Goal: Transaction & Acquisition: Purchase product/service

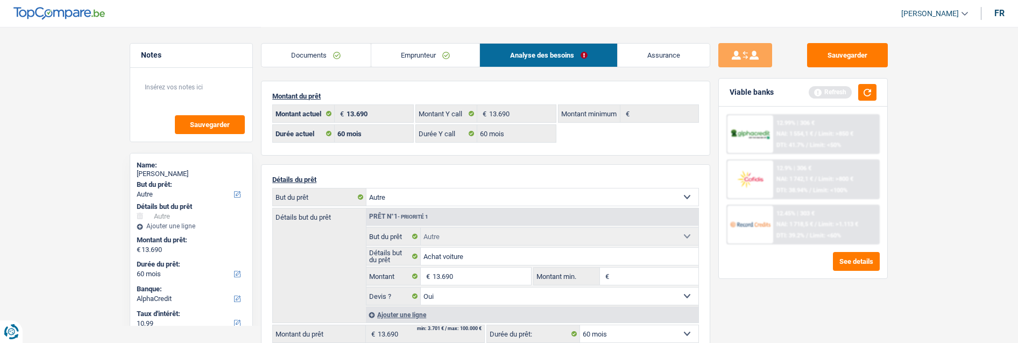
select select "other"
select select "60"
select select "alphacredit"
select select "60"
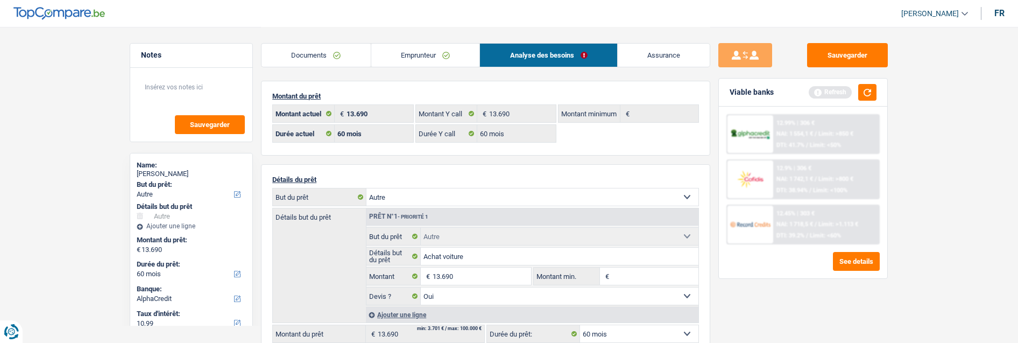
select select "60"
select select "other"
select select "yes"
select select "60"
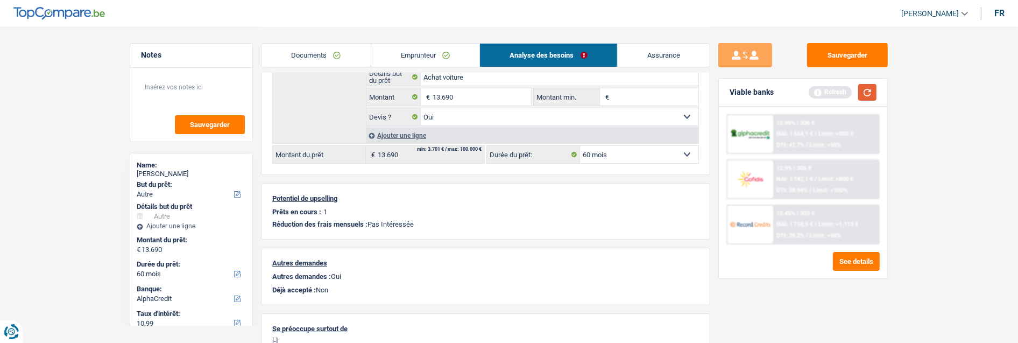
click at [861, 97] on button "button" at bounding box center [867, 92] width 18 height 17
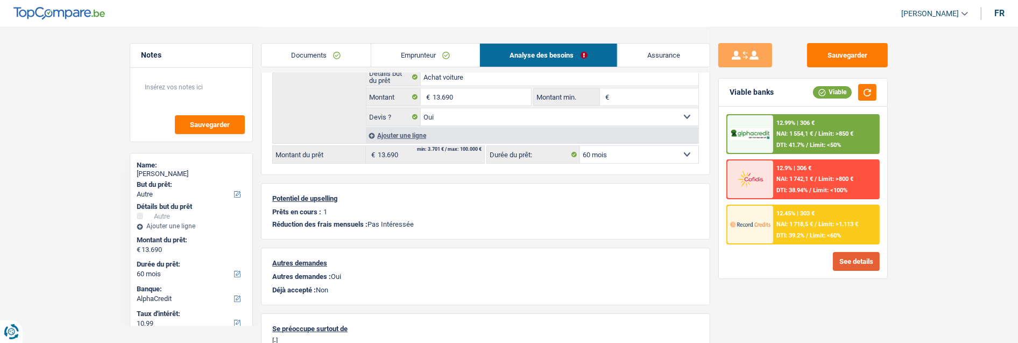
click at [851, 252] on button "See details" at bounding box center [856, 261] width 47 height 19
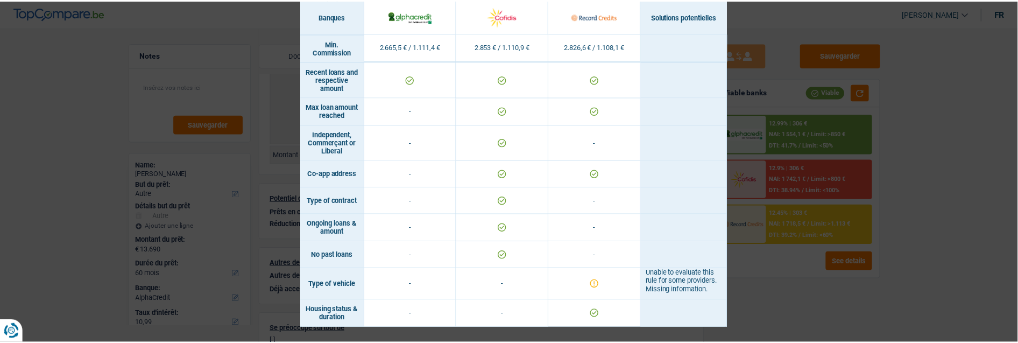
scroll to position [751, 0]
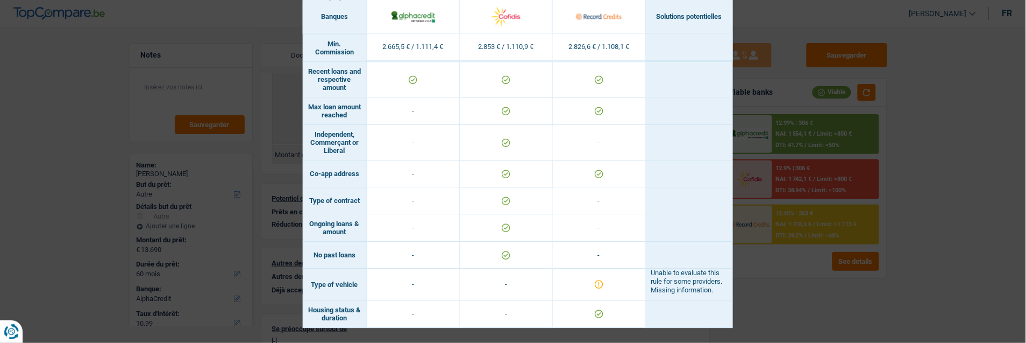
click at [834, 294] on div "Banks conditions × Banques Solutions potentielles Revenus / Charges 2.665,5 € /…" at bounding box center [513, 171] width 1026 height 343
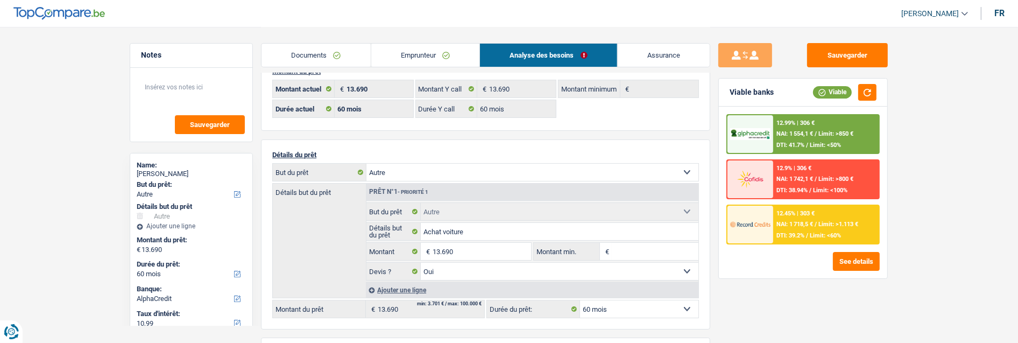
scroll to position [0, 0]
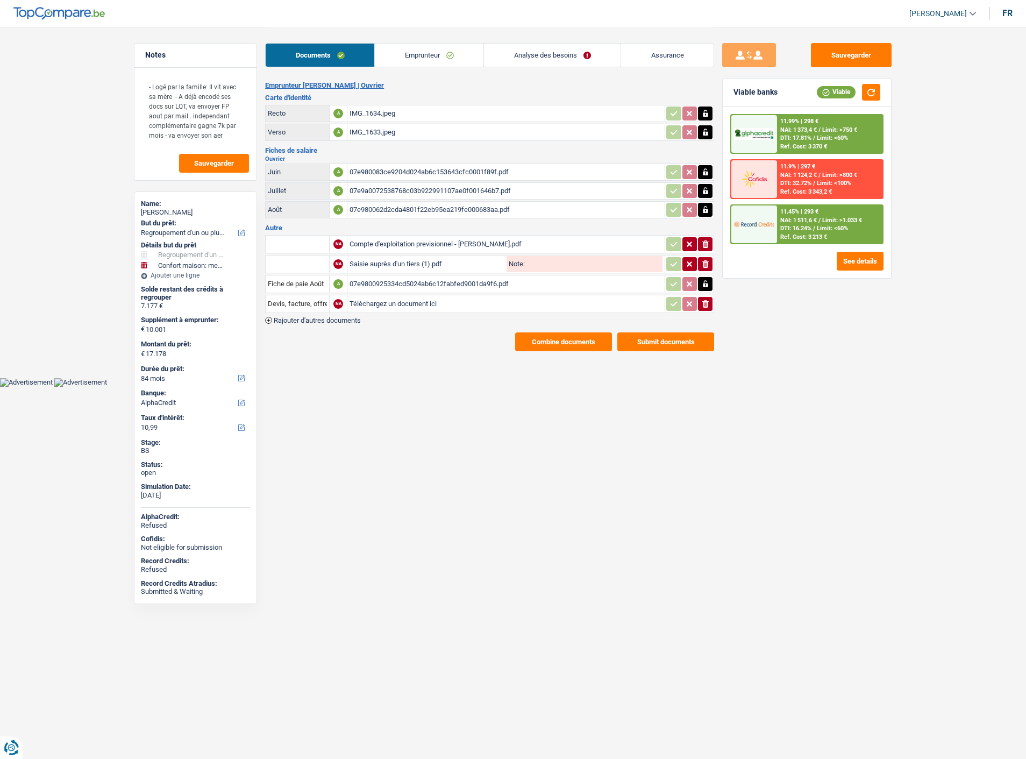
select select "refinancing"
select select "household"
select select "84"
select select "alphacredit"
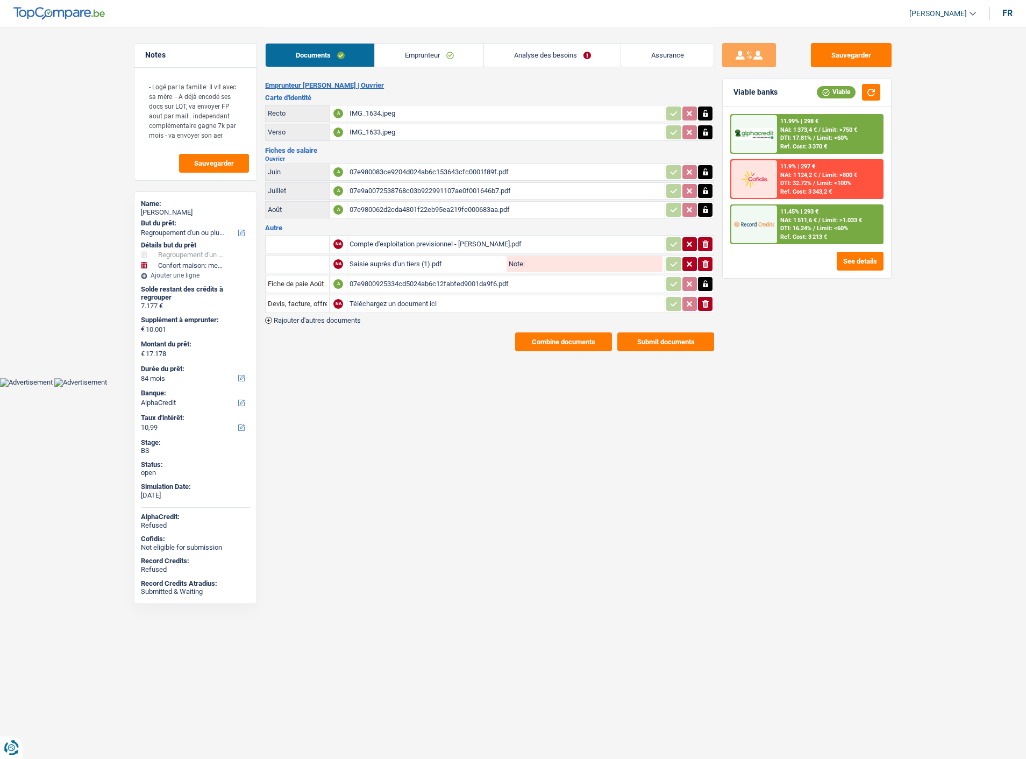
select select "84"
select select "60"
select select "refinancing"
select select "household"
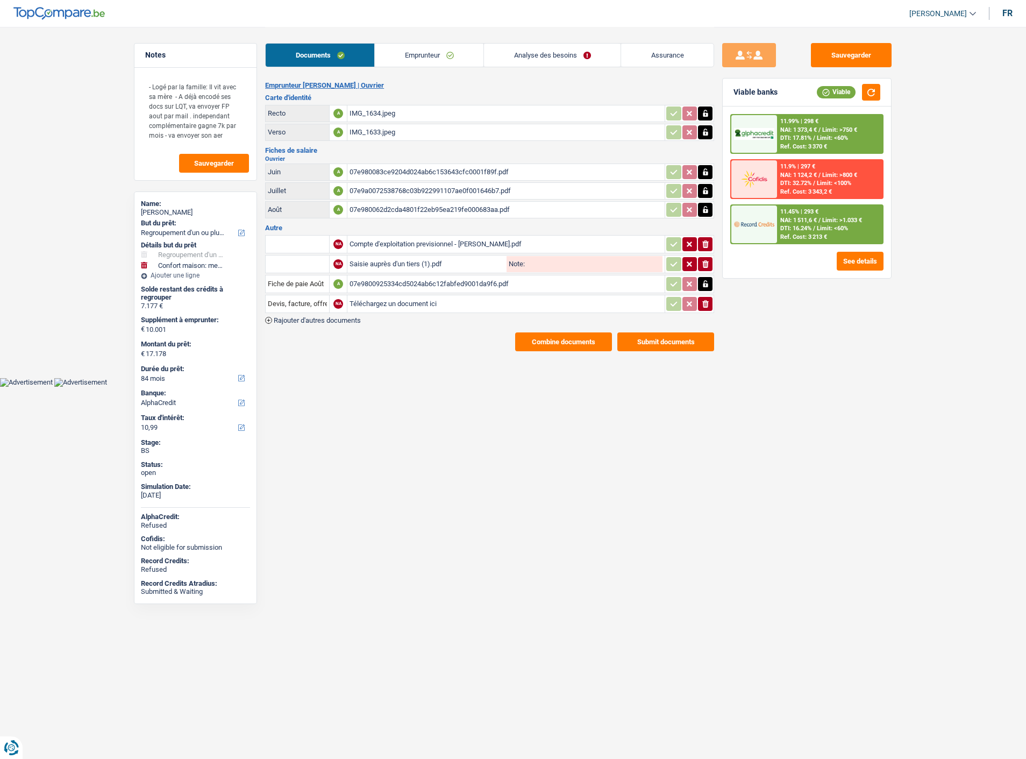
select select "false"
select select "84"
click at [588, 56] on link "Analyse des besoins" at bounding box center [552, 55] width 137 height 23
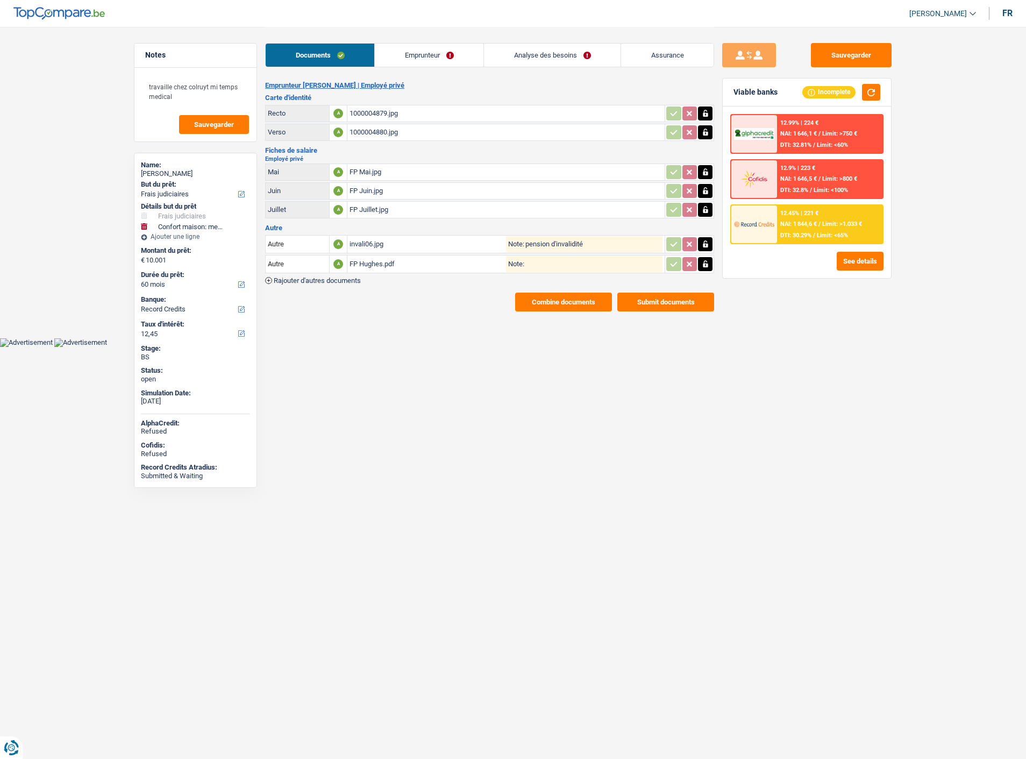
select select "judicial"
select select "household"
select select "60"
select select "record credits"
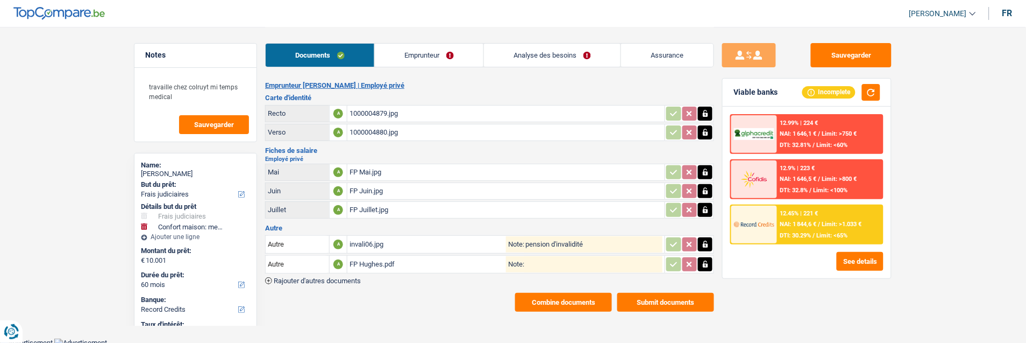
click at [408, 42] on div "Documents Emprunteur Analyse des besoins Assurance" at bounding box center [489, 50] width 449 height 46
click at [409, 49] on link "Emprunteur" at bounding box center [429, 55] width 109 height 23
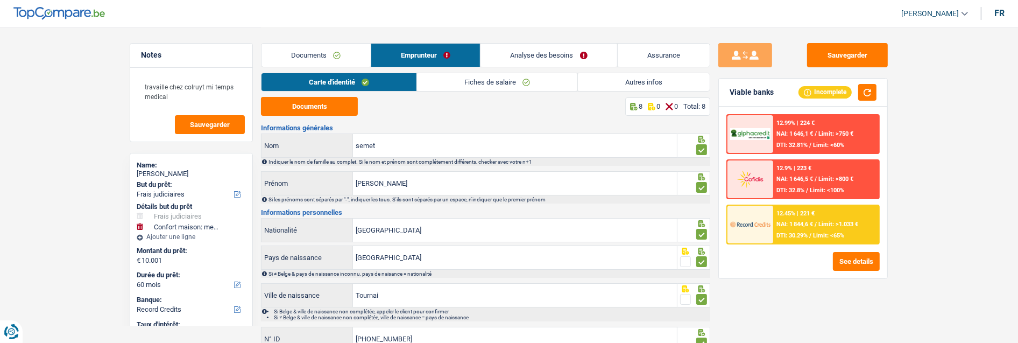
click at [622, 79] on link "Autres infos" at bounding box center [644, 82] width 132 height 18
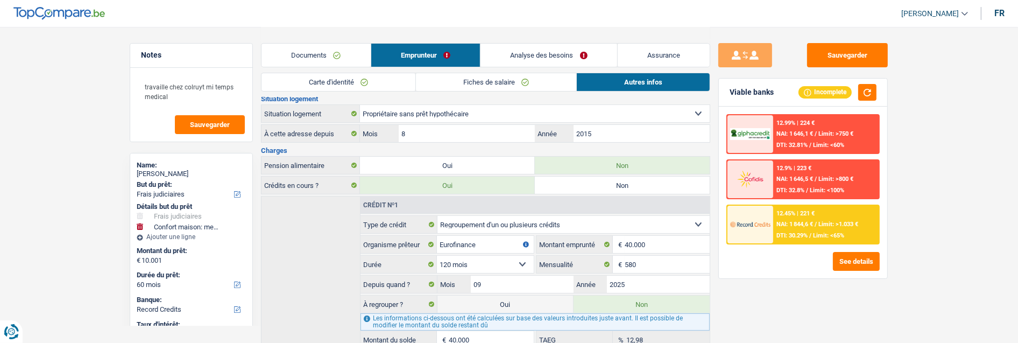
scroll to position [140, 0]
click at [326, 47] on link "Documents" at bounding box center [315, 55] width 109 height 23
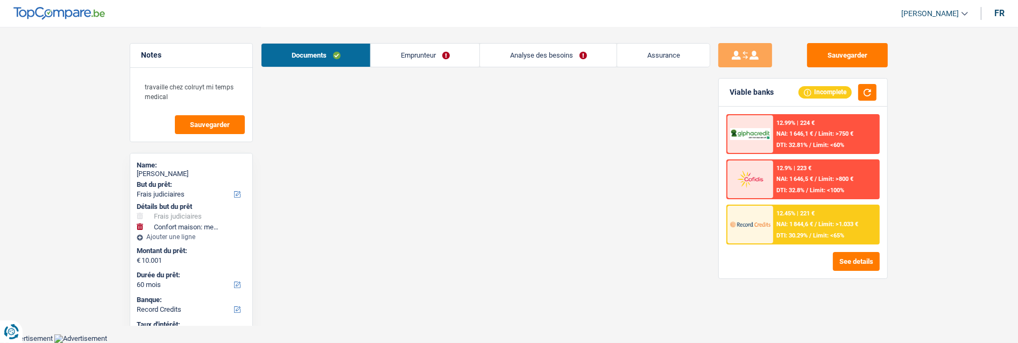
scroll to position [0, 0]
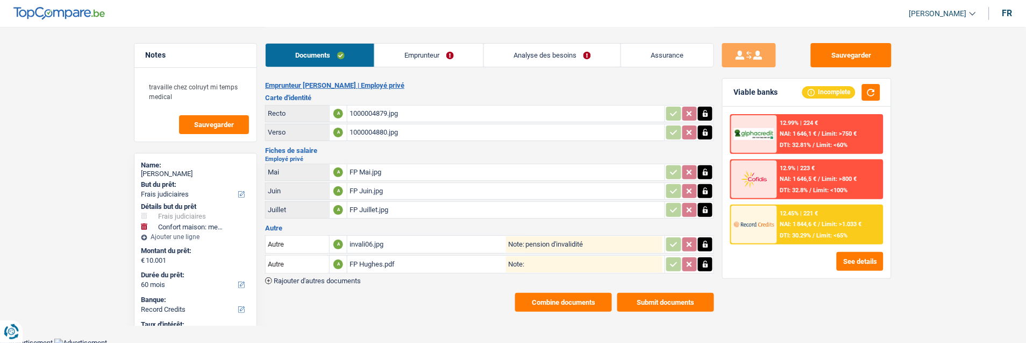
click at [415, 59] on link "Emprunteur" at bounding box center [429, 55] width 109 height 23
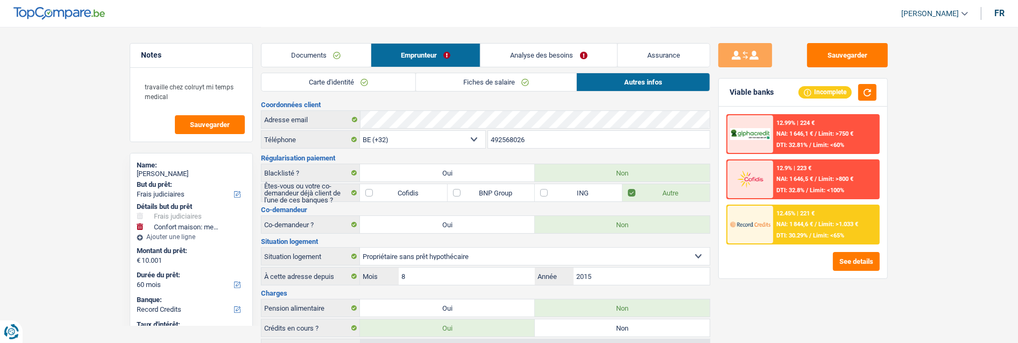
click at [376, 77] on link "Carte d'identité" at bounding box center [338, 82] width 154 height 18
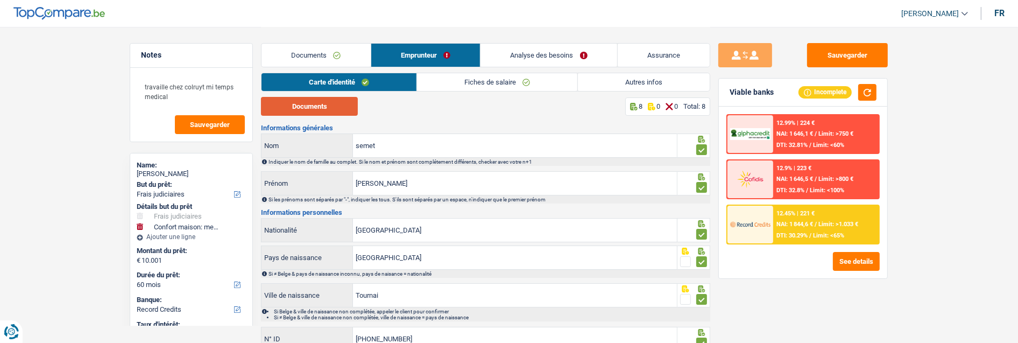
click at [339, 106] on button "Documents" at bounding box center [309, 106] width 97 height 19
click at [680, 81] on link "Autres infos" at bounding box center [644, 82] width 132 height 18
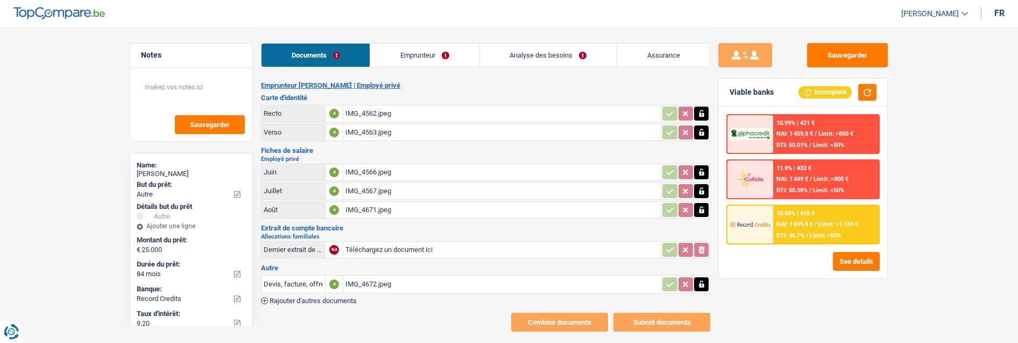
select select "other"
select select "84"
select select "record credits"
select select "84"
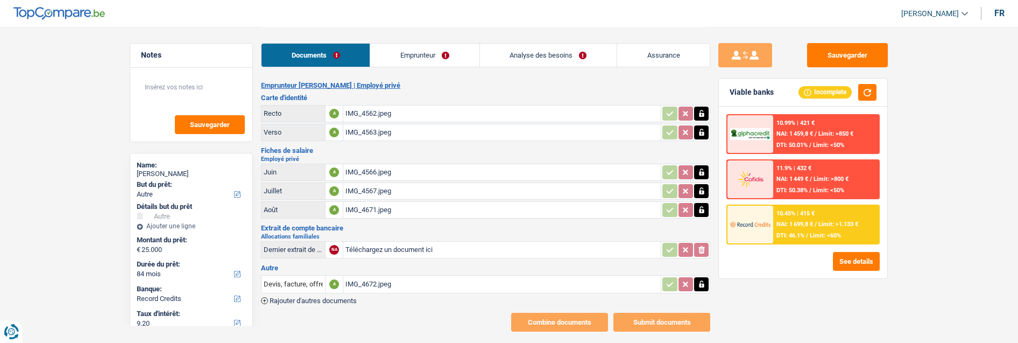
select select "84"
select select "other"
select select "yes"
select select "84"
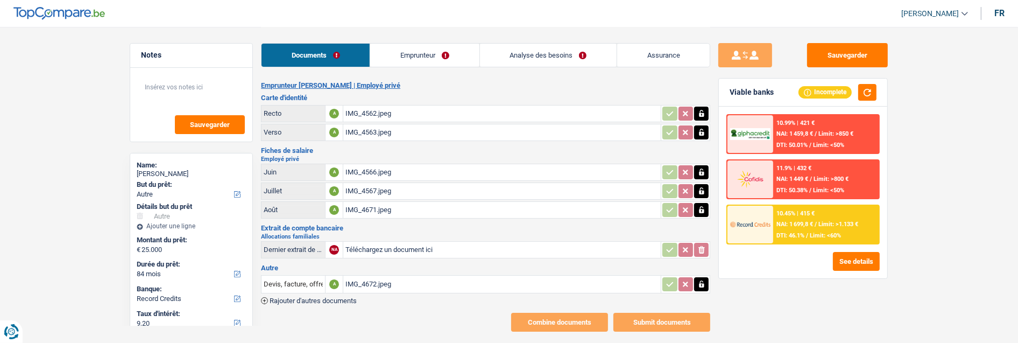
click at [526, 59] on link "Analyse des besoins" at bounding box center [548, 55] width 137 height 23
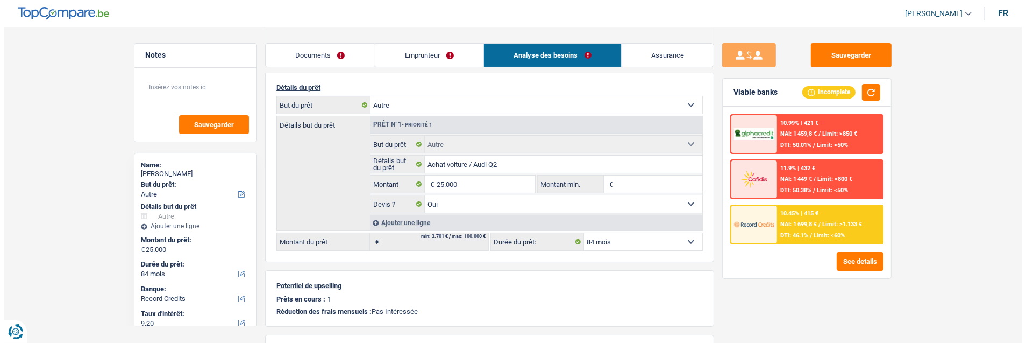
scroll to position [119, 0]
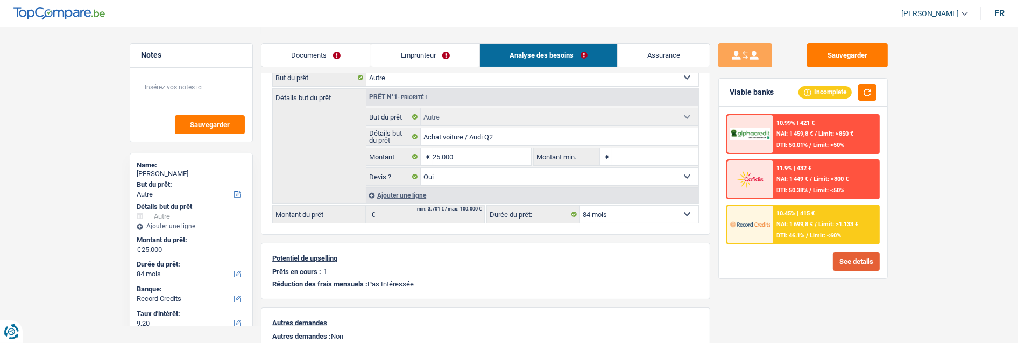
click at [862, 254] on button "See details" at bounding box center [856, 261] width 47 height 19
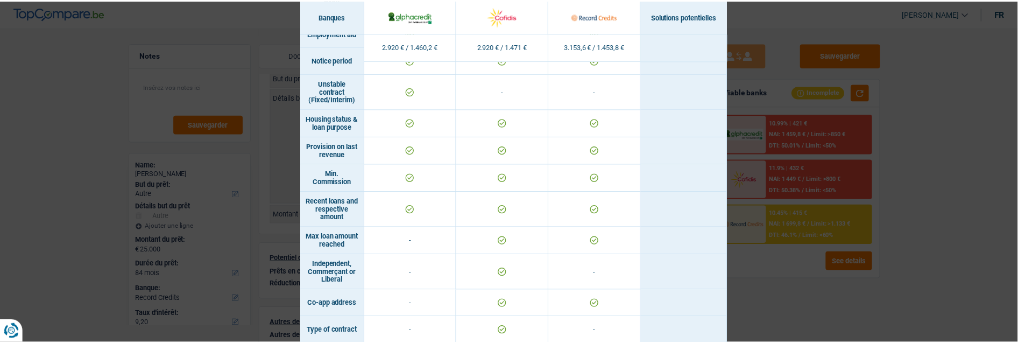
scroll to position [825, 0]
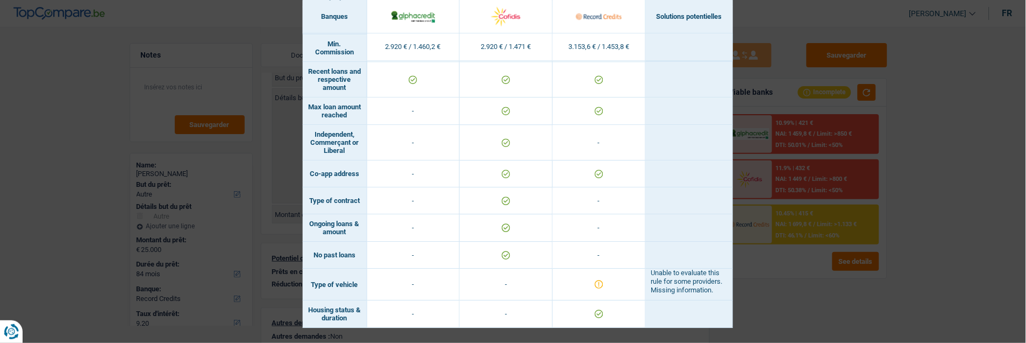
click at [96, 90] on div "Banks conditions × Banques Solutions potentielles Revenus / Charges 2.920 € / 1…" at bounding box center [513, 171] width 1026 height 343
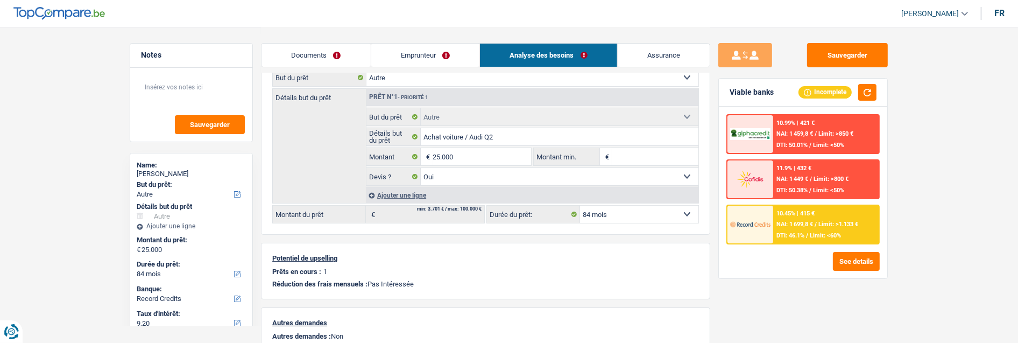
click at [326, 55] on link "Documents" at bounding box center [315, 55] width 109 height 23
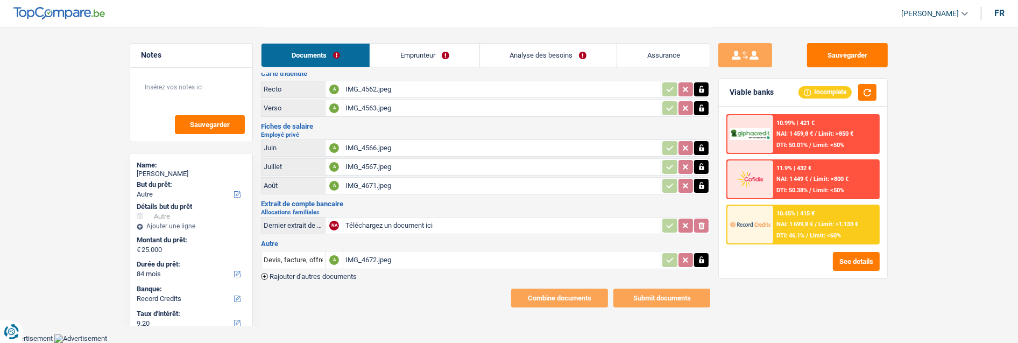
scroll to position [11, 0]
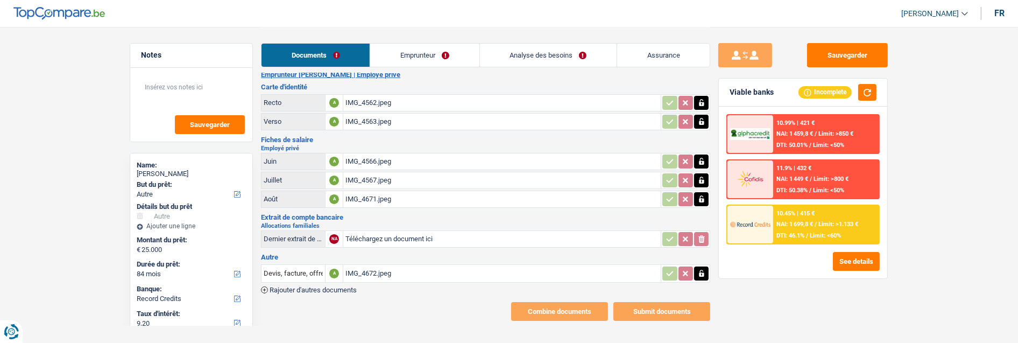
click at [706, 96] on button "button" at bounding box center [701, 103] width 15 height 14
click at [701, 116] on icon "button" at bounding box center [701, 121] width 9 height 11
click at [697, 97] on icon "ionicons-v5-e" at bounding box center [701, 102] width 9 height 11
click at [700, 117] on icon "ionicons-v5-e" at bounding box center [701, 121] width 9 height 11
type input "C:\fakepath\image0.jpeg"
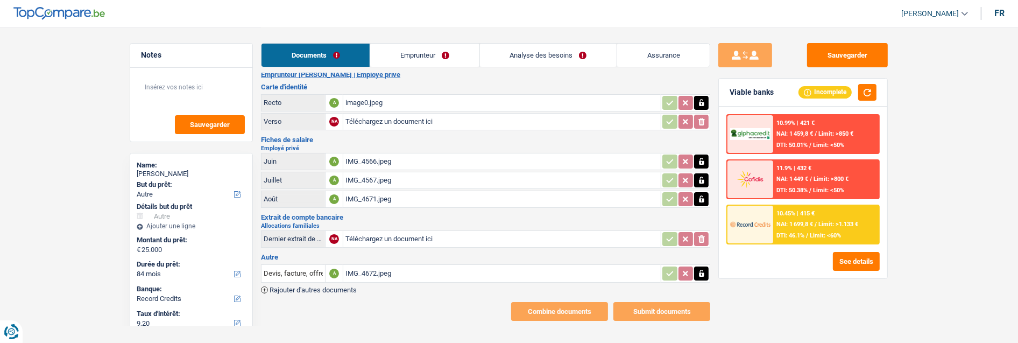
type input "C:\fakepath\image1.jpeg"
click at [420, 50] on link "Emprunteur" at bounding box center [424, 55] width 109 height 23
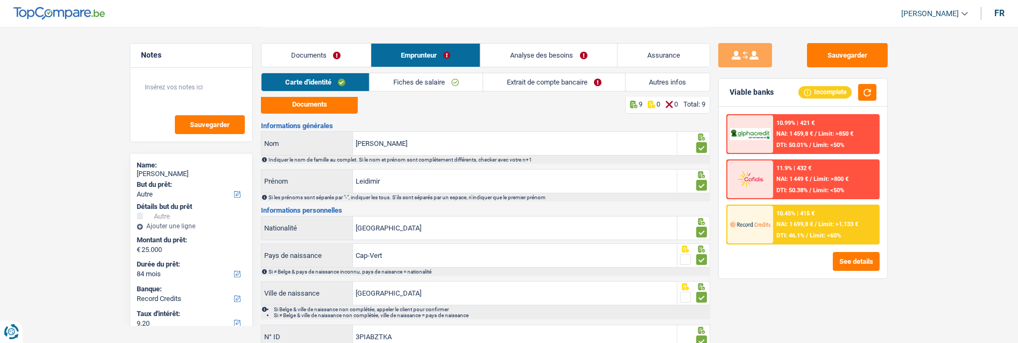
scroll to position [0, 0]
click at [333, 103] on button "Documents" at bounding box center [309, 106] width 97 height 19
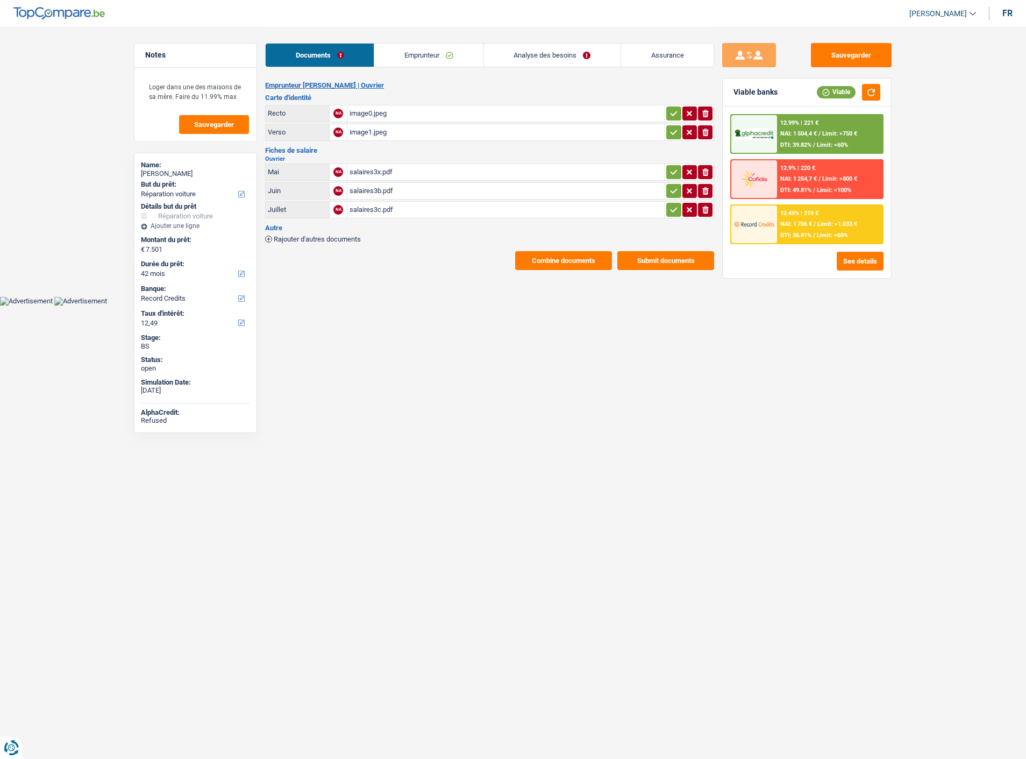
select select "carRepair"
select select "42"
select select "record credits"
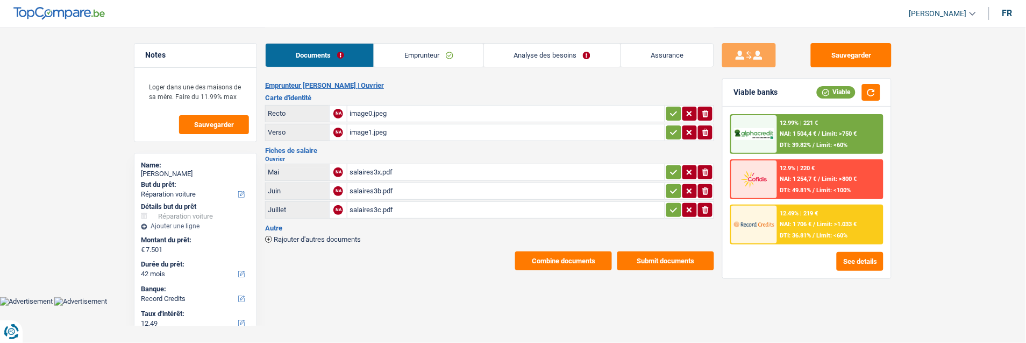
click at [380, 109] on div "image0.jpeg" at bounding box center [506, 113] width 313 height 16
click at [700, 108] on button "ionicons-v5-e" at bounding box center [705, 113] width 15 height 14
click at [701, 125] on button "ionicons-v5-e" at bounding box center [705, 132] width 15 height 14
click at [394, 110] on input "Téléchargez un document ici" at bounding box center [506, 113] width 313 height 16
type input "C:\fakepath\image0.jpeg"
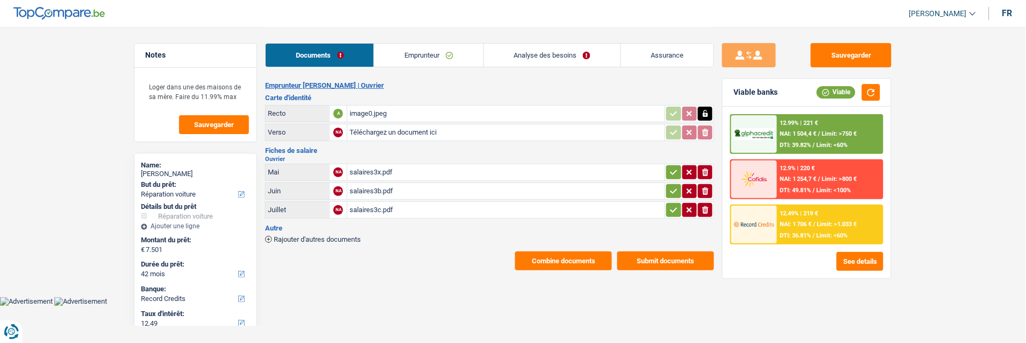
click at [379, 128] on input "Téléchargez un document ici" at bounding box center [506, 132] width 313 height 16
type input "C:\fakepath\image1.jpeg"
click at [673, 167] on icon "button" at bounding box center [674, 172] width 9 height 11
click at [674, 186] on icon "button" at bounding box center [674, 191] width 9 height 11
click at [671, 204] on icon "button" at bounding box center [674, 209] width 9 height 11
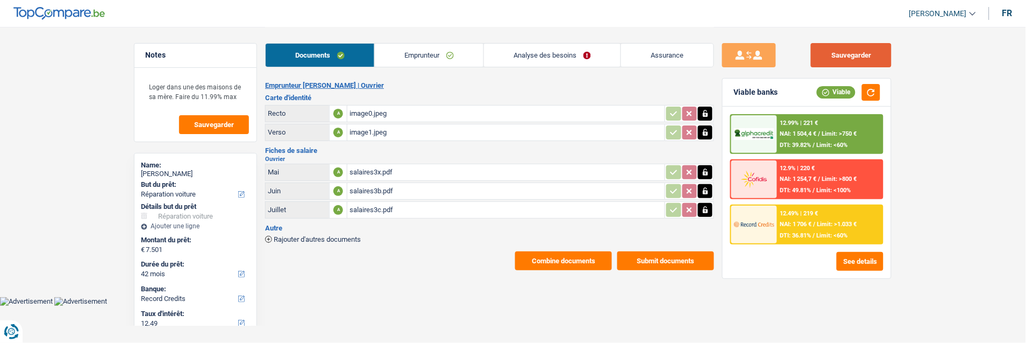
click at [864, 56] on button "Sauvegarder" at bounding box center [851, 55] width 81 height 24
click at [426, 49] on link "Emprunteur" at bounding box center [429, 55] width 109 height 23
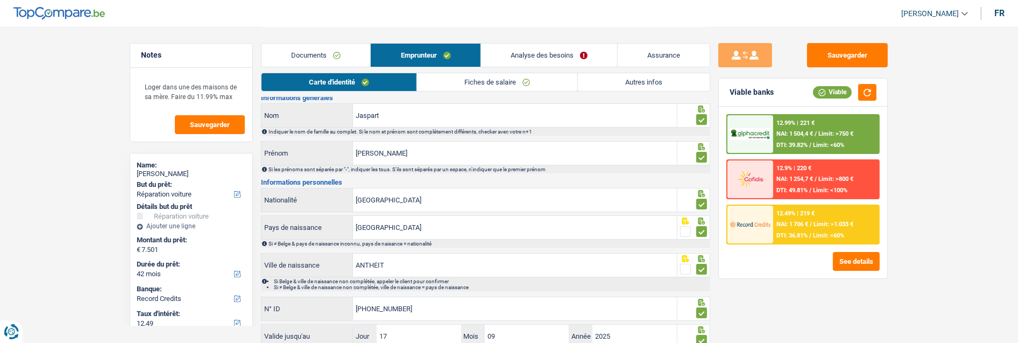
scroll to position [110, 0]
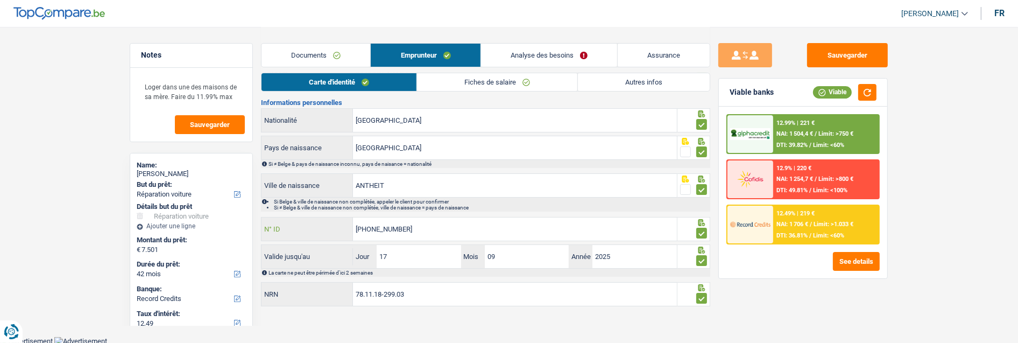
drag, startPoint x: 453, startPoint y: 229, endPoint x: 293, endPoint y: 221, distance: 160.5
click at [293, 221] on div "[PHONE_NUMBER] N° ID" at bounding box center [468, 228] width 415 height 23
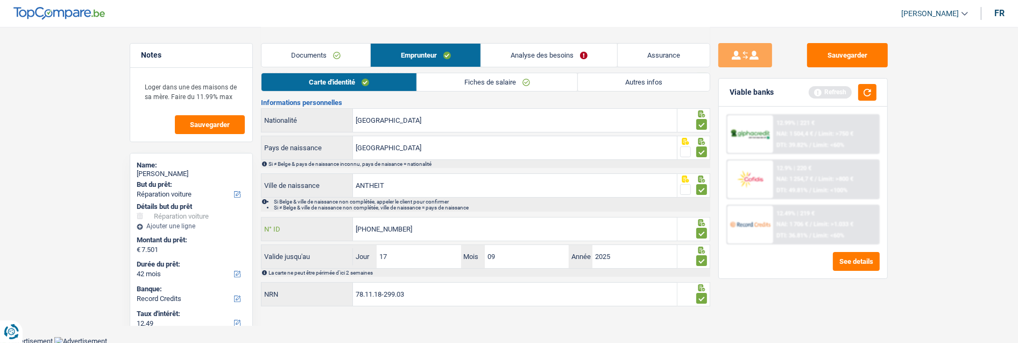
type input "[PHONE_NUMBER]"
click at [235, 218] on div "Notes Loger dans une des maisons de sa mère. Faire du 11.99% [PERSON_NAME] Name…" at bounding box center [509, 113] width 774 height 392
type input "31"
type input "09"
type input "2025"
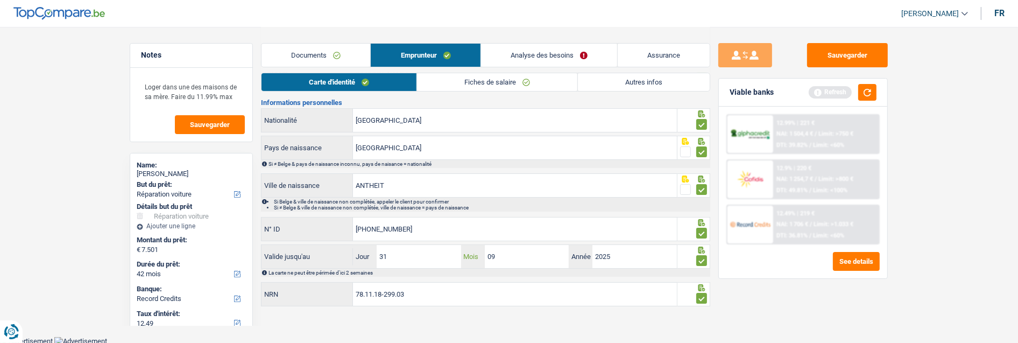
click at [504, 253] on input "09" at bounding box center [527, 256] width 84 height 23
type input "07"
type input "2035"
click at [854, 52] on button "Sauvegarder" at bounding box center [847, 55] width 81 height 24
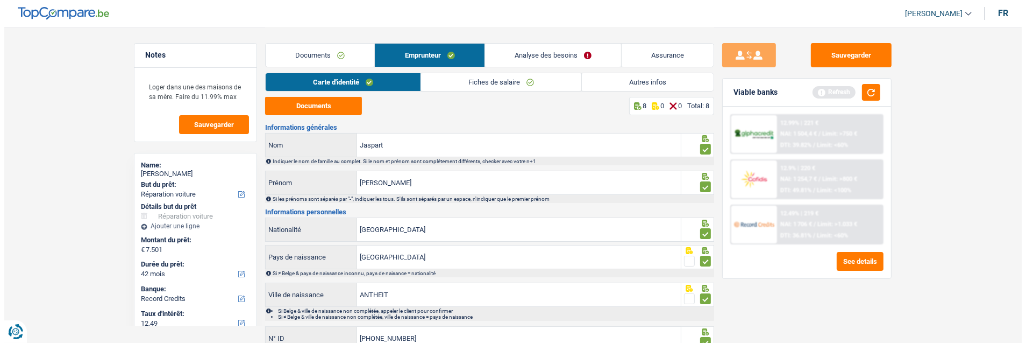
scroll to position [0, 0]
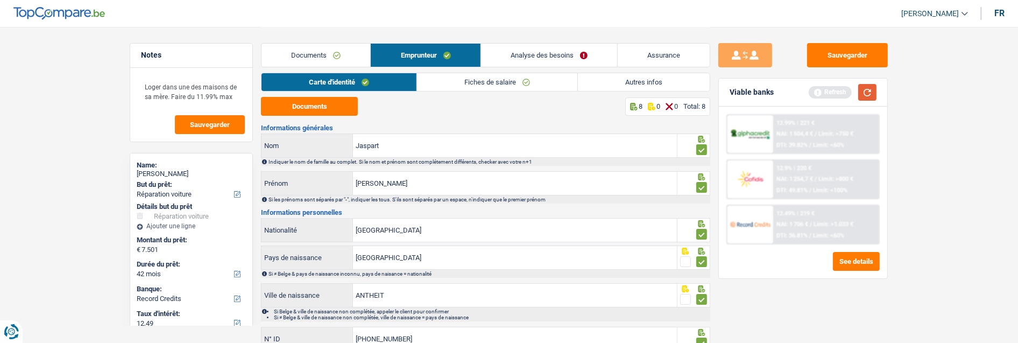
click at [866, 88] on button "button" at bounding box center [867, 92] width 18 height 17
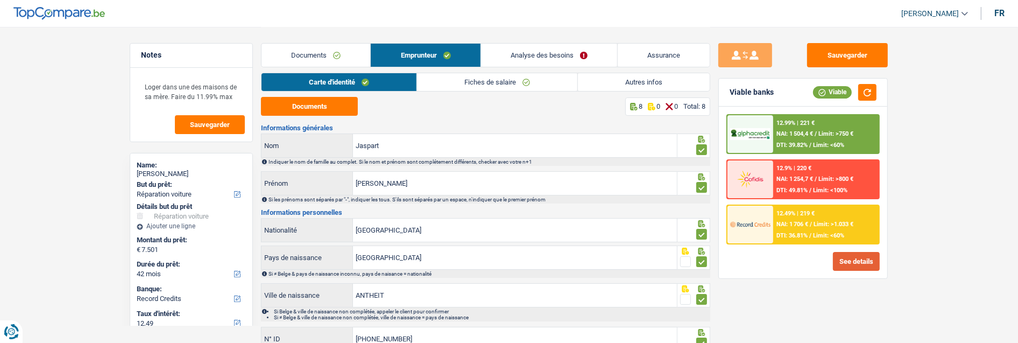
click at [833, 258] on button "See details" at bounding box center [856, 261] width 47 height 19
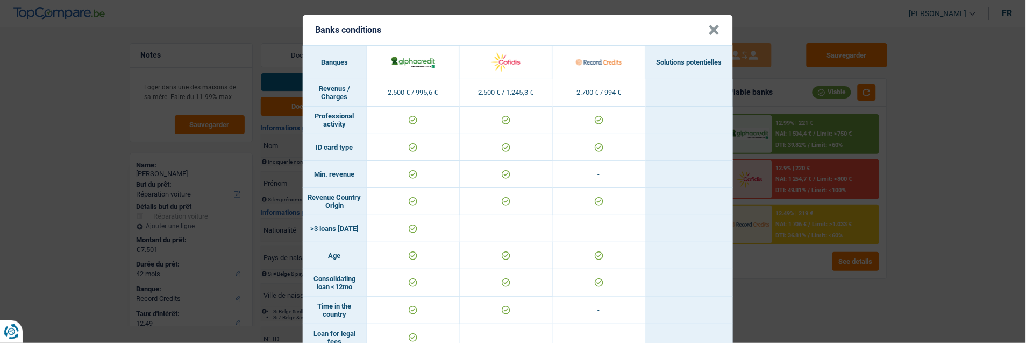
click at [713, 29] on button "×" at bounding box center [714, 30] width 11 height 11
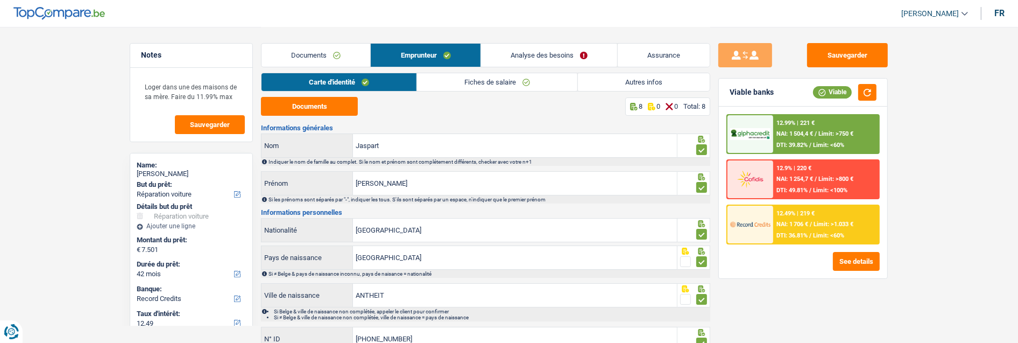
click at [493, 84] on link "Fiches de salaire" at bounding box center [497, 82] width 160 height 18
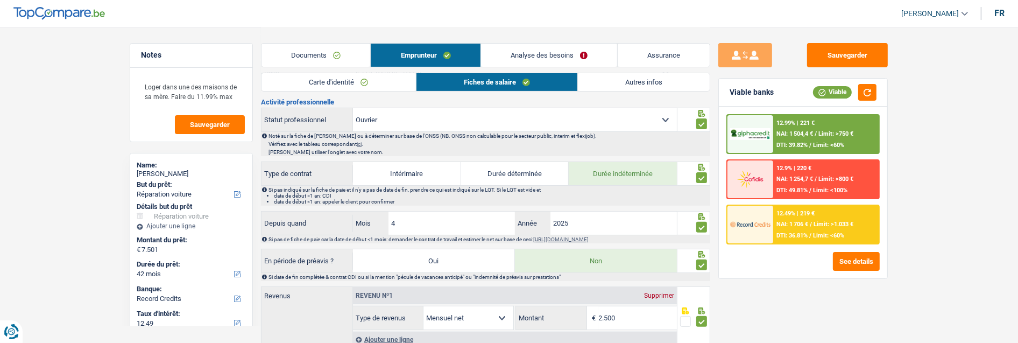
scroll to position [358, 0]
click at [805, 166] on div "12.9% | 220 € NAI: 1 254,7 € / Limit: >800 € DTI: 49.81% / Limit: <100%" at bounding box center [826, 179] width 106 height 38
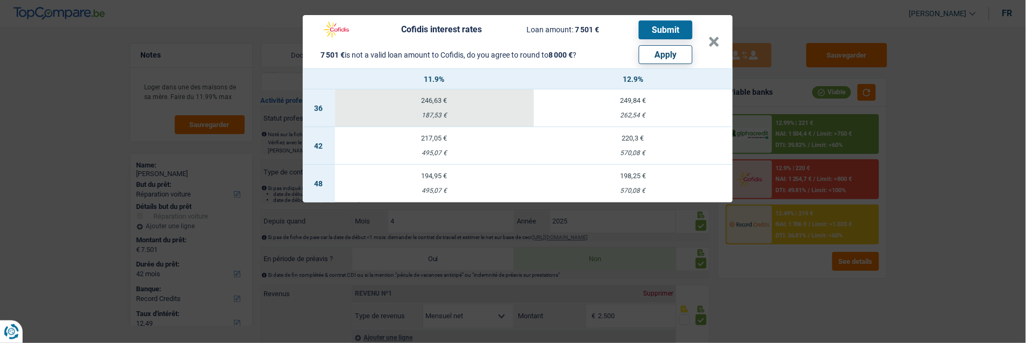
click at [658, 52] on button "Apply" at bounding box center [666, 54] width 54 height 19
type input "8.000"
select select "48"
select select "other"
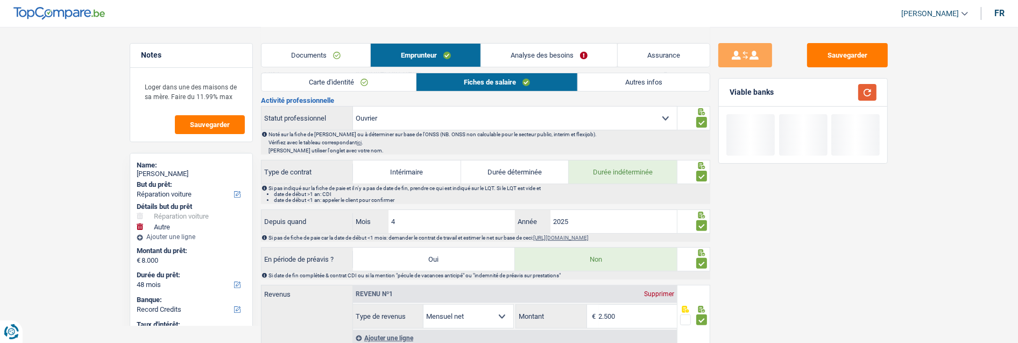
click at [862, 90] on button "button" at bounding box center [867, 92] width 18 height 17
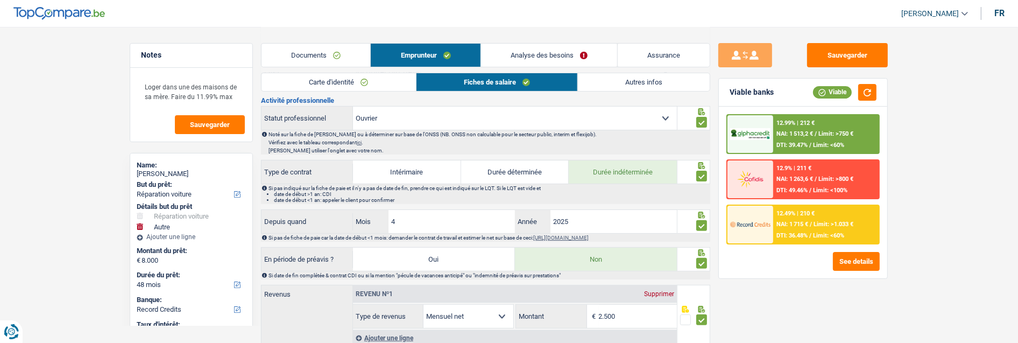
click at [818, 177] on span "Limit: >800 €" at bounding box center [835, 178] width 35 height 7
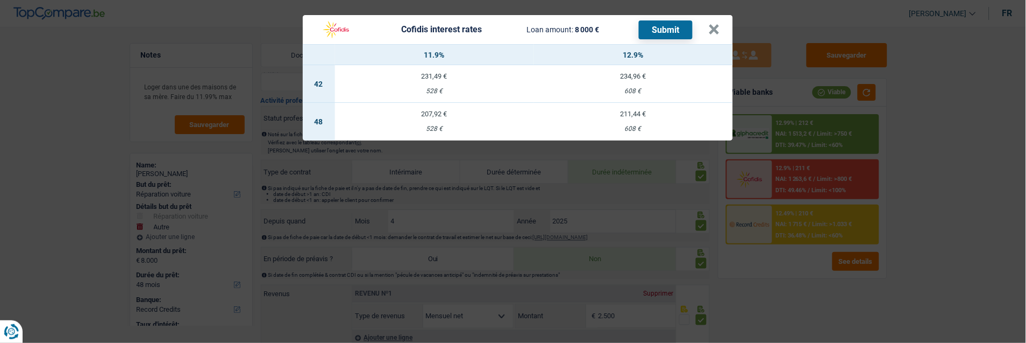
click at [417, 110] on div "207,92 €" at bounding box center [434, 113] width 199 height 7
select select "cofidis"
type input "11,90"
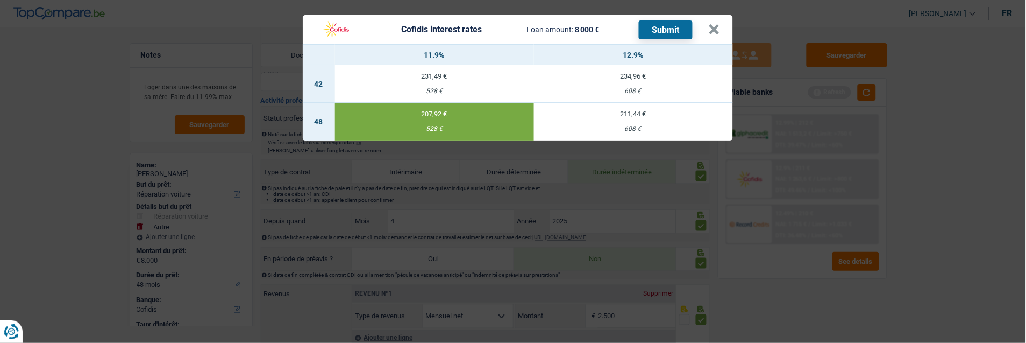
click at [669, 29] on button "Submit" at bounding box center [666, 29] width 54 height 19
click at [720, 24] on button "×" at bounding box center [714, 29] width 11 height 11
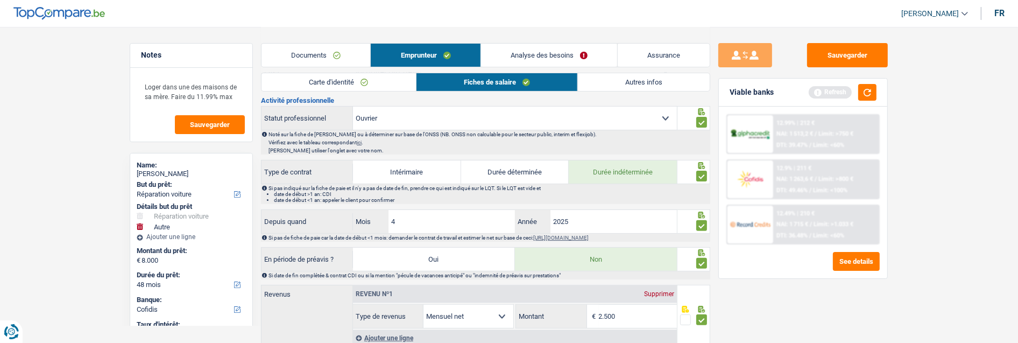
click at [595, 55] on link "Analyse des besoins" at bounding box center [549, 55] width 136 height 23
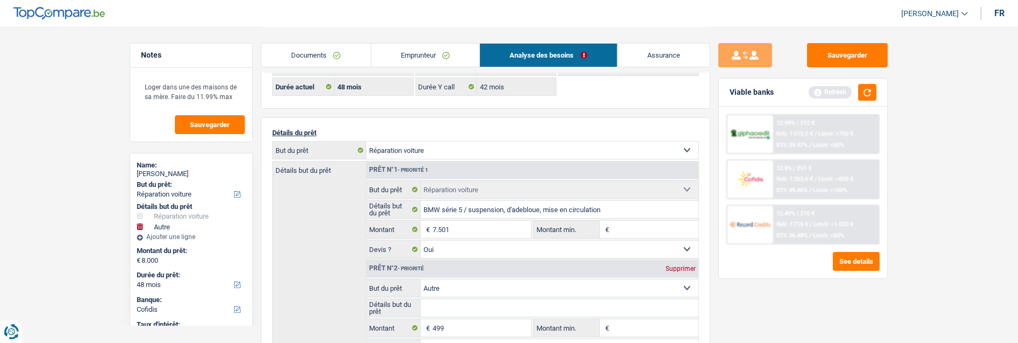
scroll to position [119, 0]
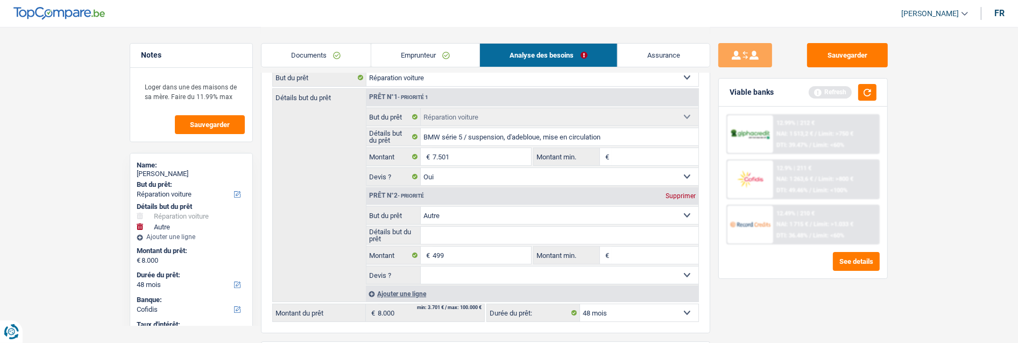
click at [676, 193] on div "Supprimer" at bounding box center [680, 196] width 35 height 6
type input "7.501"
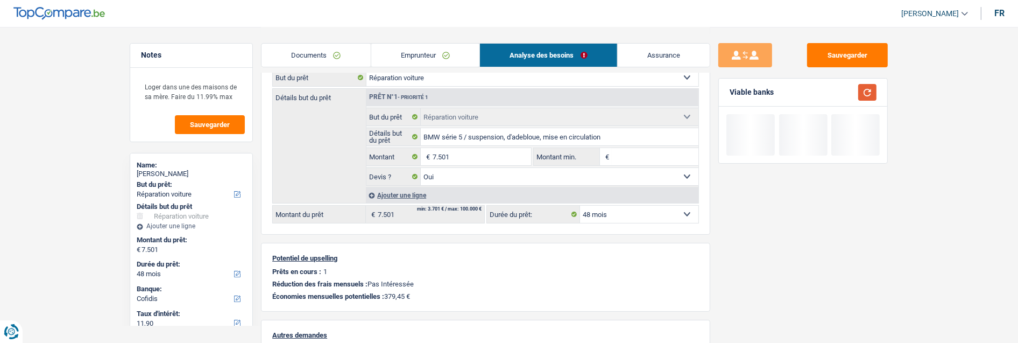
click at [869, 88] on button "button" at bounding box center [867, 92] width 18 height 17
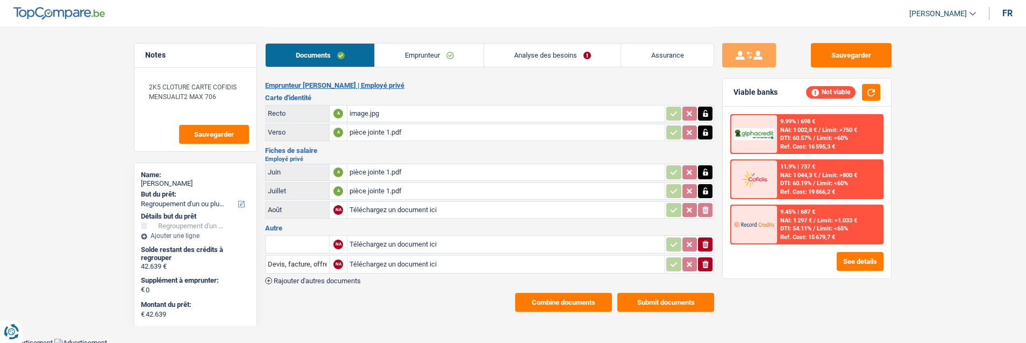
select select "refinancing"
select select "84"
select select "alphacredit"
click at [577, 55] on link "Analyse des besoins" at bounding box center [552, 55] width 137 height 23
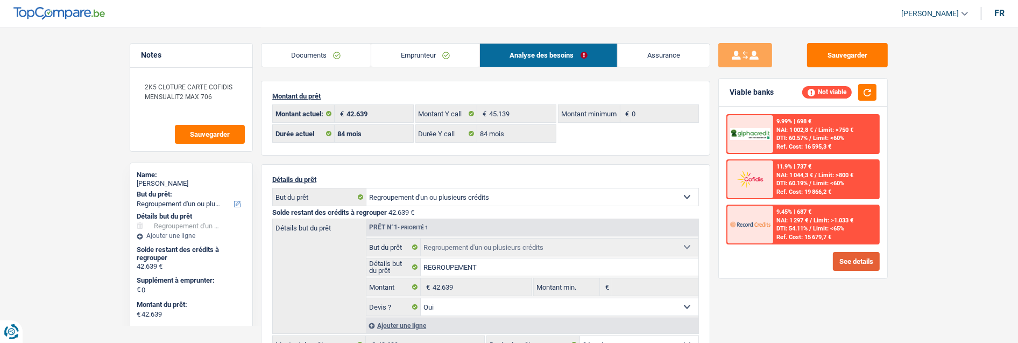
click at [857, 260] on button "See details" at bounding box center [856, 261] width 47 height 19
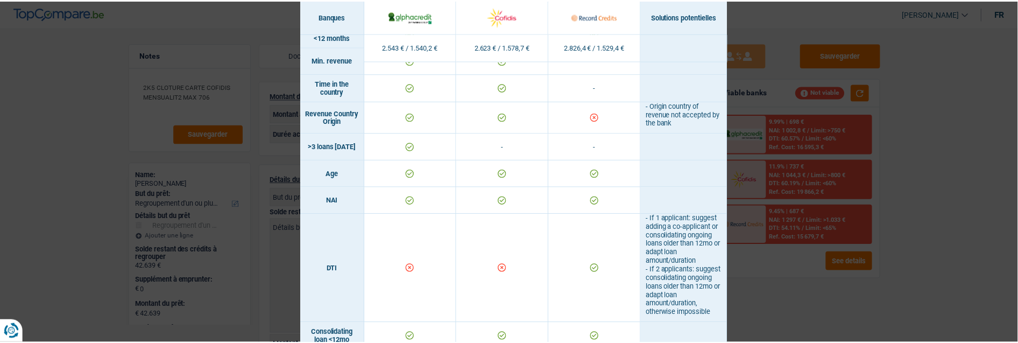
scroll to position [256, 0]
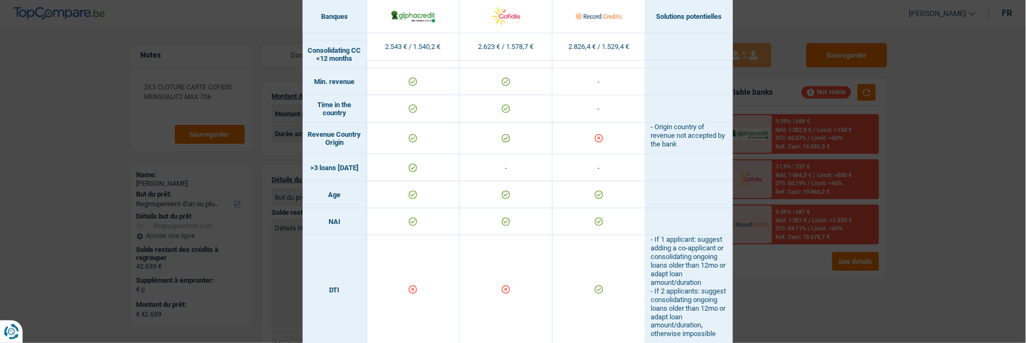
click at [915, 159] on div "Banks conditions × Banques Solutions potentielles Revenus / Charges 2.543 € / 1…" at bounding box center [513, 171] width 1026 height 343
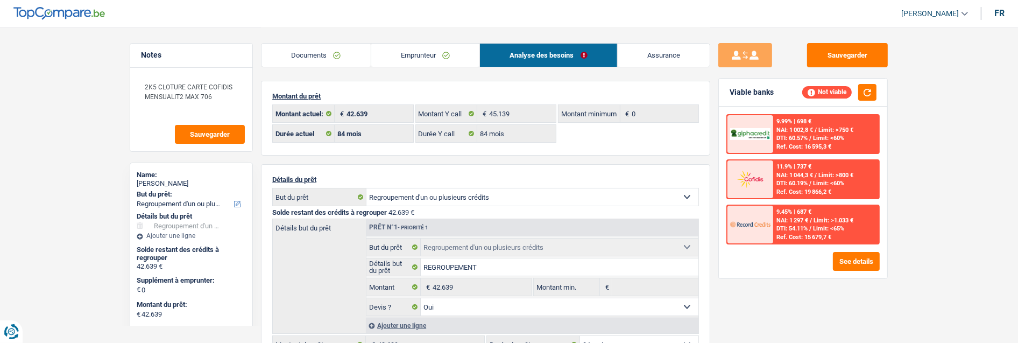
click at [422, 55] on link "Emprunteur" at bounding box center [425, 55] width 109 height 23
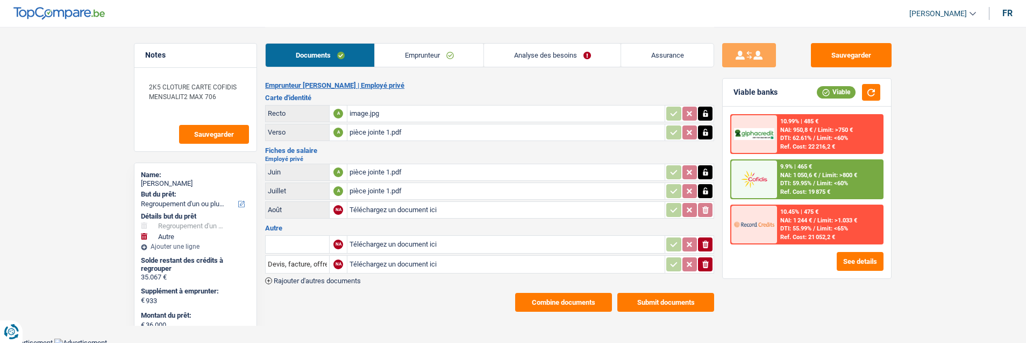
select select "refinancing"
select select "other"
select select "120"
select select "alphacredit"
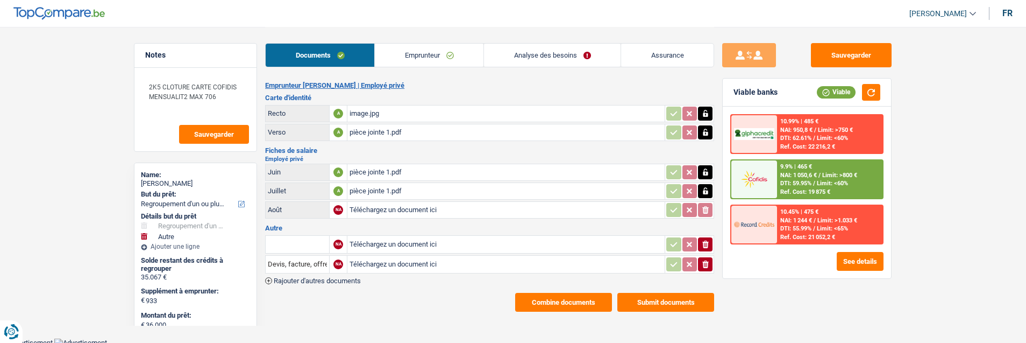
select select "120"
select select "84"
select select "refinancing"
select select "yes"
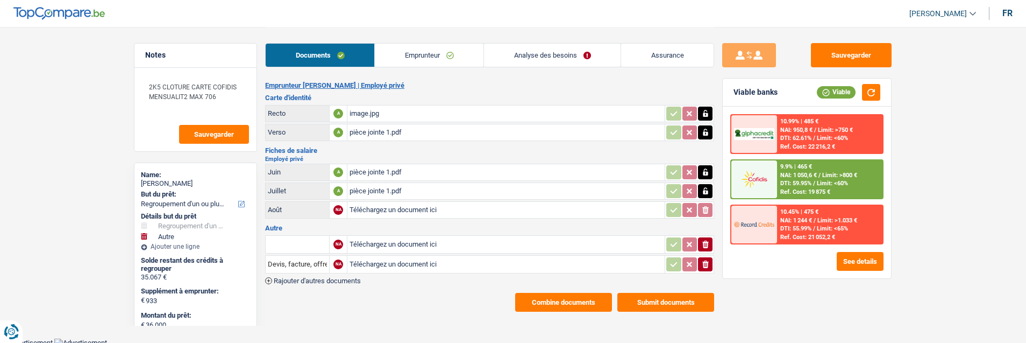
select select "other"
select select "120"
click at [580, 54] on link "Analyse des besoins" at bounding box center [552, 55] width 137 height 23
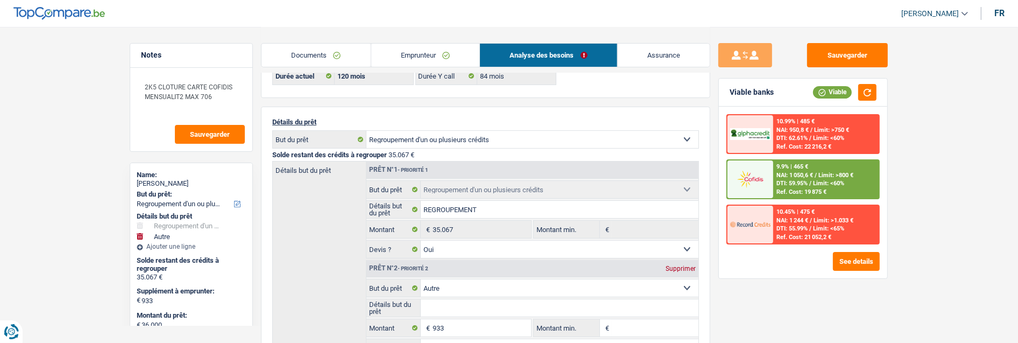
scroll to position [179, 0]
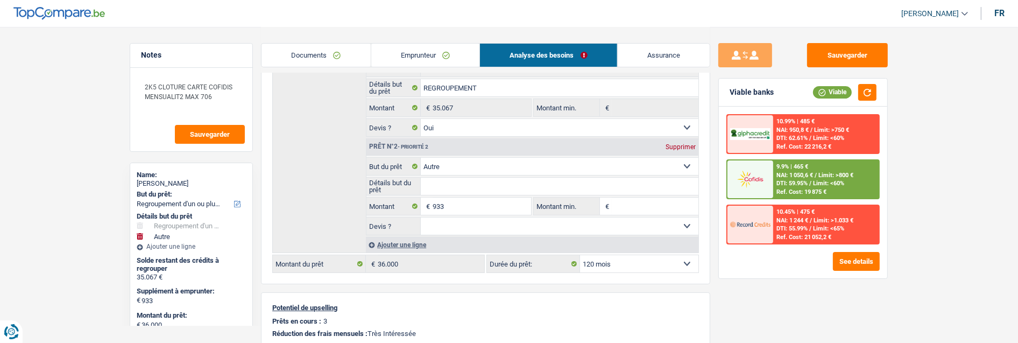
click at [691, 144] on div "Supprimer" at bounding box center [680, 147] width 35 height 6
type input "0"
type input "35.067"
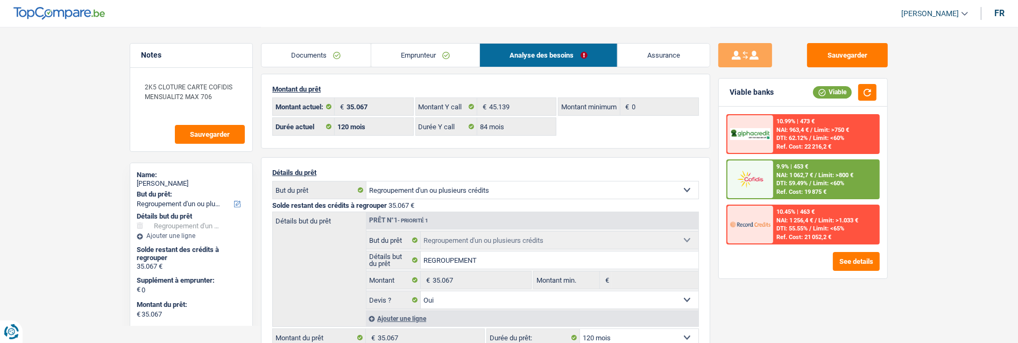
scroll to position [0, 0]
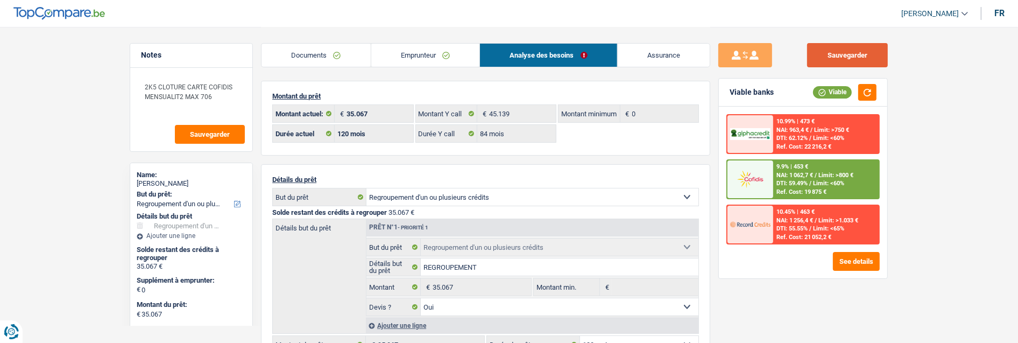
click at [873, 51] on button "Sauvegarder" at bounding box center [847, 55] width 81 height 24
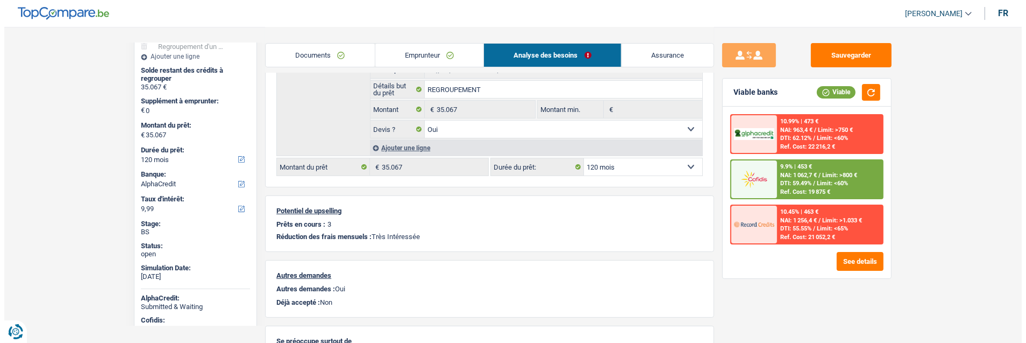
scroll to position [179, 0]
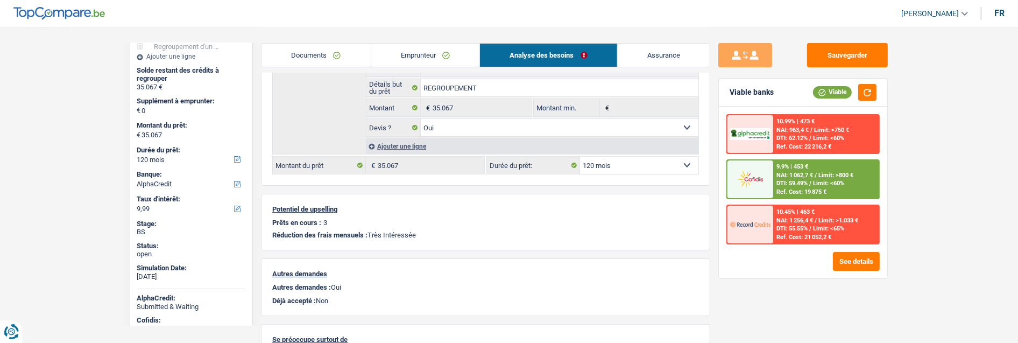
click at [640, 166] on select "12 mois 18 mois 24 mois 30 mois 36 mois 42 mois 48 mois 60 mois 72 mois 84 mois…" at bounding box center [639, 165] width 118 height 17
select select "84"
click at [580, 157] on select "12 mois 18 mois 24 mois 30 mois 36 mois 42 mois 48 mois 60 mois 72 mois 84 mois…" at bounding box center [639, 165] width 118 height 17
select select "84"
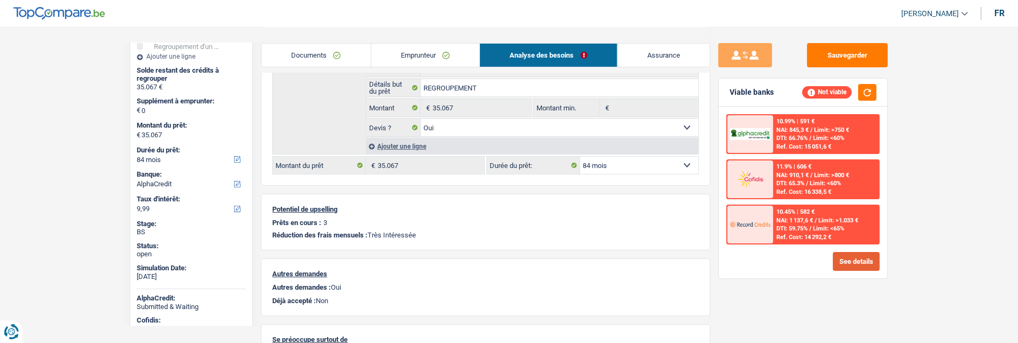
click at [858, 252] on button "See details" at bounding box center [856, 261] width 47 height 19
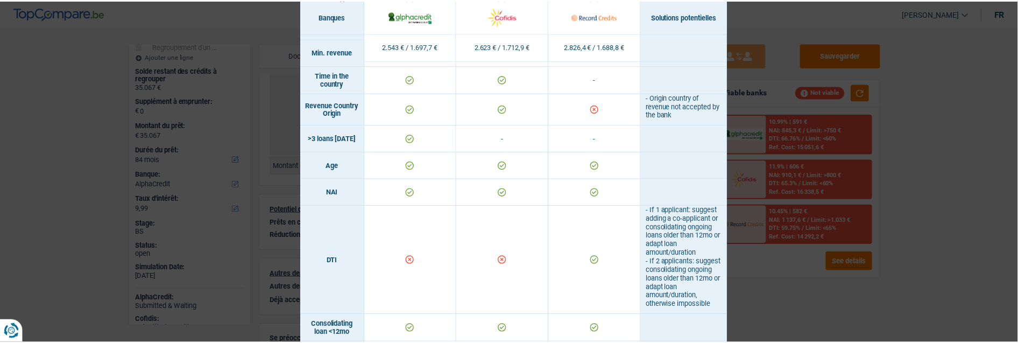
scroll to position [256, 0]
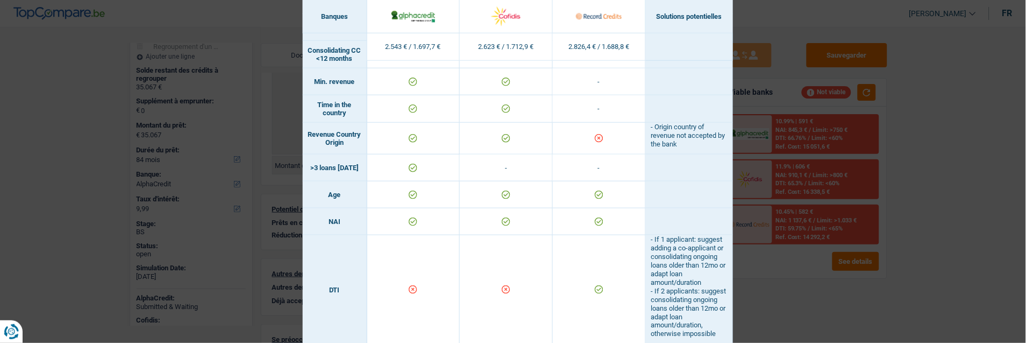
click at [941, 194] on div "Banks conditions × Banques Solutions potentielles Revenus / Charges 2.543 € / 1…" at bounding box center [513, 171] width 1026 height 343
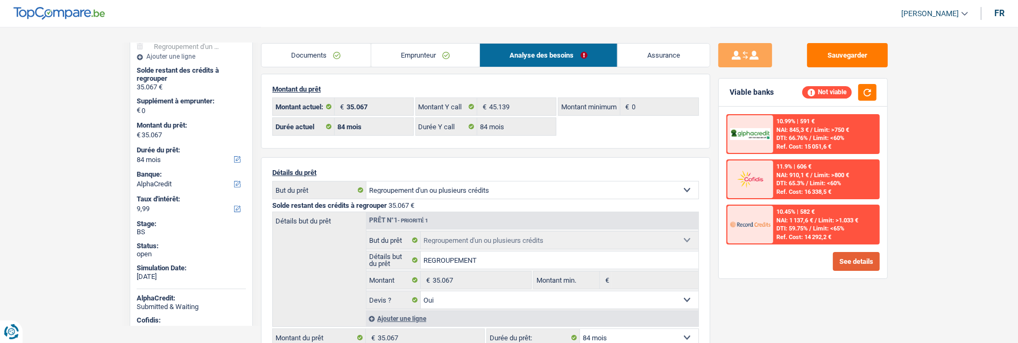
scroll to position [0, 0]
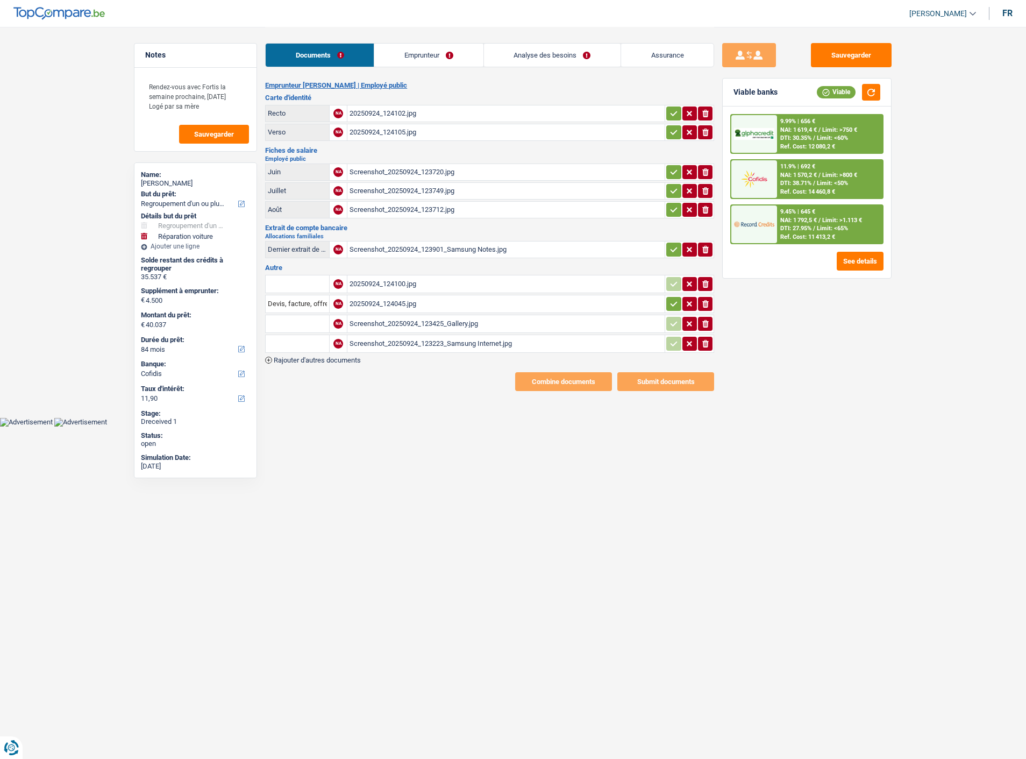
select select "refinancing"
select select "carRepair"
select select "84"
select select "cofidis"
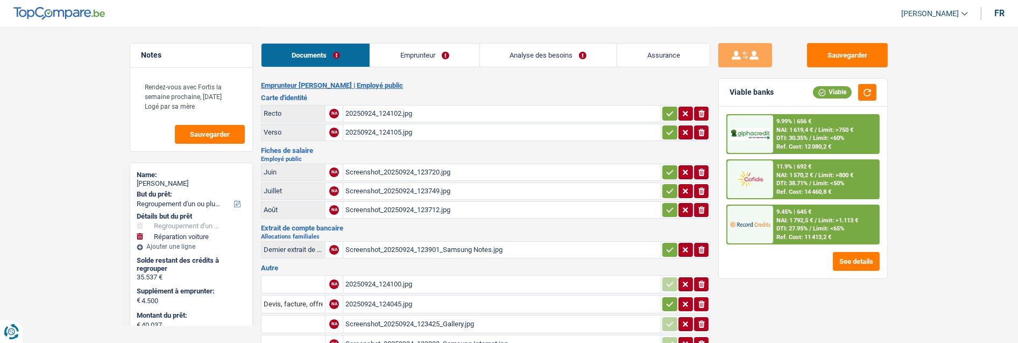
click at [410, 56] on link "Emprunteur" at bounding box center [424, 55] width 109 height 23
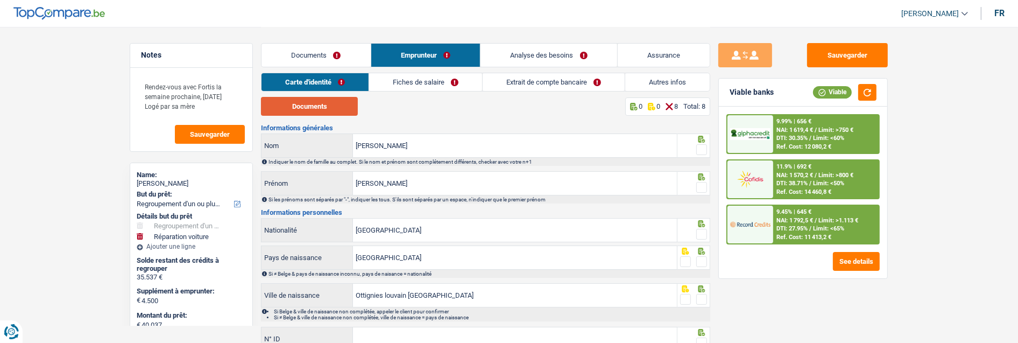
click at [325, 101] on button "Documents" at bounding box center [309, 106] width 97 height 19
click at [703, 145] on span at bounding box center [701, 149] width 11 height 11
click at [0, 0] on input "radio" at bounding box center [0, 0] width 0 height 0
click at [700, 182] on span at bounding box center [701, 187] width 11 height 11
click at [0, 0] on input "radio" at bounding box center [0, 0] width 0 height 0
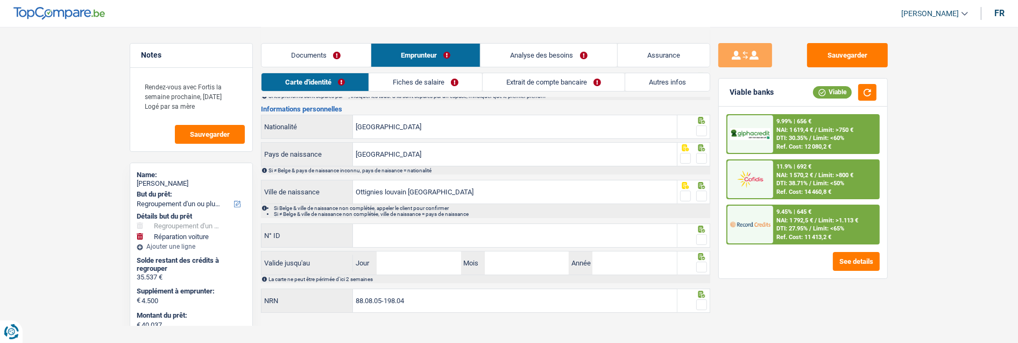
scroll to position [110, 0]
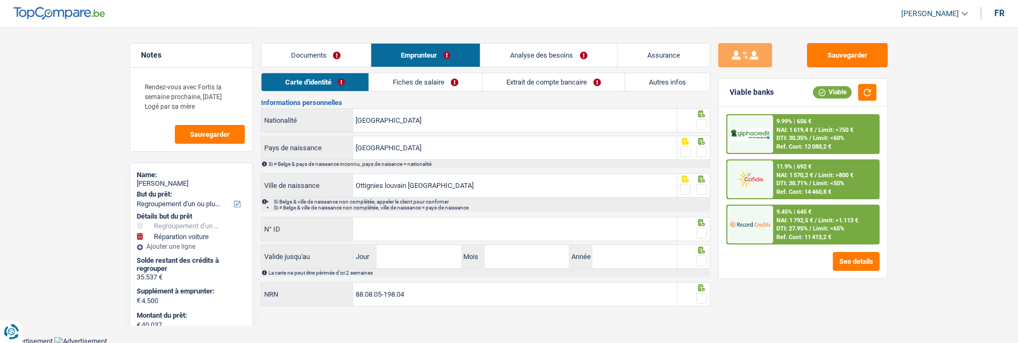
drag, startPoint x: 703, startPoint y: 122, endPoint x: 701, endPoint y: 138, distance: 16.3
click at [703, 124] on span at bounding box center [701, 124] width 11 height 11
click at [0, 0] on input "radio" at bounding box center [0, 0] width 0 height 0
click at [705, 151] on span at bounding box center [701, 151] width 11 height 11
click at [0, 0] on input "radio" at bounding box center [0, 0] width 0 height 0
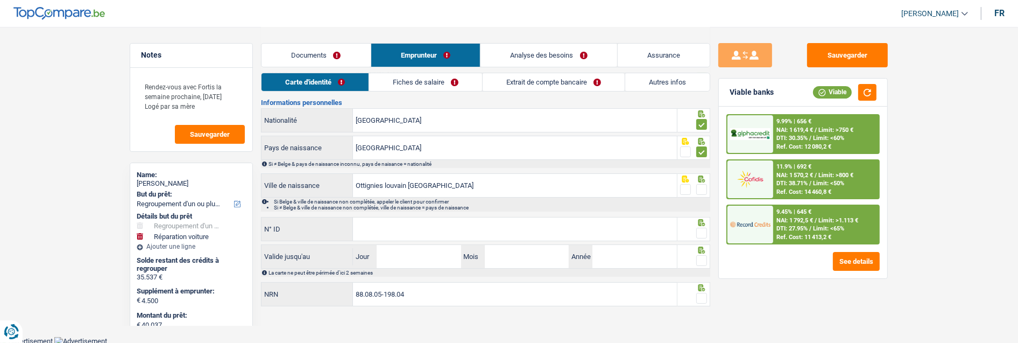
click at [700, 184] on span at bounding box center [701, 189] width 11 height 11
click at [0, 0] on input "radio" at bounding box center [0, 0] width 0 height 0
click at [485, 232] on input "N° ID" at bounding box center [515, 228] width 324 height 23
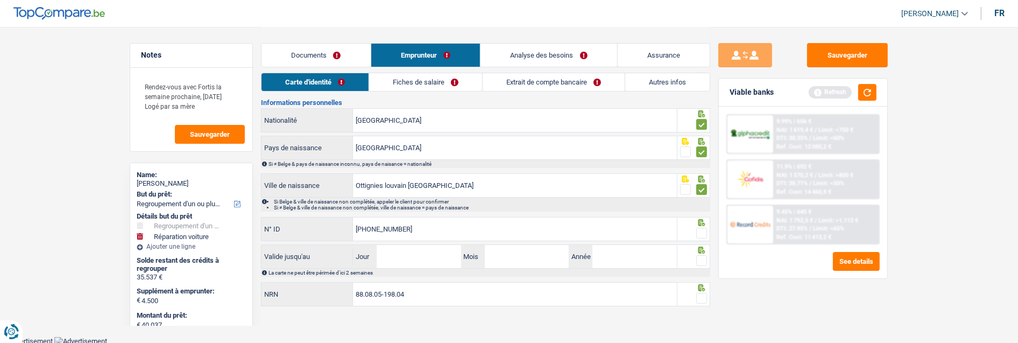
type input "[PHONE_NUMBER]"
click at [702, 228] on span at bounding box center [701, 233] width 11 height 11
click at [0, 0] on input "radio" at bounding box center [0, 0] width 0 height 0
click at [412, 255] on input "Jour" at bounding box center [418, 256] width 84 height 23
type input "03"
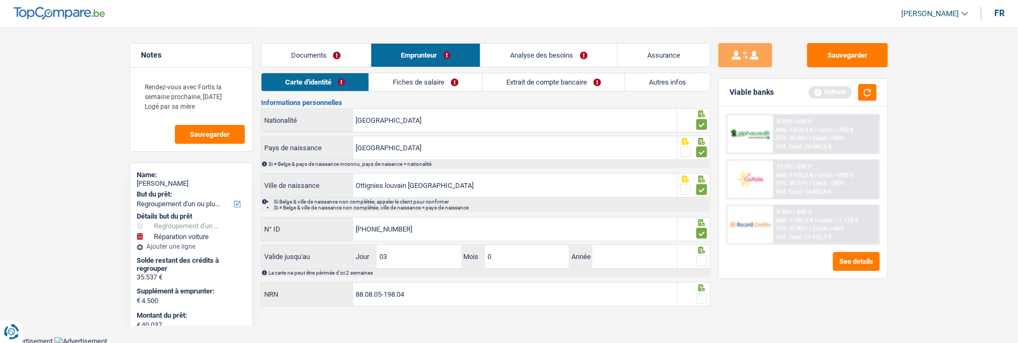
type input "01"
type input "2035"
click at [702, 257] on span at bounding box center [701, 260] width 11 height 11
click at [0, 0] on input "radio" at bounding box center [0, 0] width 0 height 0
click at [703, 293] on span at bounding box center [701, 298] width 11 height 11
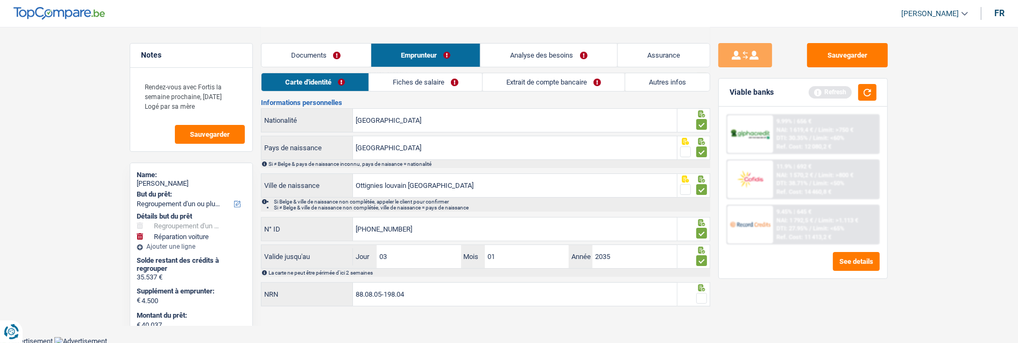
click at [0, 0] on input "radio" at bounding box center [0, 0] width 0 height 0
click at [445, 82] on link "Fiches de salaire" at bounding box center [425, 82] width 113 height 18
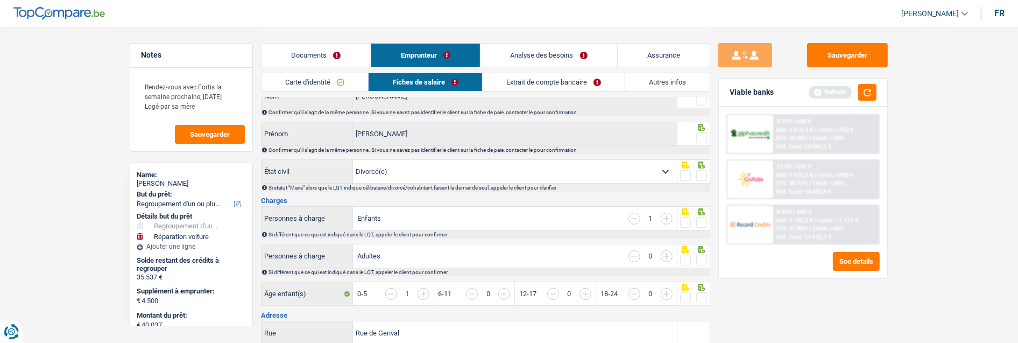
scroll to position [0, 0]
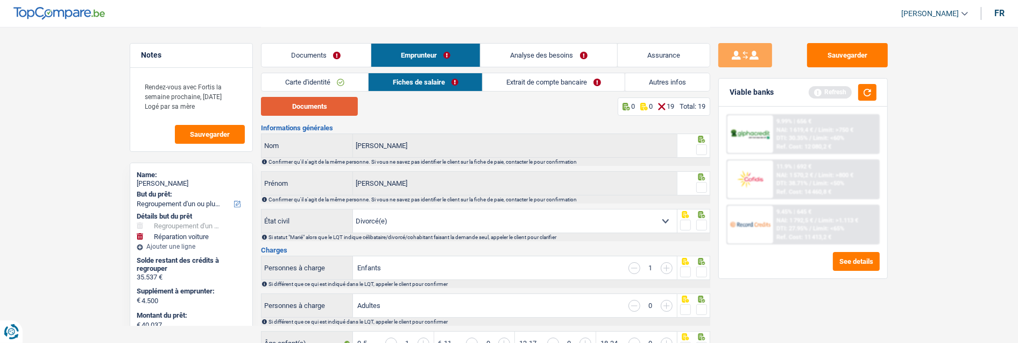
click at [314, 101] on button "Documents" at bounding box center [309, 106] width 97 height 19
click at [701, 146] on span at bounding box center [701, 149] width 11 height 11
click at [0, 0] on input "radio" at bounding box center [0, 0] width 0 height 0
click at [696, 182] on span at bounding box center [701, 187] width 11 height 11
click at [0, 0] on input "radio" at bounding box center [0, 0] width 0 height 0
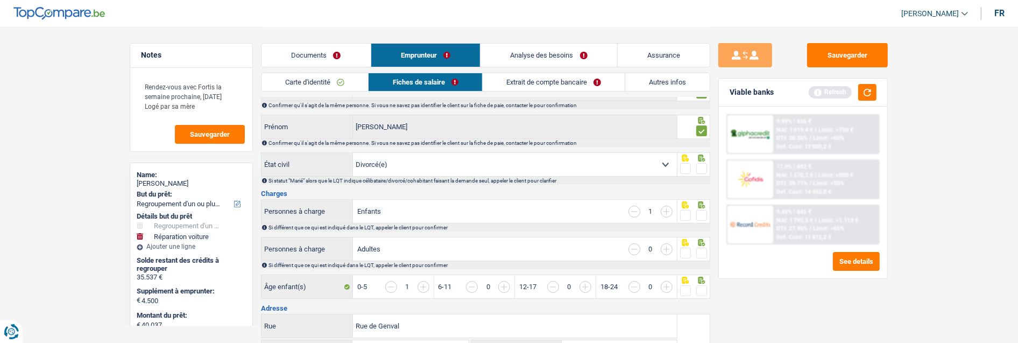
scroll to position [60, 0]
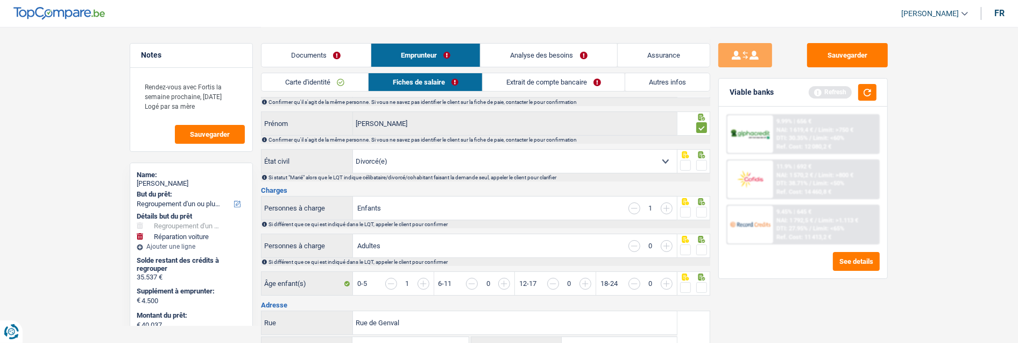
click at [703, 160] on span at bounding box center [701, 165] width 11 height 11
click at [0, 0] on input "radio" at bounding box center [0, 0] width 0 height 0
click at [703, 207] on span at bounding box center [701, 212] width 11 height 11
click at [0, 0] on input "radio" at bounding box center [0, 0] width 0 height 0
click at [703, 248] on span at bounding box center [701, 249] width 11 height 11
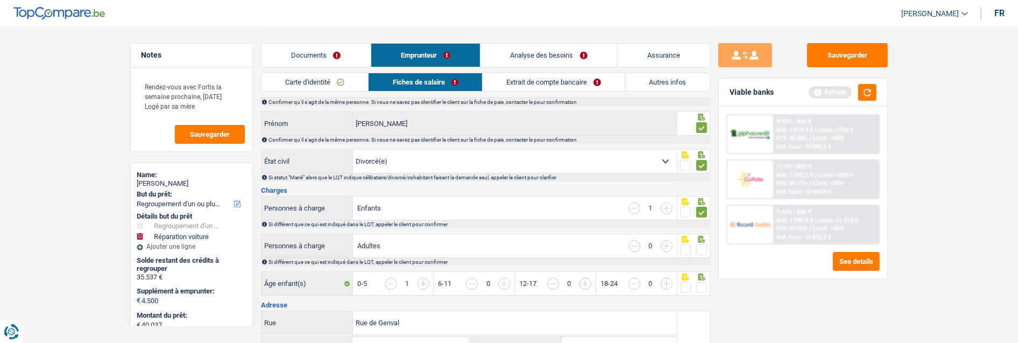
click at [0, 0] on input "radio" at bounding box center [0, 0] width 0 height 0
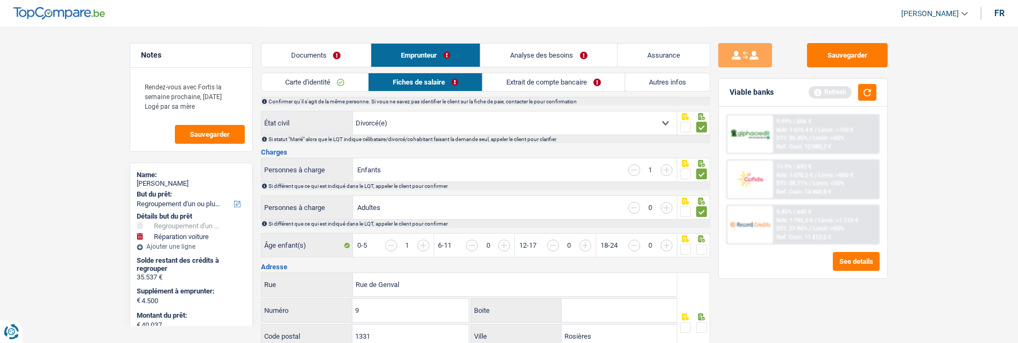
scroll to position [119, 0]
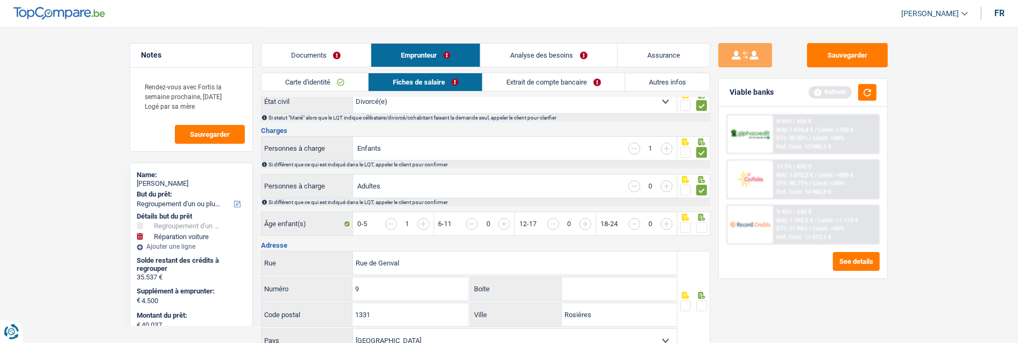
click at [699, 225] on span at bounding box center [701, 227] width 11 height 11
click at [0, 0] on input "radio" at bounding box center [0, 0] width 0 height 0
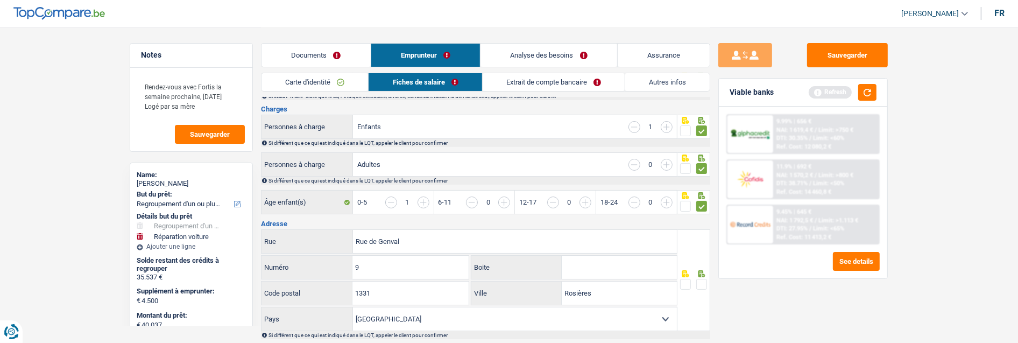
scroll to position [179, 0]
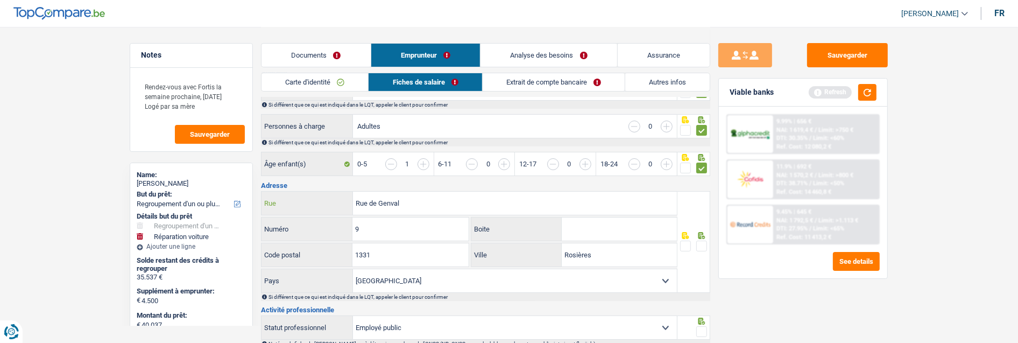
drag, startPoint x: 432, startPoint y: 201, endPoint x: 279, endPoint y: 219, distance: 154.4
click at [279, 219] on div "Rue de Genval Rue 9 Numéro Boite 1331 Code postal Rosières Ville Belgique Luxem…" at bounding box center [469, 242] width 416 height 102
type input "Clos des quatre vents"
drag, startPoint x: 372, startPoint y: 225, endPoint x: 270, endPoint y: 224, distance: 102.2
click at [270, 224] on div "9 Numéro" at bounding box center [364, 228] width 207 height 23
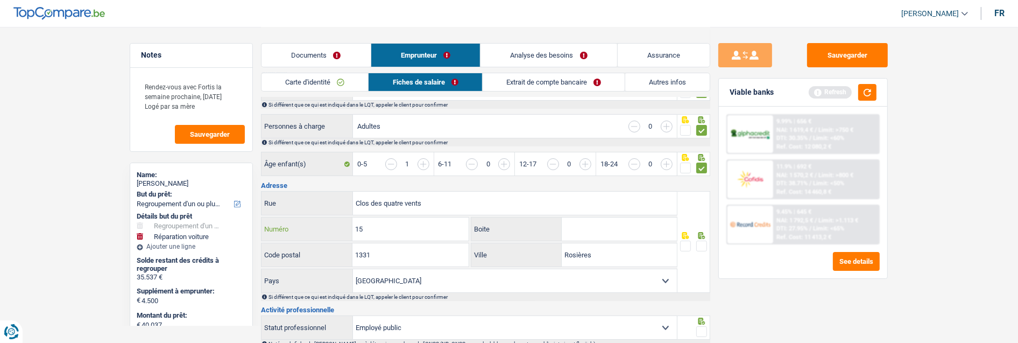
type input "15"
click at [624, 226] on input "Boite" at bounding box center [619, 228] width 115 height 23
type input "7"
drag, startPoint x: 389, startPoint y: 258, endPoint x: 281, endPoint y: 260, distance: 107.6
click at [281, 260] on div "1331 Code postal" at bounding box center [364, 254] width 207 height 23
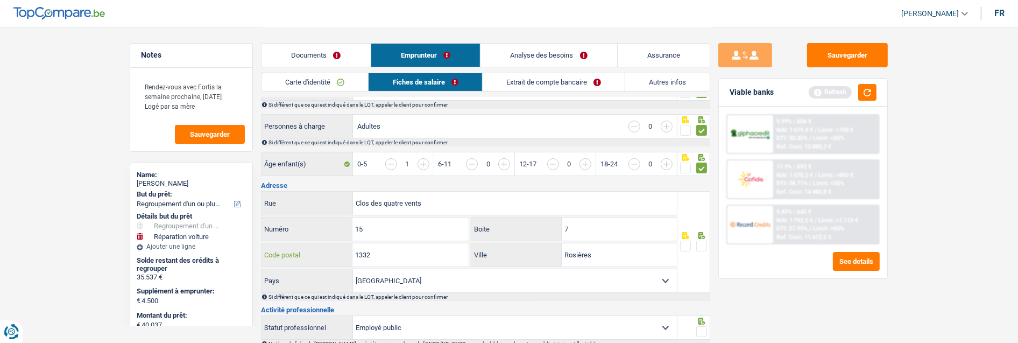
type input "1332"
drag, startPoint x: 614, startPoint y: 254, endPoint x: 389, endPoint y: 248, distance: 225.4
click at [389, 248] on div "1332 Code postal Rosières Ville" at bounding box center [469, 256] width 416 height 26
type input "Genval"
click at [696, 240] on span at bounding box center [701, 245] width 11 height 11
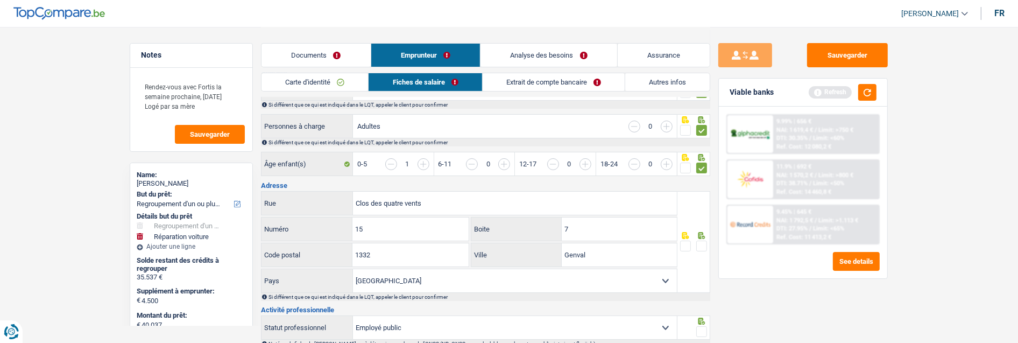
click at [0, 0] on input "radio" at bounding box center [0, 0] width 0 height 0
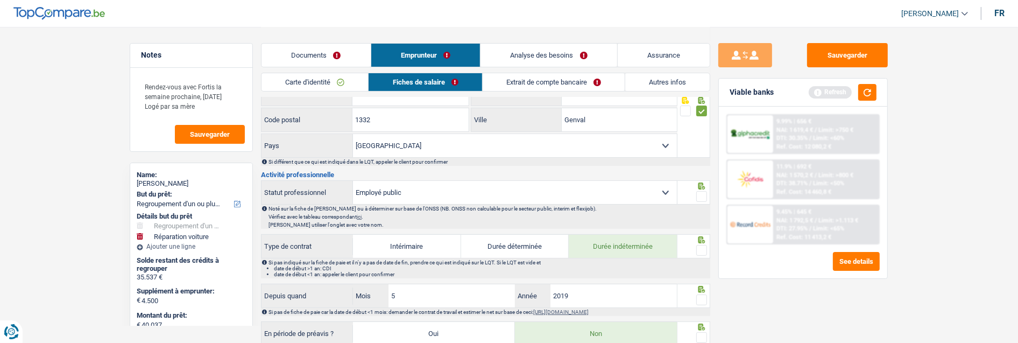
scroll to position [358, 0]
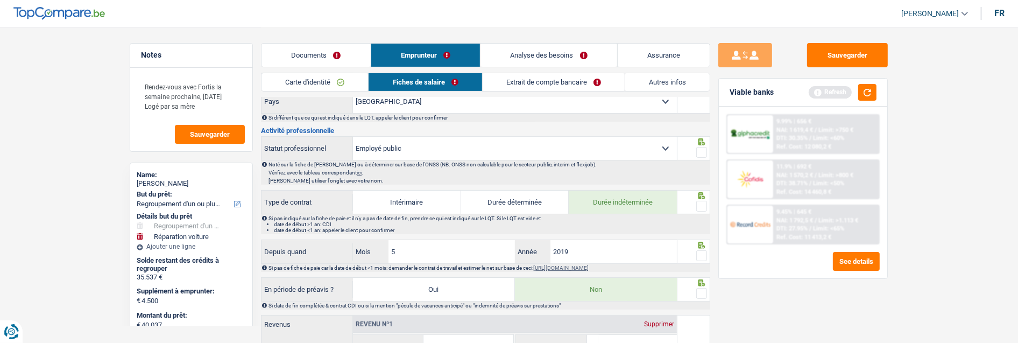
click at [703, 147] on span at bounding box center [701, 152] width 11 height 11
click at [0, 0] on input "radio" at bounding box center [0, 0] width 0 height 0
click at [565, 145] on select "Ouvrier Employé privé Employé public Invalide Indépendant Pensionné Chômeur Mut…" at bounding box center [515, 148] width 324 height 23
select select "privateEmployee"
click at [353, 137] on select "Ouvrier Employé privé Employé public Invalide Indépendant Pensionné Chômeur Mut…" at bounding box center [515, 148] width 324 height 23
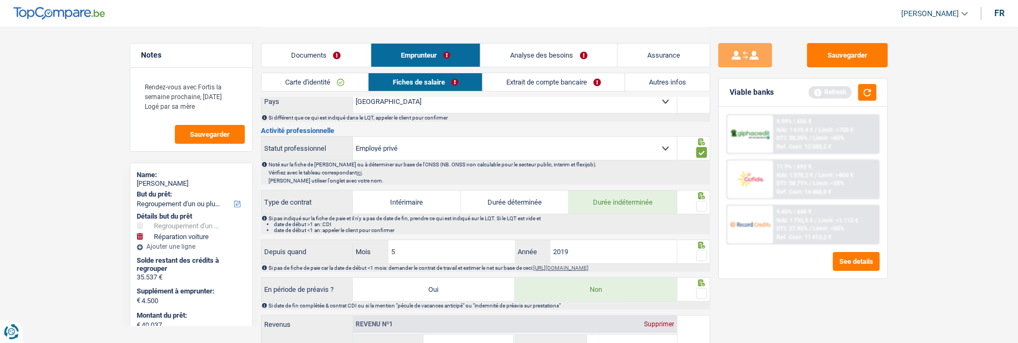
radio input "false"
checkbox input "false"
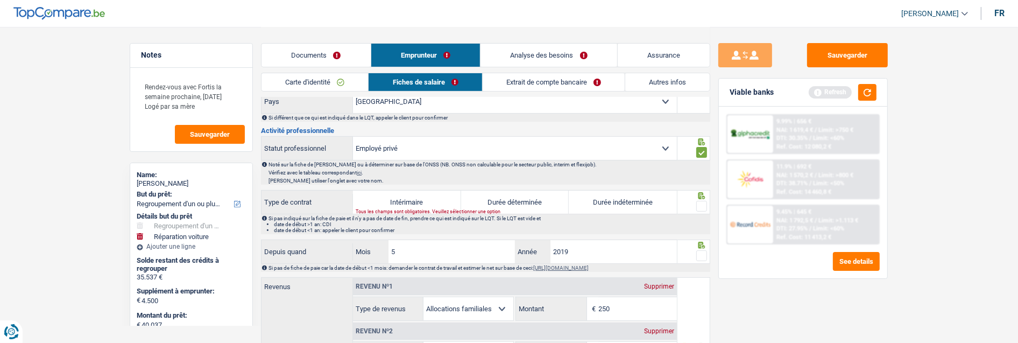
click at [613, 196] on label "Durée indéterminée" at bounding box center [622, 201] width 108 height 23
click at [613, 196] on input "Durée indéterminée" at bounding box center [622, 201] width 108 height 23
radio input "true"
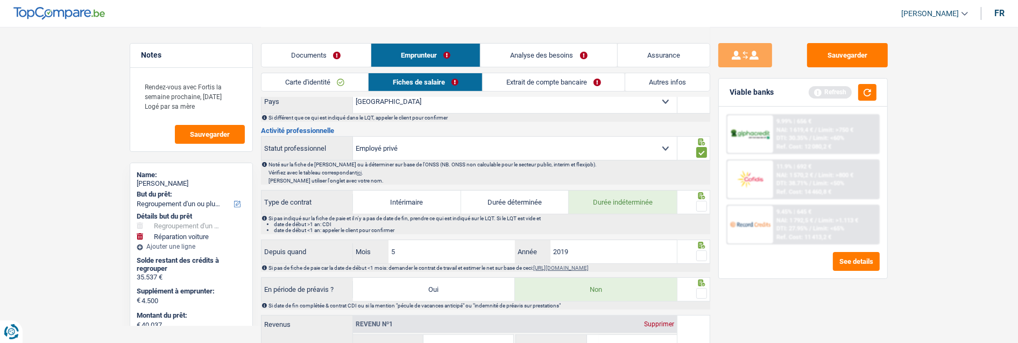
click at [703, 201] on span at bounding box center [701, 206] width 11 height 11
click at [0, 0] on input "radio" at bounding box center [0, 0] width 0 height 0
drag, startPoint x: 453, startPoint y: 245, endPoint x: 198, endPoint y: 250, distance: 255.5
click at [207, 255] on div "Notes Rendez-vous avec Fortis la semaine prochaine, mercredi 1er octobre Logé p…" at bounding box center [509, 296] width 774 height 1254
type input "10"
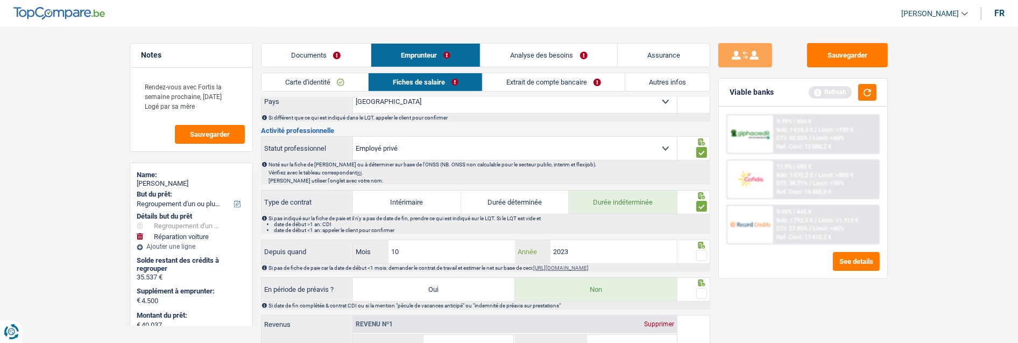
type input "2023"
drag, startPoint x: 701, startPoint y: 251, endPoint x: 705, endPoint y: 273, distance: 22.8
click at [699, 254] on span at bounding box center [701, 255] width 11 height 11
click at [0, 0] on input "radio" at bounding box center [0, 0] width 0 height 0
click at [703, 293] on span at bounding box center [701, 293] width 11 height 11
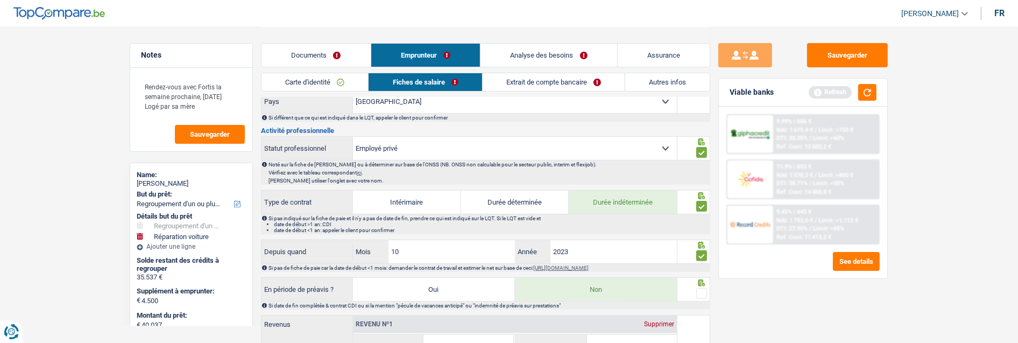
click at [0, 0] on input "radio" at bounding box center [0, 0] width 0 height 0
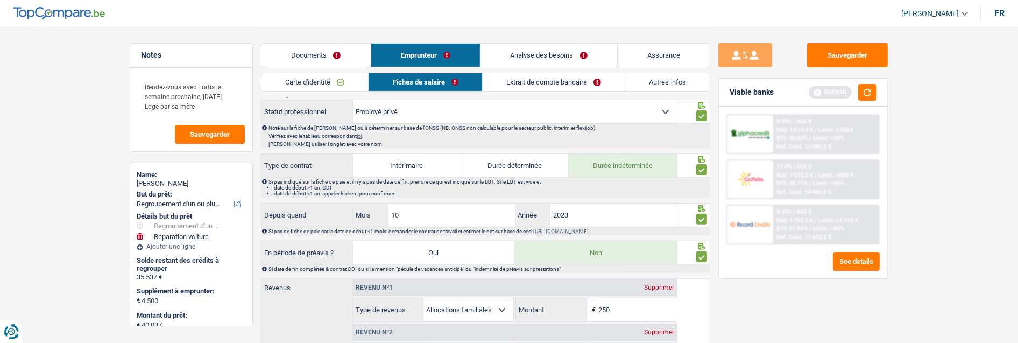
scroll to position [538, 0]
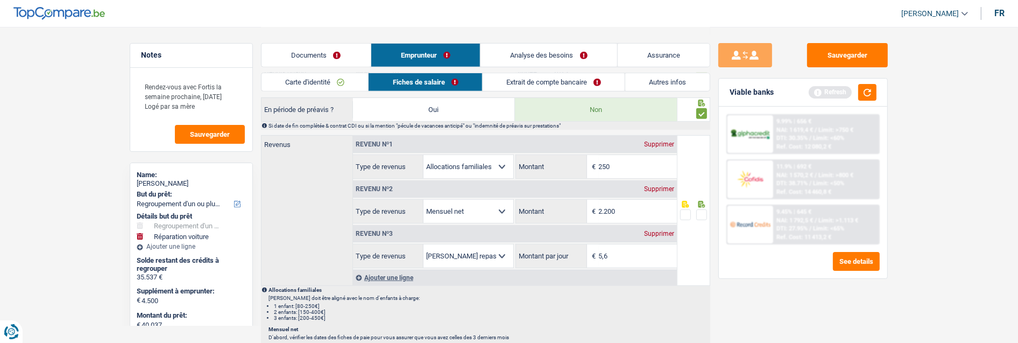
drag, startPoint x: 640, startPoint y: 212, endPoint x: 603, endPoint y: 211, distance: 36.6
click at [603, 211] on input "2.200" at bounding box center [638, 211] width 78 height 23
type input "2.325"
click at [700, 212] on span at bounding box center [701, 214] width 11 height 11
click at [0, 0] on input "radio" at bounding box center [0, 0] width 0 height 0
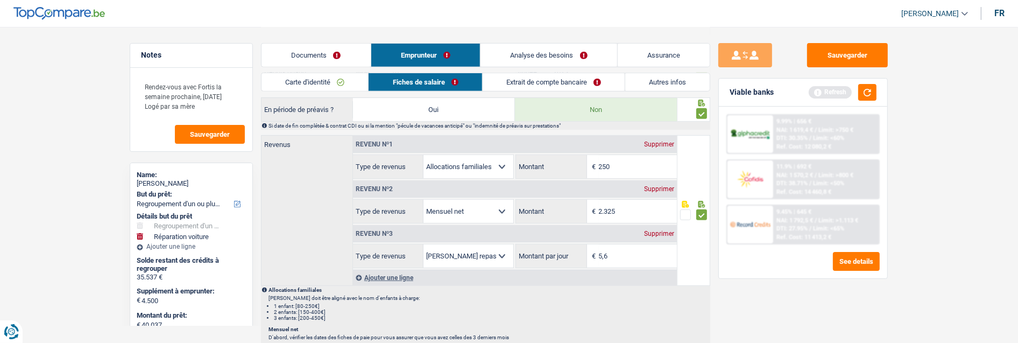
drag, startPoint x: 617, startPoint y: 251, endPoint x: 562, endPoint y: 258, distance: 55.8
click at [562, 258] on div "5,6 € Montant par jour" at bounding box center [596, 255] width 160 height 23
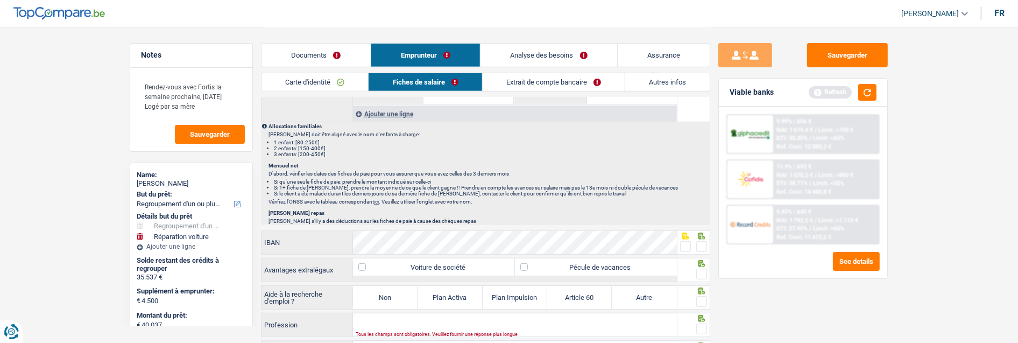
scroll to position [717, 0]
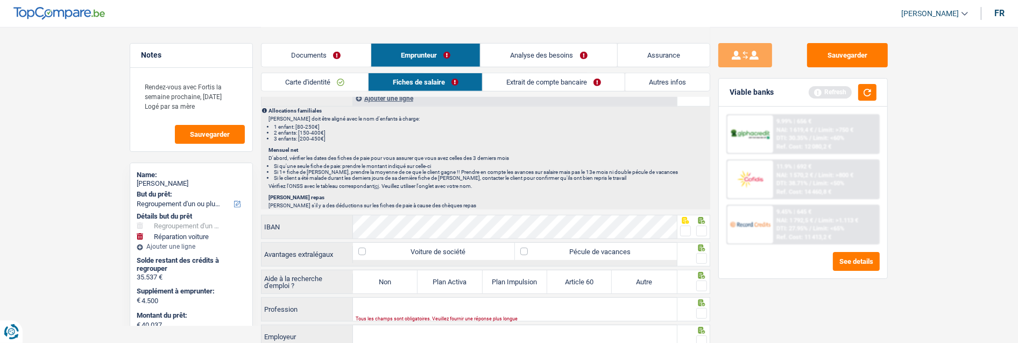
type input "4,0"
drag, startPoint x: 703, startPoint y: 226, endPoint x: 677, endPoint y: 248, distance: 34.8
click at [702, 228] on span at bounding box center [701, 230] width 11 height 11
click at [0, 0] on input "radio" at bounding box center [0, 0] width 0 height 0
click at [631, 250] on label "Pécule de vacances" at bounding box center [596, 251] width 162 height 17
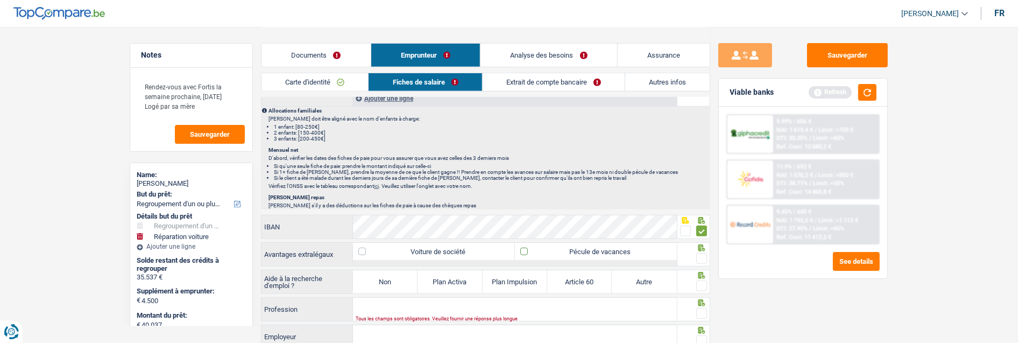
click at [631, 250] on input "Pécule de vacances" at bounding box center [596, 251] width 162 height 17
checkbox input "true"
click at [705, 255] on span at bounding box center [701, 258] width 11 height 11
click at [0, 0] on input "radio" at bounding box center [0, 0] width 0 height 0
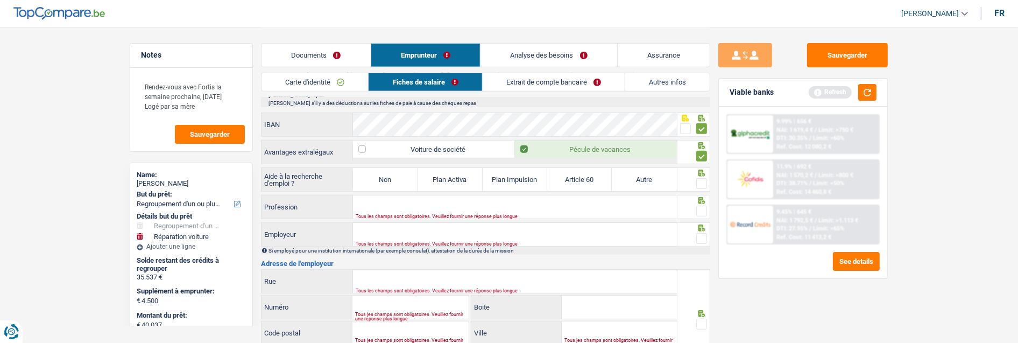
scroll to position [836, 0]
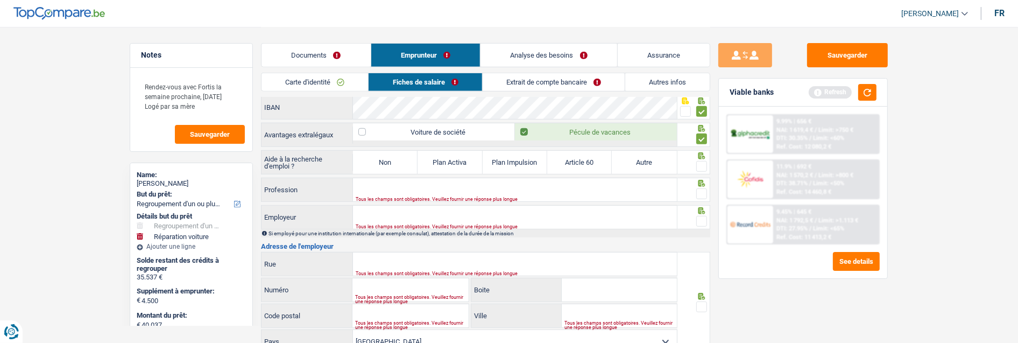
drag, startPoint x: 395, startPoint y: 160, endPoint x: 528, endPoint y: 168, distance: 132.6
click at [395, 160] on label "Non" at bounding box center [385, 162] width 65 height 23
click at [395, 160] on input "Non" at bounding box center [385, 162] width 65 height 23
radio input "true"
drag, startPoint x: 701, startPoint y: 161, endPoint x: 557, endPoint y: 184, distance: 146.0
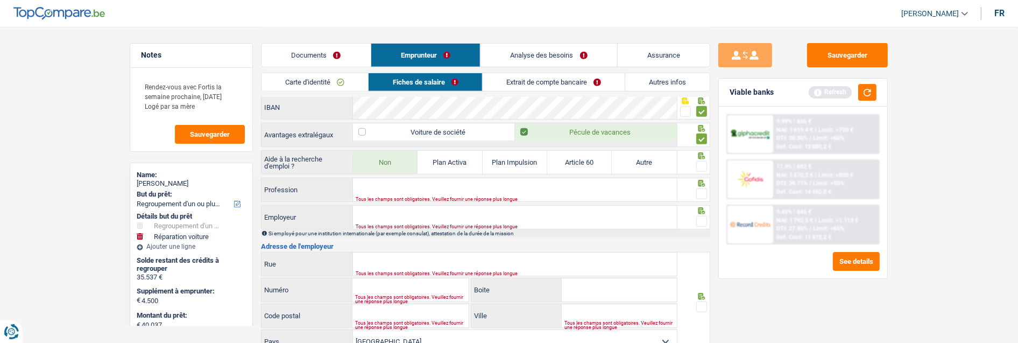
click at [697, 167] on span at bounding box center [701, 166] width 11 height 11
click at [0, 0] on input "radio" at bounding box center [0, 0] width 0 height 0
click at [464, 200] on div "Tous les champs sont obligatoires. Veuillez fournir une réponse plus longue" at bounding box center [500, 199] width 288 height 4
click at [465, 187] on input "Profession" at bounding box center [515, 189] width 324 height 23
type input "Employé"
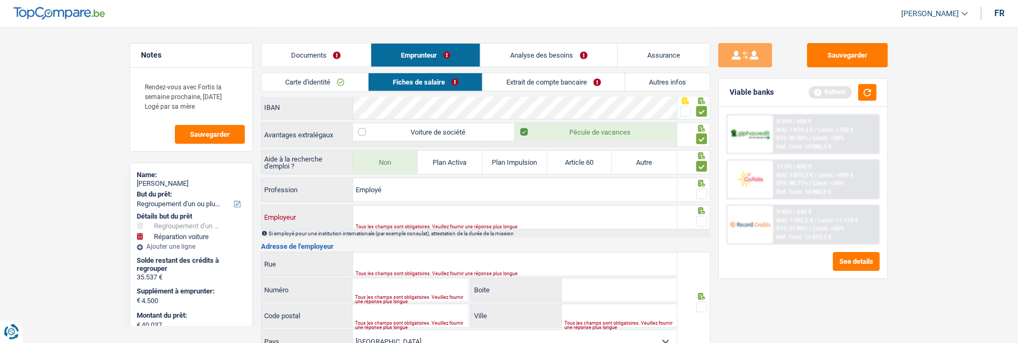
click at [398, 218] on input "Employeur" at bounding box center [515, 216] width 324 height 23
type input "Delnivelles"
drag, startPoint x: 700, startPoint y: 217, endPoint x: 702, endPoint y: 180, distance: 37.2
click at [700, 216] on span at bounding box center [701, 221] width 11 height 11
click at [0, 0] on input "radio" at bounding box center [0, 0] width 0 height 0
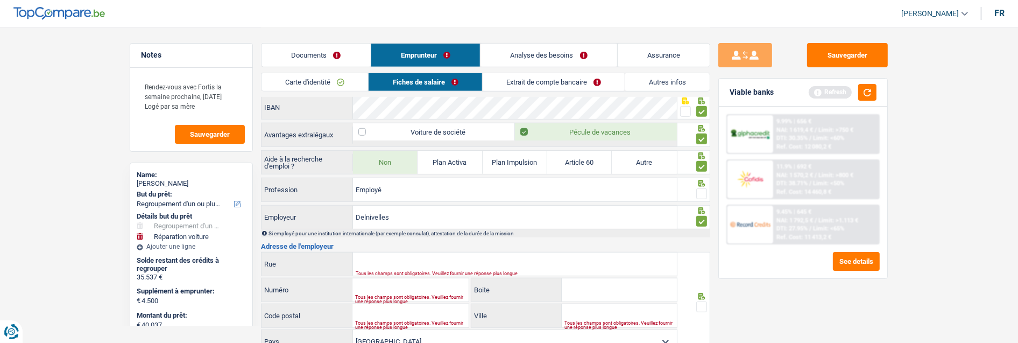
drag, startPoint x: 702, startPoint y: 184, endPoint x: 660, endPoint y: 214, distance: 50.6
click at [701, 188] on div at bounding box center [693, 189] width 33 height 24
click at [700, 191] on span at bounding box center [701, 193] width 11 height 11
click at [0, 0] on input "radio" at bounding box center [0, 0] width 0 height 0
click at [404, 271] on div "Tous les champs sont obligatoires. Veuillez fournir une réponse plus longue" at bounding box center [500, 273] width 288 height 4
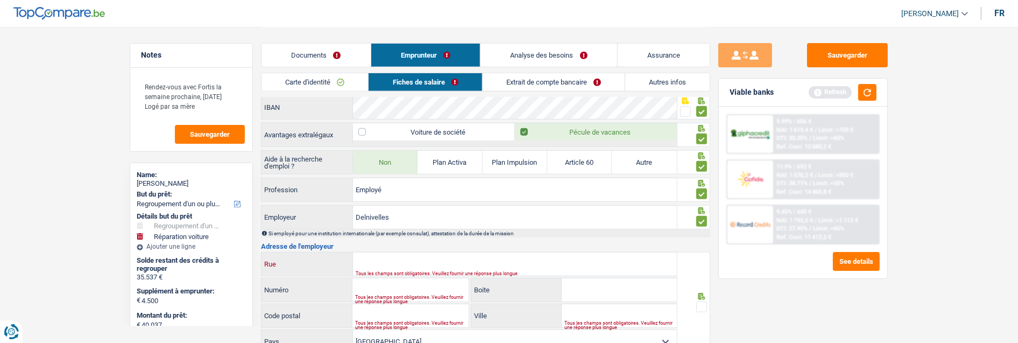
click at [406, 262] on input "Rue" at bounding box center [515, 263] width 324 height 23
type input "Chaussée de Mons"
click at [389, 297] on div "Tous les champs sont obligatoires. Veuillez fournir une réponse plus longue" at bounding box center [411, 299] width 113 height 4
click at [401, 282] on input "Numéro" at bounding box center [410, 289] width 116 height 23
type input "8"
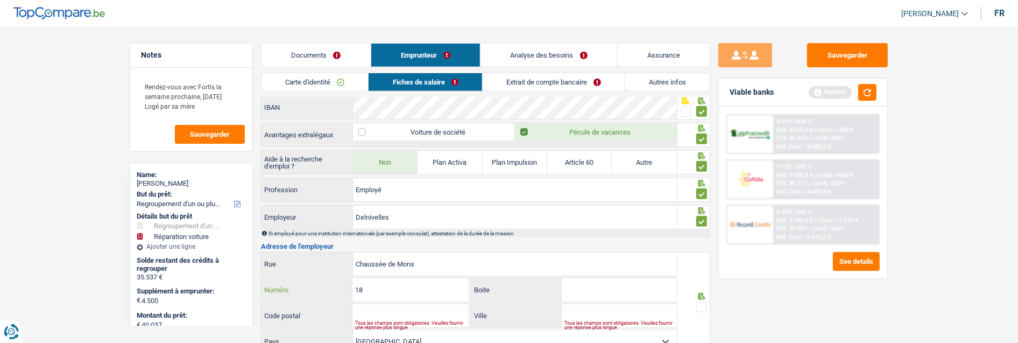
type input "18"
click at [594, 289] on input "Boite" at bounding box center [619, 289] width 115 height 23
type input "A"
click at [430, 314] on input "Code postal" at bounding box center [410, 315] width 116 height 23
type input "1400"
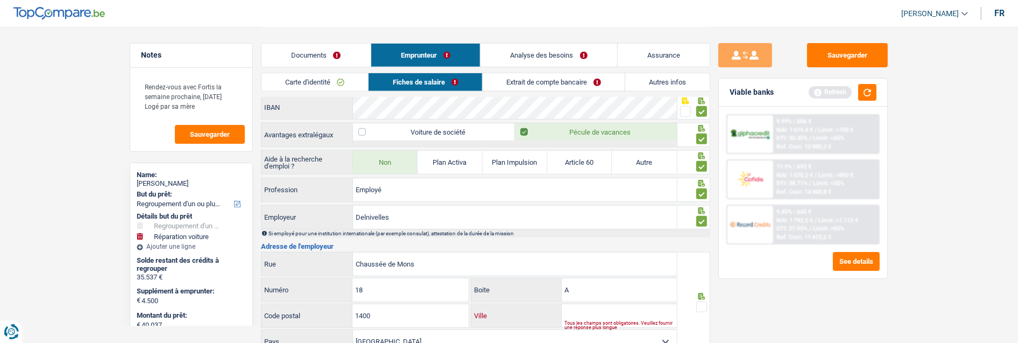
click at [637, 315] on input "Ville" at bounding box center [619, 315] width 115 height 23
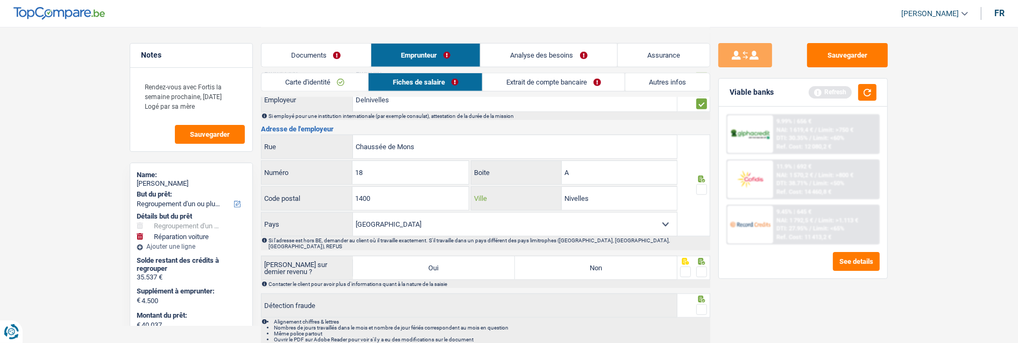
scroll to position [956, 0]
type input "Nivelles"
click at [700, 181] on div at bounding box center [701, 187] width 11 height 13
click at [700, 191] on div at bounding box center [701, 187] width 11 height 13
click at [699, 187] on span at bounding box center [701, 187] width 11 height 11
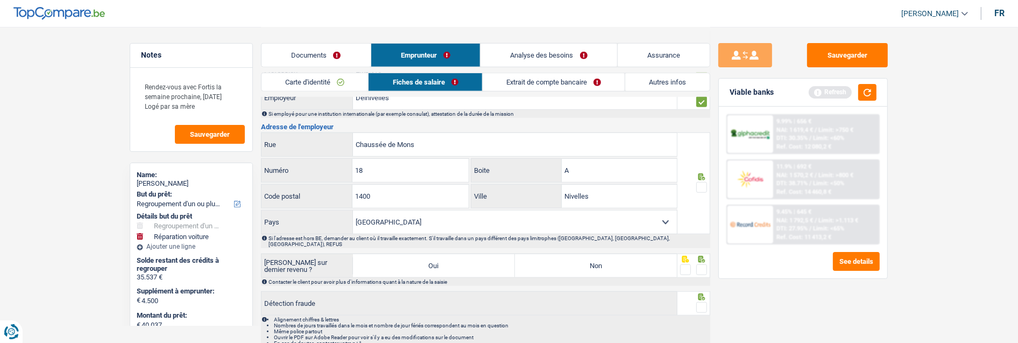
click at [0, 0] on input "radio" at bounding box center [0, 0] width 0 height 0
click at [639, 255] on label "Non" at bounding box center [596, 265] width 162 height 23
click at [639, 255] on input "Non" at bounding box center [596, 265] width 162 height 23
radio input "true"
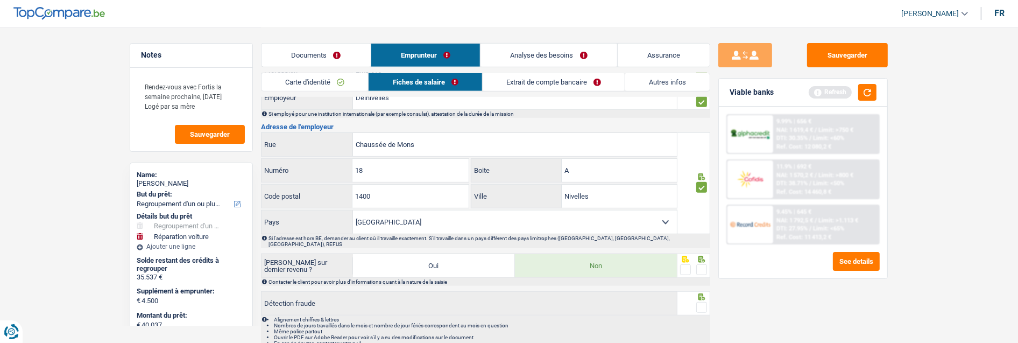
drag, startPoint x: 703, startPoint y: 265, endPoint x: 705, endPoint y: 276, distance: 11.0
click at [703, 266] on span at bounding box center [701, 269] width 11 height 11
click at [0, 0] on input "radio" at bounding box center [0, 0] width 0 height 0
click at [703, 303] on span at bounding box center [701, 307] width 11 height 11
click at [0, 0] on input "radio" at bounding box center [0, 0] width 0 height 0
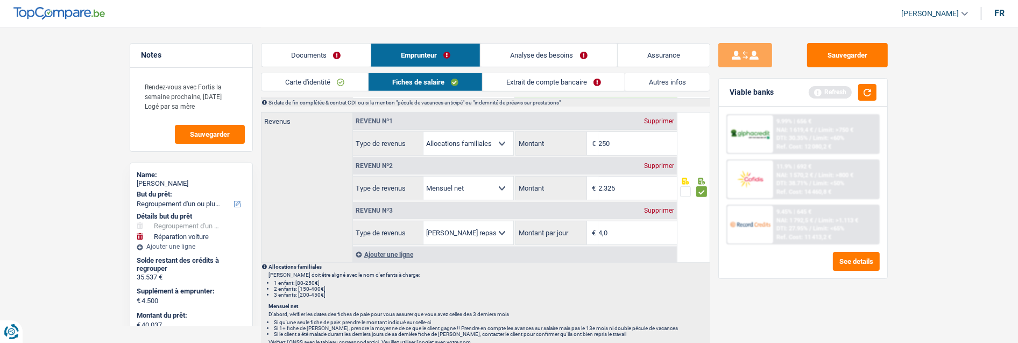
scroll to position [538, 0]
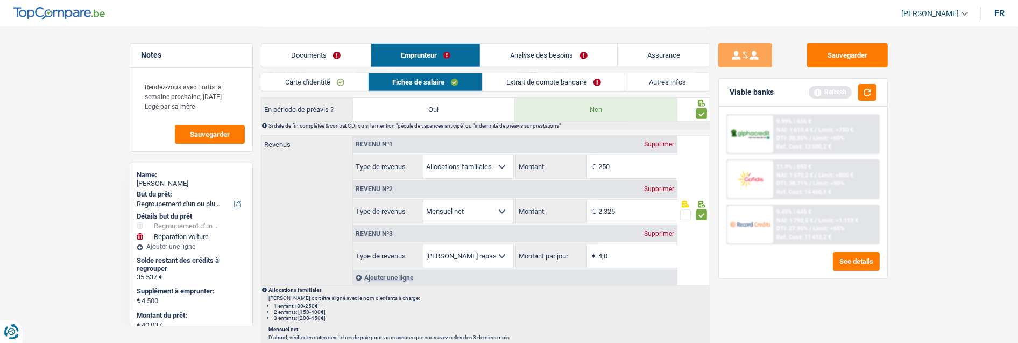
click at [571, 78] on link "Extrait de compte bancaire" at bounding box center [553, 82] width 142 height 18
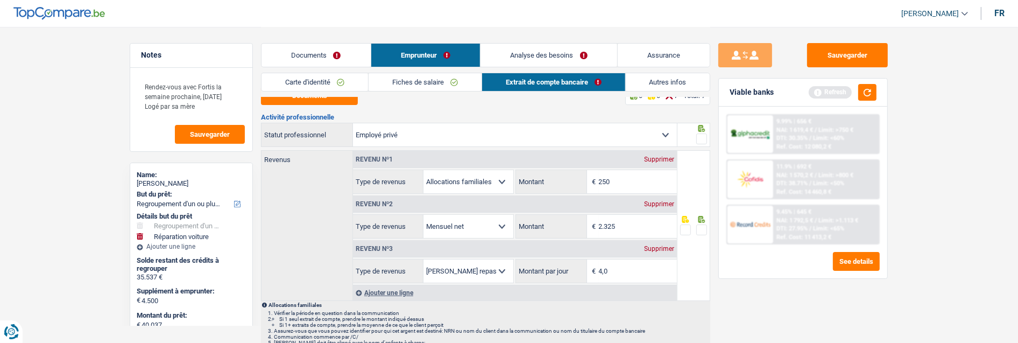
scroll to position [0, 0]
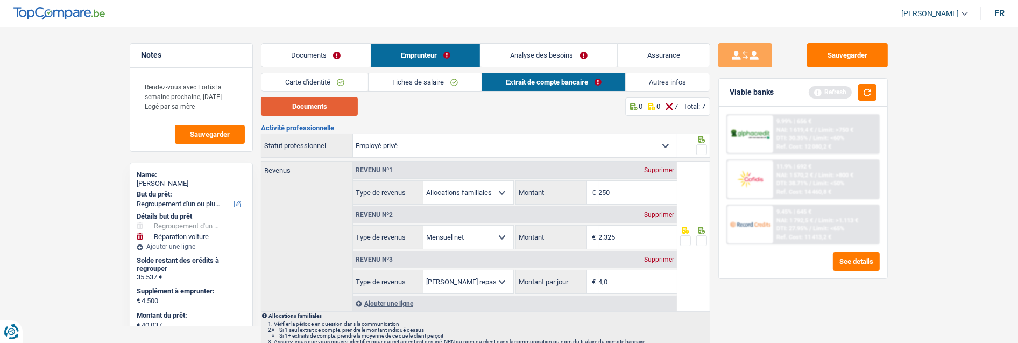
click at [333, 105] on button "Documents" at bounding box center [309, 106] width 97 height 19
click at [616, 186] on input "250" at bounding box center [638, 192] width 78 height 23
type input "236"
click at [700, 146] on span at bounding box center [701, 149] width 11 height 11
click at [0, 0] on input "radio" at bounding box center [0, 0] width 0 height 0
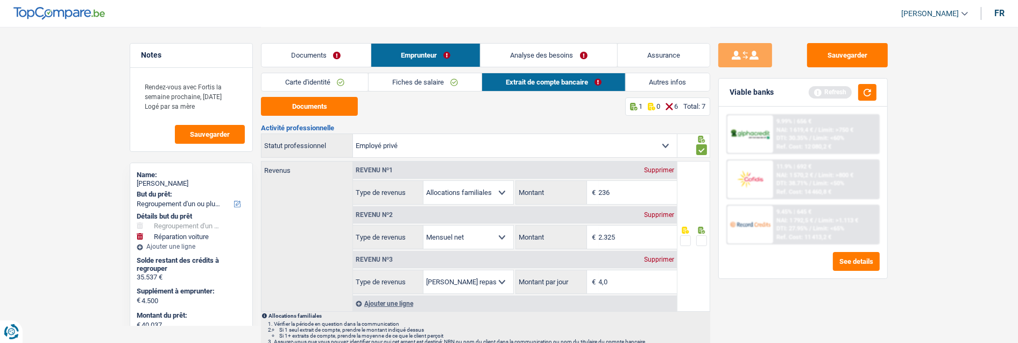
click at [698, 237] on span at bounding box center [701, 240] width 11 height 11
click at [0, 0] on input "radio" at bounding box center [0, 0] width 0 height 0
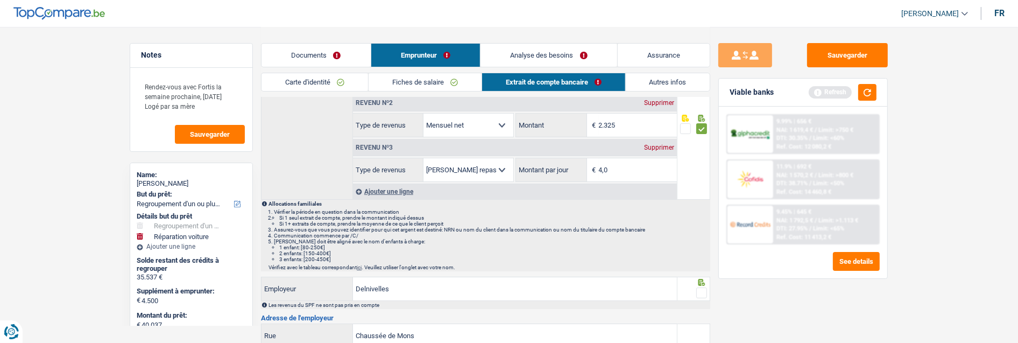
scroll to position [119, 0]
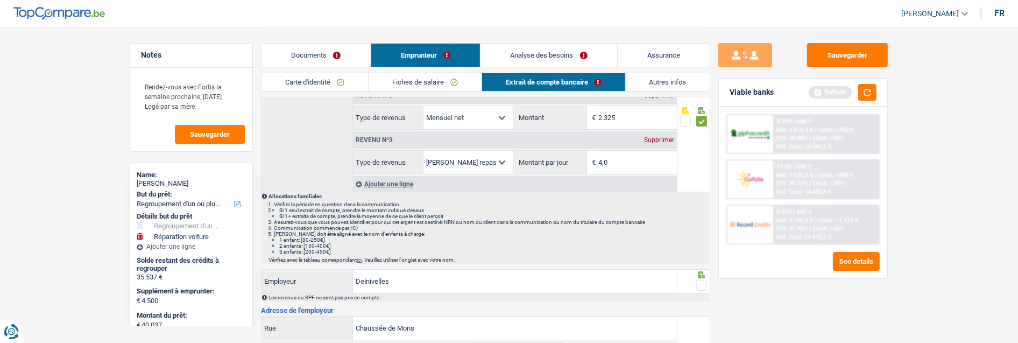
click at [705, 285] on span at bounding box center [701, 285] width 11 height 11
click at [0, 0] on input "radio" at bounding box center [0, 0] width 0 height 0
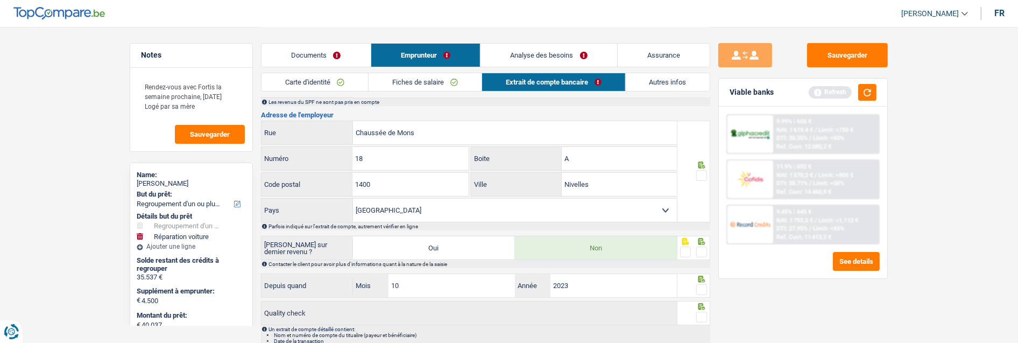
scroll to position [358, 0]
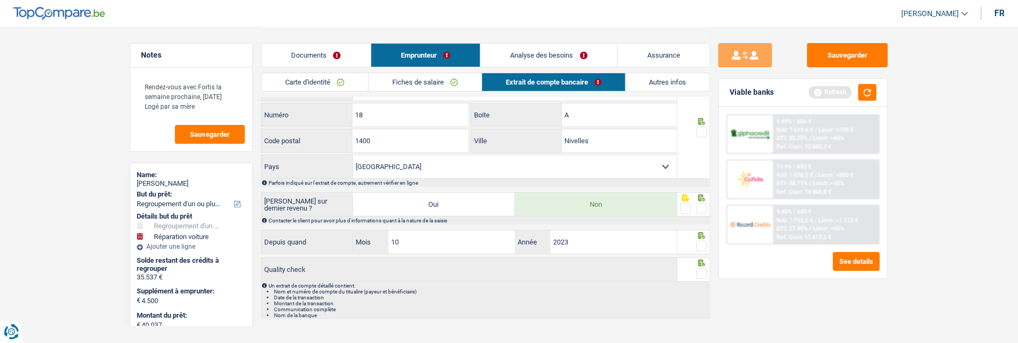
click at [701, 127] on span at bounding box center [701, 131] width 11 height 11
click at [0, 0] on input "radio" at bounding box center [0, 0] width 0 height 0
click at [705, 205] on span at bounding box center [701, 208] width 11 height 11
click at [0, 0] on input "radio" at bounding box center [0, 0] width 0 height 0
click at [703, 245] on span at bounding box center [701, 245] width 11 height 11
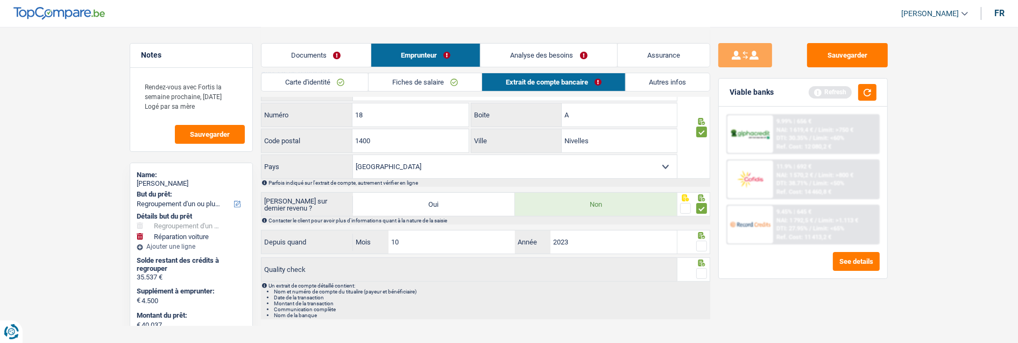
click at [0, 0] on input "radio" at bounding box center [0, 0] width 0 height 0
click at [700, 271] on span at bounding box center [701, 273] width 11 height 11
click at [0, 0] on input "radio" at bounding box center [0, 0] width 0 height 0
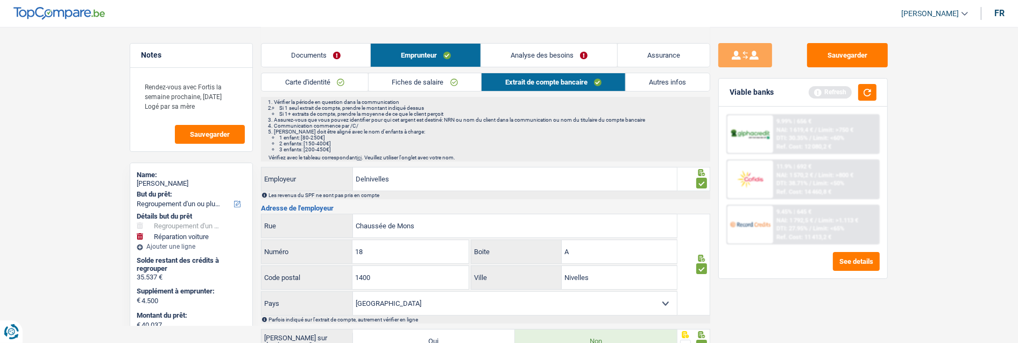
scroll to position [179, 0]
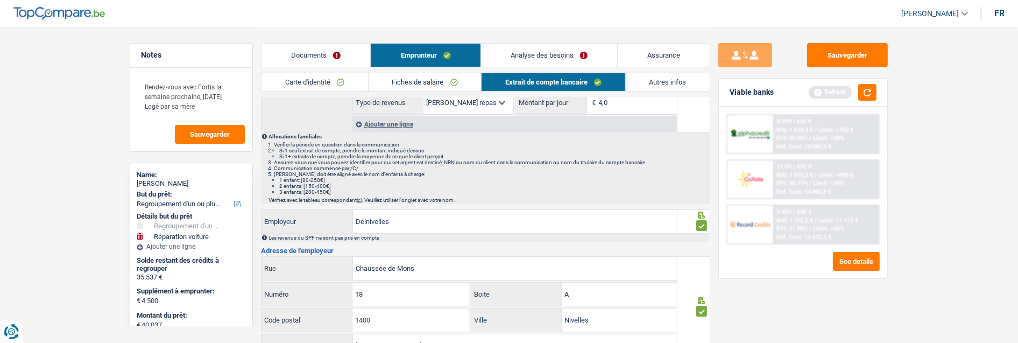
drag, startPoint x: 681, startPoint y: 83, endPoint x: 702, endPoint y: 83, distance: 21.0
click at [681, 83] on link "Autres infos" at bounding box center [668, 82] width 84 height 18
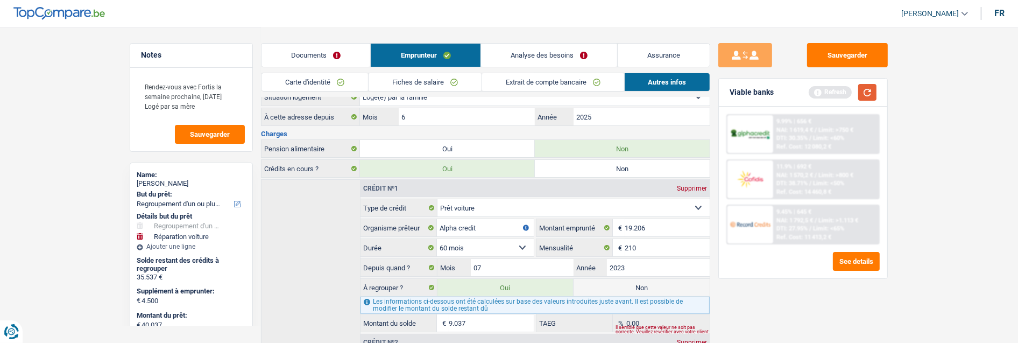
click at [866, 93] on button "button" at bounding box center [867, 92] width 18 height 17
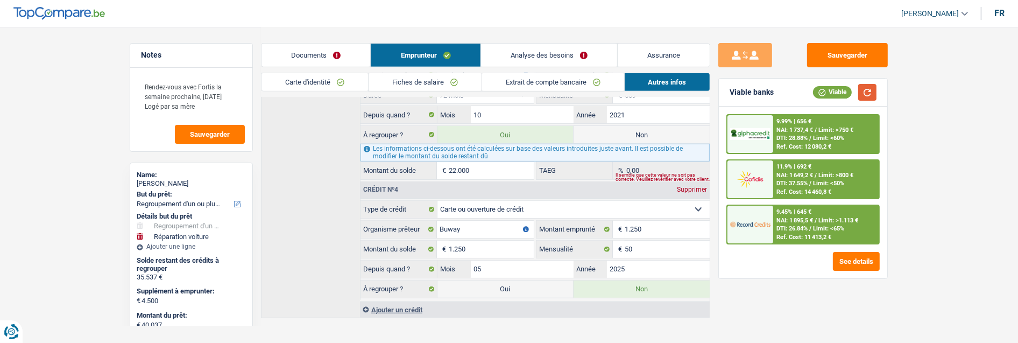
scroll to position [636, 0]
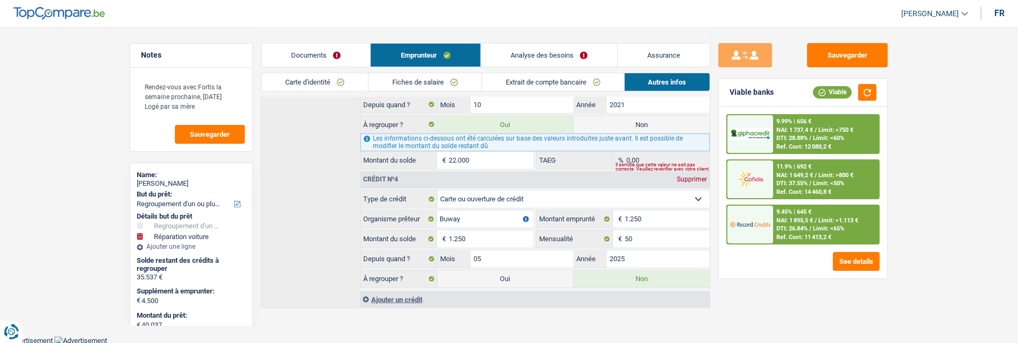
click at [829, 218] on span "Limit: >1.113 €" at bounding box center [838, 220] width 40 height 7
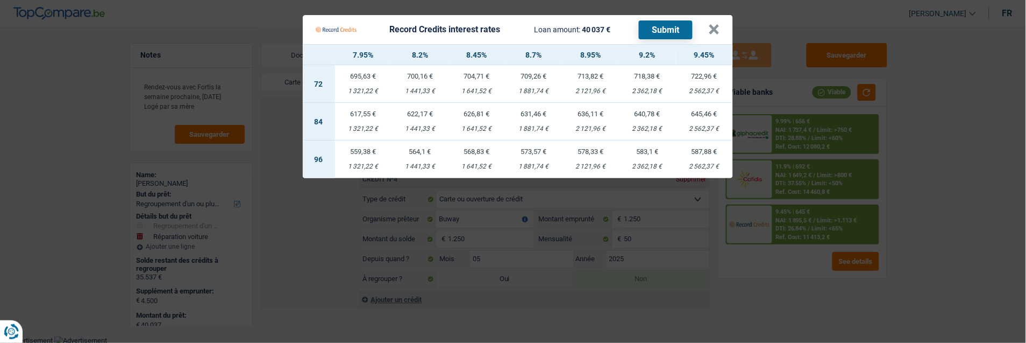
click at [655, 115] on td "640,78 € 2 362,18 €" at bounding box center [647, 122] width 57 height 38
select select "record credits"
type input "9,20"
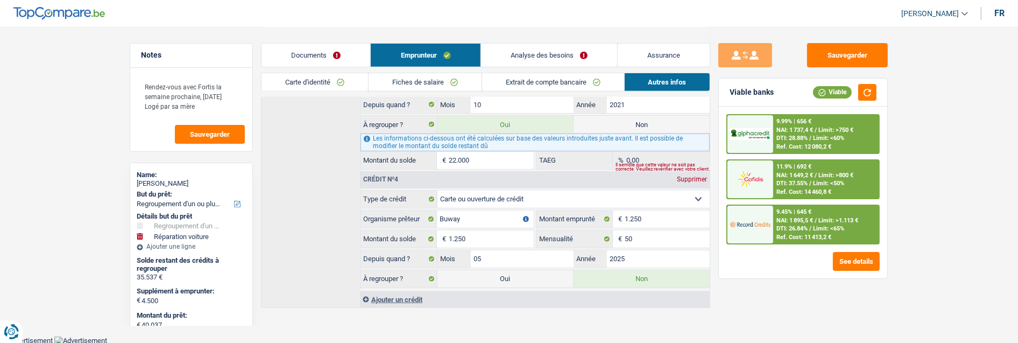
click at [793, 217] on span "NAI: 1 895,5 €" at bounding box center [794, 220] width 37 height 7
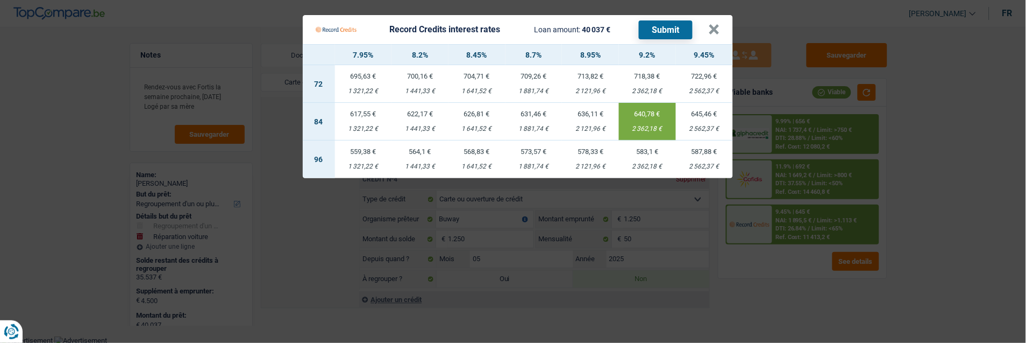
click at [665, 29] on button "Submit" at bounding box center [666, 29] width 54 height 19
click at [718, 24] on button "×" at bounding box center [714, 29] width 11 height 11
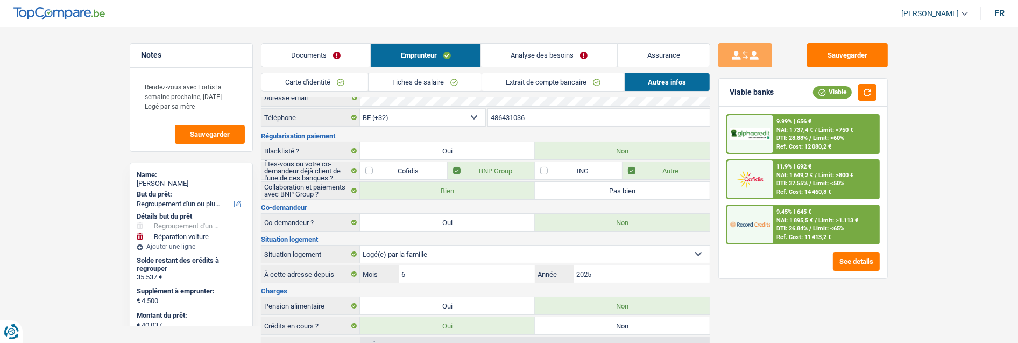
scroll to position [0, 0]
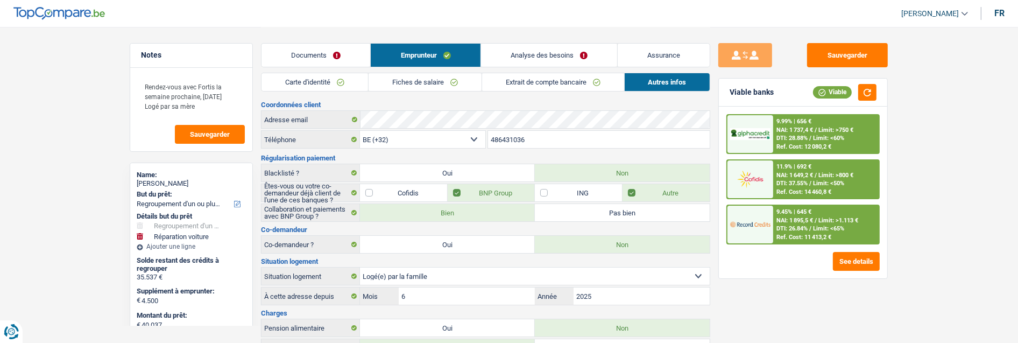
click at [814, 176] on div "11.9% | 692 € NAI: 1 649,2 € / Limit: >800 € DTI: 37.55% / Limit: <50% Ref. Cos…" at bounding box center [826, 179] width 106 height 38
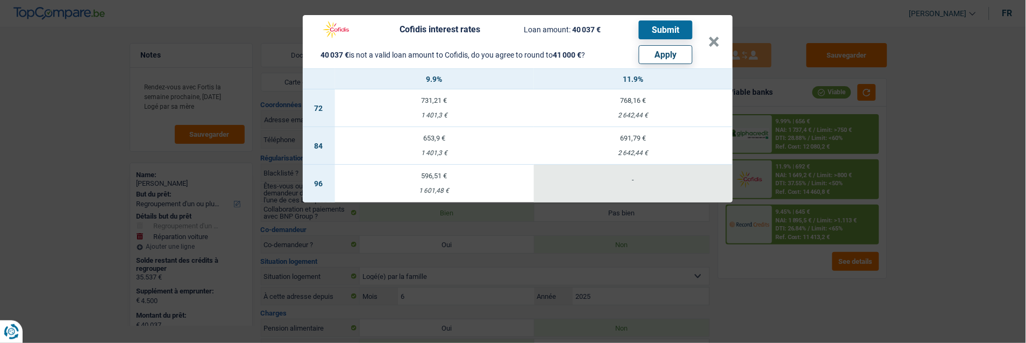
click at [673, 45] on button "Apply" at bounding box center [666, 54] width 54 height 19
type input "5.463"
type input "41.000"
select select "144"
select select "other"
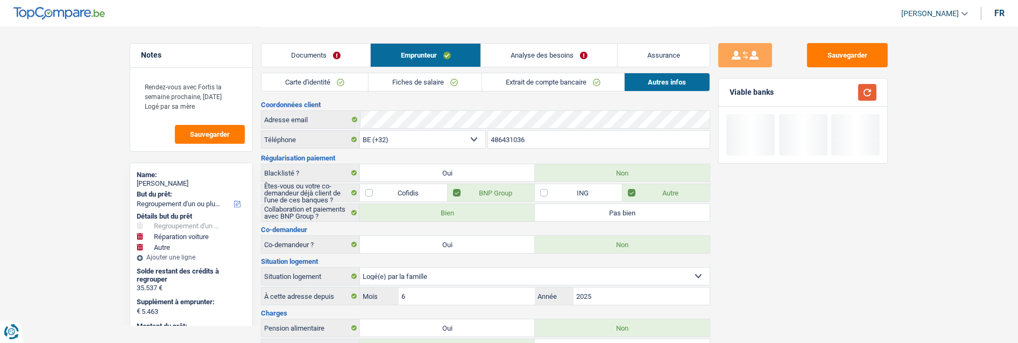
click at [862, 87] on button "button" at bounding box center [867, 92] width 18 height 17
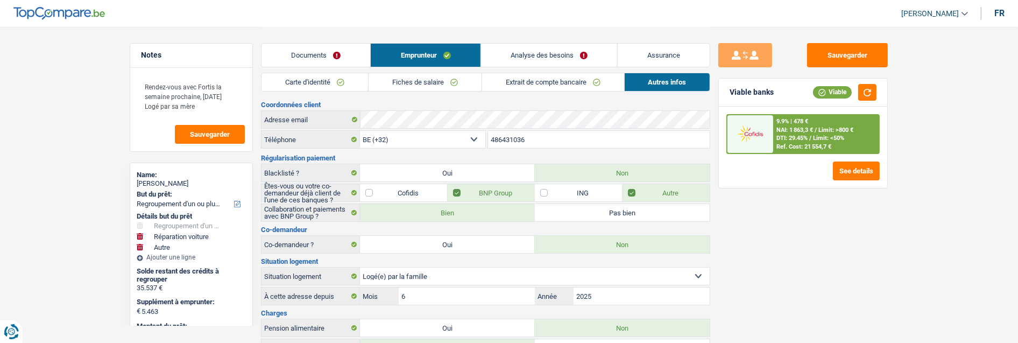
click at [568, 54] on link "Analyse des besoins" at bounding box center [549, 55] width 136 height 23
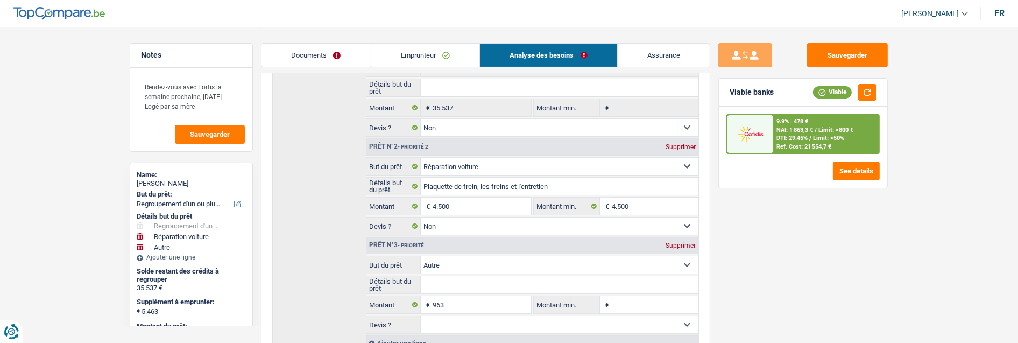
scroll to position [239, 0]
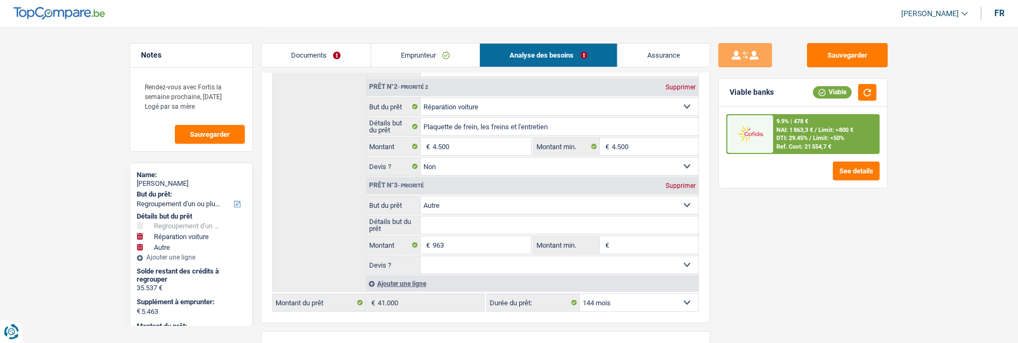
click at [627, 303] on select "12 mois 18 mois 24 mois 30 mois 36 mois 42 mois 48 mois 60 mois 72 mois 84 mois…" at bounding box center [639, 302] width 118 height 17
select select "120"
click at [580, 294] on select "12 mois 18 mois 24 mois 30 mois 36 mois 42 mois 48 mois 60 mois 72 mois 84 mois…" at bounding box center [639, 302] width 118 height 17
select select "120"
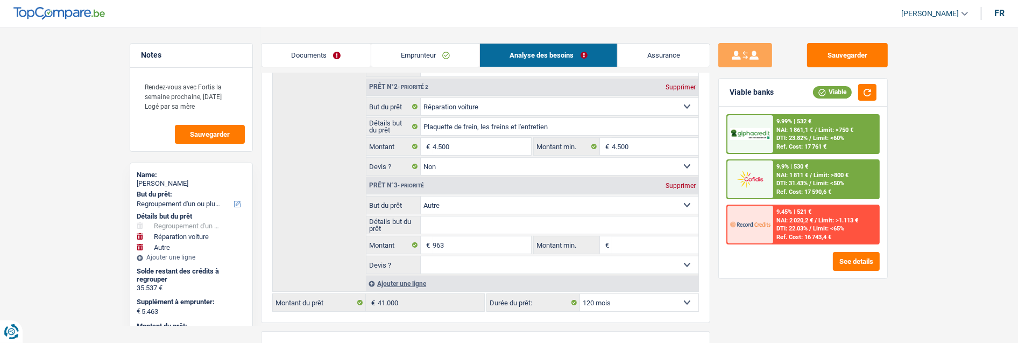
click at [829, 166] on div "9.9% | 530 € NAI: 1 811 € / Limit: >800 € DTI: 31.43% / Limit: <50% Ref. Cost: …" at bounding box center [826, 179] width 106 height 38
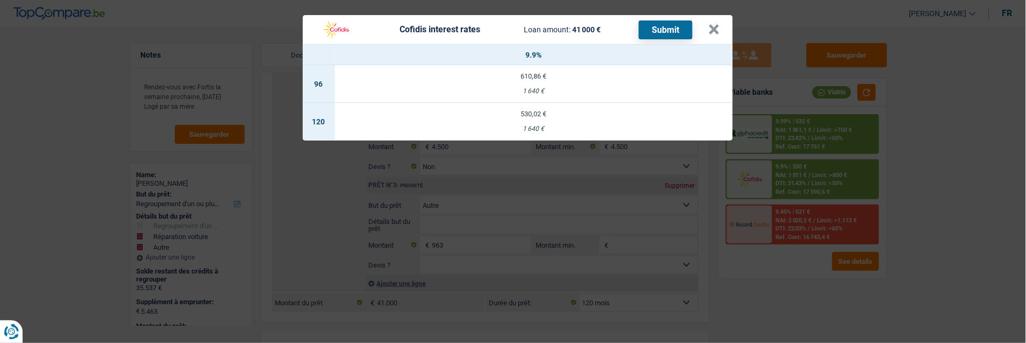
click at [555, 110] on div "530,02 €" at bounding box center [534, 113] width 398 height 7
select select "cofidis"
type input "9,90"
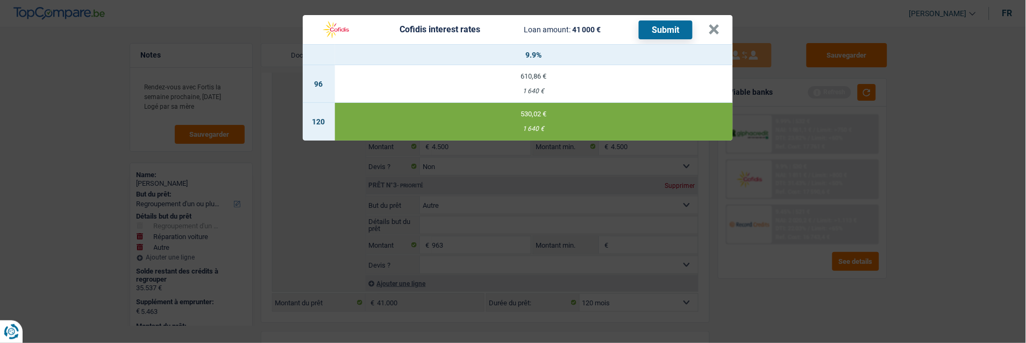
click at [670, 23] on button "Submit" at bounding box center [666, 29] width 54 height 19
click at [720, 24] on button "×" at bounding box center [714, 29] width 11 height 11
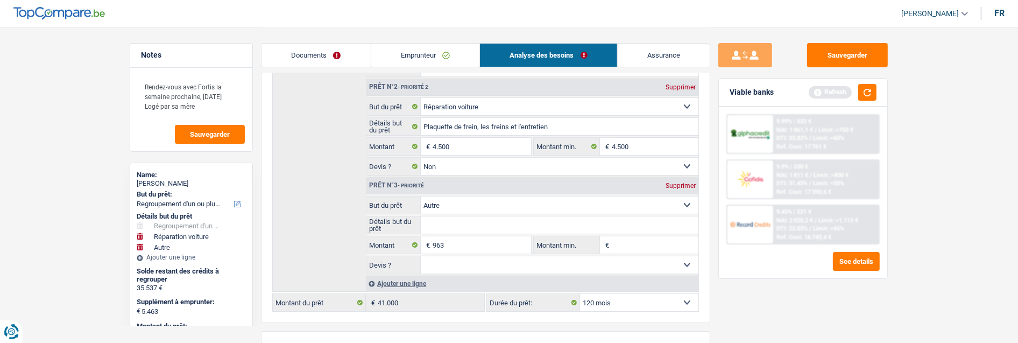
scroll to position [0, 0]
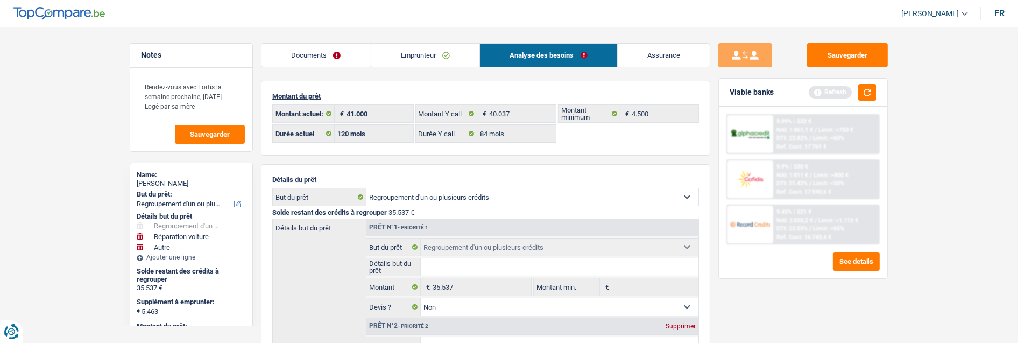
click at [302, 52] on link "Documents" at bounding box center [315, 55] width 109 height 23
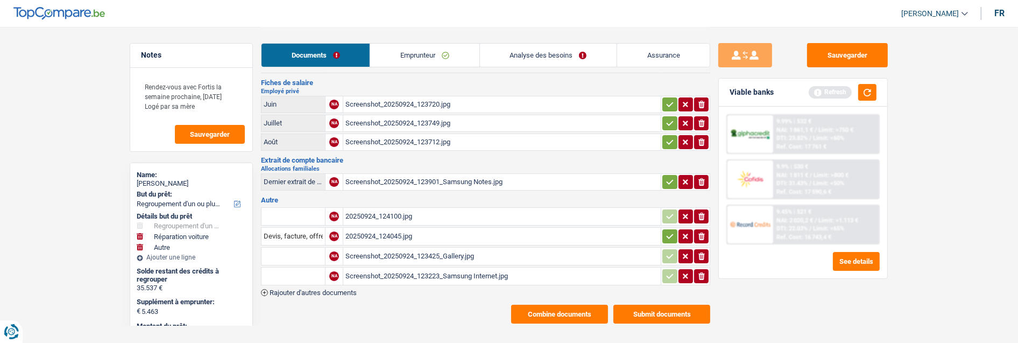
scroll to position [70, 0]
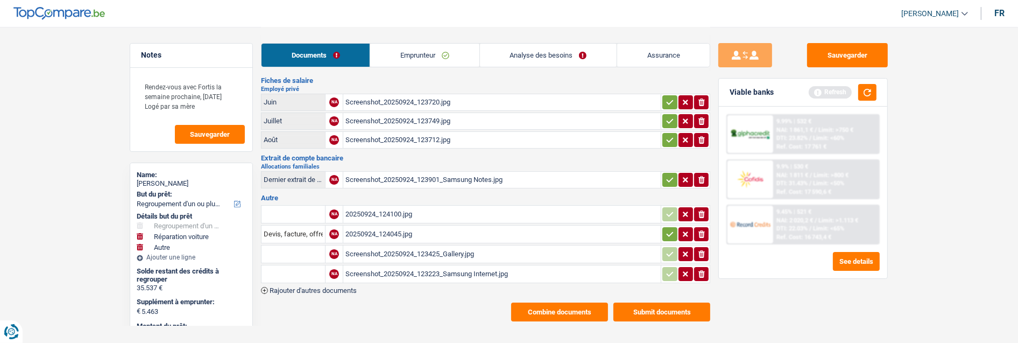
click at [671, 302] on button "Submit documents" at bounding box center [661, 311] width 97 height 19
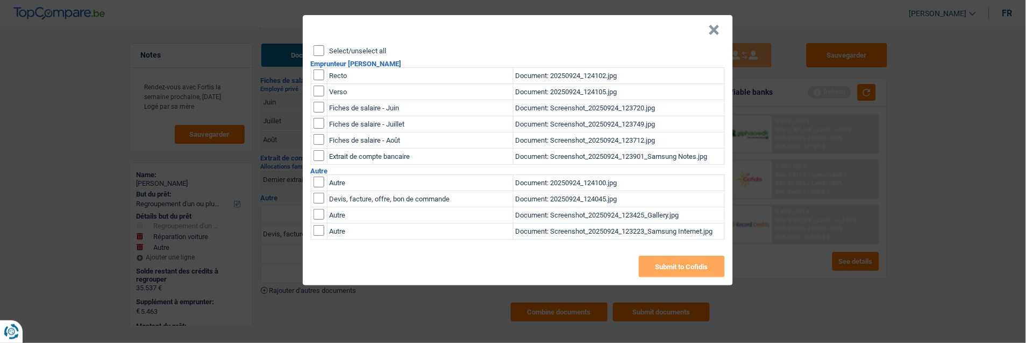
drag, startPoint x: 314, startPoint y: 41, endPoint x: 337, endPoint y: 69, distance: 36.3
click at [315, 45] on input "Select/unselect all" at bounding box center [319, 50] width 11 height 11
checkbox input "true"
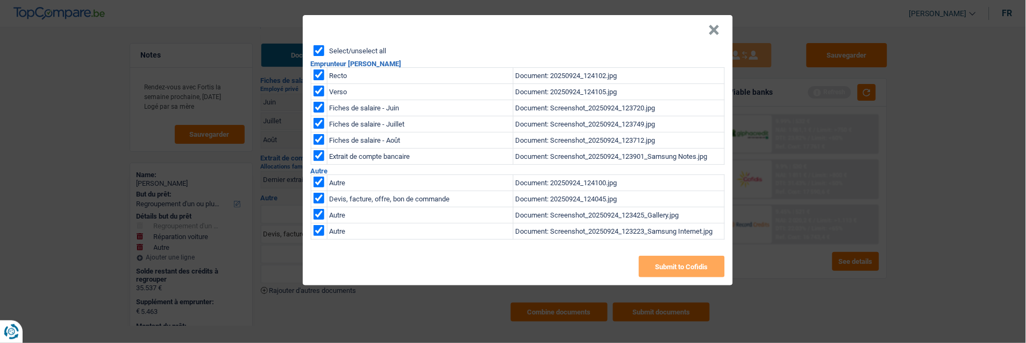
checkbox input "true"
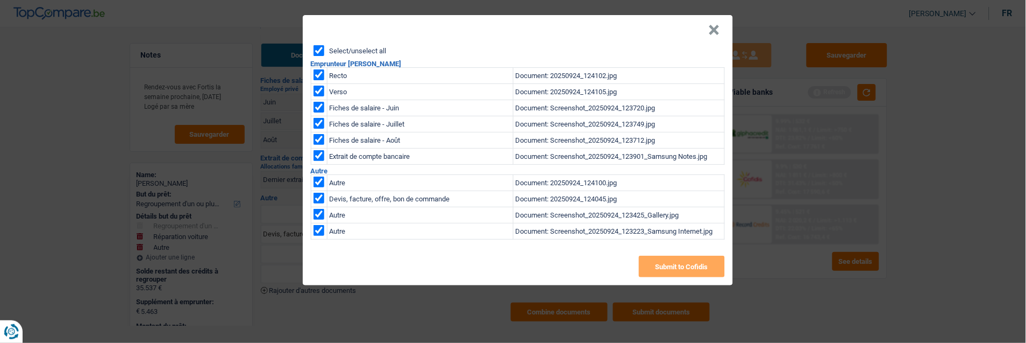
checkbox input "true"
click at [657, 255] on button "Submit to Cofidis" at bounding box center [682, 266] width 86 height 22
click at [719, 25] on button "×" at bounding box center [714, 30] width 11 height 11
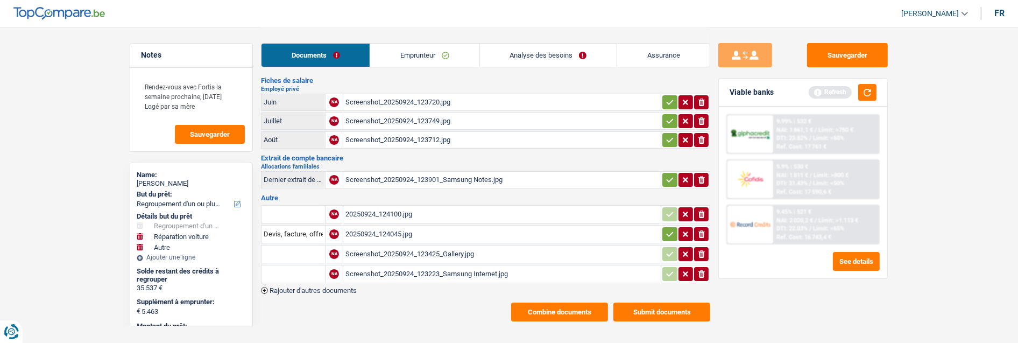
click at [573, 59] on link "Analyse des besoins" at bounding box center [548, 55] width 137 height 23
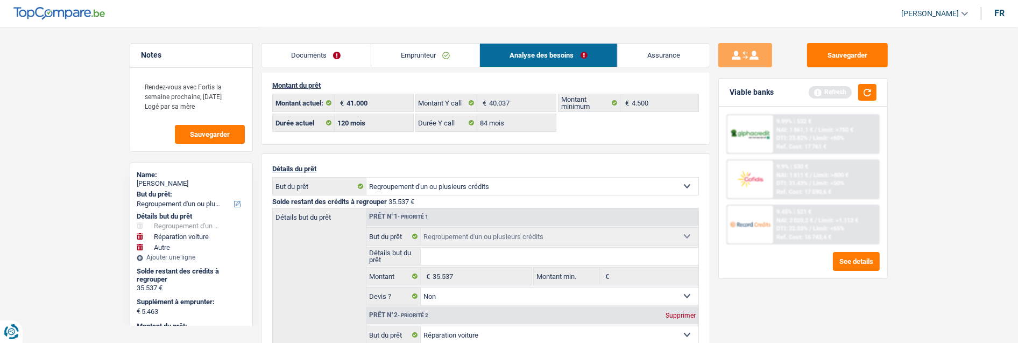
scroll to position [10, 0]
click at [864, 87] on button "button" at bounding box center [867, 92] width 18 height 17
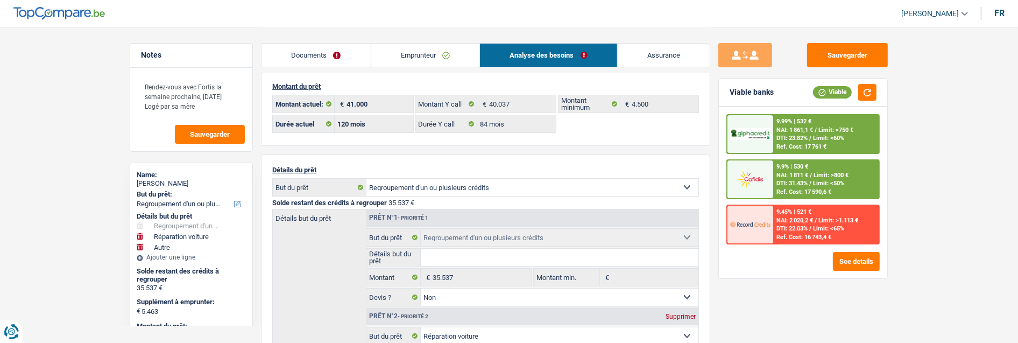
click at [794, 128] on span "NAI: 1 861,1 €" at bounding box center [794, 129] width 37 height 7
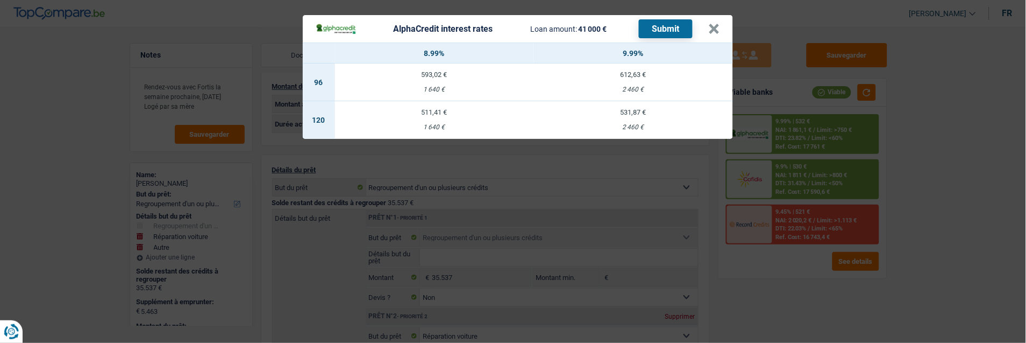
click at [644, 110] on td "531,87 € 2 460 €" at bounding box center [633, 120] width 199 height 38
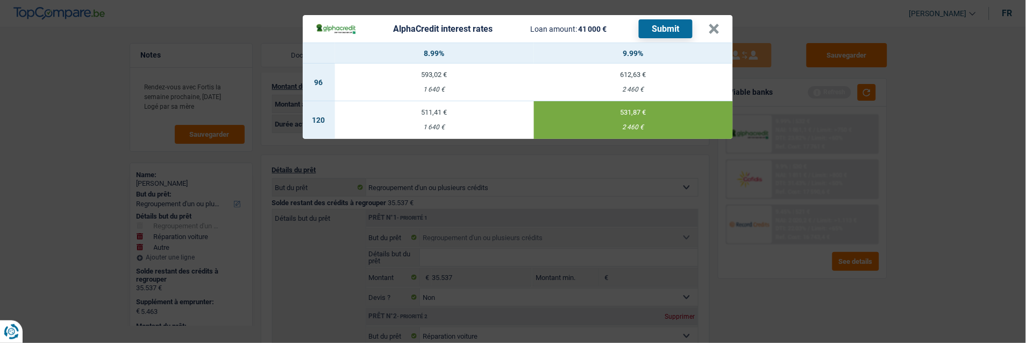
select select "alphacredit"
type input "9,99"
click at [659, 19] on button "Submit" at bounding box center [666, 28] width 54 height 19
click at [720, 24] on button "×" at bounding box center [714, 29] width 11 height 11
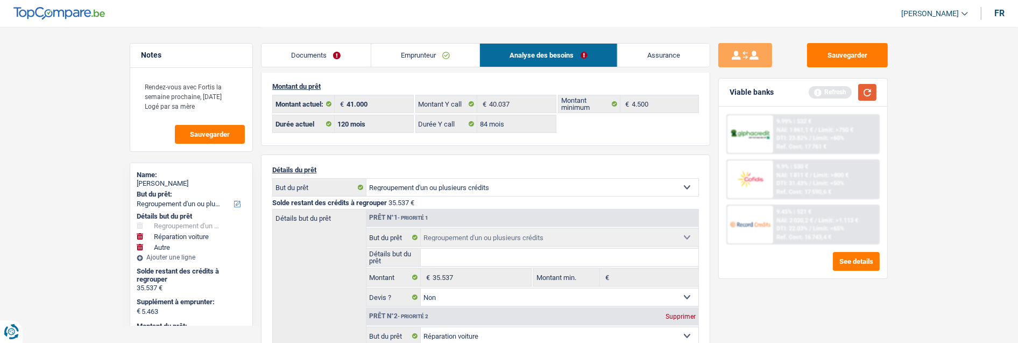
click at [864, 87] on button "button" at bounding box center [867, 92] width 18 height 17
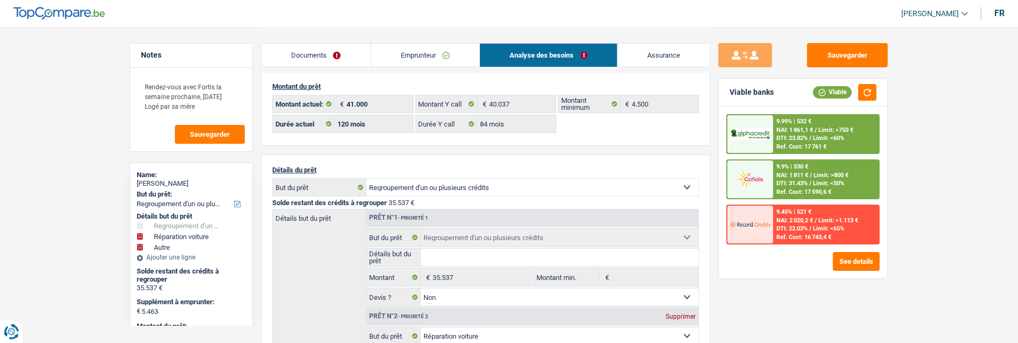
drag, startPoint x: 58, startPoint y: 81, endPoint x: 65, endPoint y: 58, distance: 24.0
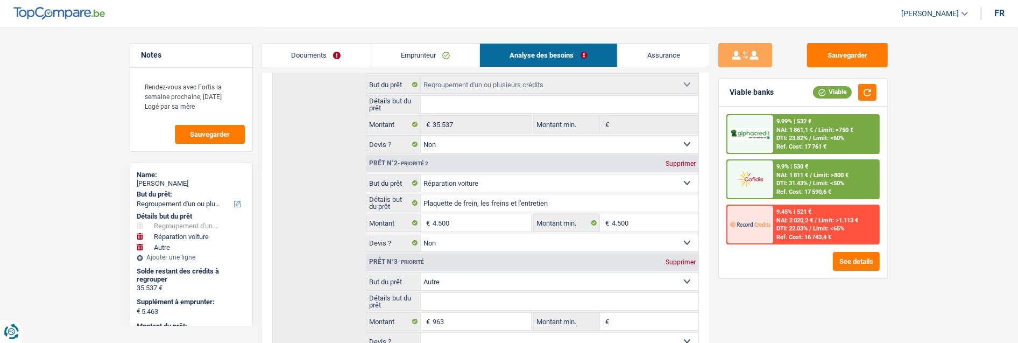
scroll to position [189, 0]
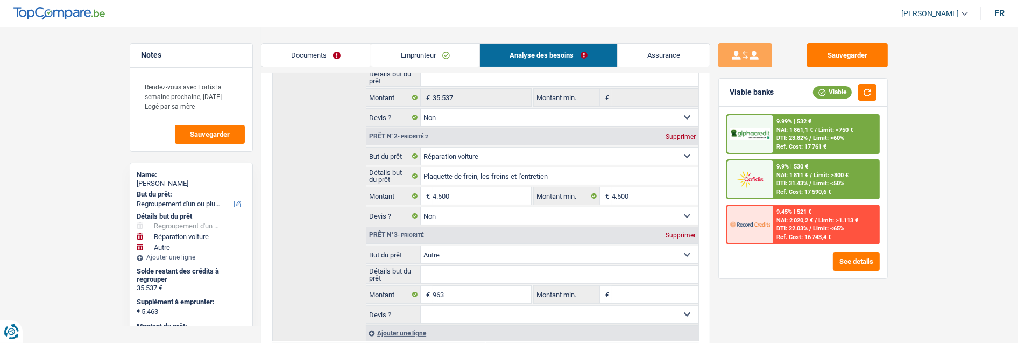
click at [681, 232] on div "Supprimer" at bounding box center [680, 235] width 35 height 6
type input "4.500"
type input "40.037"
select select "144"
type input "40.037"
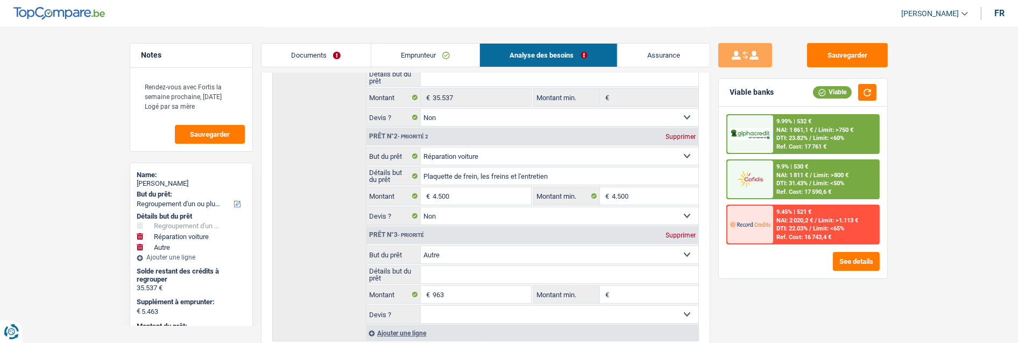
select select "144"
type input "40.037"
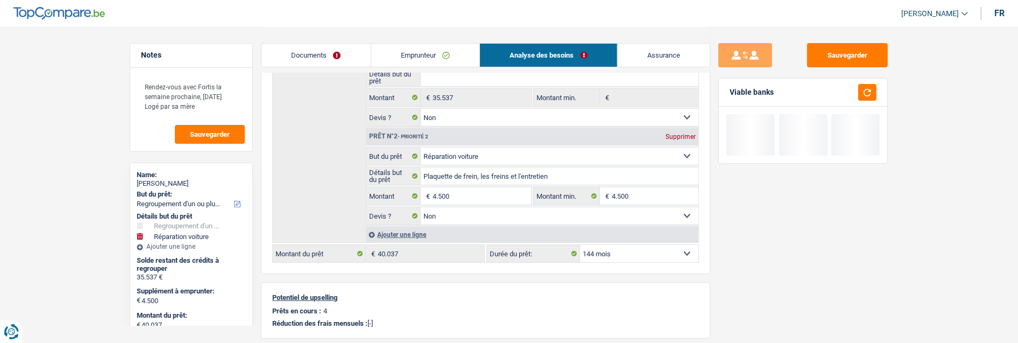
click at [638, 247] on select "12 mois 18 mois 24 mois 30 mois 36 mois 42 mois 48 mois 60 mois 72 mois 84 mois…" at bounding box center [639, 253] width 118 height 17
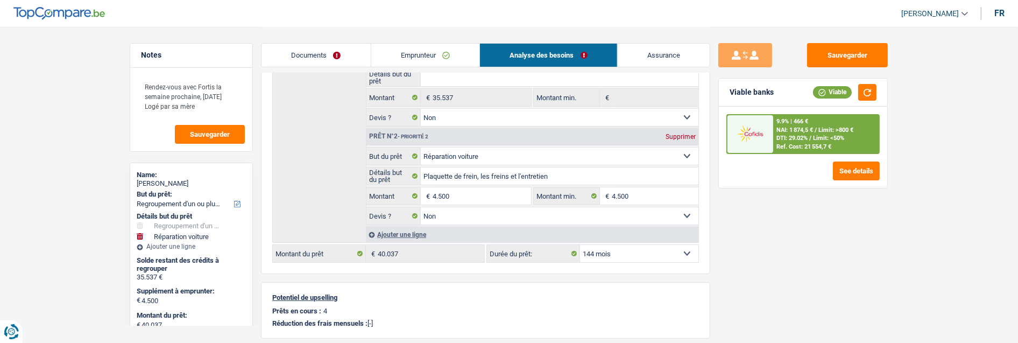
select select "84"
click at [580, 245] on select "12 mois 18 mois 24 mois 30 mois 36 mois 42 mois 48 mois 60 mois 72 mois 84 mois…" at bounding box center [639, 253] width 118 height 17
select select "84"
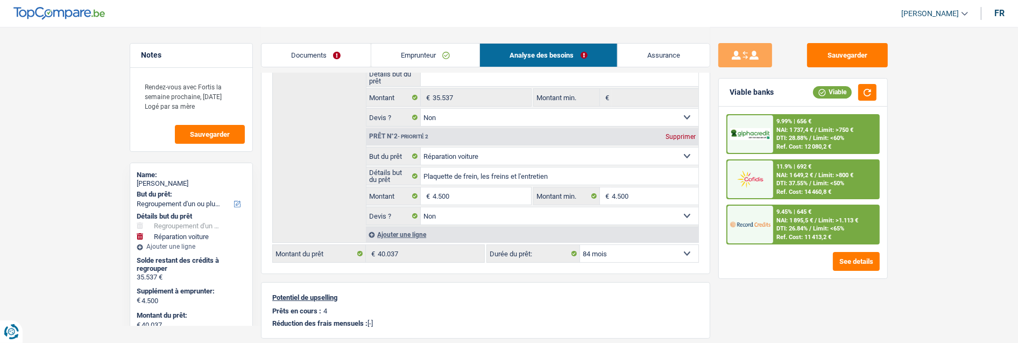
click at [415, 56] on link "Emprunteur" at bounding box center [425, 55] width 109 height 23
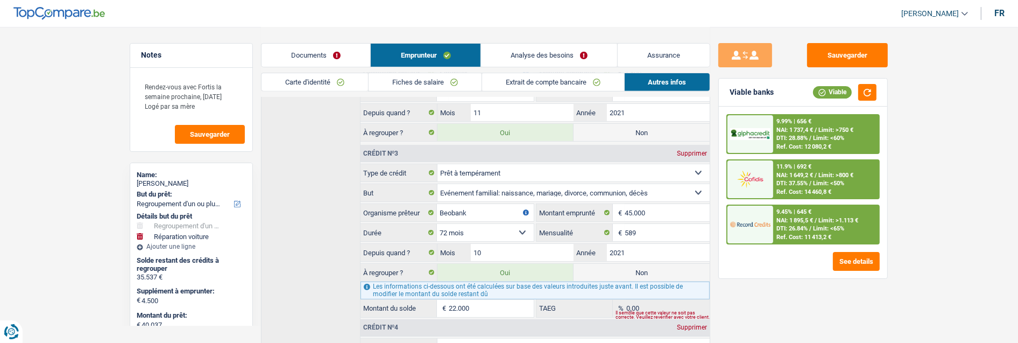
scroll to position [548, 0]
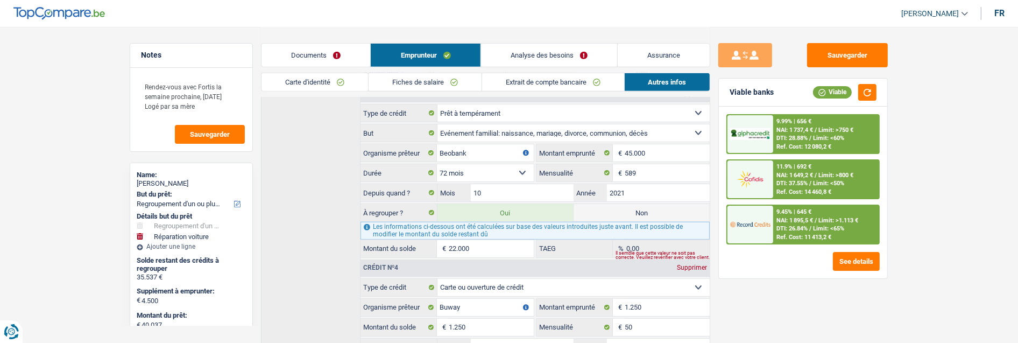
click at [651, 204] on label "Non" at bounding box center [641, 212] width 136 height 17
click at [651, 204] on input "Non" at bounding box center [641, 212] width 136 height 17
radio input "true"
type input "18.037"
radio input "false"
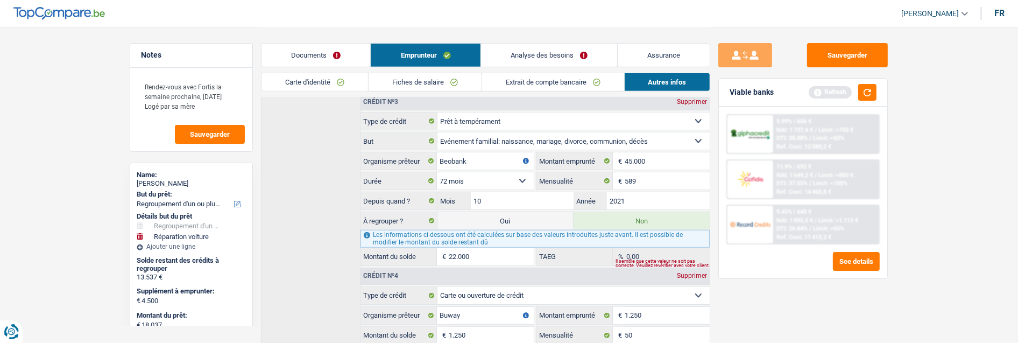
scroll to position [516, 0]
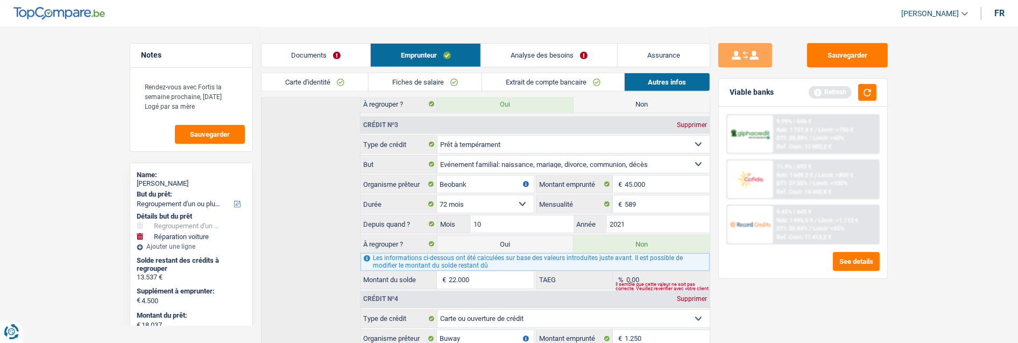
click at [567, 47] on link "Analyse des besoins" at bounding box center [549, 55] width 136 height 23
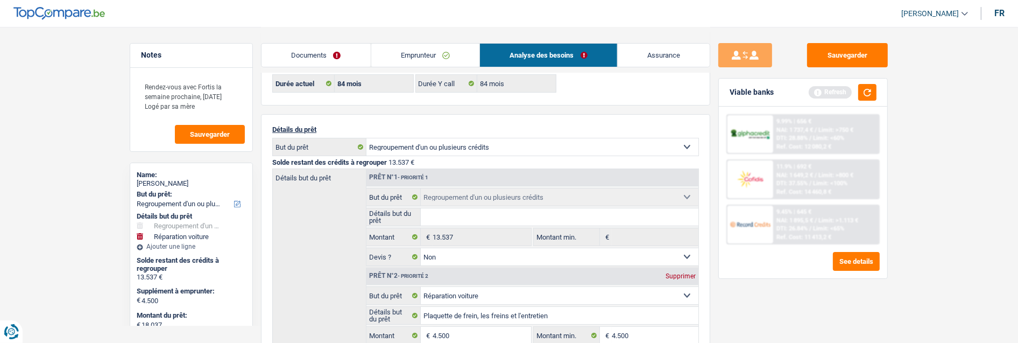
scroll to position [0, 0]
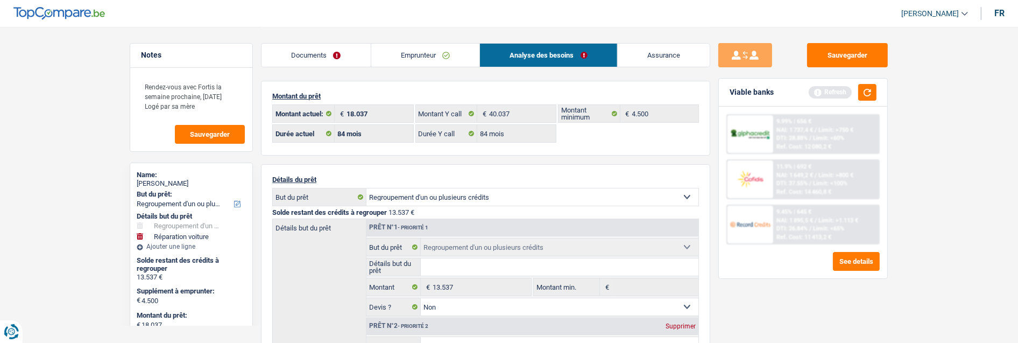
click at [436, 56] on link "Emprunteur" at bounding box center [425, 55] width 109 height 23
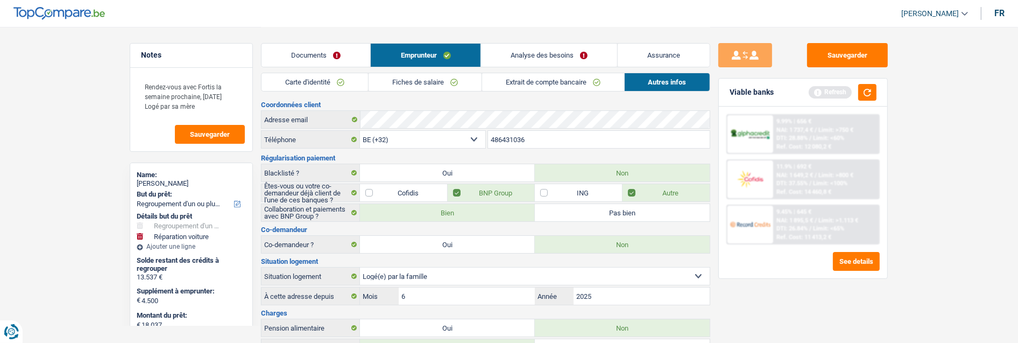
click at [415, 83] on link "Fiches de salaire" at bounding box center [424, 82] width 113 height 18
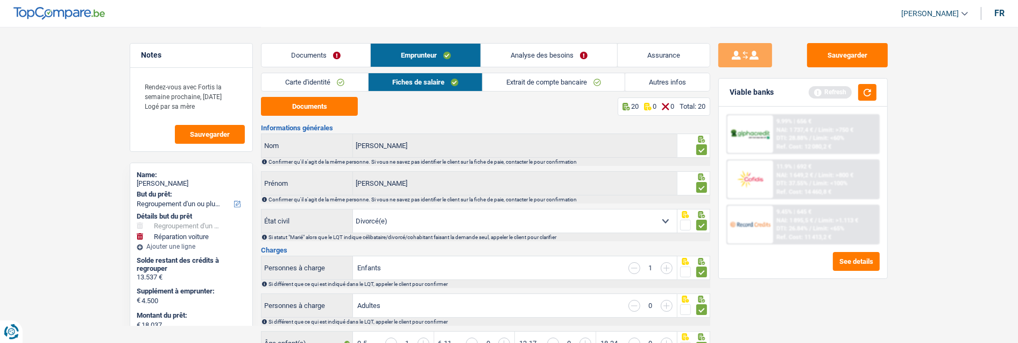
click at [304, 46] on link "Documents" at bounding box center [315, 55] width 109 height 23
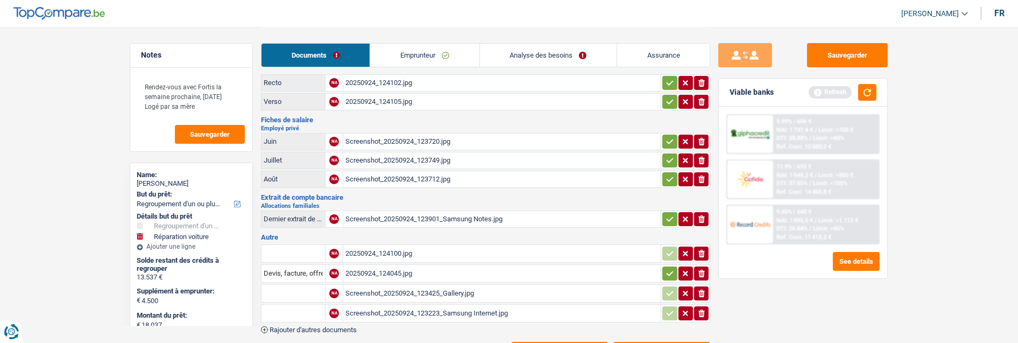
scroll to position [60, 0]
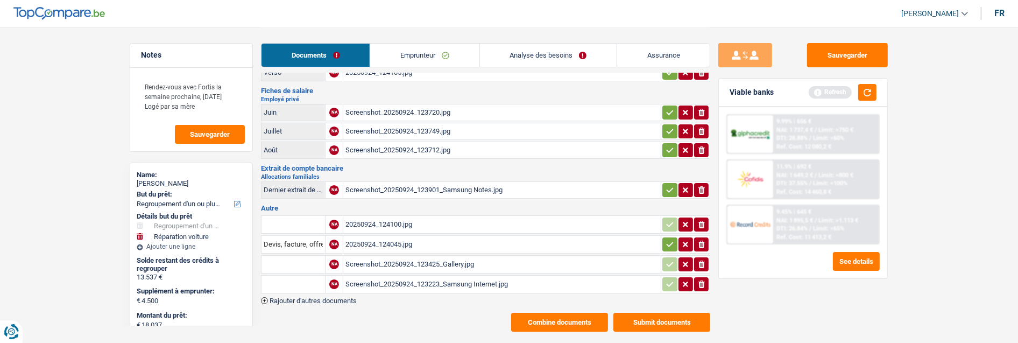
click at [556, 51] on link "Analyse des besoins" at bounding box center [548, 55] width 137 height 23
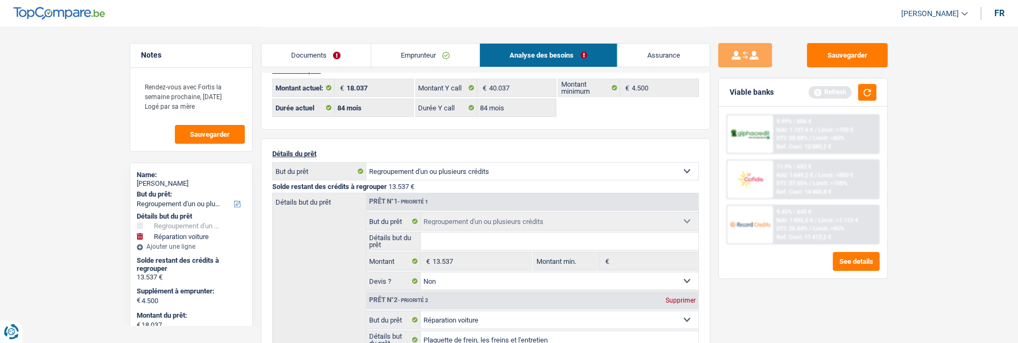
scroll to position [0, 0]
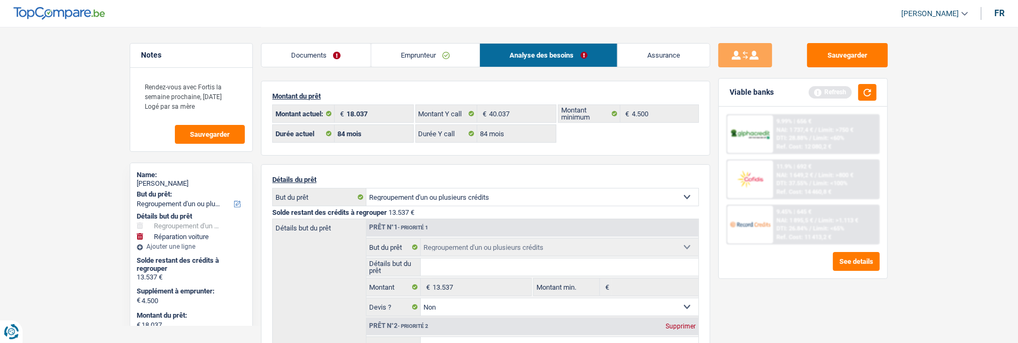
click at [427, 47] on link "Emprunteur" at bounding box center [425, 55] width 109 height 23
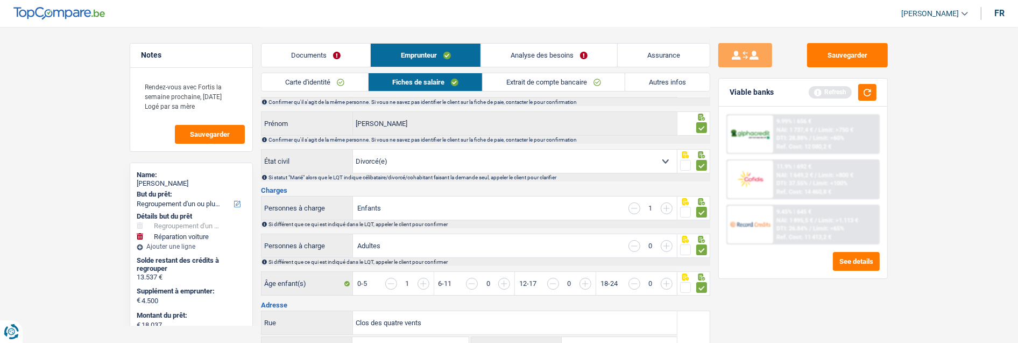
scroll to position [119, 0]
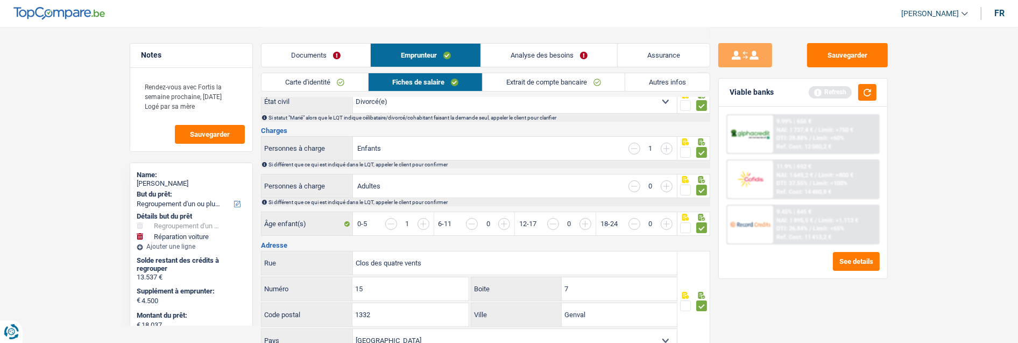
click at [673, 79] on link "Autres infos" at bounding box center [667, 82] width 84 height 18
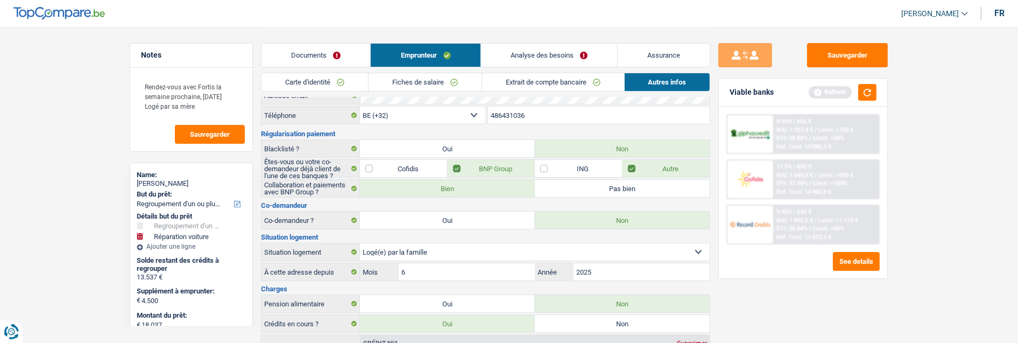
scroll to position [0, 0]
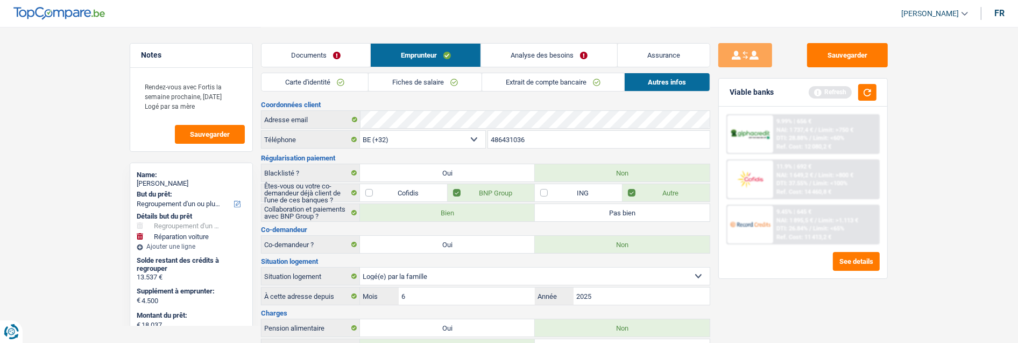
click at [848, 213] on div "9.45% | 645 € NAI: 1 895,5 € / Limit: >1.113 € DTI: 26.84% / Limit: <65% Ref. C…" at bounding box center [826, 224] width 106 height 38
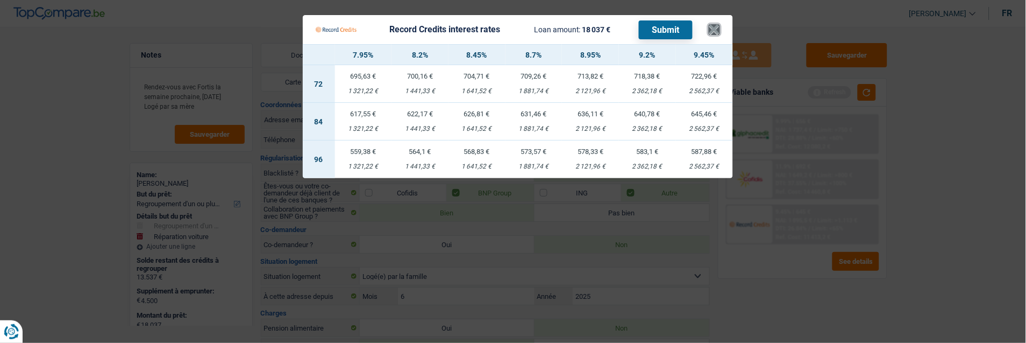
click at [713, 28] on button "×" at bounding box center [714, 29] width 11 height 11
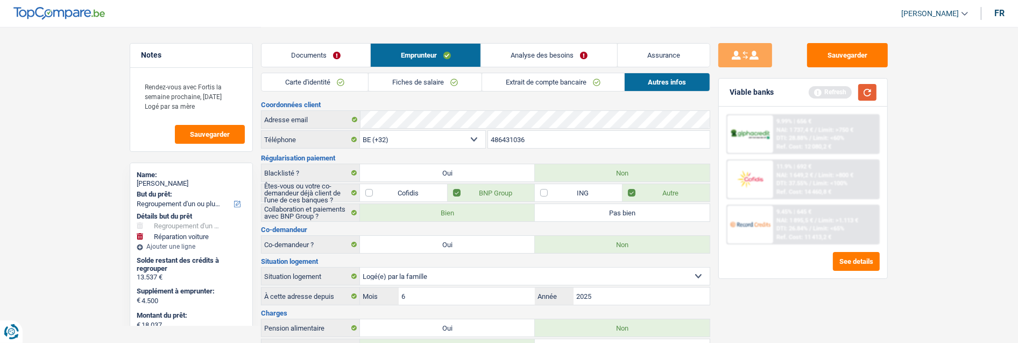
click at [868, 94] on button "button" at bounding box center [867, 92] width 18 height 17
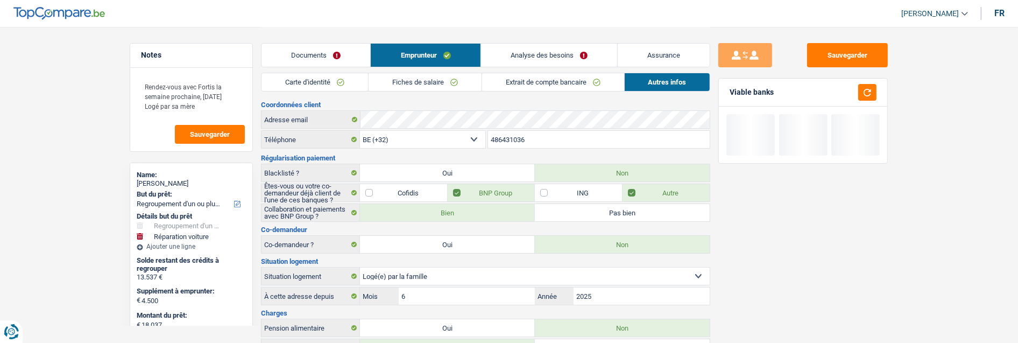
click at [568, 55] on link "Analyse des besoins" at bounding box center [549, 55] width 136 height 23
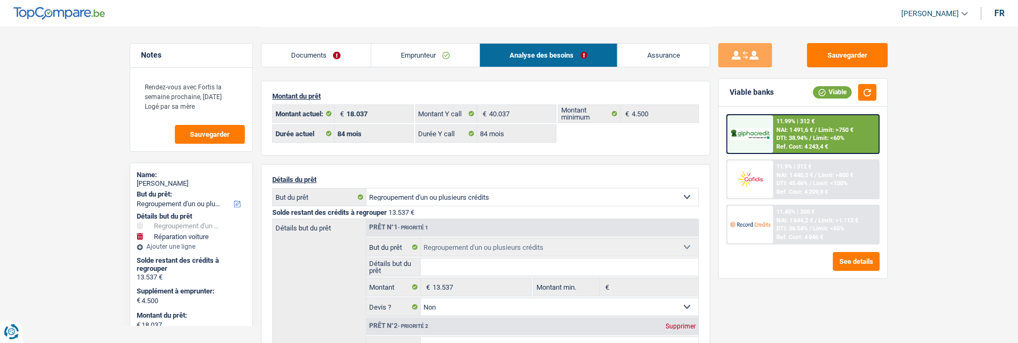
click at [820, 229] on div "11.45% | 308 € NAI: 1 644,2 € / Limit: >1.113 € DTI: 36.54% / Limit: <65% Ref. …" at bounding box center [826, 224] width 106 height 38
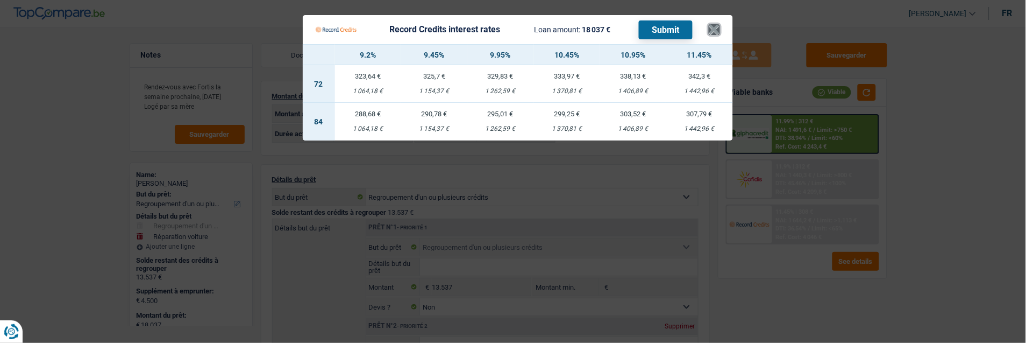
click at [717, 24] on button "×" at bounding box center [714, 29] width 11 height 11
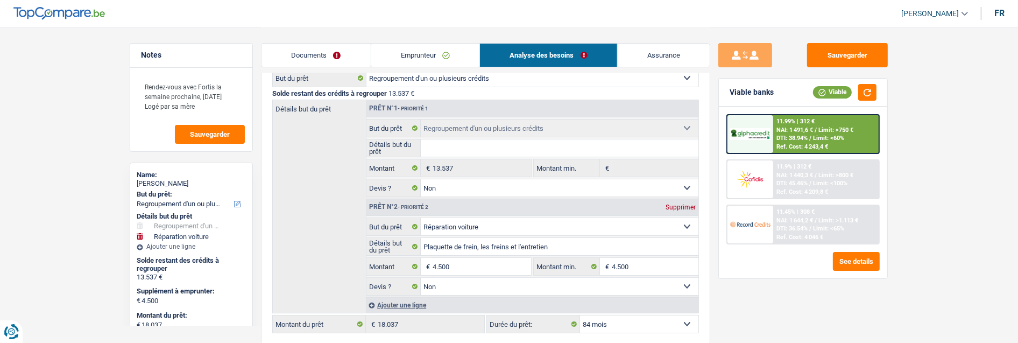
scroll to position [119, 0]
click at [794, 217] on span "NAI: 1 644,2 €" at bounding box center [794, 220] width 37 height 7
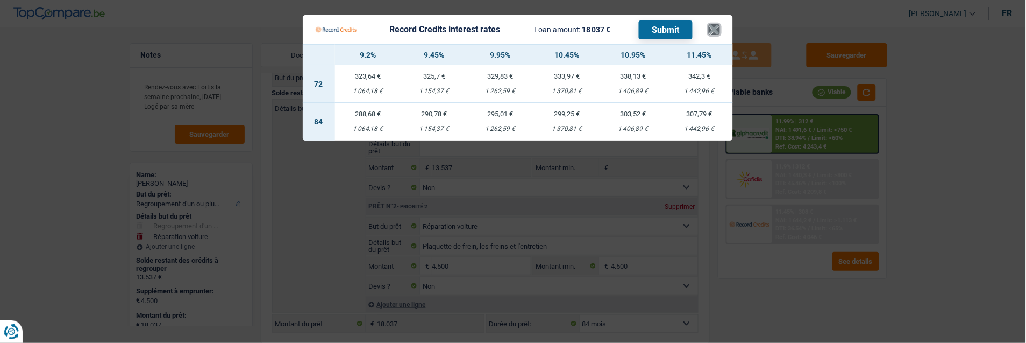
click at [717, 26] on button "×" at bounding box center [714, 29] width 11 height 11
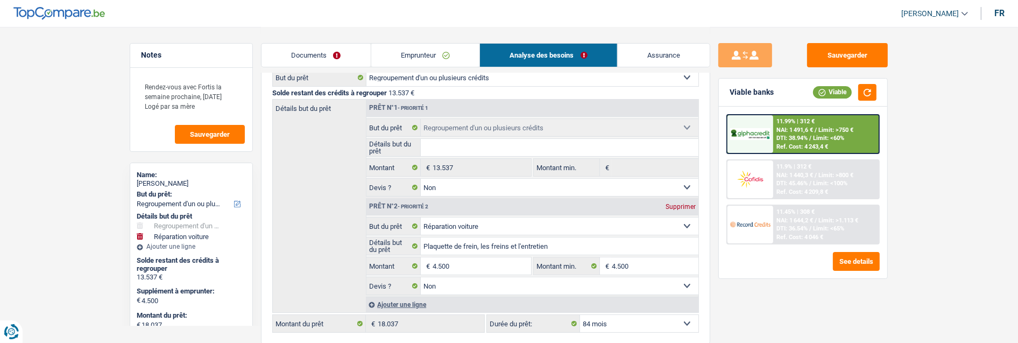
click at [415, 49] on link "Emprunteur" at bounding box center [425, 55] width 109 height 23
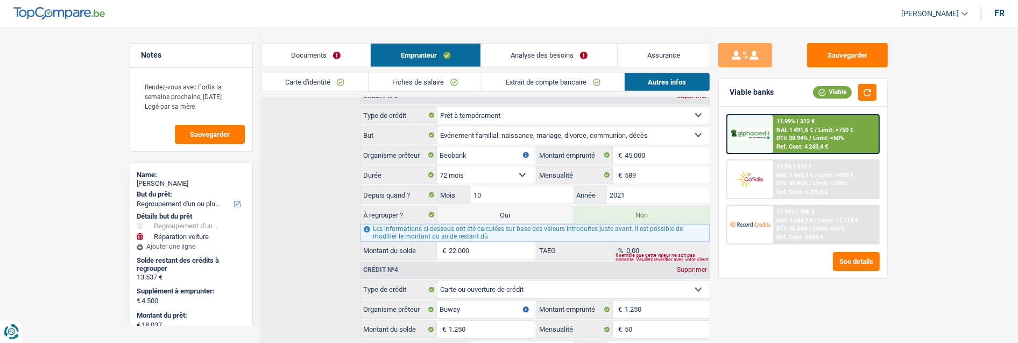
scroll to position [516, 0]
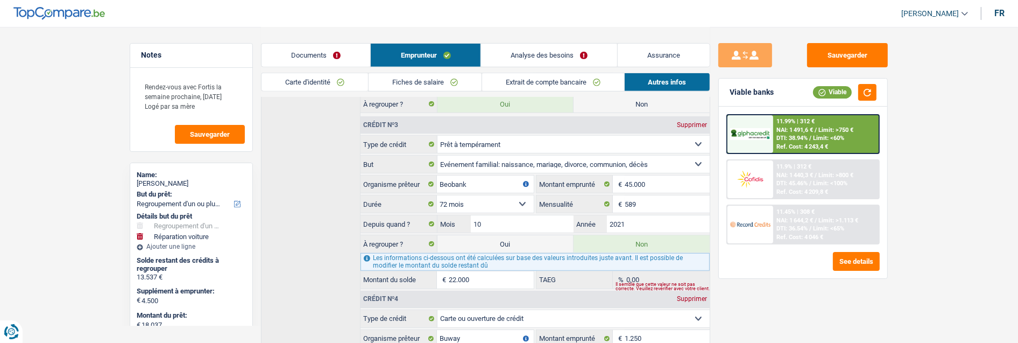
click at [327, 56] on link "Documents" at bounding box center [315, 55] width 109 height 23
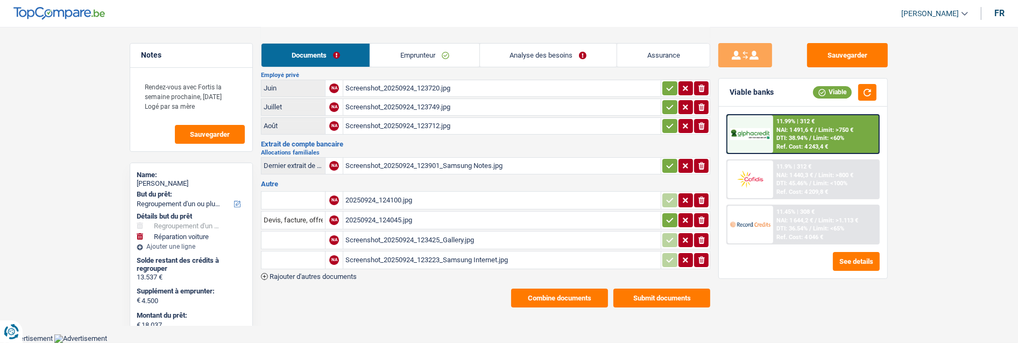
scroll to position [70, 0]
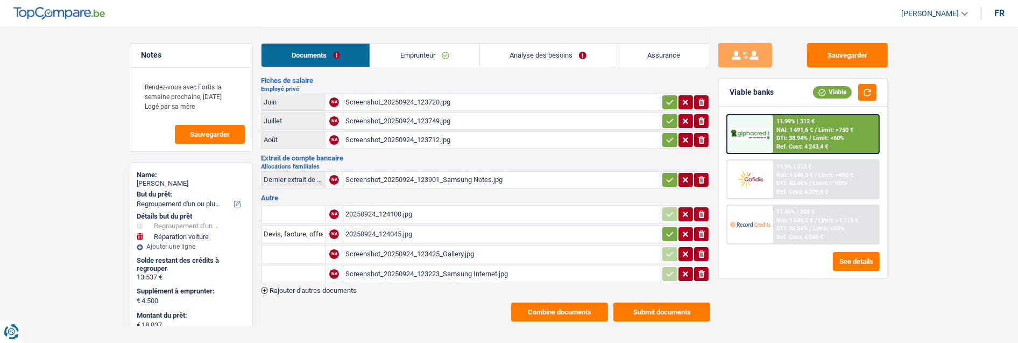
click at [573, 302] on button "Combine documents" at bounding box center [559, 311] width 97 height 19
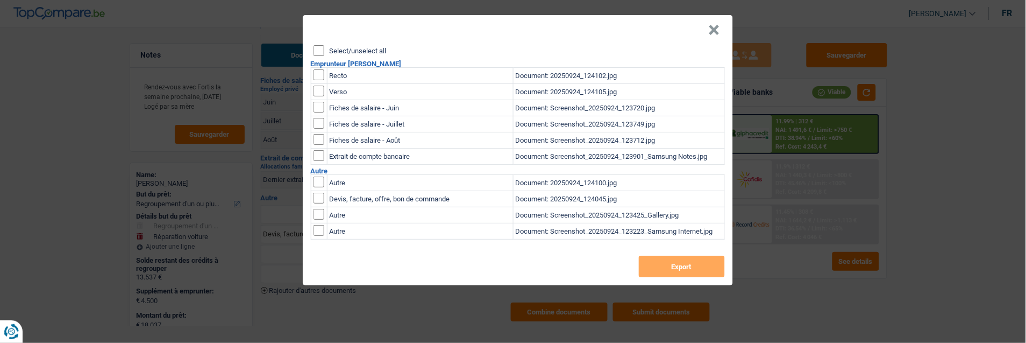
drag, startPoint x: 316, startPoint y: 46, endPoint x: 321, endPoint y: 49, distance: 6.3
click at [318, 46] on input "Select/unselect all" at bounding box center [319, 50] width 11 height 11
checkbox input "true"
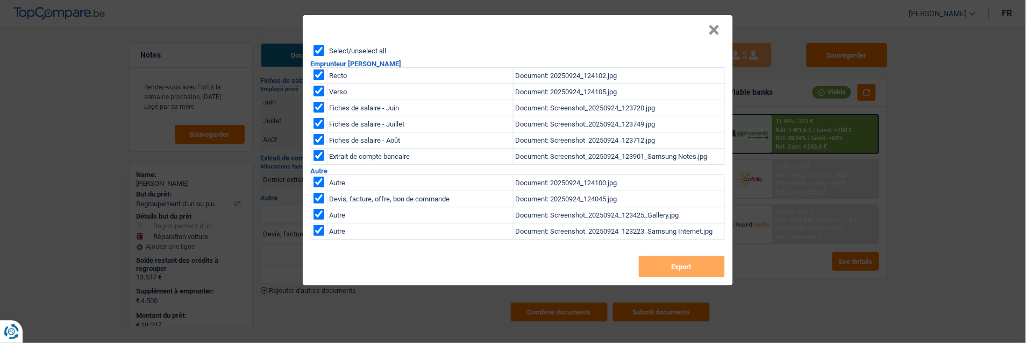
checkbox input "true"
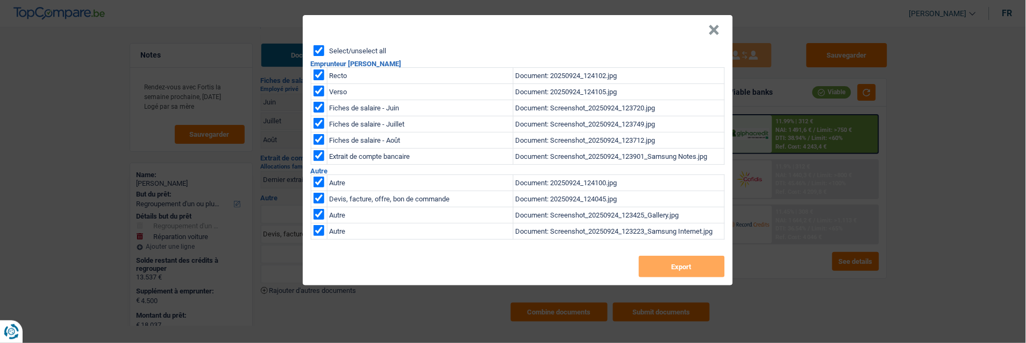
checkbox input "true"
click at [680, 265] on button "Export" at bounding box center [682, 266] width 86 height 22
click at [718, 25] on button "×" at bounding box center [714, 30] width 11 height 11
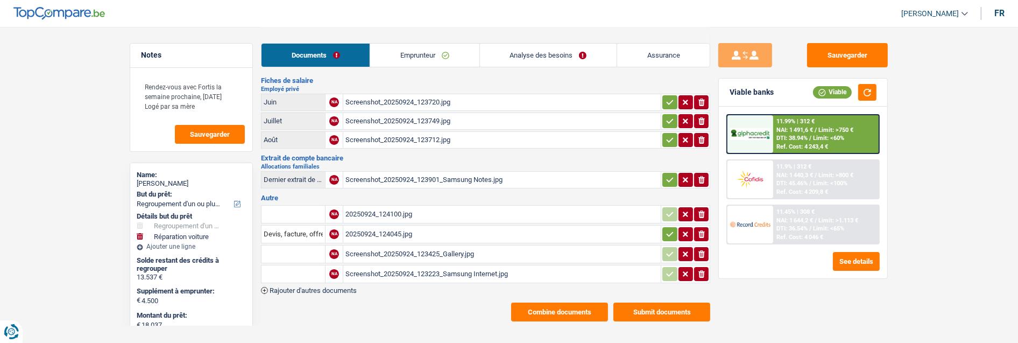
click at [823, 232] on div "11.45% | 308 € NAI: 1 644,2 € / Limit: >1.113 € DTI: 36.54% / Limit: <65% Ref. …" at bounding box center [826, 224] width 106 height 38
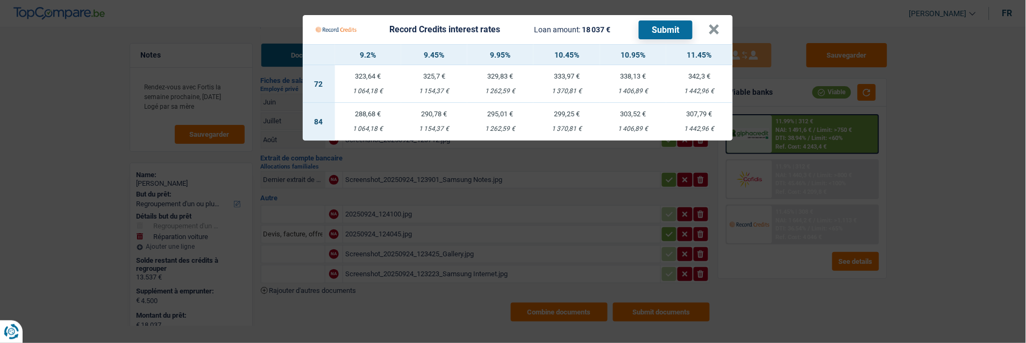
click at [364, 125] on div "1 064,18 €" at bounding box center [368, 128] width 66 height 7
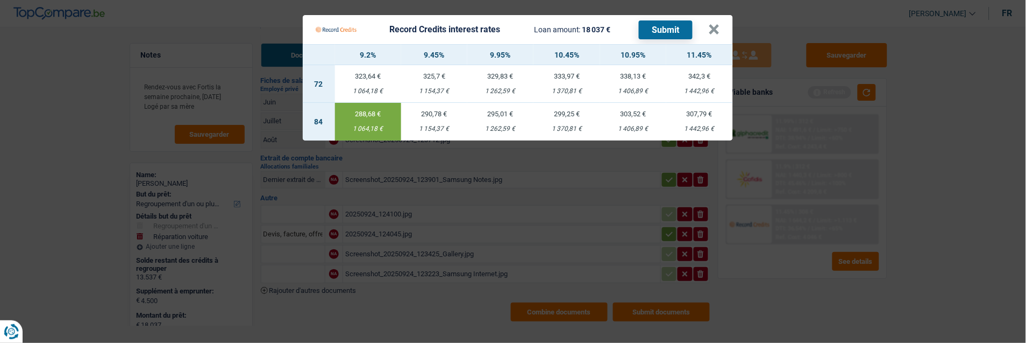
click at [667, 27] on button "Submit" at bounding box center [666, 29] width 54 height 19
click at [720, 25] on button "×" at bounding box center [714, 29] width 11 height 11
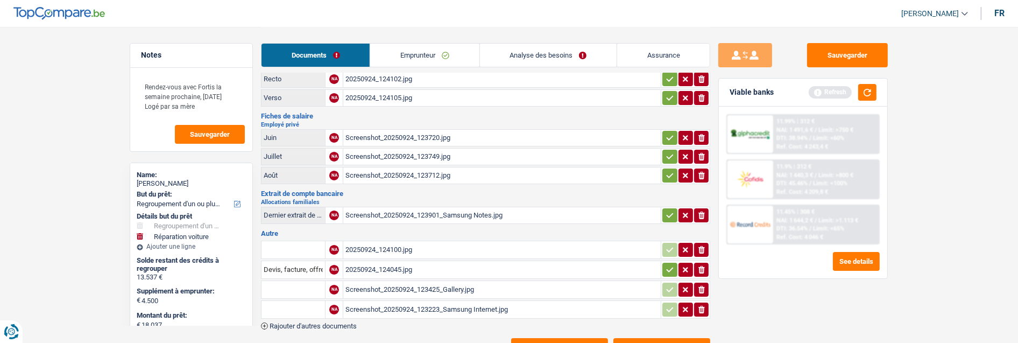
scroll to position [0, 0]
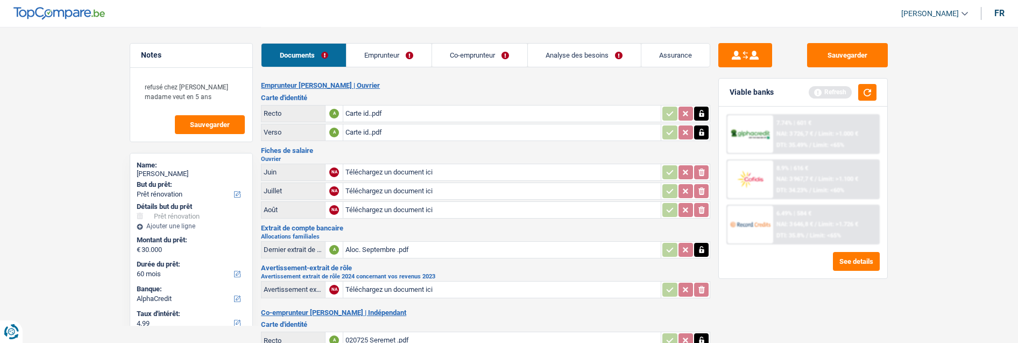
select select "renovation"
select select "60"
select select "alphacredit"
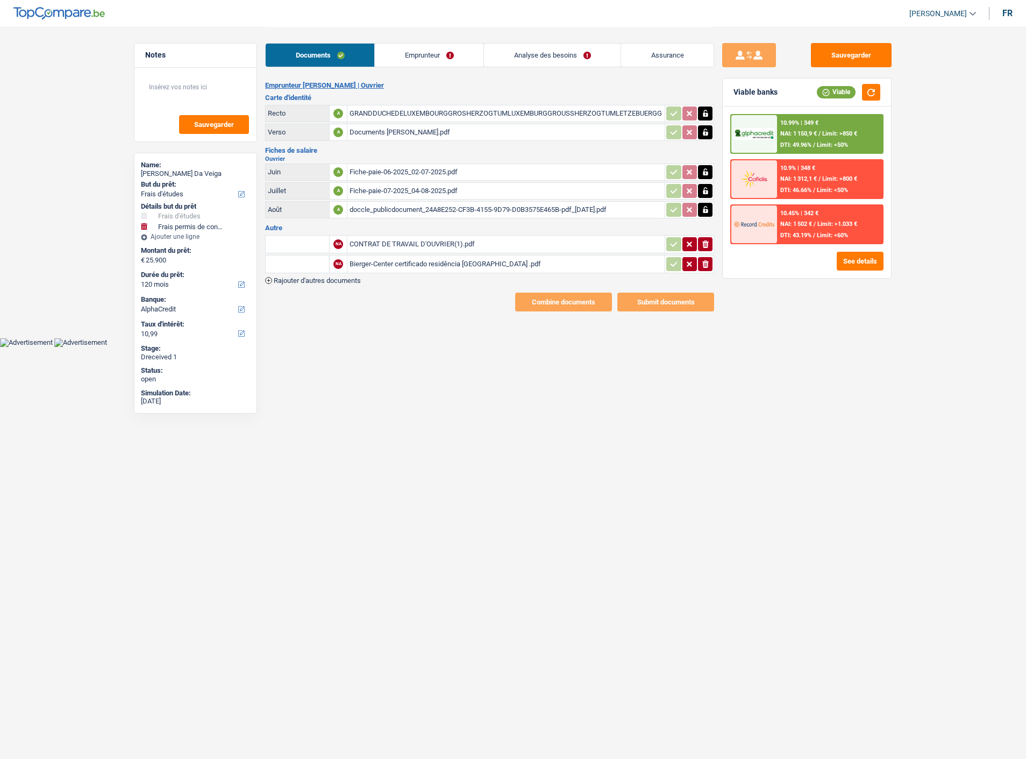
select select "study"
select select "drivingLicense"
select select "120"
select select "alphacredit"
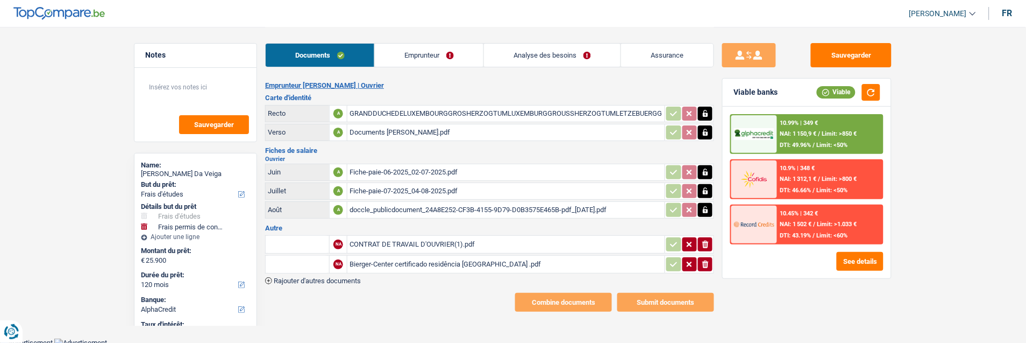
click at [447, 47] on link "Emprunteur" at bounding box center [429, 55] width 109 height 23
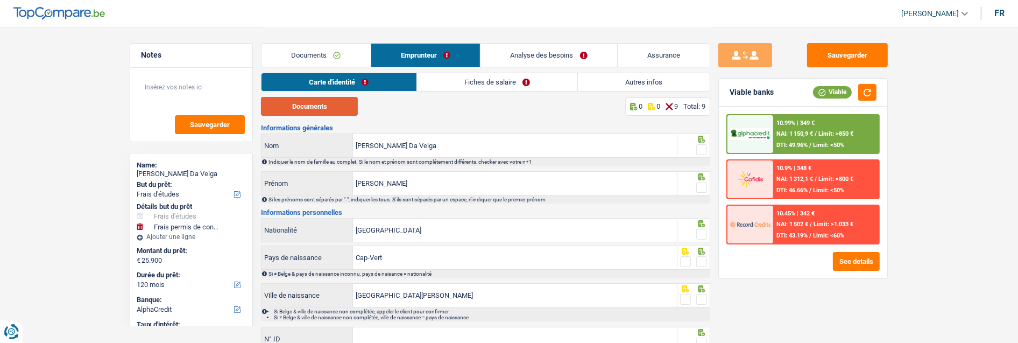
click at [294, 108] on button "Documents" at bounding box center [309, 106] width 97 height 19
drag, startPoint x: 705, startPoint y: 146, endPoint x: 703, endPoint y: 154, distance: 7.6
click at [705, 146] on span at bounding box center [701, 149] width 11 height 11
click at [0, 0] on input "radio" at bounding box center [0, 0] width 0 height 0
click at [700, 184] on span at bounding box center [701, 187] width 11 height 11
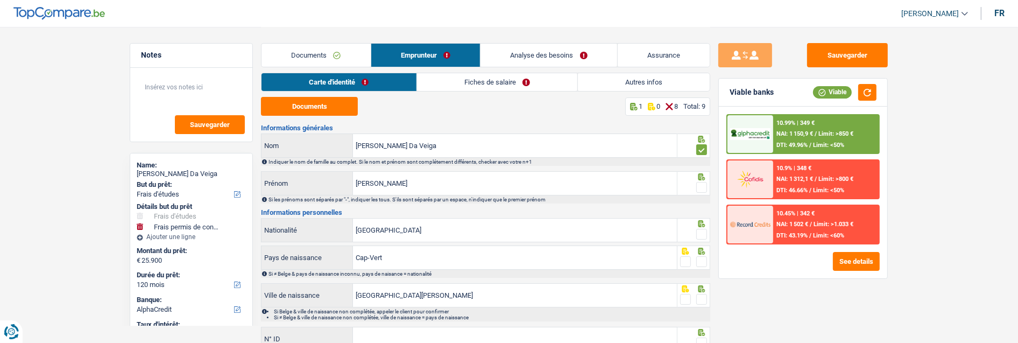
click at [0, 0] on input "radio" at bounding box center [0, 0] width 0 height 0
click at [700, 230] on span at bounding box center [701, 234] width 11 height 11
click at [0, 0] on input "radio" at bounding box center [0, 0] width 0 height 0
click at [702, 259] on span at bounding box center [701, 261] width 11 height 11
click at [0, 0] on input "radio" at bounding box center [0, 0] width 0 height 0
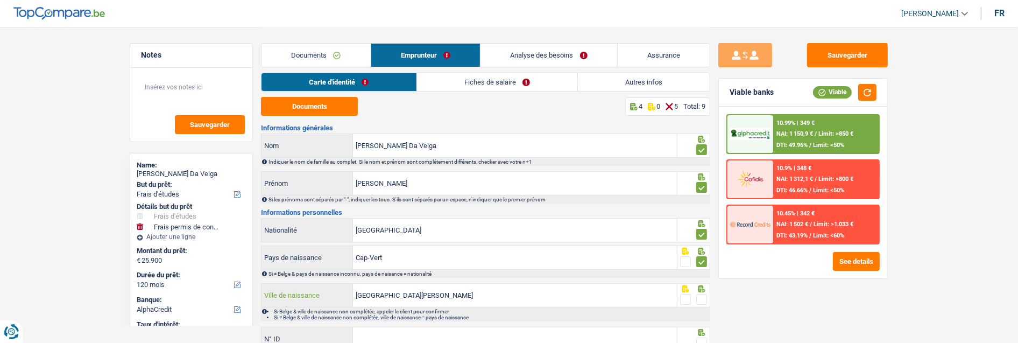
drag, startPoint x: 375, startPoint y: 293, endPoint x: 292, endPoint y: 289, distance: 82.9
click at [292, 289] on div "Praia Santiago Ville de naissance" at bounding box center [468, 294] width 415 height 23
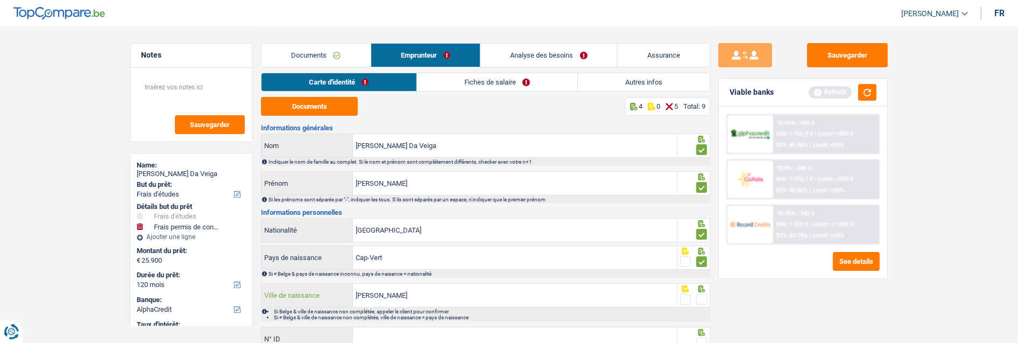
type input "Santiago"
click at [701, 298] on span at bounding box center [701, 299] width 11 height 11
click at [0, 0] on input "radio" at bounding box center [0, 0] width 0 height 0
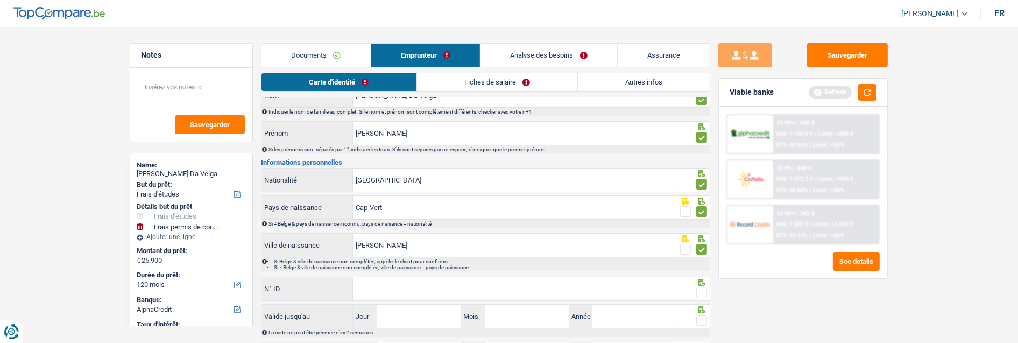
scroll to position [119, 0]
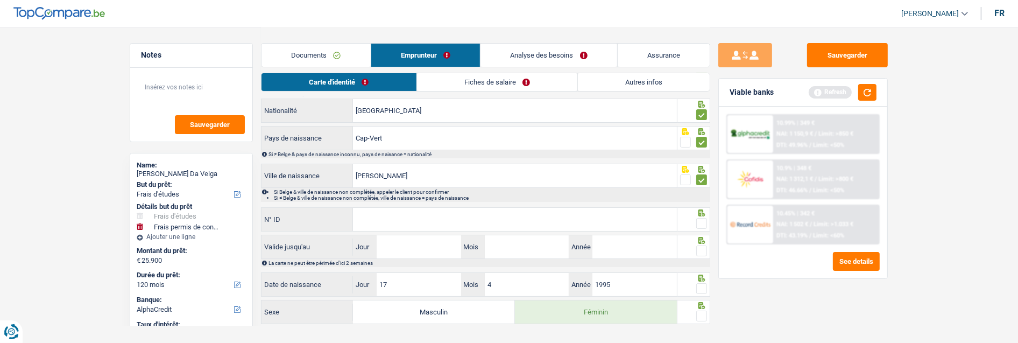
click at [415, 218] on input "N° ID" at bounding box center [515, 219] width 324 height 23
click at [386, 224] on input "N° ID" at bounding box center [515, 219] width 324 height 23
type input "KC5E9U3F"
click at [701, 219] on span at bounding box center [701, 223] width 11 height 11
click at [0, 0] on input "radio" at bounding box center [0, 0] width 0 height 0
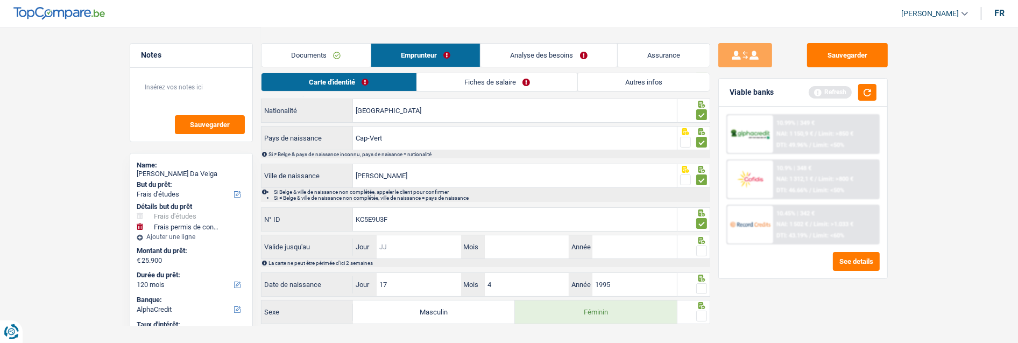
click at [385, 245] on input "Jour" at bounding box center [418, 246] width 84 height 23
type input "27"
type input "09"
type input "2026"
click at [706, 245] on span at bounding box center [701, 250] width 11 height 11
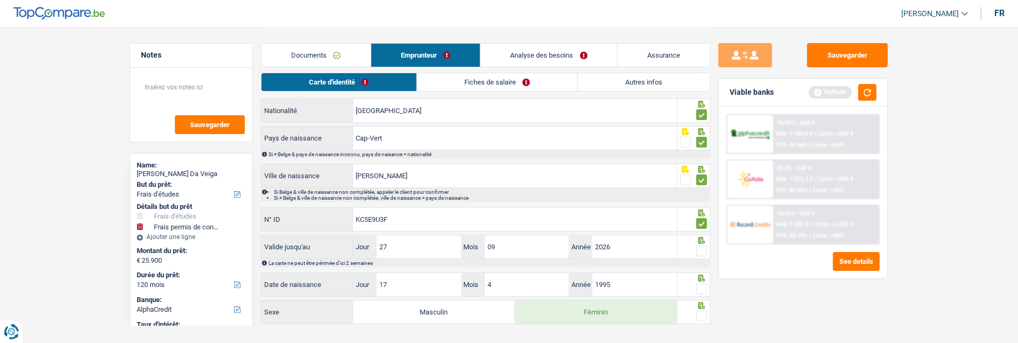
click at [0, 0] on input "radio" at bounding box center [0, 0] width 0 height 0
click at [698, 283] on span at bounding box center [701, 288] width 11 height 11
click at [0, 0] on input "radio" at bounding box center [0, 0] width 0 height 0
click at [703, 313] on span at bounding box center [701, 315] width 11 height 11
click at [0, 0] on input "radio" at bounding box center [0, 0] width 0 height 0
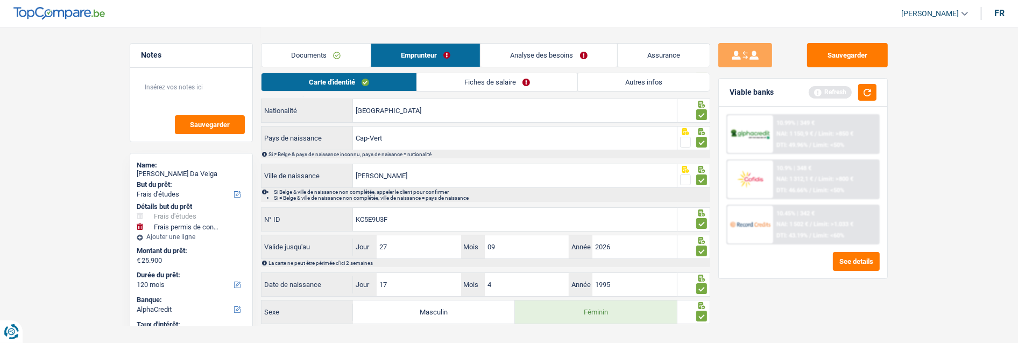
click at [511, 84] on link "Fiches de salaire" at bounding box center [497, 82] width 160 height 18
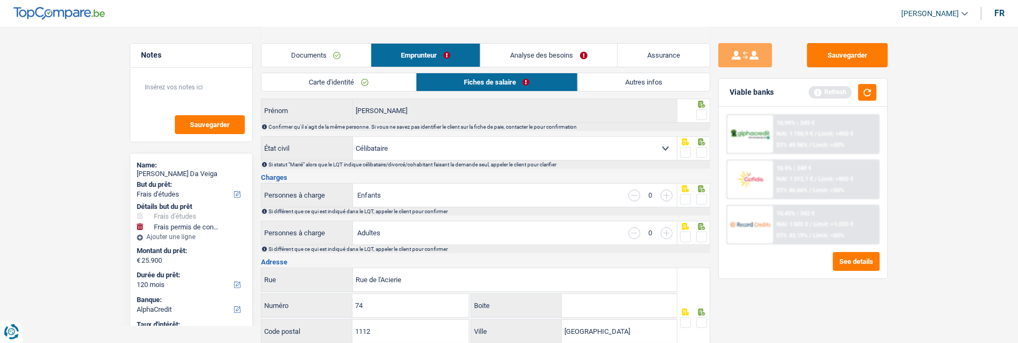
scroll to position [0, 0]
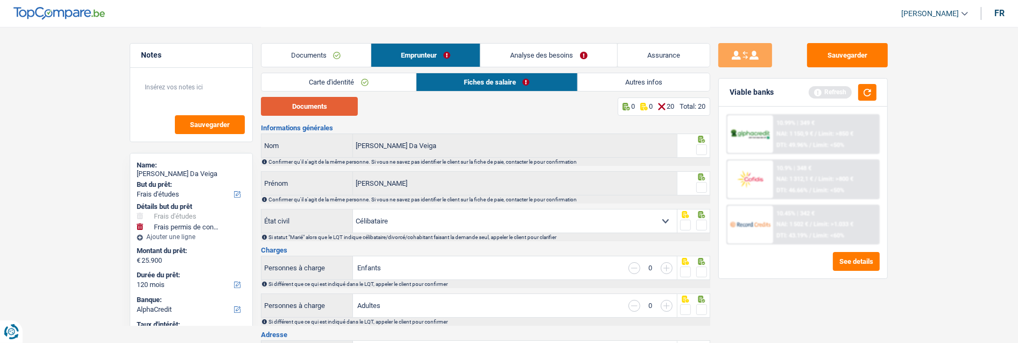
click at [342, 100] on button "Documents" at bounding box center [309, 106] width 97 height 19
click at [699, 146] on span at bounding box center [701, 149] width 11 height 11
click at [0, 0] on input "radio" at bounding box center [0, 0] width 0 height 0
click at [700, 184] on span at bounding box center [701, 187] width 11 height 11
click at [0, 0] on input "radio" at bounding box center [0, 0] width 0 height 0
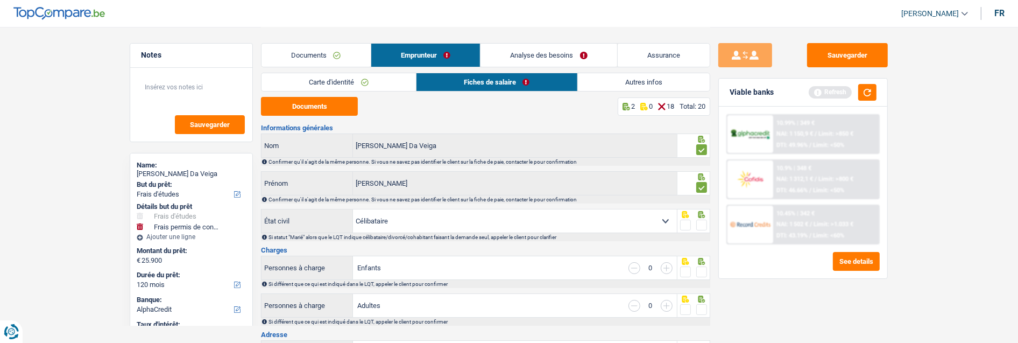
click at [696, 221] on span at bounding box center [701, 224] width 11 height 11
click at [0, 0] on input "radio" at bounding box center [0, 0] width 0 height 0
click at [698, 270] on span at bounding box center [701, 271] width 11 height 11
click at [0, 0] on input "radio" at bounding box center [0, 0] width 0 height 0
click at [706, 308] on span at bounding box center [701, 309] width 11 height 11
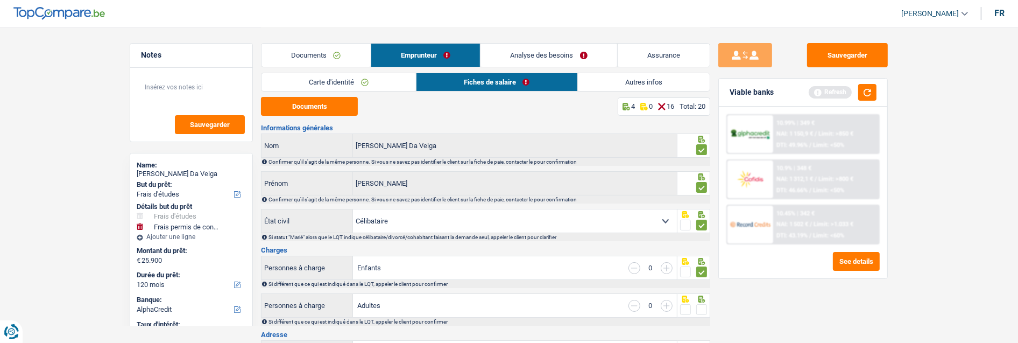
click at [0, 0] on input "radio" at bounding box center [0, 0] width 0 height 0
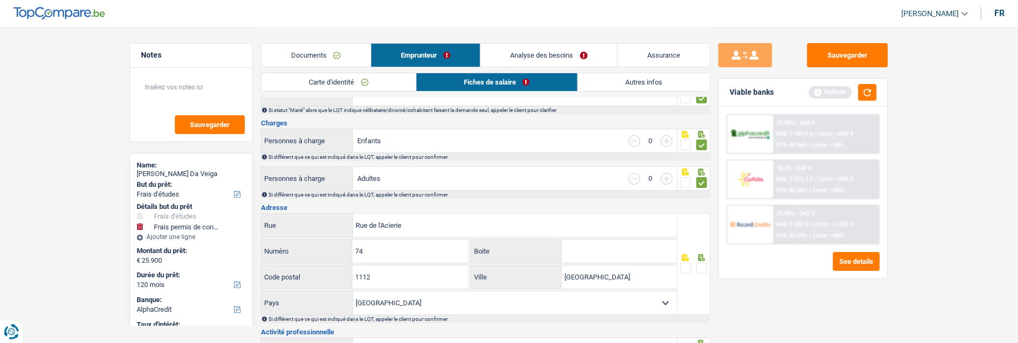
scroll to position [119, 0]
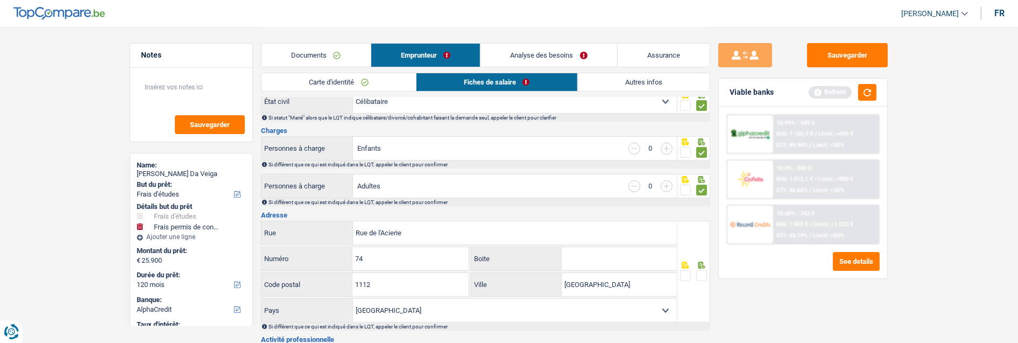
click at [701, 273] on span at bounding box center [701, 275] width 11 height 11
click at [0, 0] on input "radio" at bounding box center [0, 0] width 0 height 0
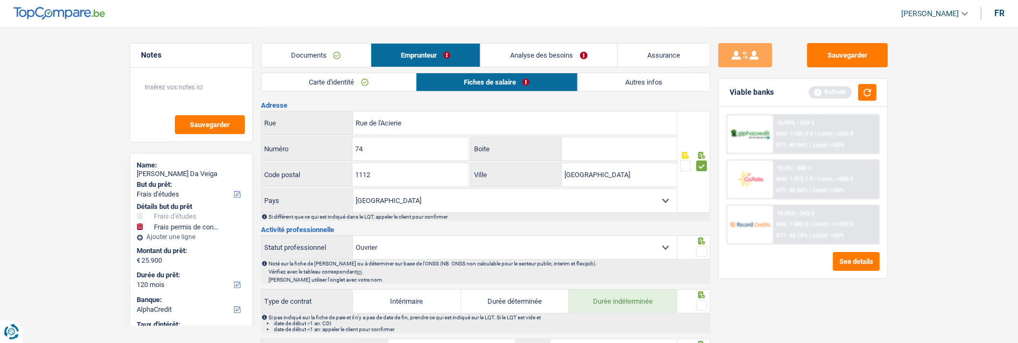
scroll to position [239, 0]
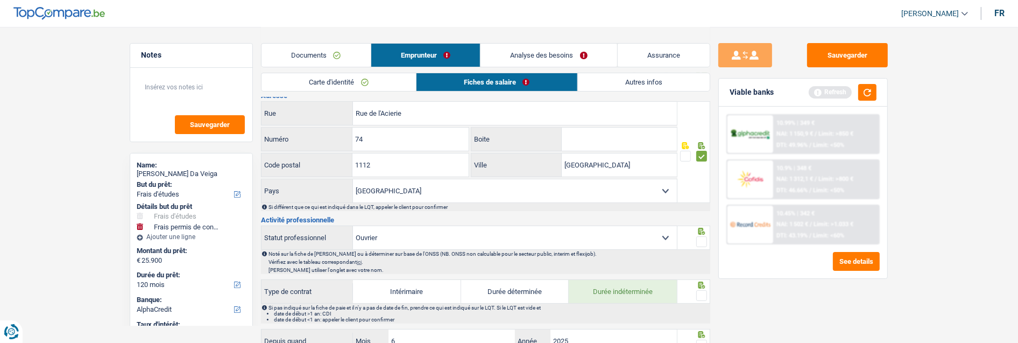
click at [698, 237] on span at bounding box center [701, 241] width 11 height 11
click at [0, 0] on input "radio" at bounding box center [0, 0] width 0 height 0
click at [700, 294] on span at bounding box center [701, 295] width 11 height 11
click at [0, 0] on input "radio" at bounding box center [0, 0] width 0 height 0
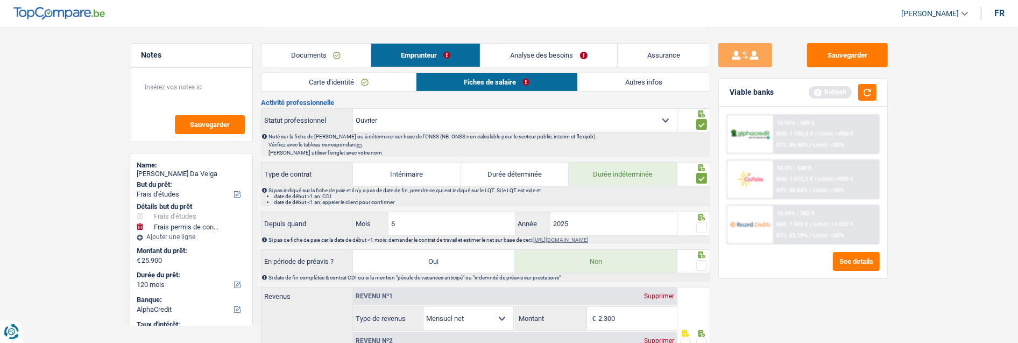
scroll to position [358, 0]
click at [697, 216] on icon at bounding box center [701, 214] width 11 height 7
click at [700, 224] on span at bounding box center [701, 225] width 11 height 11
click at [0, 0] on input "radio" at bounding box center [0, 0] width 0 height 0
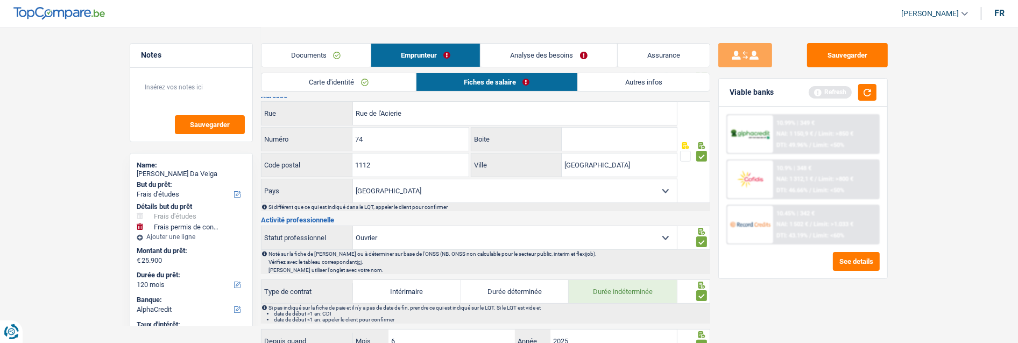
scroll to position [179, 0]
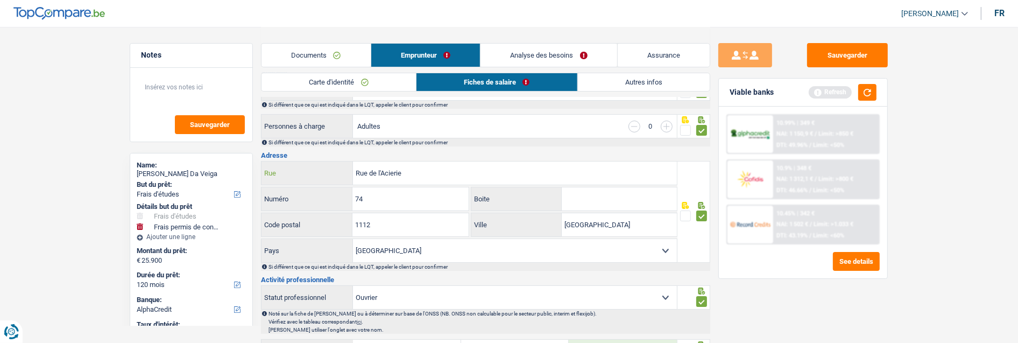
drag, startPoint x: 464, startPoint y: 175, endPoint x: 259, endPoint y: 170, distance: 204.5
type input "T"
type input "Rue des Brasseurs"
drag, startPoint x: 392, startPoint y: 200, endPoint x: 282, endPoint y: 197, distance: 109.8
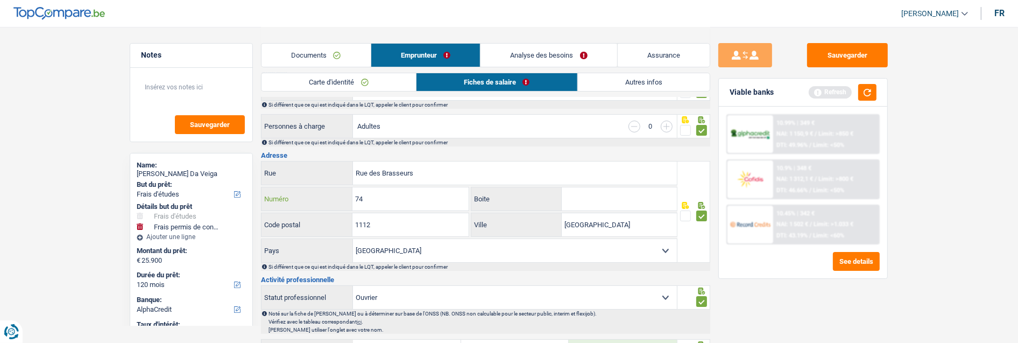
click at [282, 197] on div "74 Numéro" at bounding box center [364, 198] width 207 height 23
type input "14"
drag, startPoint x: 385, startPoint y: 224, endPoint x: 143, endPoint y: 223, distance: 241.5
type input "6600"
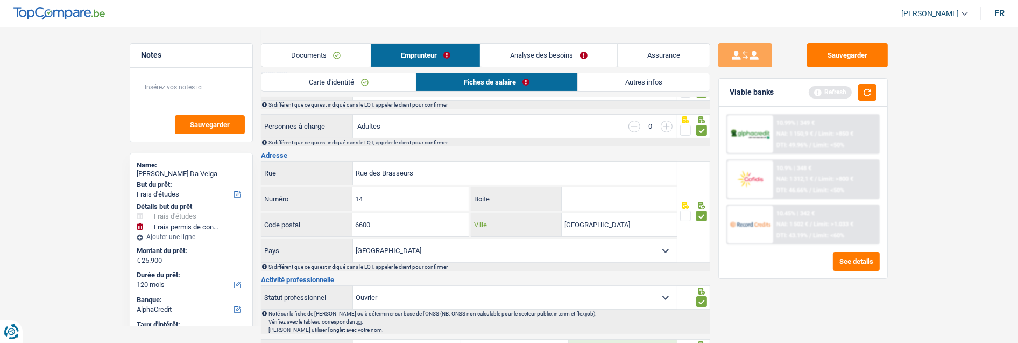
drag, startPoint x: 636, startPoint y: 221, endPoint x: 513, endPoint y: 226, distance: 123.3
click at [513, 226] on div "Luxembourg Ville" at bounding box center [573, 224] width 205 height 23
type input "Bastogne"
click at [417, 249] on select "Belgique Luxembourg Sélectionner une option" at bounding box center [515, 250] width 324 height 23
select select "BE"
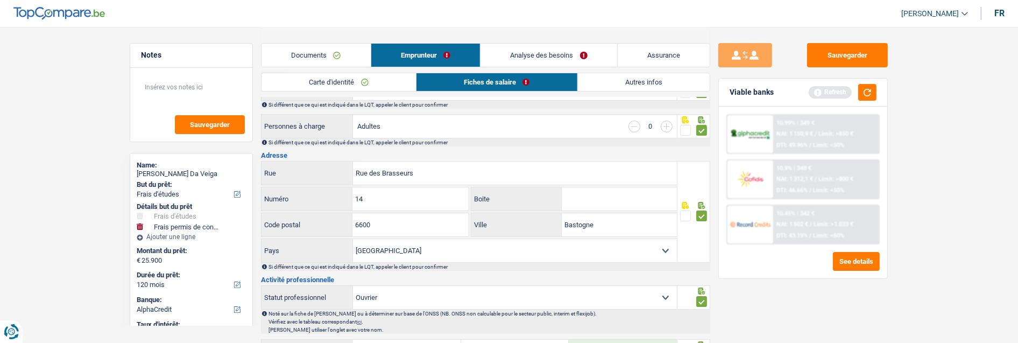
click at [353, 239] on select "Belgique Luxembourg Sélectionner une option" at bounding box center [515, 250] width 324 height 23
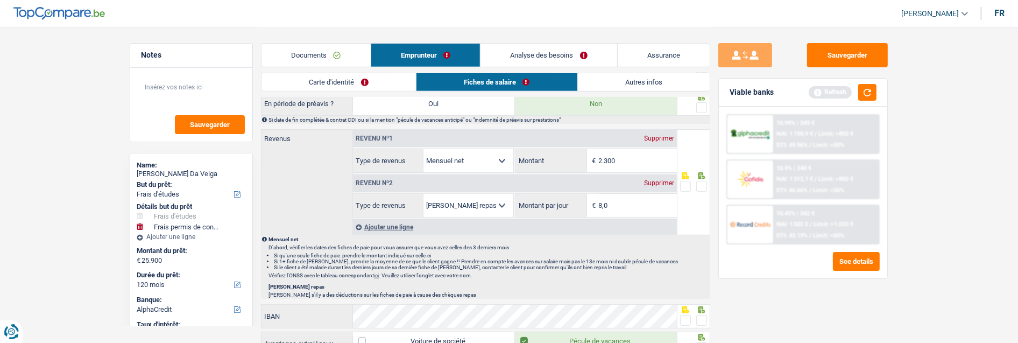
scroll to position [478, 0]
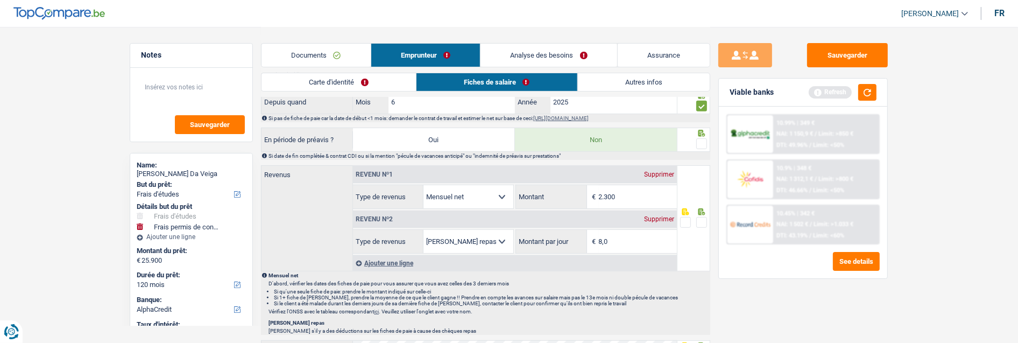
click at [702, 140] on span at bounding box center [701, 143] width 11 height 11
click at [0, 0] on input "radio" at bounding box center [0, 0] width 0 height 0
drag, startPoint x: 622, startPoint y: 196, endPoint x: 578, endPoint y: 195, distance: 43.6
click at [578, 195] on div "2.300 € Montant" at bounding box center [596, 196] width 160 height 23
type input "2.182"
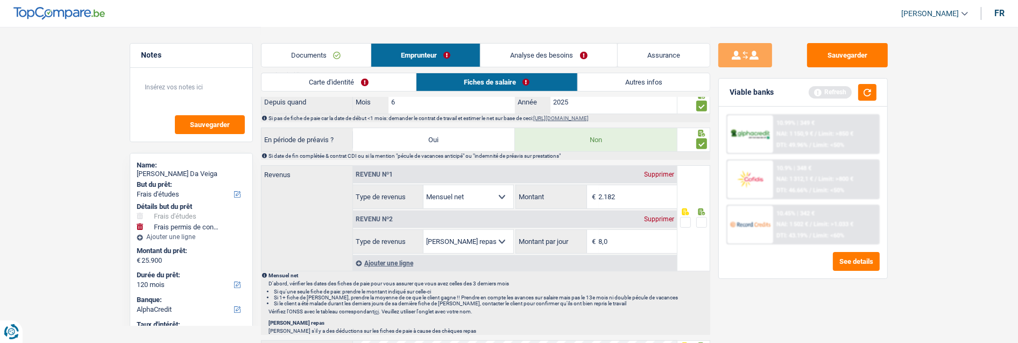
drag, startPoint x: 700, startPoint y: 221, endPoint x: 594, endPoint y: 251, distance: 109.6
click at [699, 221] on span at bounding box center [701, 222] width 11 height 11
click at [0, 0] on input "radio" at bounding box center [0, 0] width 0 height 0
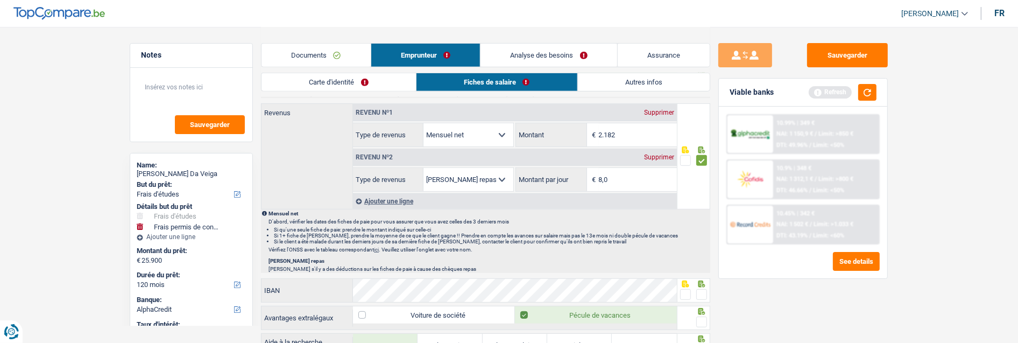
scroll to position [657, 0]
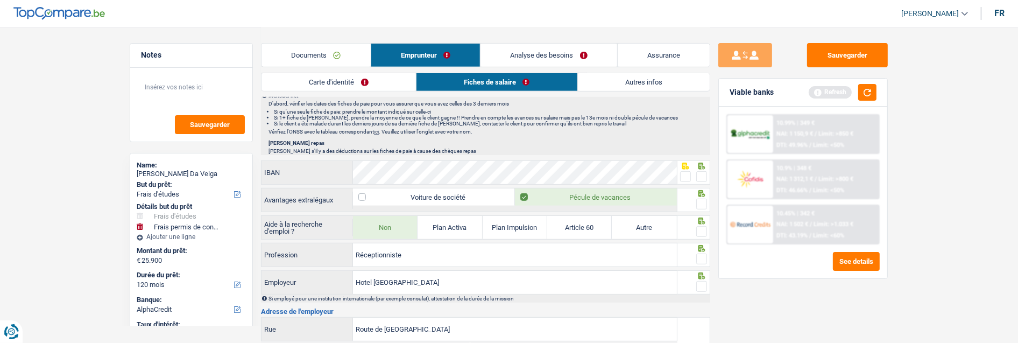
click at [680, 172] on span at bounding box center [685, 176] width 11 height 11
click at [0, 0] on input "radio" at bounding box center [0, 0] width 0 height 0
drag, startPoint x: 702, startPoint y: 203, endPoint x: 705, endPoint y: 226, distance: 23.8
click at [702, 205] on span at bounding box center [701, 203] width 11 height 11
click at [0, 0] on input "radio" at bounding box center [0, 0] width 0 height 0
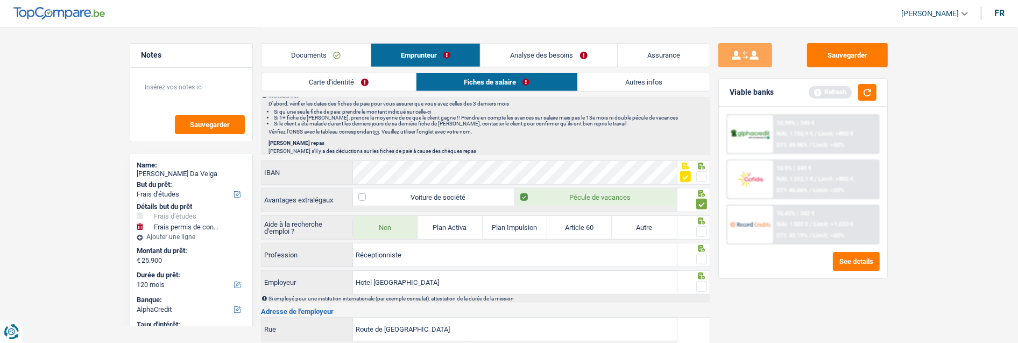
click at [701, 230] on span at bounding box center [701, 231] width 11 height 11
click at [0, 0] on input "radio" at bounding box center [0, 0] width 0 height 0
drag, startPoint x: 699, startPoint y: 253, endPoint x: 695, endPoint y: 272, distance: 19.7
click at [699, 254] on span at bounding box center [701, 258] width 11 height 11
click at [0, 0] on input "radio" at bounding box center [0, 0] width 0 height 0
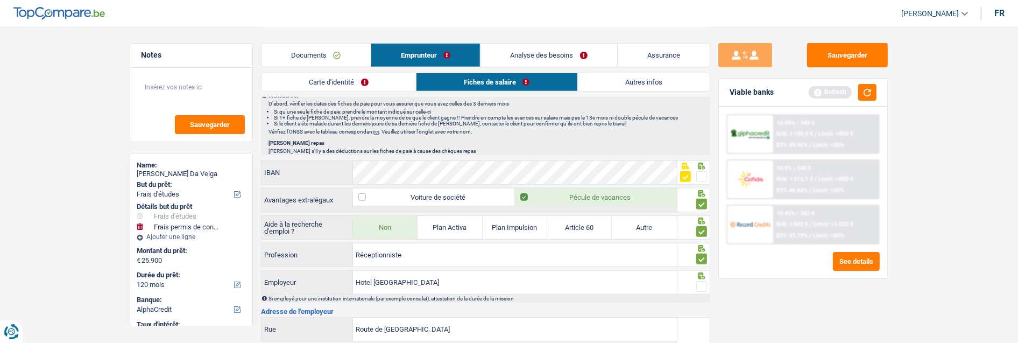
click at [706, 285] on span at bounding box center [701, 286] width 11 height 11
click at [0, 0] on input "radio" at bounding box center [0, 0] width 0 height 0
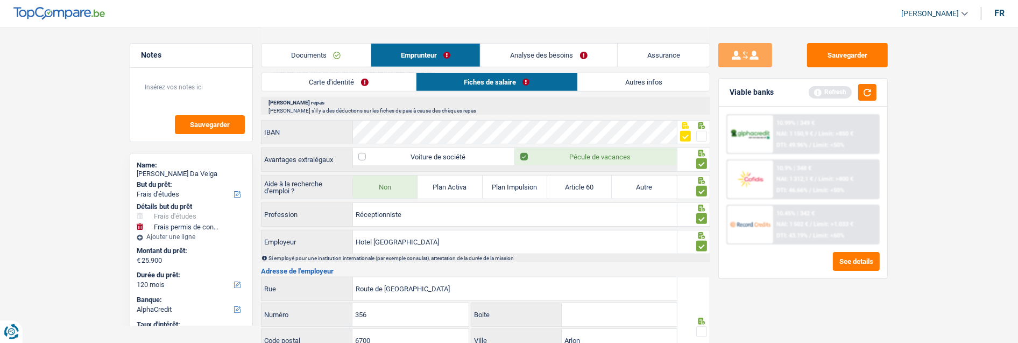
scroll to position [777, 0]
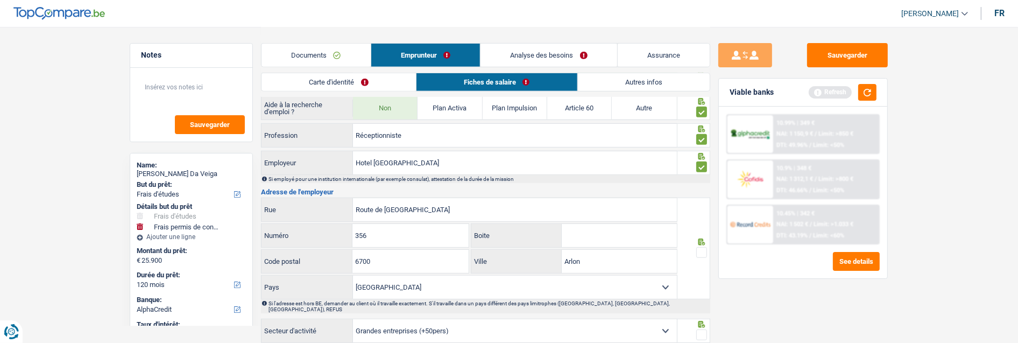
click at [701, 252] on span at bounding box center [701, 252] width 11 height 11
click at [0, 0] on input "radio" at bounding box center [0, 0] width 0 height 0
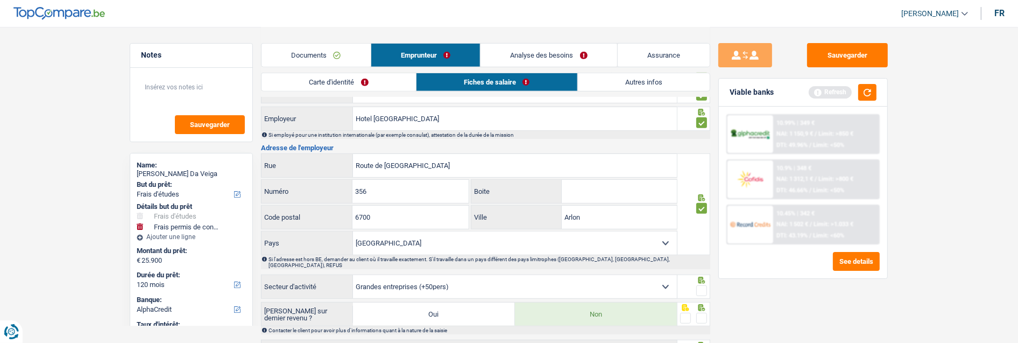
scroll to position [896, 0]
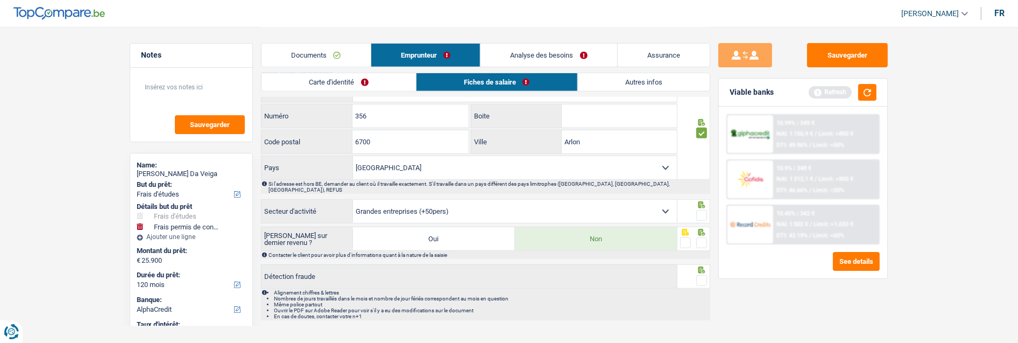
drag, startPoint x: 705, startPoint y: 208, endPoint x: 703, endPoint y: 222, distance: 14.1
click at [706, 216] on div at bounding box center [701, 215] width 11 height 13
drag, startPoint x: 698, startPoint y: 234, endPoint x: 700, endPoint y: 222, distance: 12.7
click at [699, 237] on span at bounding box center [701, 242] width 11 height 11
click at [0, 0] on input "radio" at bounding box center [0, 0] width 0 height 0
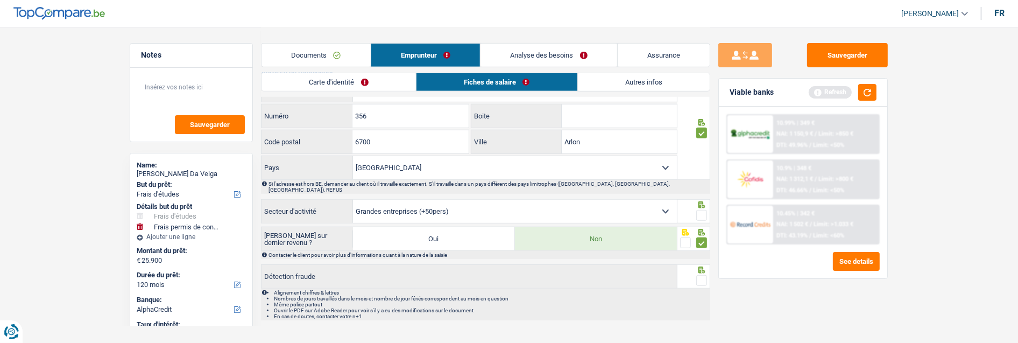
click at [700, 210] on span at bounding box center [701, 215] width 11 height 11
click at [0, 0] on input "radio" at bounding box center [0, 0] width 0 height 0
click at [702, 275] on span at bounding box center [701, 280] width 11 height 11
click at [0, 0] on input "radio" at bounding box center [0, 0] width 0 height 0
click at [337, 80] on link "Carte d'identité" at bounding box center [338, 82] width 154 height 18
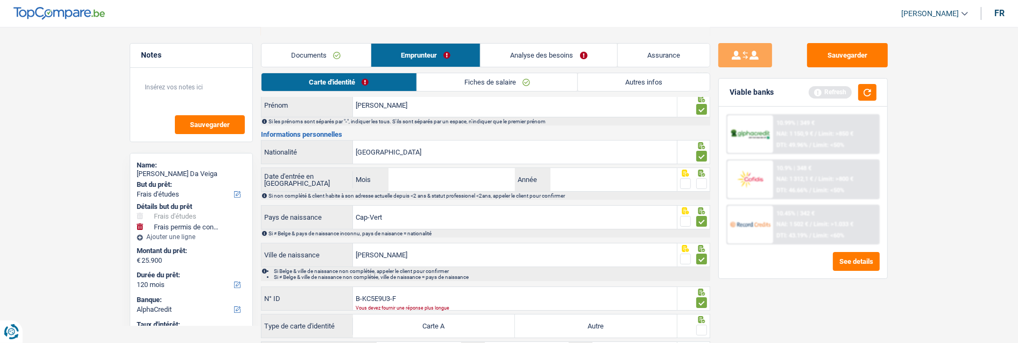
scroll to position [119, 0]
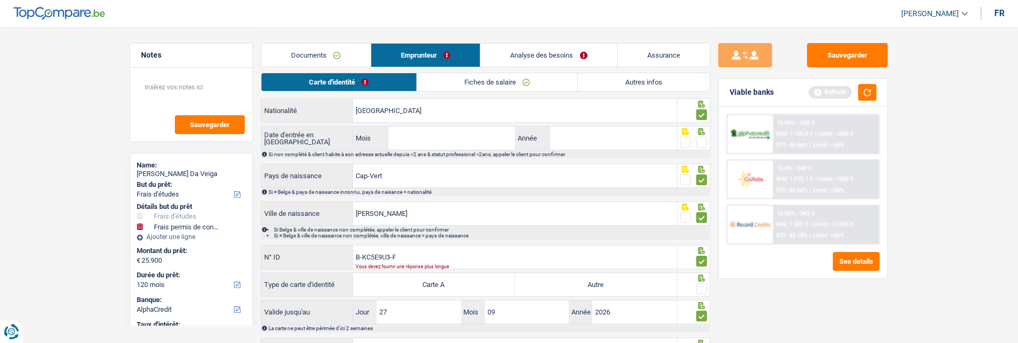
click at [596, 282] on label "Autre" at bounding box center [596, 284] width 162 height 23
click at [596, 282] on input "Autre" at bounding box center [596, 284] width 162 height 23
radio input "true"
click at [702, 283] on span at bounding box center [701, 288] width 11 height 11
click at [0, 0] on input "radio" at bounding box center [0, 0] width 0 height 0
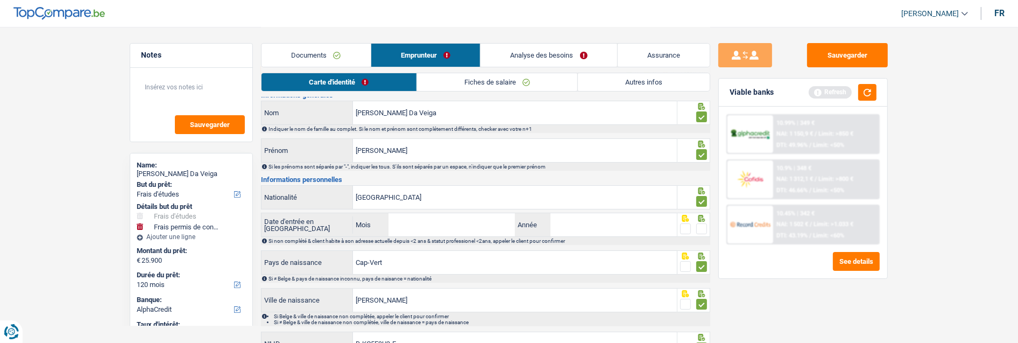
scroll to position [60, 0]
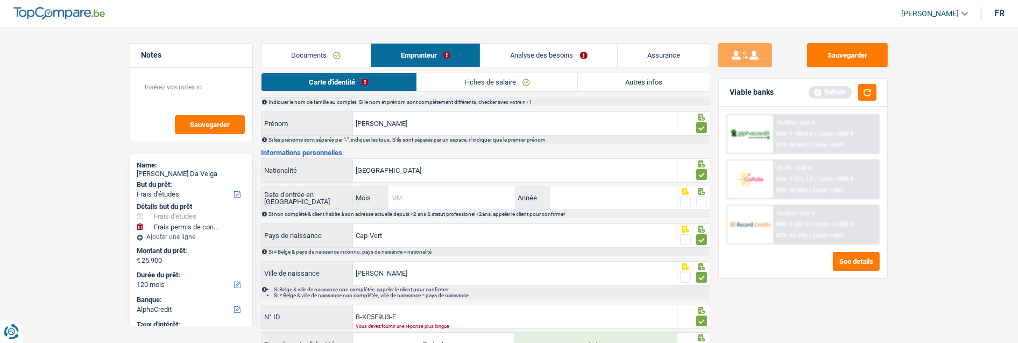
click at [438, 195] on input "Mois" at bounding box center [451, 197] width 126 height 23
type input "05"
type input "2022"
click at [701, 200] on span at bounding box center [701, 201] width 11 height 11
click at [0, 0] on input "radio" at bounding box center [0, 0] width 0 height 0
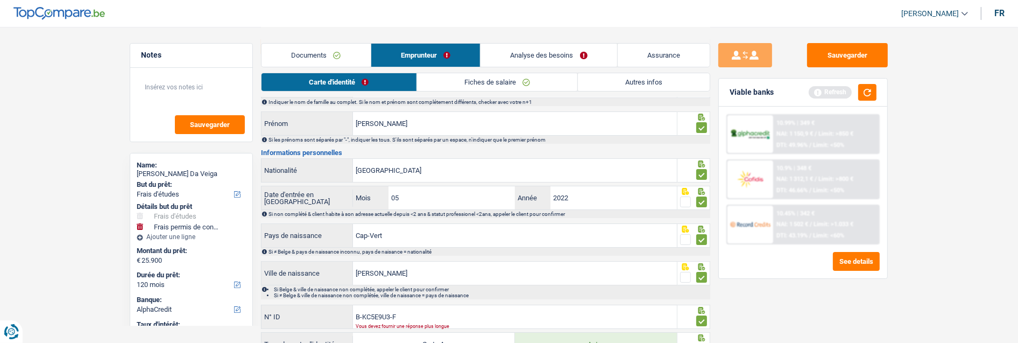
click at [685, 200] on span at bounding box center [685, 201] width 11 height 11
click at [0, 0] on input "radio" at bounding box center [0, 0] width 0 height 0
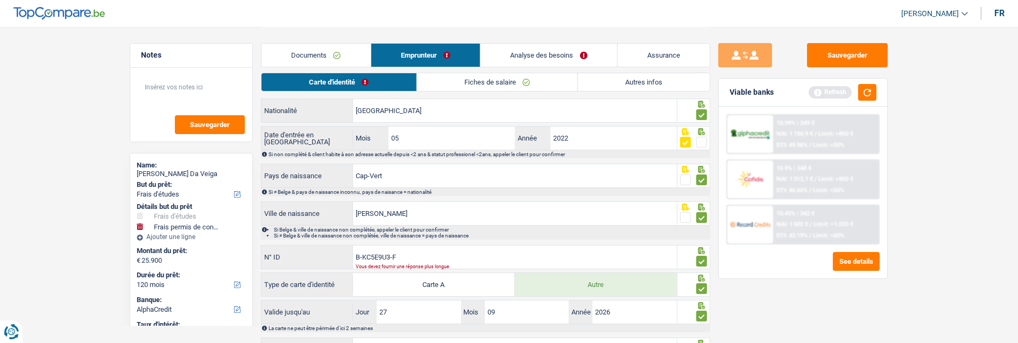
scroll to position [175, 0]
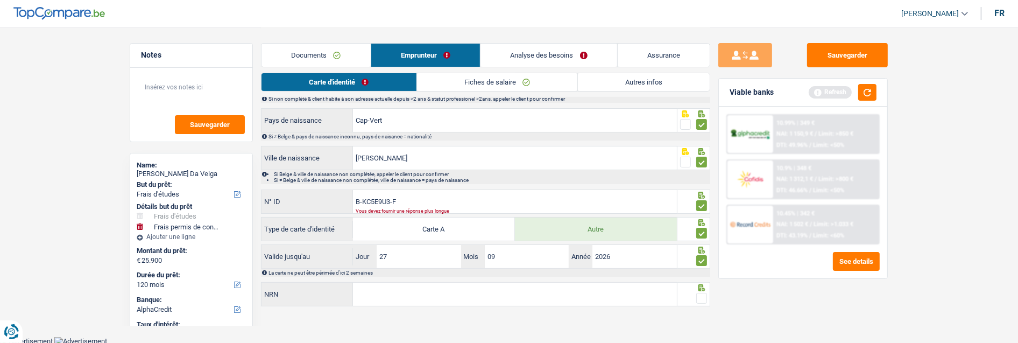
click at [706, 296] on span at bounding box center [701, 298] width 11 height 11
click at [0, 0] on input "radio" at bounding box center [0, 0] width 0 height 0
drag, startPoint x: 407, startPoint y: 191, endPoint x: 290, endPoint y: 198, distance: 116.9
click at [290, 198] on div "B-KC5E9U3-F N° ID" at bounding box center [468, 201] width 415 height 23
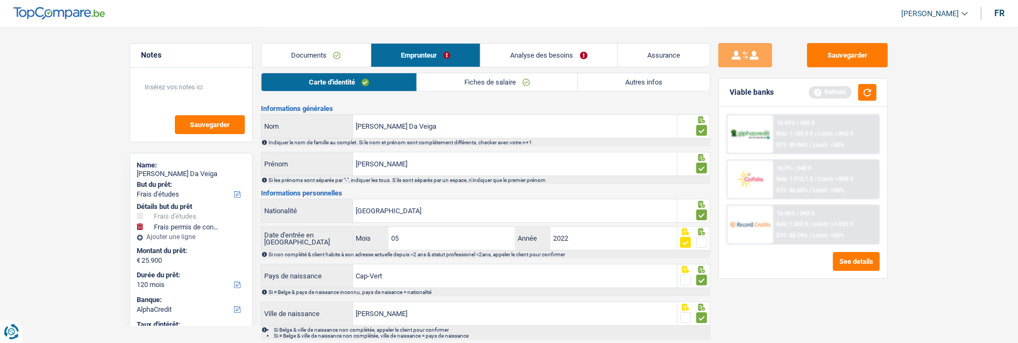
scroll to position [0, 0]
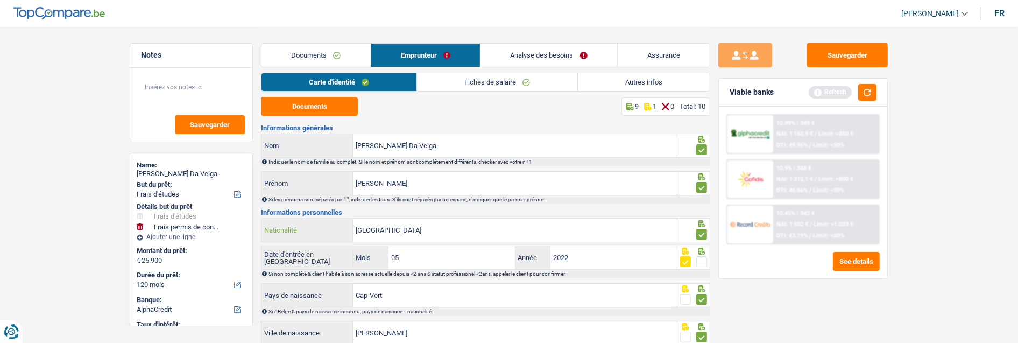
click at [432, 228] on input "[GEOGRAPHIC_DATA]" at bounding box center [515, 229] width 324 height 23
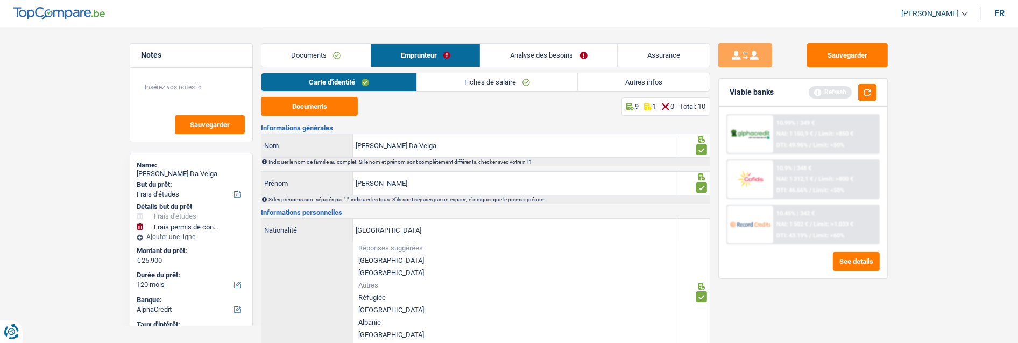
click at [381, 266] on li "[GEOGRAPHIC_DATA]" at bounding box center [515, 272] width 324 height 12
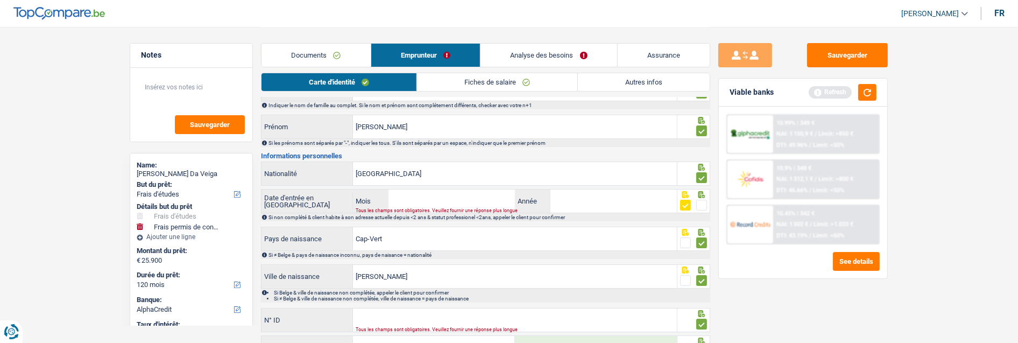
scroll to position [55, 0]
click at [431, 204] on input "Mois" at bounding box center [451, 201] width 126 height 23
type input "05"
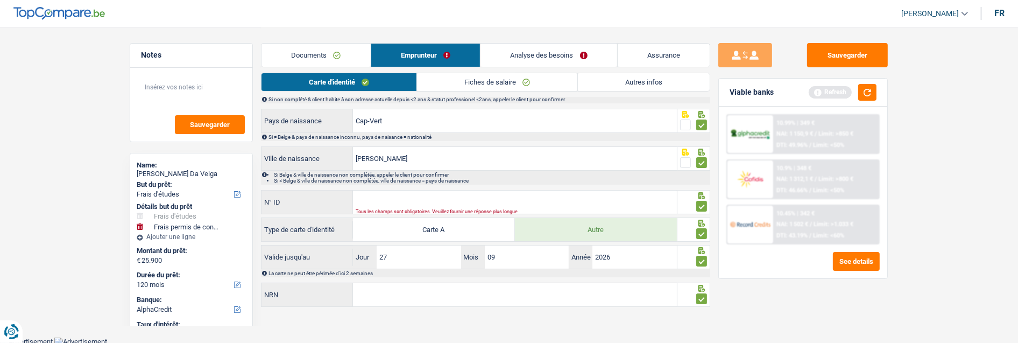
scroll to position [175, 0]
type input "2022"
click at [702, 294] on span at bounding box center [701, 298] width 11 height 11
click at [0, 0] on input "radio" at bounding box center [0, 0] width 0 height 0
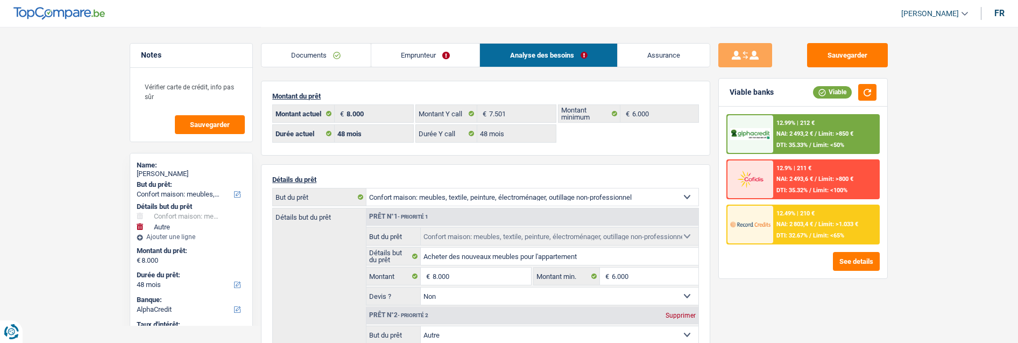
select select "household"
select select "other"
select select "48"
select select "alphacredit"
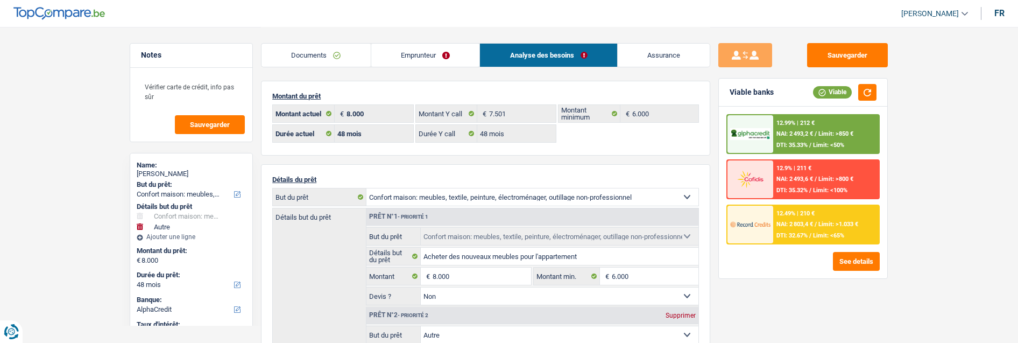
select select "48"
select select "household"
select select "false"
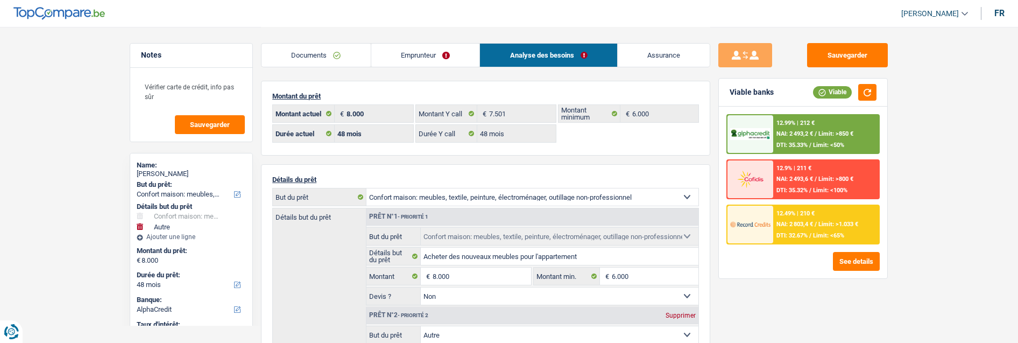
select select "other"
select select "48"
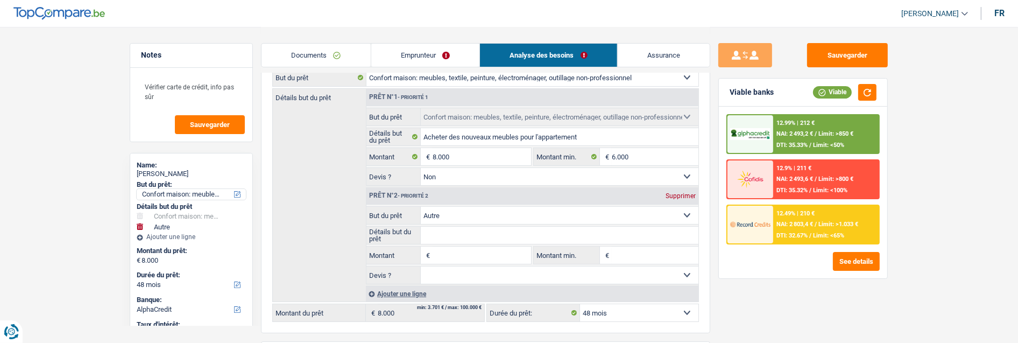
scroll to position [98, 0]
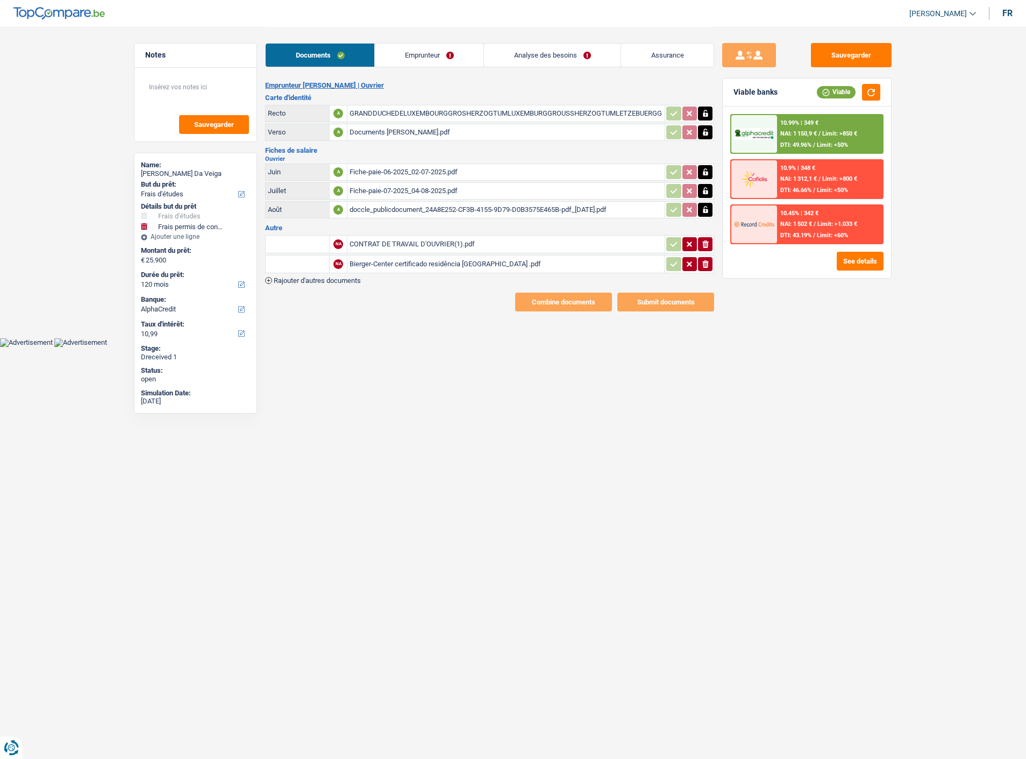
select select "study"
select select "drivingLicense"
select select "120"
select select "alphacredit"
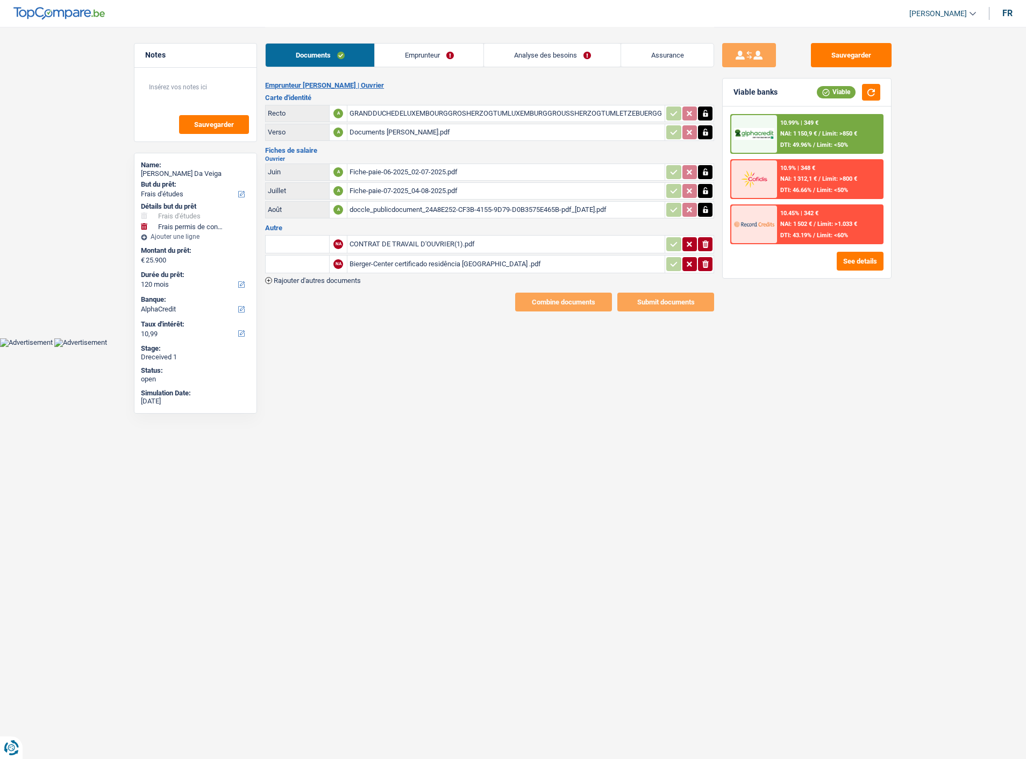
select select "study"
select select "drivingLicense"
select select "120"
select select "alphacredit"
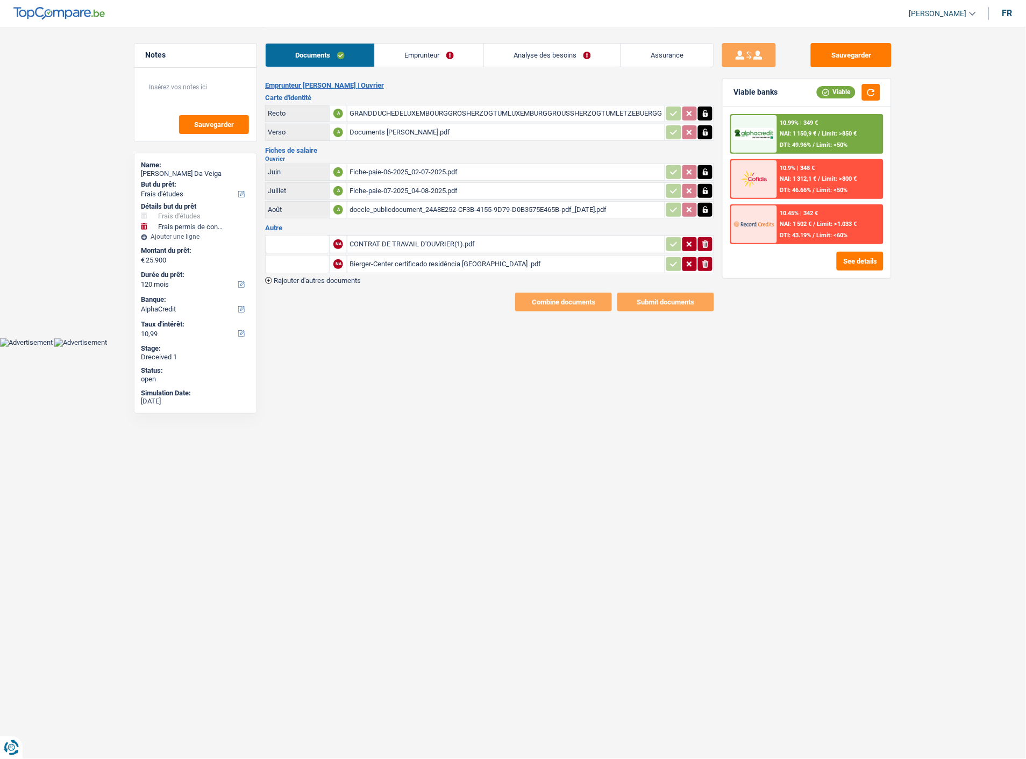
click at [412, 55] on link "Emprunteur" at bounding box center [429, 55] width 109 height 23
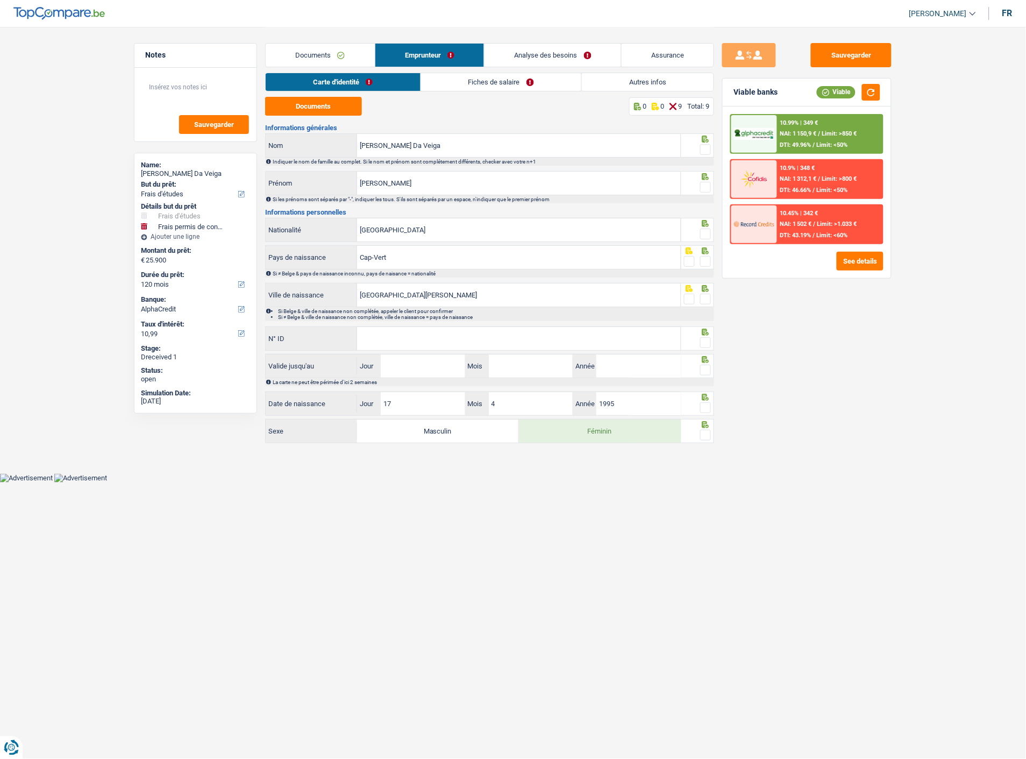
click at [528, 75] on link "Fiches de salaire" at bounding box center [501, 82] width 160 height 18
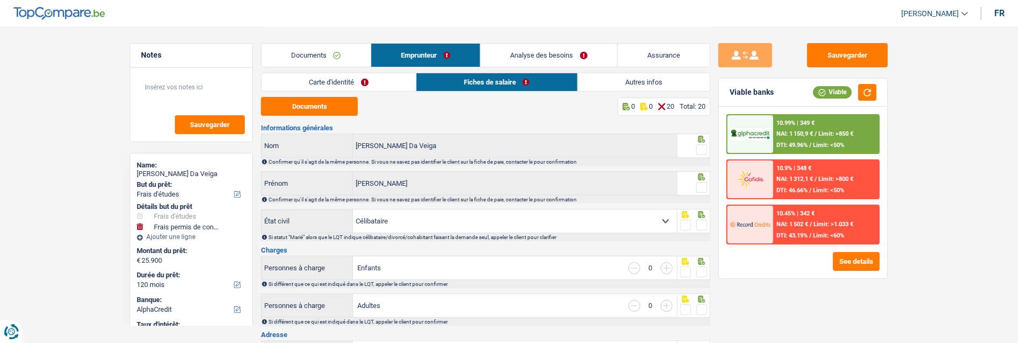
click at [334, 49] on link "Documents" at bounding box center [315, 55] width 109 height 23
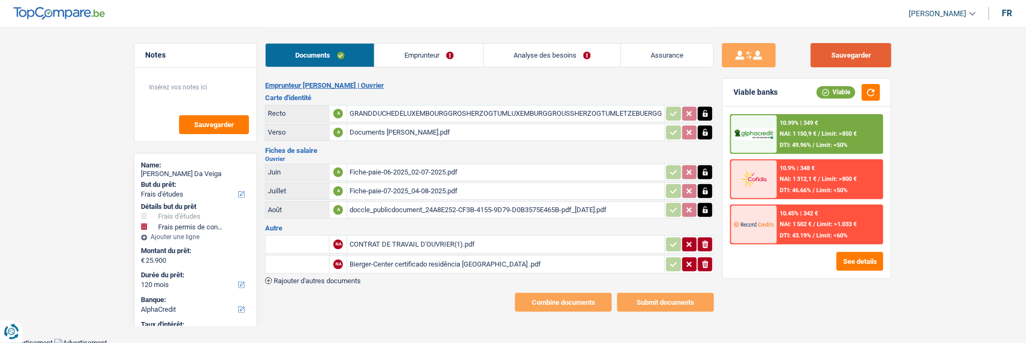
click at [854, 52] on button "Sauvegarder" at bounding box center [851, 55] width 81 height 24
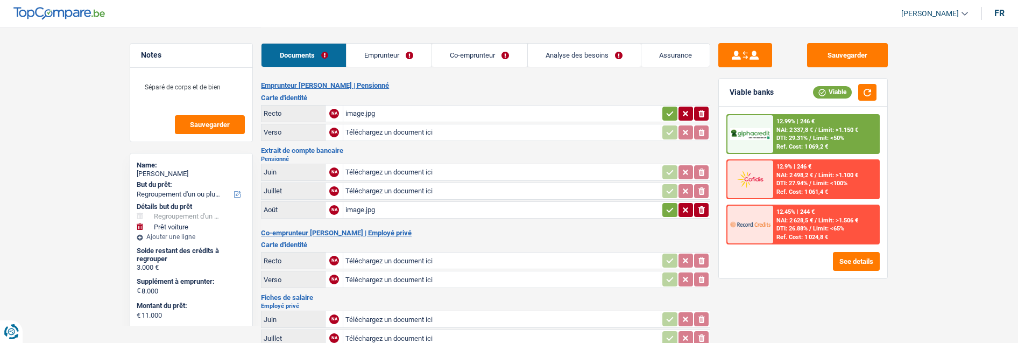
select select "refinancing"
select select "car"
select select "60"
select select "record credits"
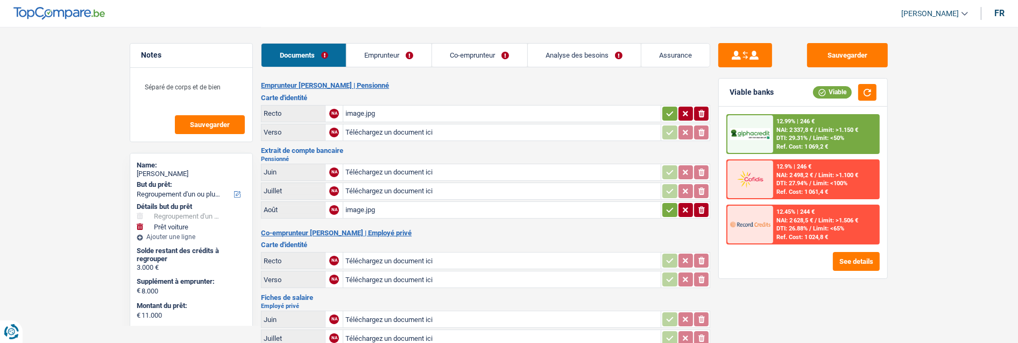
click at [366, 207] on div "image.jpg" at bounding box center [501, 210] width 313 height 16
click at [376, 110] on div "image.jpg" at bounding box center [501, 113] width 313 height 16
drag, startPoint x: 236, startPoint y: 85, endPoint x: 136, endPoint y: 83, distance: 99.5
click at [136, 83] on div "Séparé de corps et de bien Sauvegarder" at bounding box center [191, 105] width 122 height 74
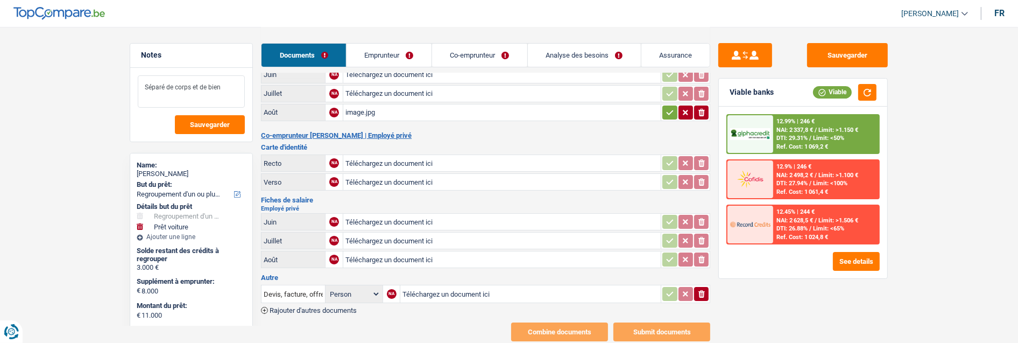
scroll to position [113, 0]
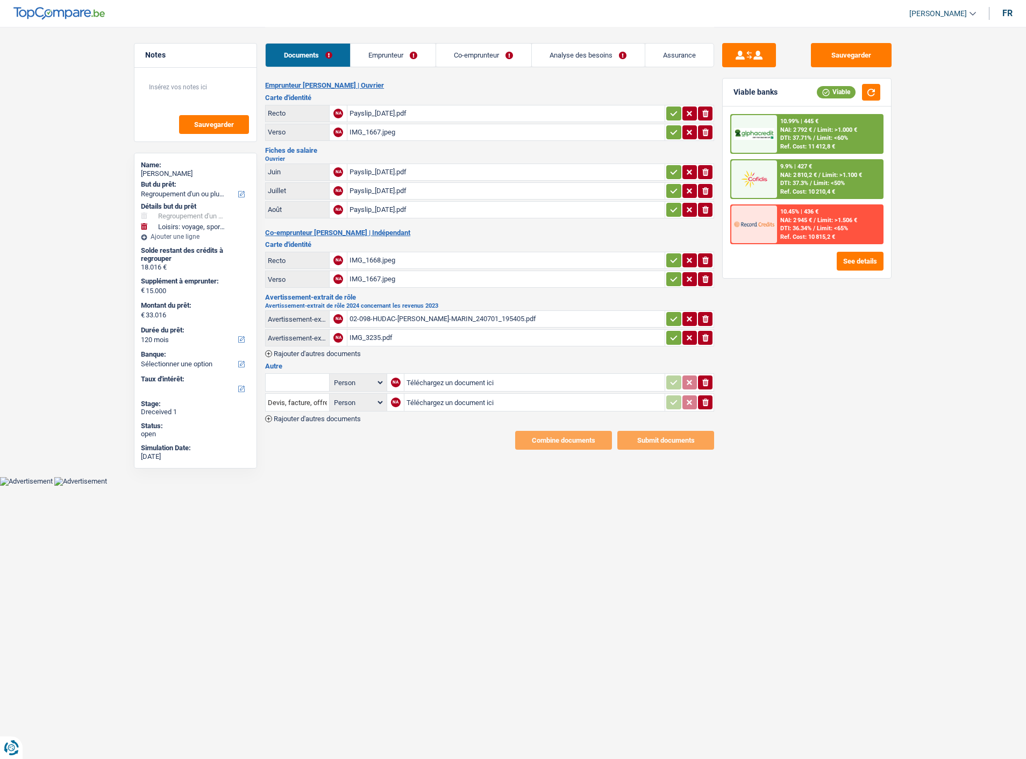
select select "refinancing"
select select "hobbies"
select select "120"
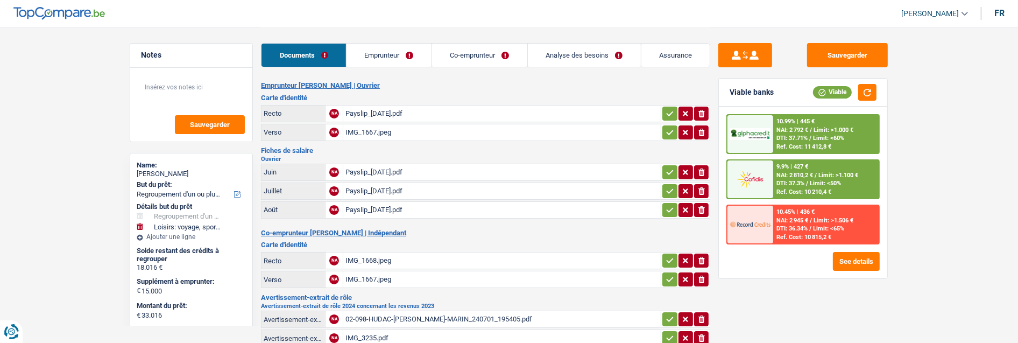
click at [368, 51] on link "Emprunteur" at bounding box center [388, 55] width 85 height 23
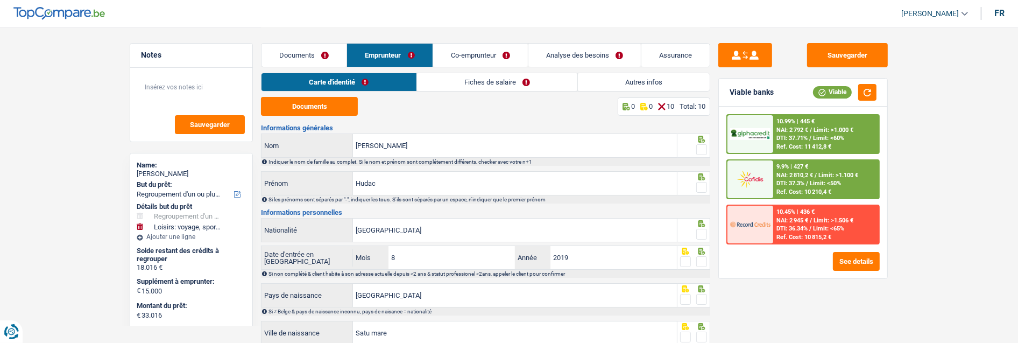
click at [595, 60] on link "Analyse des besoins" at bounding box center [584, 55] width 112 height 23
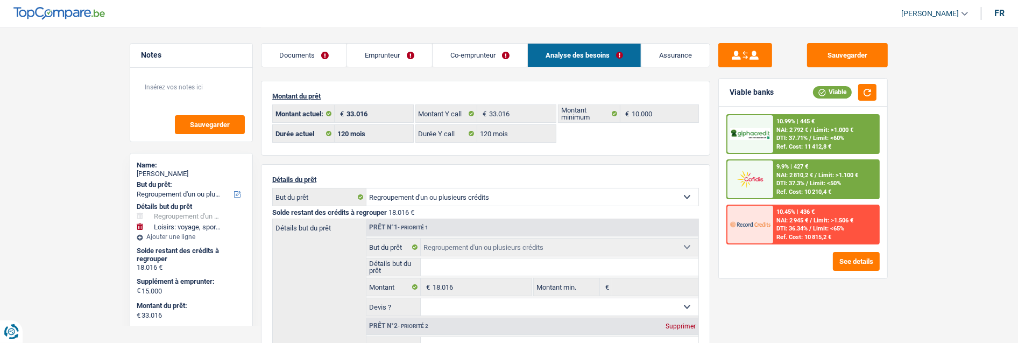
click at [369, 56] on link "Emprunteur" at bounding box center [389, 55] width 84 height 23
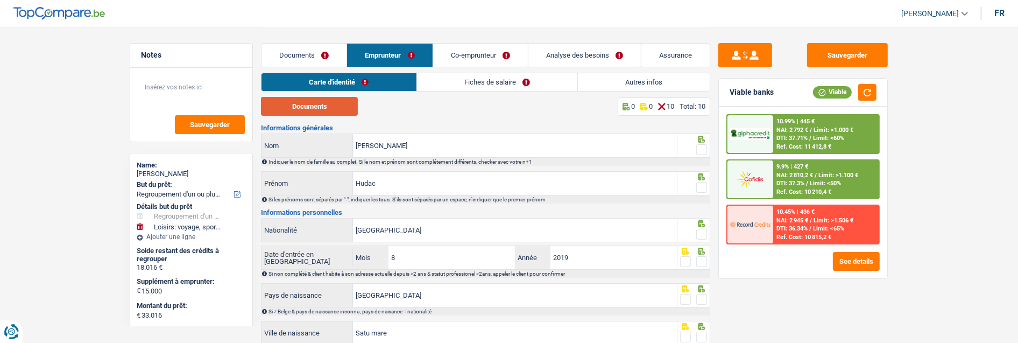
click at [343, 106] on button "Documents" at bounding box center [309, 106] width 97 height 19
drag, startPoint x: 457, startPoint y: 144, endPoint x: 249, endPoint y: 132, distance: 208.5
click at [249, 132] on div "Notes Sauvegarder Name: Hudac Roxana But du prêt: Confort maison: meubles, text…" at bounding box center [509, 255] width 774 height 457
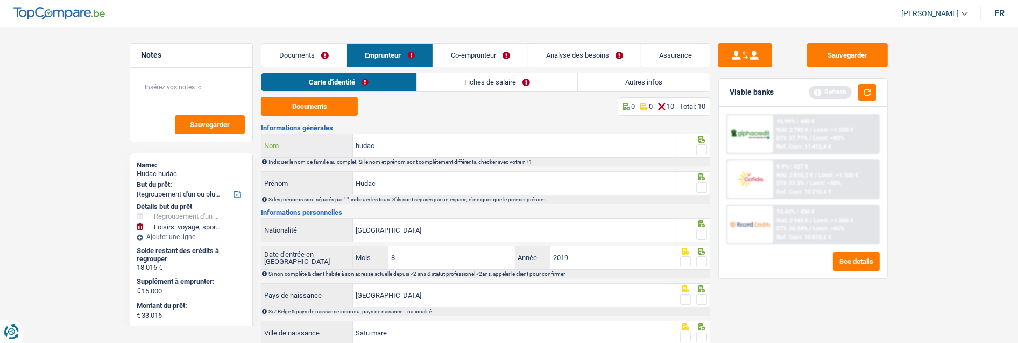
type input "hudac"
drag, startPoint x: 404, startPoint y: 176, endPoint x: 232, endPoint y: 186, distance: 171.8
click at [232, 186] on div "Notes Sauvegarder Name: Hudac hudac But du prêt: Confort maison: meubles, texti…" at bounding box center [509, 255] width 774 height 457
type input "Roxana"
click at [696, 150] on span at bounding box center [701, 149] width 11 height 11
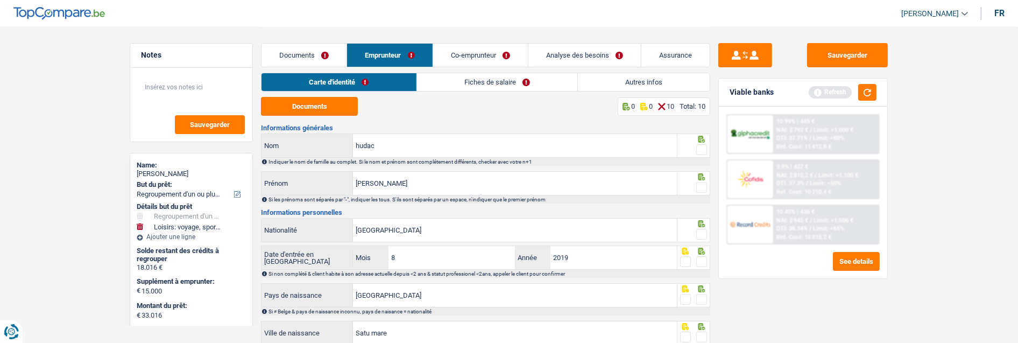
click at [0, 0] on input "radio" at bounding box center [0, 0] width 0 height 0
click at [698, 181] on div at bounding box center [701, 187] width 11 height 13
drag, startPoint x: 701, startPoint y: 181, endPoint x: 702, endPoint y: 202, distance: 21.5
click at [701, 182] on span at bounding box center [701, 187] width 11 height 11
click at [0, 0] on input "radio" at bounding box center [0, 0] width 0 height 0
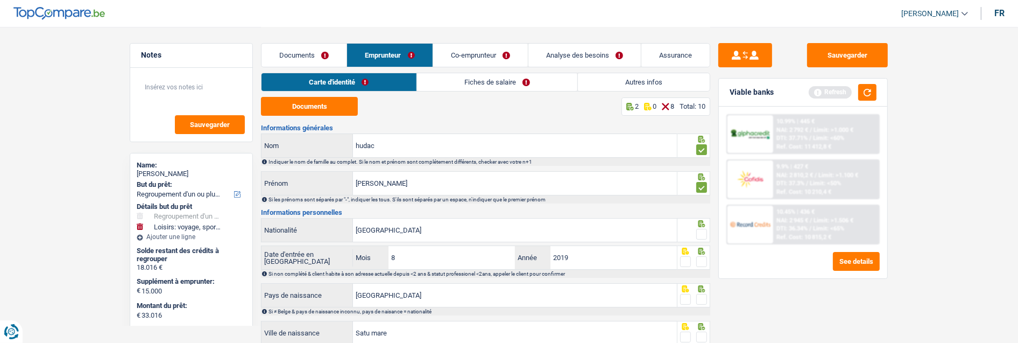
click at [699, 232] on span at bounding box center [701, 234] width 11 height 11
click at [0, 0] on input "radio" at bounding box center [0, 0] width 0 height 0
click at [702, 258] on span at bounding box center [701, 261] width 11 height 11
click at [0, 0] on input "radio" at bounding box center [0, 0] width 0 height 0
drag, startPoint x: 700, startPoint y: 296, endPoint x: 708, endPoint y: 291, distance: 9.4
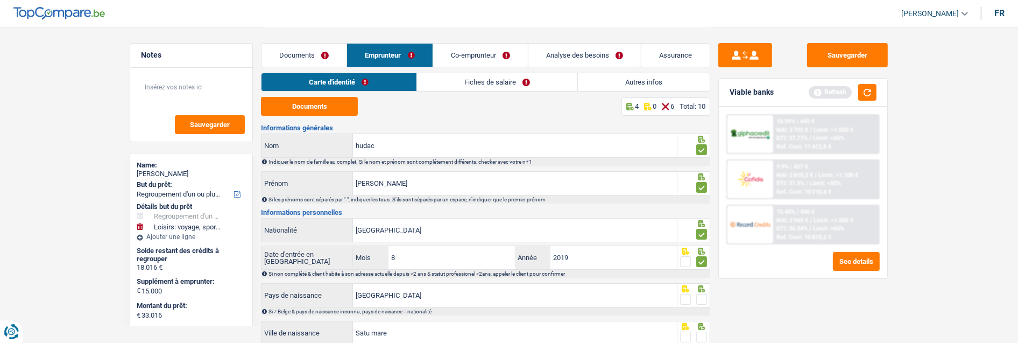
click at [702, 296] on span at bounding box center [701, 299] width 11 height 11
click at [0, 0] on input "radio" at bounding box center [0, 0] width 0 height 0
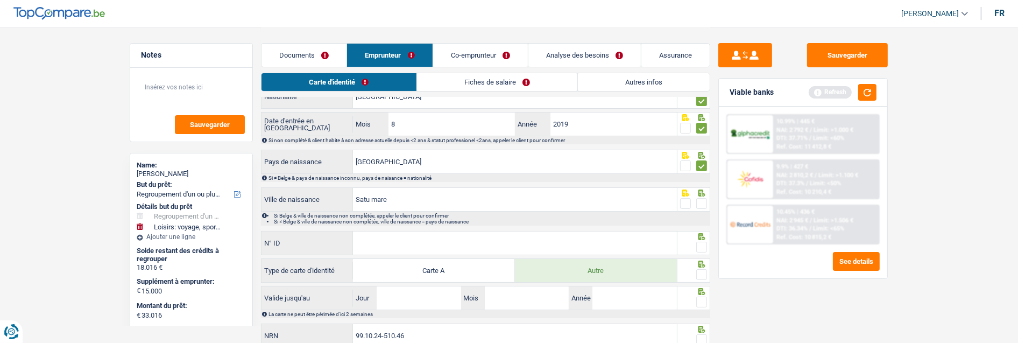
scroll to position [175, 0]
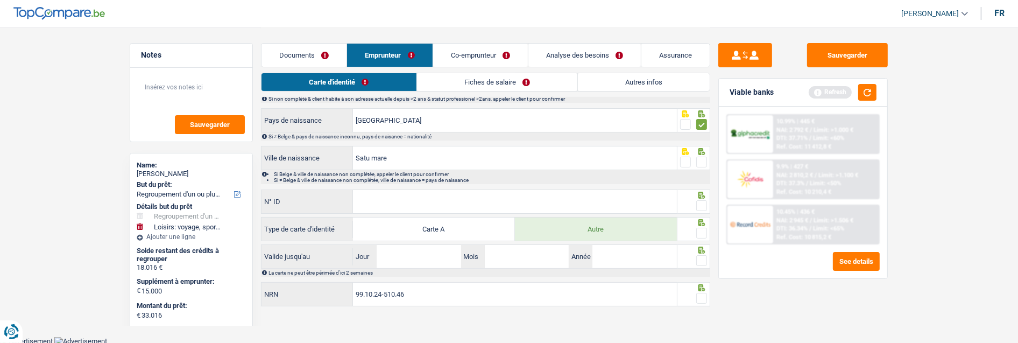
drag, startPoint x: 702, startPoint y: 154, endPoint x: 701, endPoint y: 161, distance: 7.2
click at [702, 157] on span at bounding box center [701, 162] width 11 height 11
click at [0, 0] on input "radio" at bounding box center [0, 0] width 0 height 0
click at [466, 205] on input "N° ID" at bounding box center [515, 201] width 324 height 23
type input "B-5582827-89"
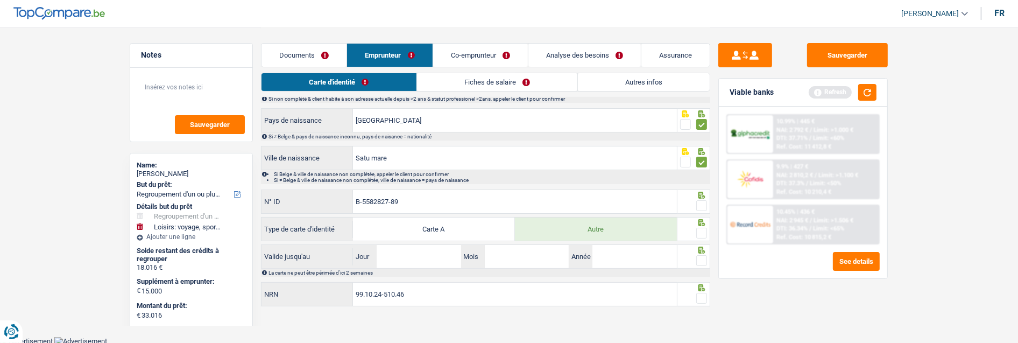
click at [701, 200] on span at bounding box center [701, 205] width 11 height 11
click at [0, 0] on input "radio" at bounding box center [0, 0] width 0 height 0
click at [698, 232] on span at bounding box center [701, 233] width 11 height 11
click at [0, 0] on input "radio" at bounding box center [0, 0] width 0 height 0
click at [431, 253] on input "Jour" at bounding box center [418, 256] width 84 height 23
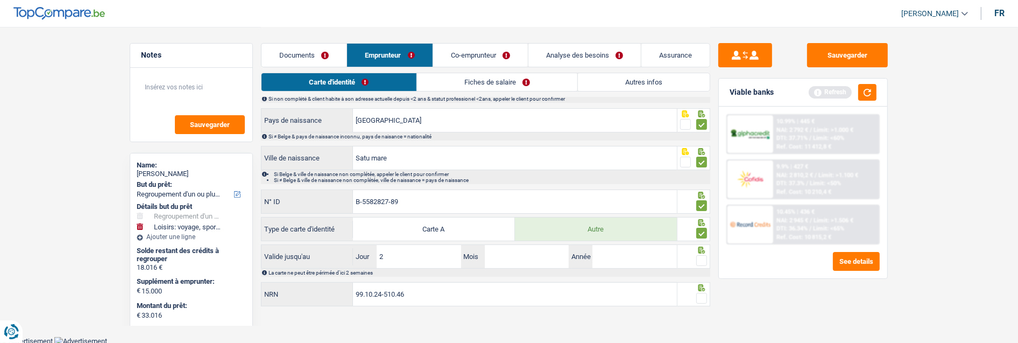
type input "27"
type input "09"
type input "2028"
click at [700, 257] on span at bounding box center [701, 260] width 11 height 11
click at [0, 0] on input "radio" at bounding box center [0, 0] width 0 height 0
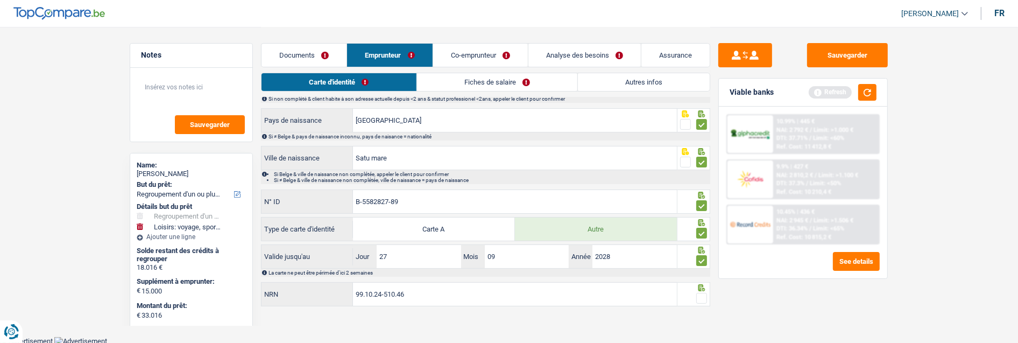
click at [697, 296] on span at bounding box center [701, 298] width 11 height 11
click at [0, 0] on input "radio" at bounding box center [0, 0] width 0 height 0
click at [479, 77] on link "Fiches de salaire" at bounding box center [497, 82] width 160 height 18
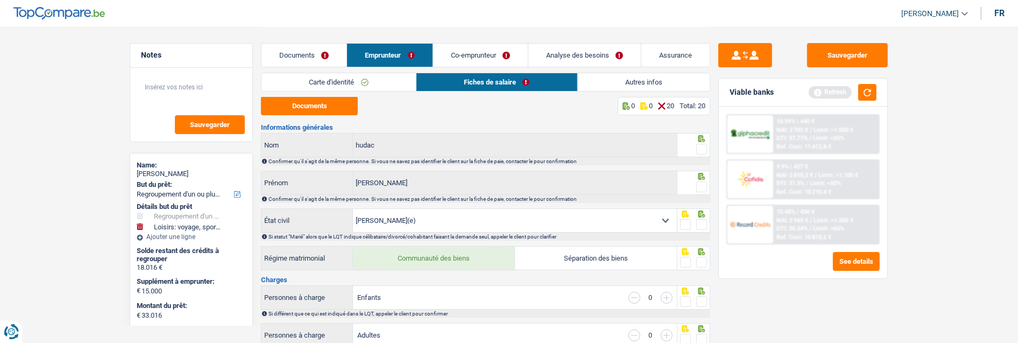
scroll to position [0, 0]
click at [335, 110] on button "Documents" at bounding box center [309, 106] width 97 height 19
drag, startPoint x: 696, startPoint y: 146, endPoint x: 711, endPoint y: 170, distance: 28.5
click at [700, 149] on span at bounding box center [701, 149] width 11 height 11
click at [0, 0] on input "radio" at bounding box center [0, 0] width 0 height 0
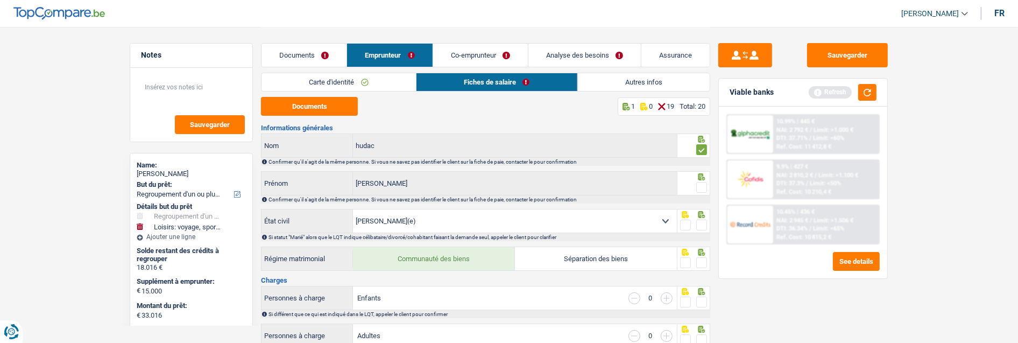
click at [700, 184] on span at bounding box center [701, 187] width 11 height 11
click at [0, 0] on input "radio" at bounding box center [0, 0] width 0 height 0
click at [703, 223] on span at bounding box center [701, 224] width 11 height 11
click at [0, 0] on input "radio" at bounding box center [0, 0] width 0 height 0
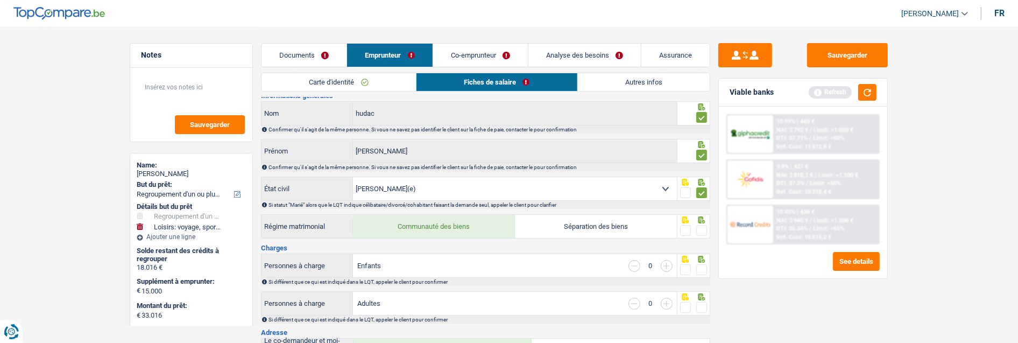
scroll to position [60, 0]
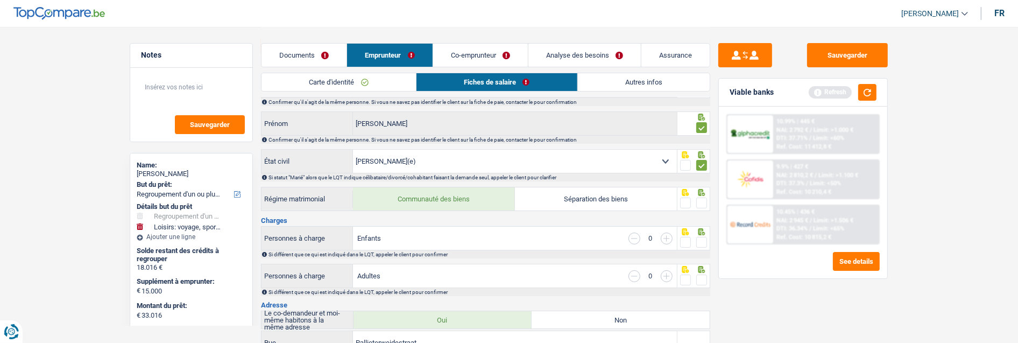
click at [700, 202] on span at bounding box center [701, 202] width 11 height 11
click at [0, 0] on input "radio" at bounding box center [0, 0] width 0 height 0
click at [700, 239] on span at bounding box center [701, 242] width 11 height 11
click at [0, 0] on input "radio" at bounding box center [0, 0] width 0 height 0
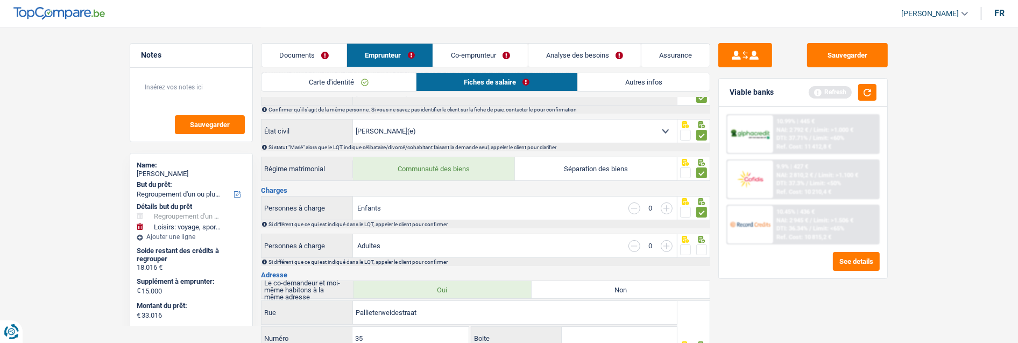
scroll to position [119, 0]
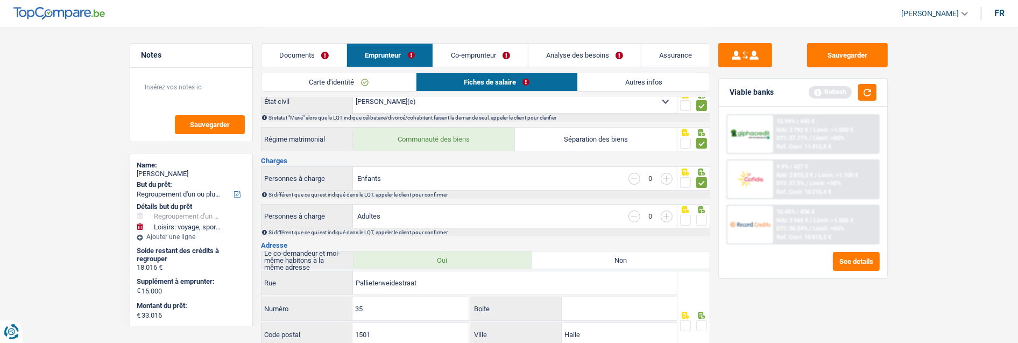
click at [701, 215] on span at bounding box center [701, 220] width 11 height 11
click at [0, 0] on input "radio" at bounding box center [0, 0] width 0 height 0
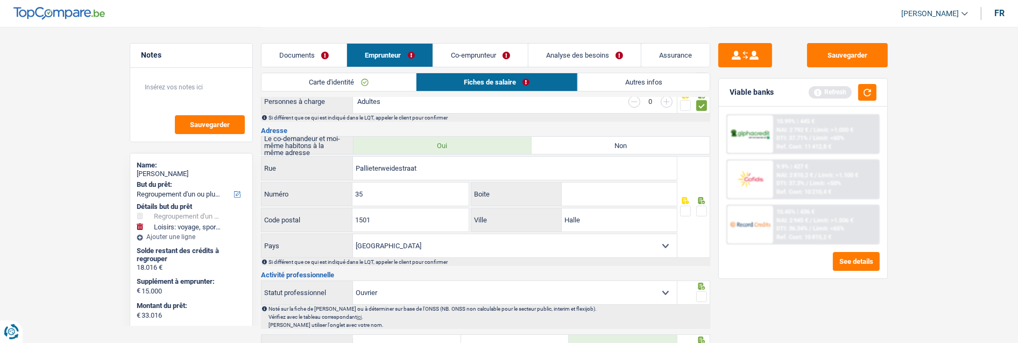
scroll to position [239, 0]
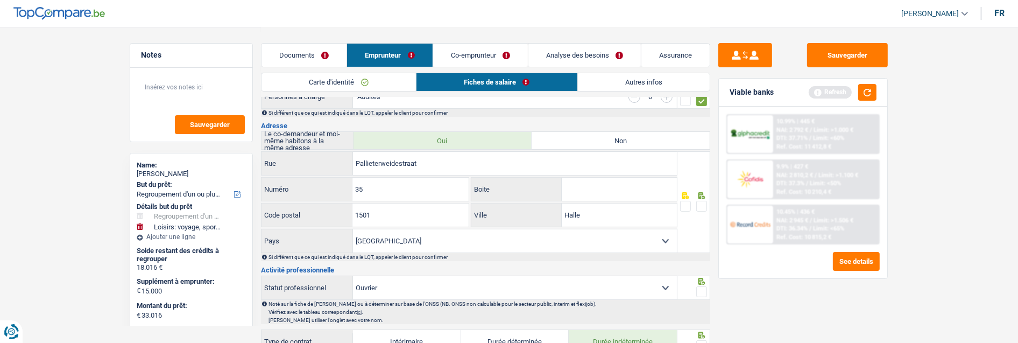
click at [702, 201] on span at bounding box center [701, 206] width 11 height 11
click at [0, 0] on input "radio" at bounding box center [0, 0] width 0 height 0
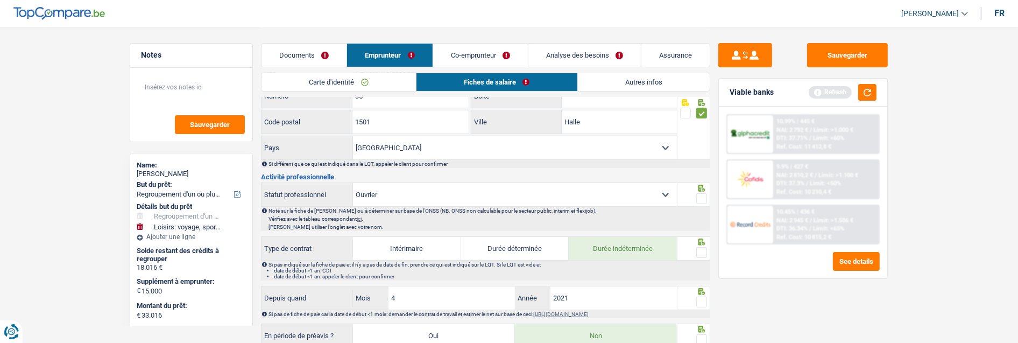
scroll to position [299, 0]
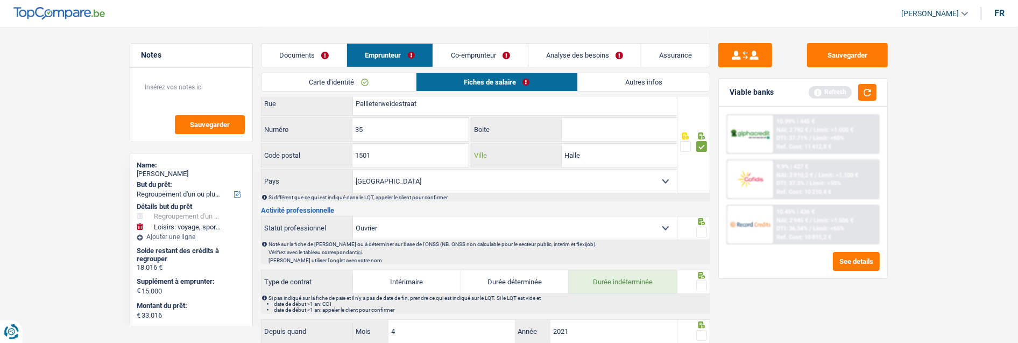
drag, startPoint x: 594, startPoint y: 160, endPoint x: 534, endPoint y: 158, distance: 60.8
click at [534, 158] on div "Halle Ville" at bounding box center [573, 155] width 205 height 23
type input "Buizingen"
drag, startPoint x: 698, startPoint y: 229, endPoint x: 693, endPoint y: 271, distance: 42.3
click at [698, 231] on span at bounding box center [701, 231] width 11 height 11
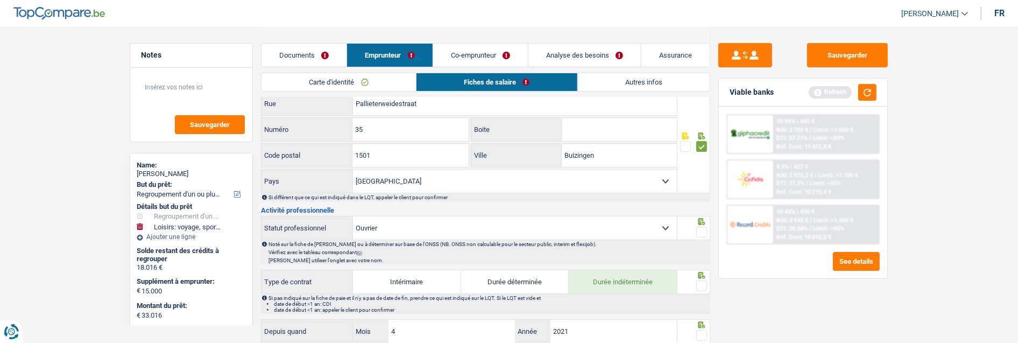
click at [0, 0] on input "radio" at bounding box center [0, 0] width 0 height 0
drag, startPoint x: 698, startPoint y: 280, endPoint x: 691, endPoint y: 282, distance: 6.8
click at [698, 282] on span at bounding box center [701, 285] width 11 height 11
click at [0, 0] on input "radio" at bounding box center [0, 0] width 0 height 0
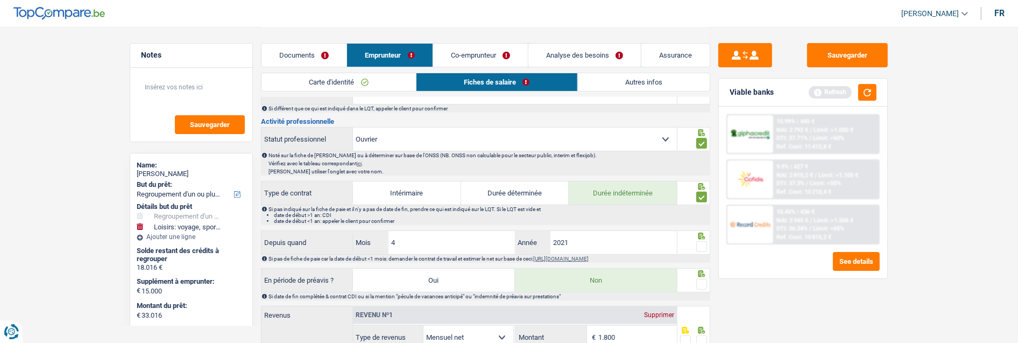
scroll to position [418, 0]
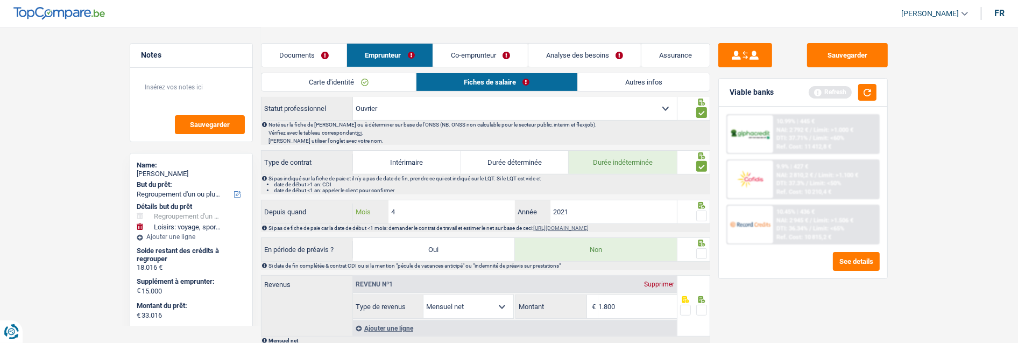
drag, startPoint x: 445, startPoint y: 211, endPoint x: 385, endPoint y: 205, distance: 60.0
click at [379, 211] on div "4 Mois" at bounding box center [434, 211] width 162 height 23
type input "10"
click at [703, 212] on span at bounding box center [701, 215] width 11 height 11
click at [0, 0] on input "radio" at bounding box center [0, 0] width 0 height 0
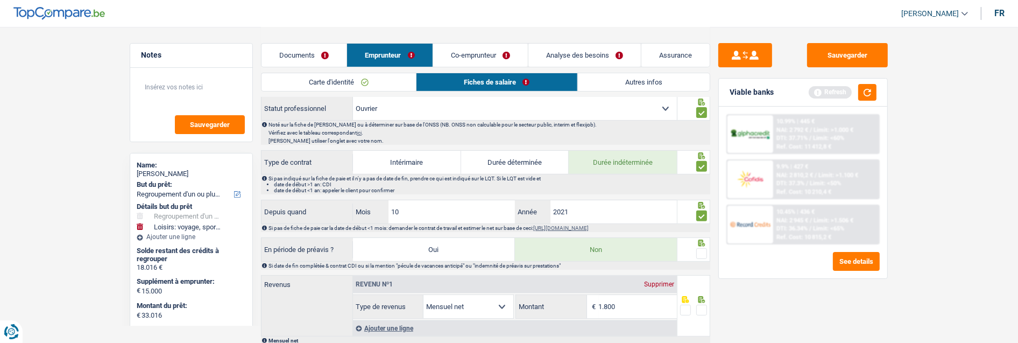
click at [702, 249] on span at bounding box center [701, 253] width 11 height 11
click at [0, 0] on input "radio" at bounding box center [0, 0] width 0 height 0
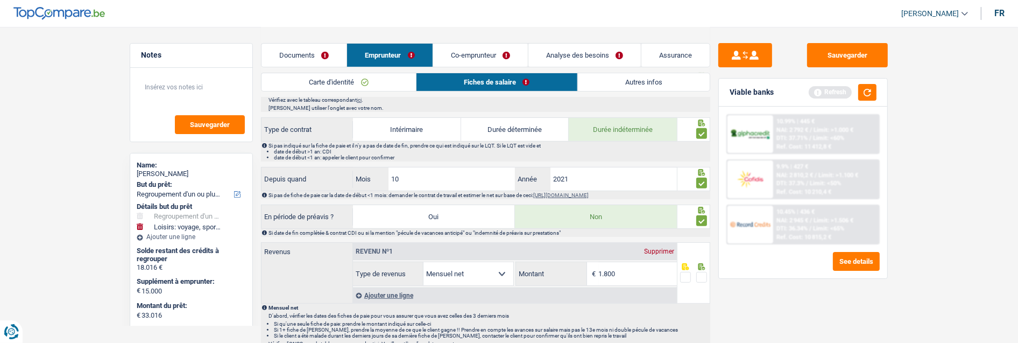
scroll to position [478, 0]
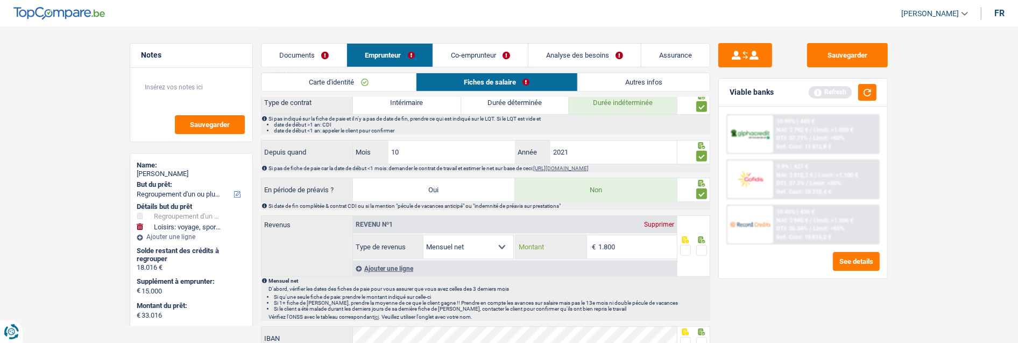
drag, startPoint x: 631, startPoint y: 243, endPoint x: 578, endPoint y: 246, distance: 53.3
click at [578, 246] on div "1.800 € Montant" at bounding box center [596, 246] width 160 height 23
type input "1.611"
click at [701, 249] on span at bounding box center [701, 250] width 11 height 11
click at [0, 0] on input "radio" at bounding box center [0, 0] width 0 height 0
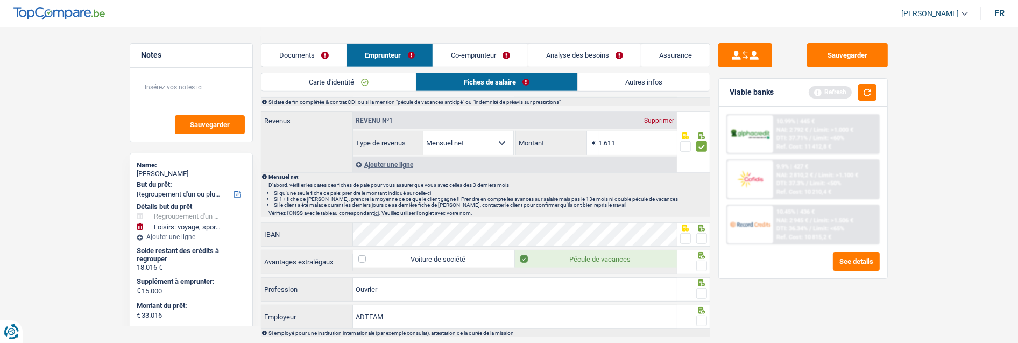
scroll to position [598, 0]
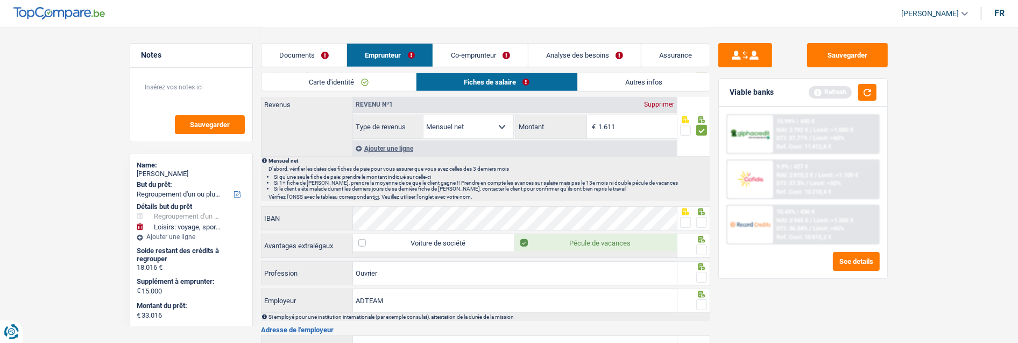
click at [680, 219] on span at bounding box center [685, 222] width 11 height 11
click at [0, 0] on input "radio" at bounding box center [0, 0] width 0 height 0
click at [700, 245] on span at bounding box center [701, 249] width 11 height 11
click at [0, 0] on input "radio" at bounding box center [0, 0] width 0 height 0
click at [699, 275] on span at bounding box center [701, 277] width 11 height 11
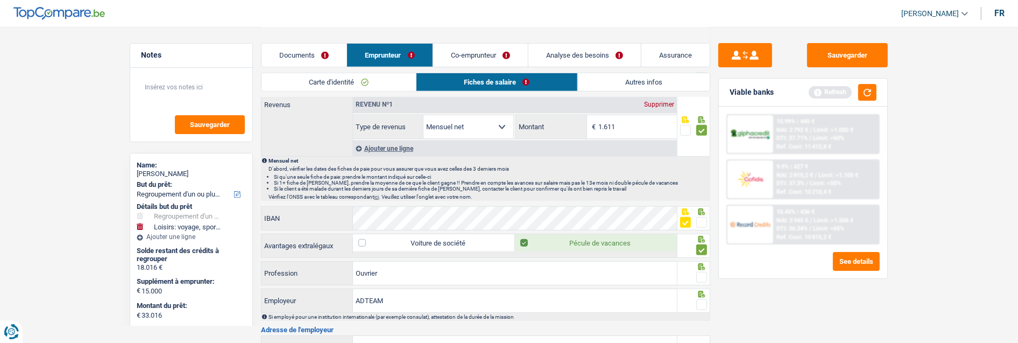
click at [0, 0] on input "radio" at bounding box center [0, 0] width 0 height 0
click at [700, 305] on span at bounding box center [701, 304] width 11 height 11
click at [0, 0] on input "radio" at bounding box center [0, 0] width 0 height 0
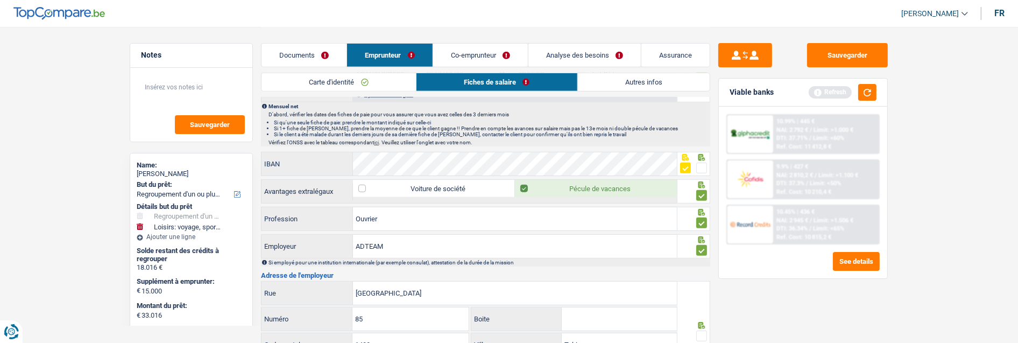
scroll to position [717, 0]
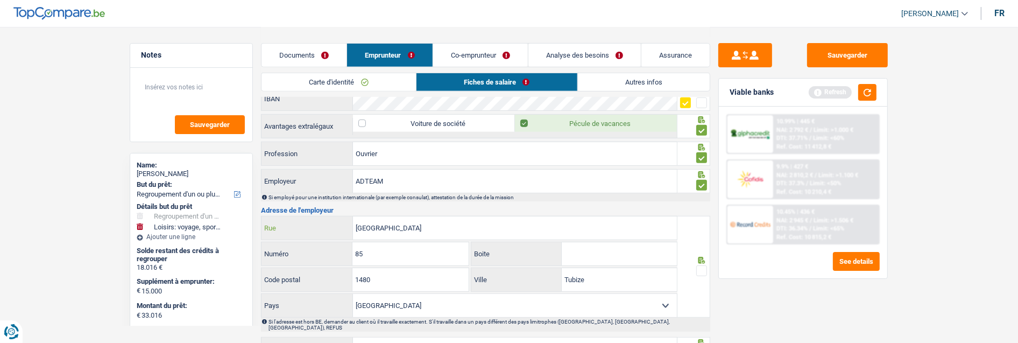
click at [429, 221] on input "RUE DE L ALLIANC" at bounding box center [515, 227] width 324 height 23
type input "RUE DE L ALLIANCE"
click at [705, 266] on span at bounding box center [701, 270] width 11 height 11
click at [0, 0] on input "radio" at bounding box center [0, 0] width 0 height 0
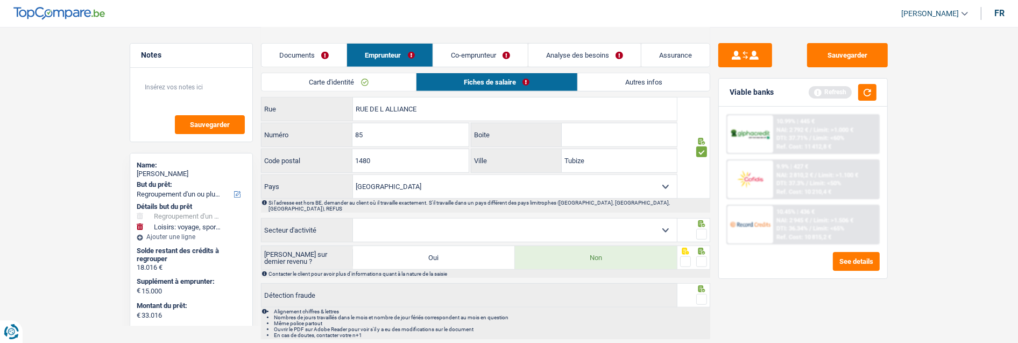
scroll to position [836, 0]
click at [702, 229] on span at bounding box center [701, 233] width 11 height 11
click at [0, 0] on input "radio" at bounding box center [0, 0] width 0 height 0
click at [632, 224] on select "Agriculture/Pêche Industrie Horeca Courier/Fitness/Taxi Construction Banques/As…" at bounding box center [515, 229] width 324 height 23
select select "bigCompanies"
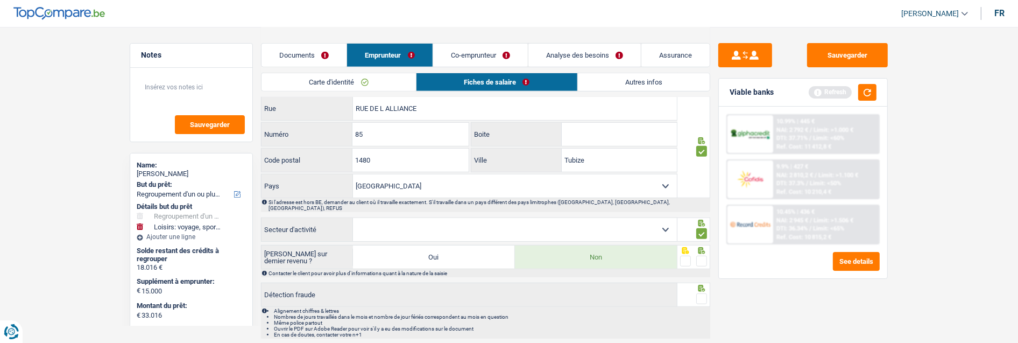
click at [353, 218] on select "Agriculture/Pêche Industrie Horeca Courier/Fitness/Taxi Construction Banques/As…" at bounding box center [515, 229] width 324 height 23
click at [706, 255] on span at bounding box center [701, 260] width 11 height 11
click at [0, 0] on input "radio" at bounding box center [0, 0] width 0 height 0
click at [701, 293] on span at bounding box center [701, 298] width 11 height 11
click at [0, 0] on input "radio" at bounding box center [0, 0] width 0 height 0
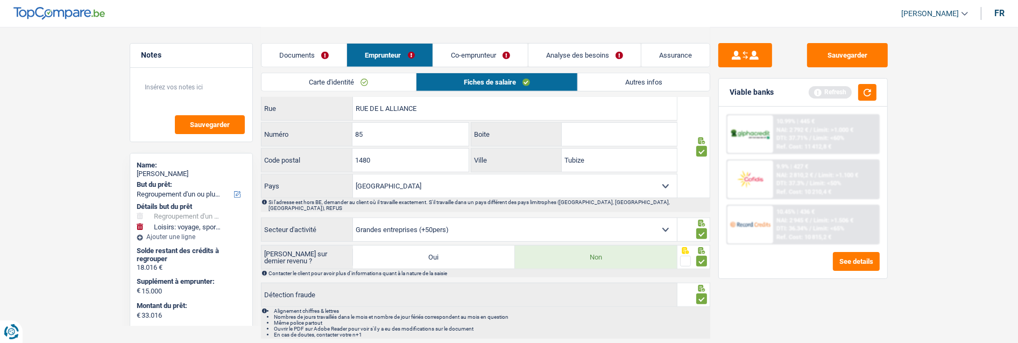
click at [657, 84] on link "Autres infos" at bounding box center [644, 82] width 132 height 18
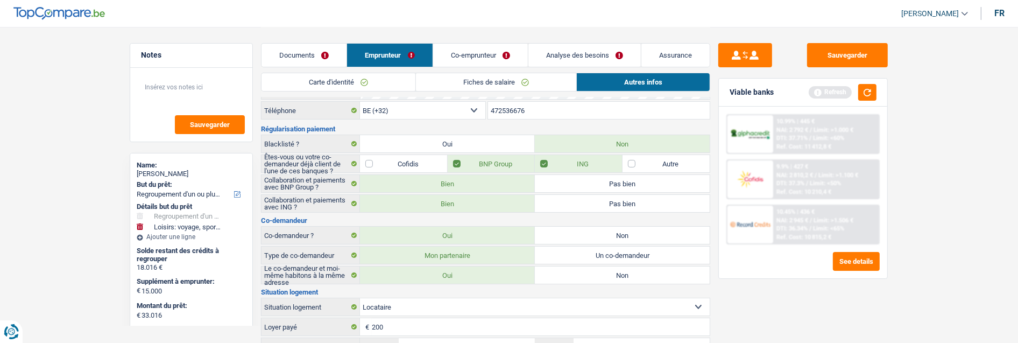
scroll to position [2, 0]
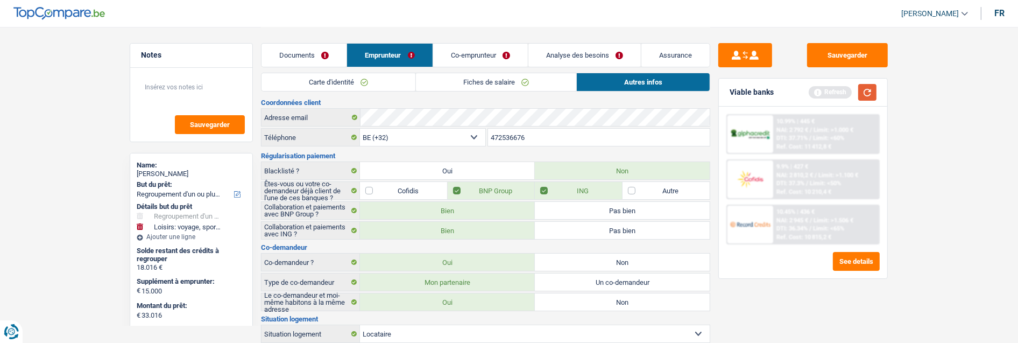
click at [859, 90] on button "button" at bounding box center [867, 92] width 18 height 17
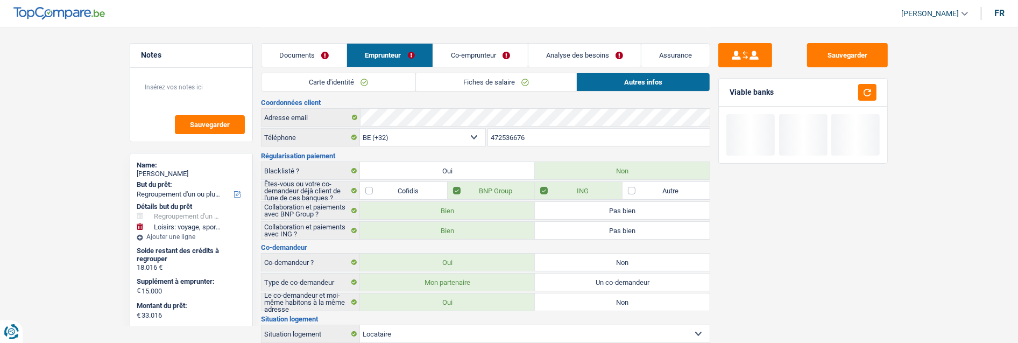
click at [477, 52] on link "Co-emprunteur" at bounding box center [480, 55] width 95 height 23
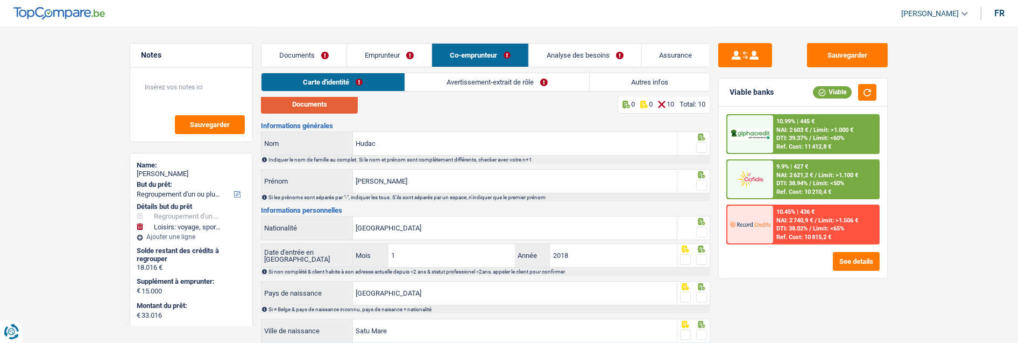
click at [343, 108] on button "Documents" at bounding box center [309, 104] width 97 height 19
click at [289, 58] on link "Documents" at bounding box center [303, 55] width 85 height 23
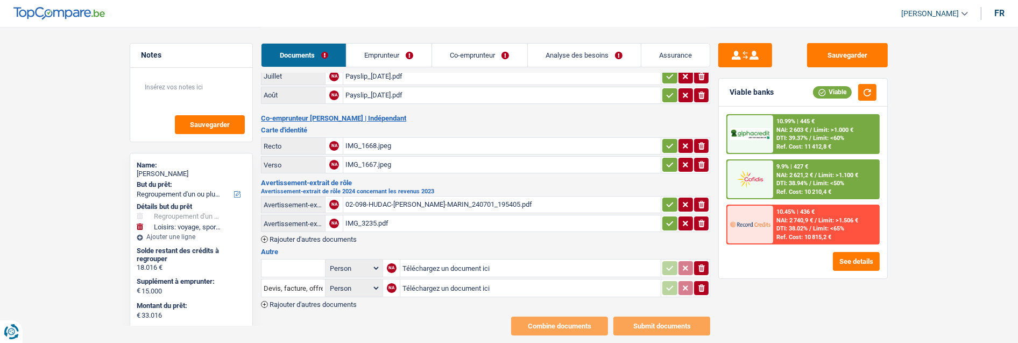
scroll to position [126, 0]
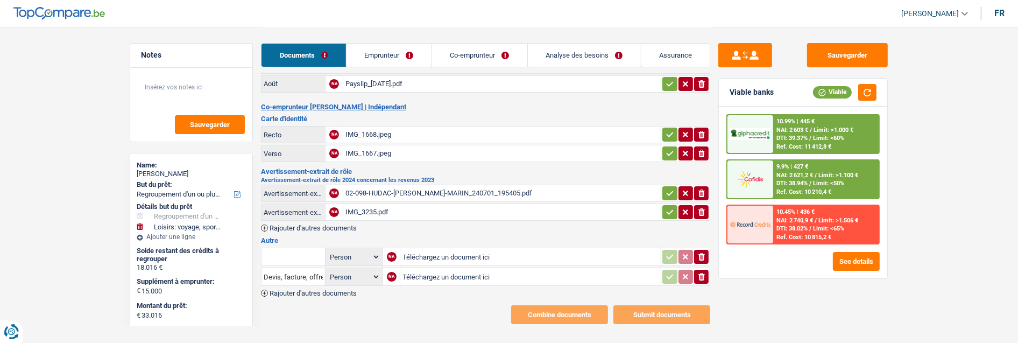
click at [431, 185] on div "02-098-HUDAC-VASILE-MARIN_240701_195405.pdf" at bounding box center [501, 193] width 313 height 16
click at [374, 204] on div "IMG_3235.pdf" at bounding box center [501, 212] width 313 height 16
click at [475, 52] on link "Co-emprunteur" at bounding box center [479, 55] width 95 height 23
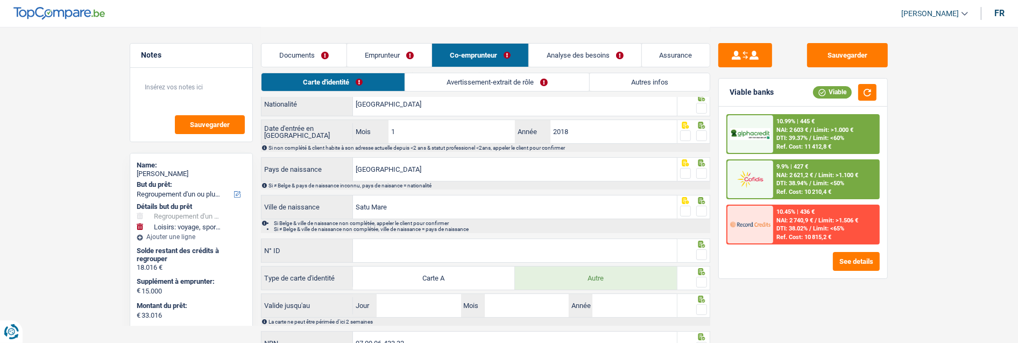
scroll to position [0, 0]
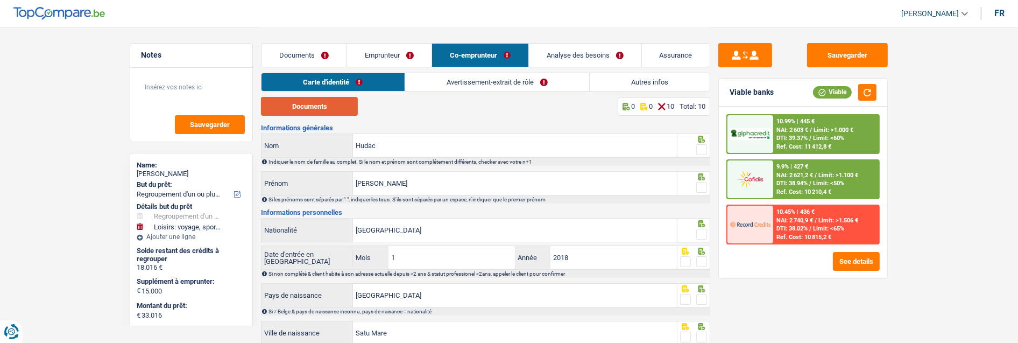
click at [330, 105] on button "Documents" at bounding box center [309, 106] width 97 height 19
click at [392, 58] on link "Emprunteur" at bounding box center [389, 55] width 84 height 23
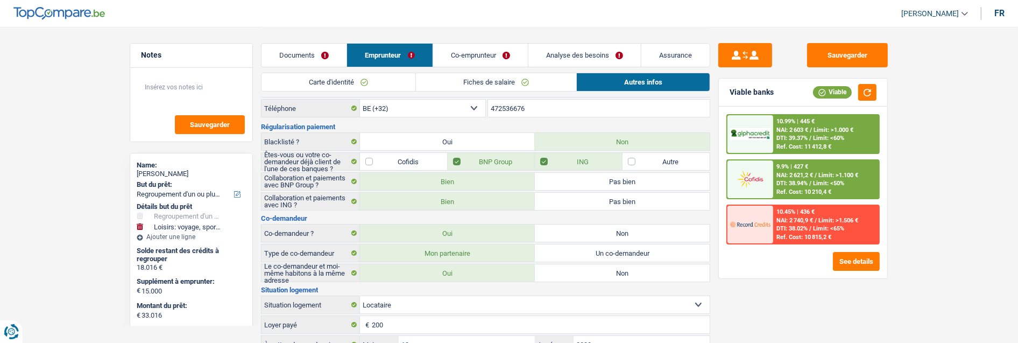
scroll to position [60, 0]
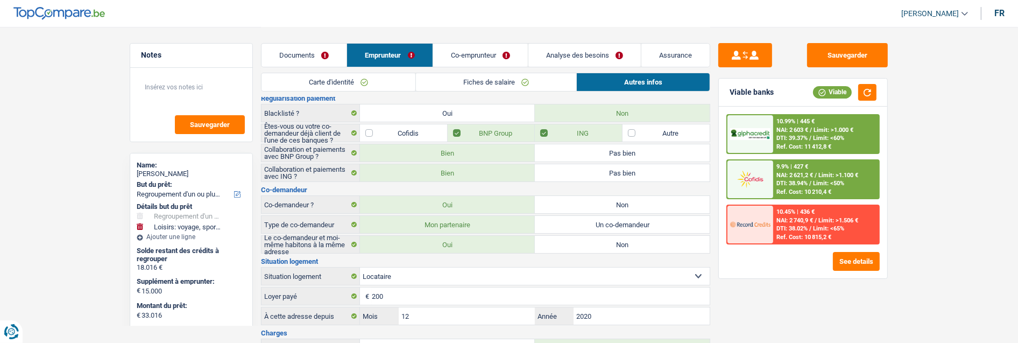
click at [489, 77] on link "Fiches de salaire" at bounding box center [496, 82] width 160 height 18
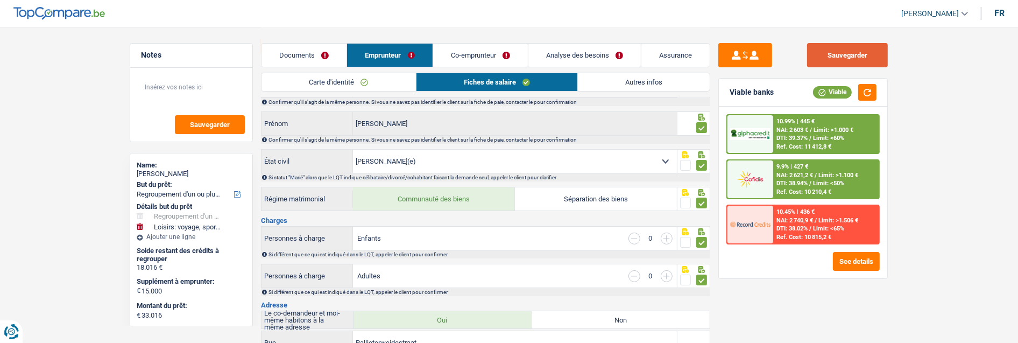
click at [865, 55] on button "Sauvegarder" at bounding box center [847, 55] width 81 height 24
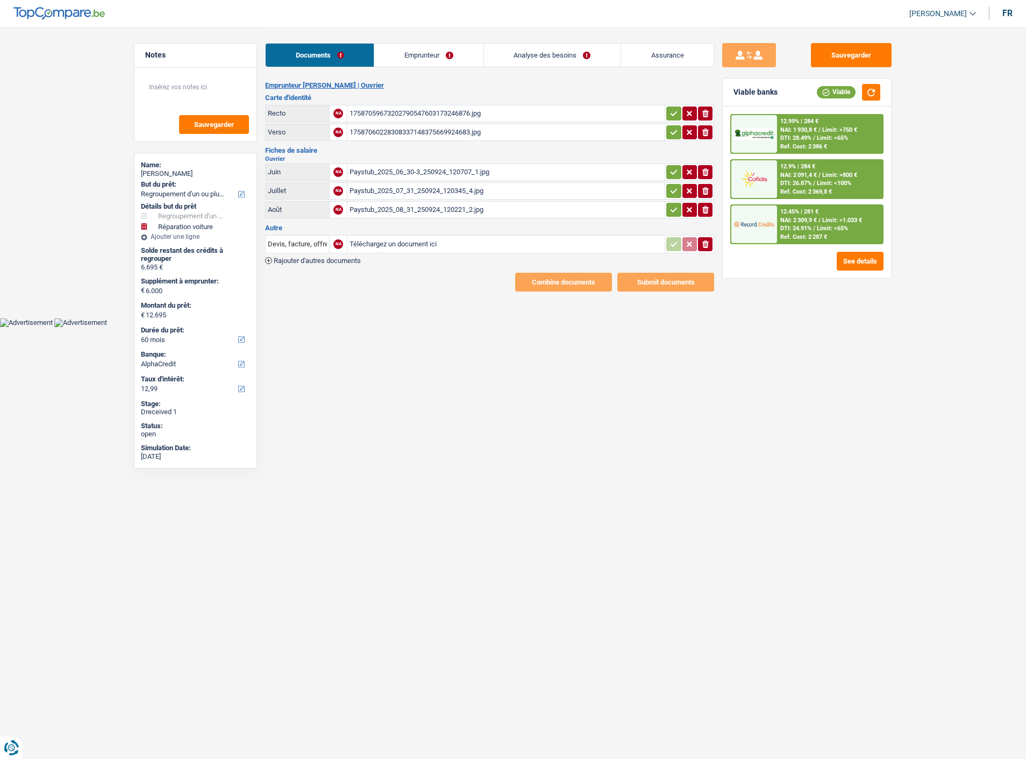
select select "refinancing"
select select "carRepair"
select select "60"
select select "alphacredit"
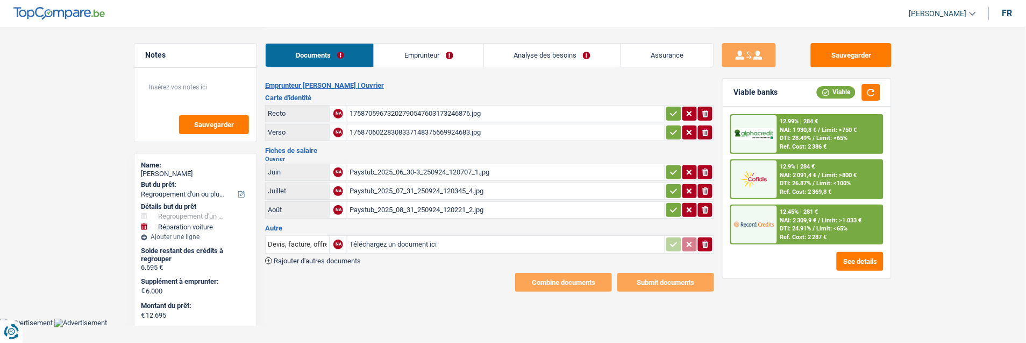
click at [417, 50] on link "Emprunteur" at bounding box center [428, 55] width 109 height 23
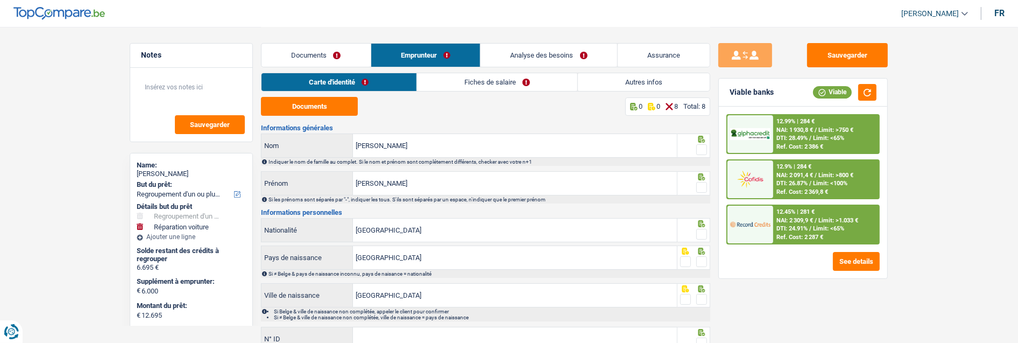
click at [536, 51] on link "Analyse des besoins" at bounding box center [548, 55] width 137 height 23
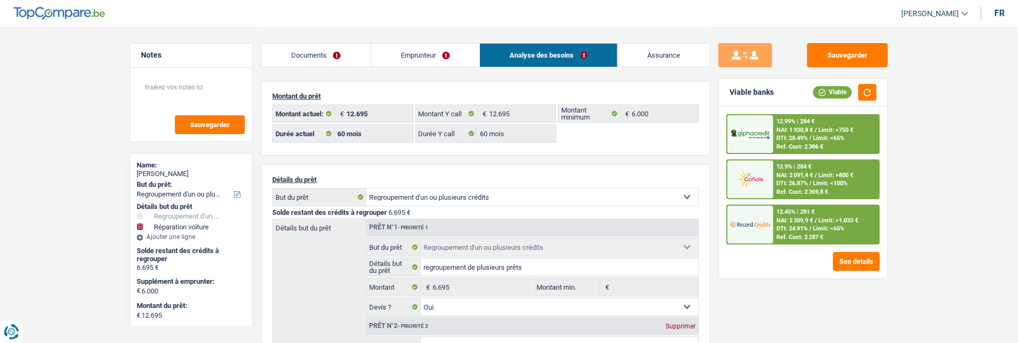
click at [316, 53] on link "Documents" at bounding box center [315, 55] width 109 height 23
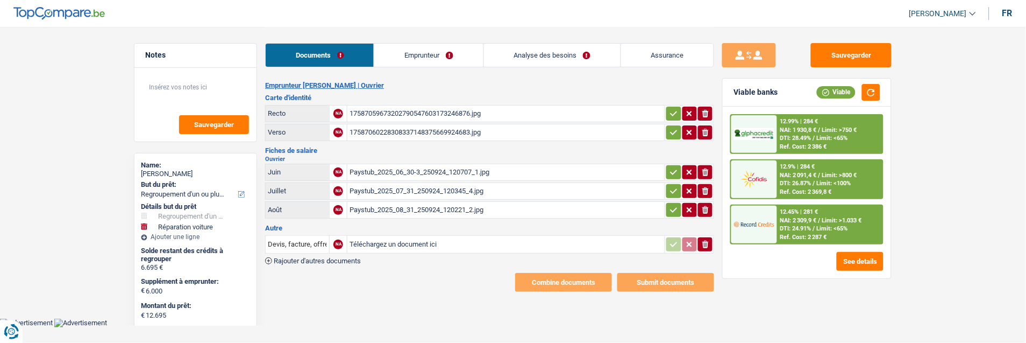
click at [408, 52] on link "Emprunteur" at bounding box center [428, 55] width 109 height 23
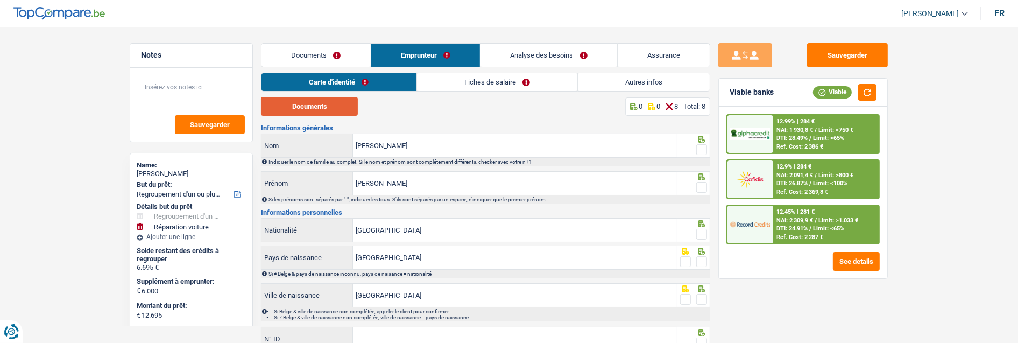
click at [333, 111] on button "Documents" at bounding box center [309, 106] width 97 height 19
click at [703, 147] on span at bounding box center [701, 149] width 11 height 11
click at [0, 0] on input "radio" at bounding box center [0, 0] width 0 height 0
drag, startPoint x: 706, startPoint y: 183, endPoint x: 705, endPoint y: 189, distance: 5.5
click at [705, 183] on span at bounding box center [701, 187] width 11 height 11
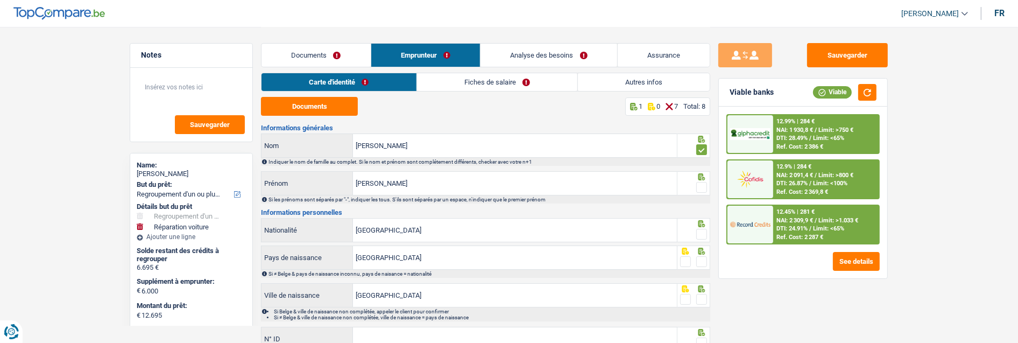
click at [0, 0] on input "radio" at bounding box center [0, 0] width 0 height 0
drag, startPoint x: 703, startPoint y: 229, endPoint x: 706, endPoint y: 243, distance: 14.1
click at [705, 230] on span at bounding box center [701, 234] width 11 height 11
click at [0, 0] on input "radio" at bounding box center [0, 0] width 0 height 0
click at [703, 257] on span at bounding box center [701, 261] width 11 height 11
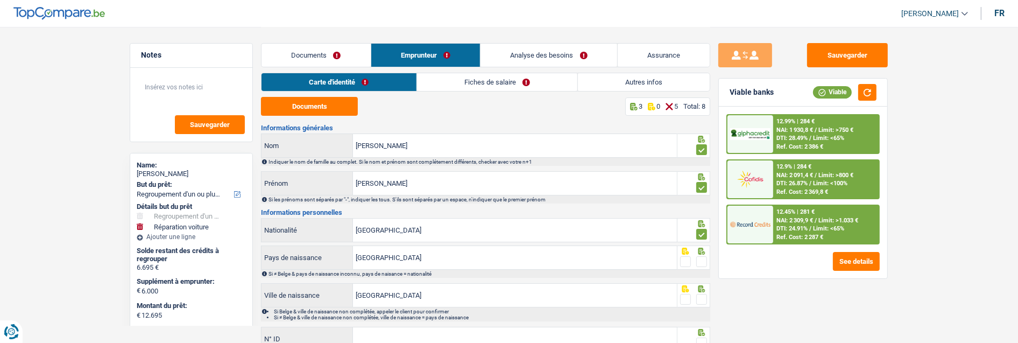
click at [0, 0] on input "radio" at bounding box center [0, 0] width 0 height 0
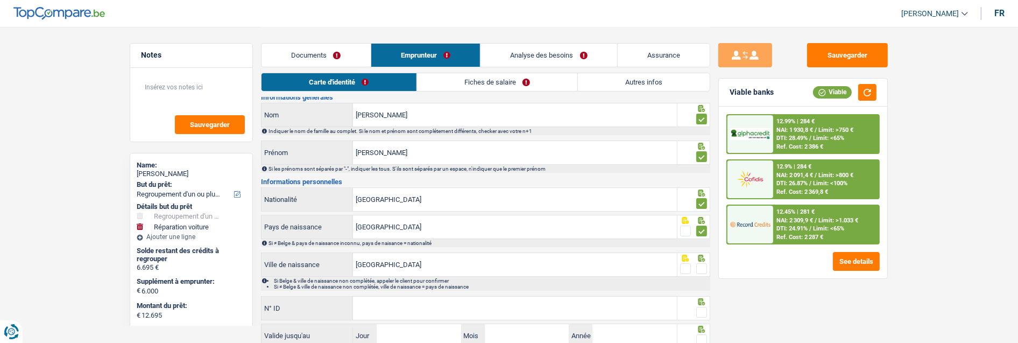
scroll to position [110, 0]
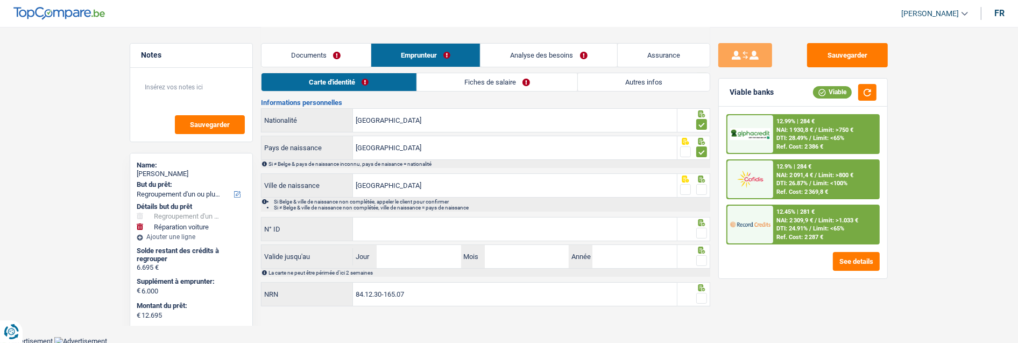
click at [705, 187] on span at bounding box center [701, 189] width 11 height 11
click at [0, 0] on input "radio" at bounding box center [0, 0] width 0 height 0
click at [546, 227] on input "N° ID" at bounding box center [515, 228] width 324 height 23
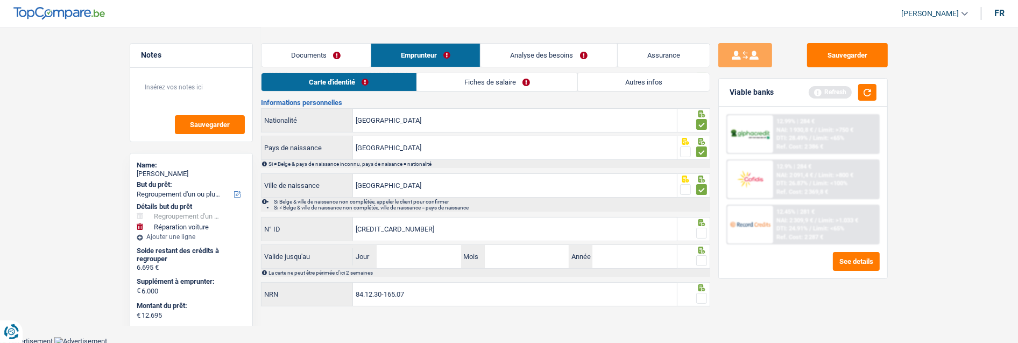
type input "[CREDIT_CARD_NUMBER]"
click at [701, 228] on span at bounding box center [701, 233] width 11 height 11
click at [0, 0] on input "radio" at bounding box center [0, 0] width 0 height 0
drag, startPoint x: 386, startPoint y: 260, endPoint x: 415, endPoint y: 265, distance: 29.4
click at [387, 260] on input "Jour" at bounding box center [418, 256] width 84 height 23
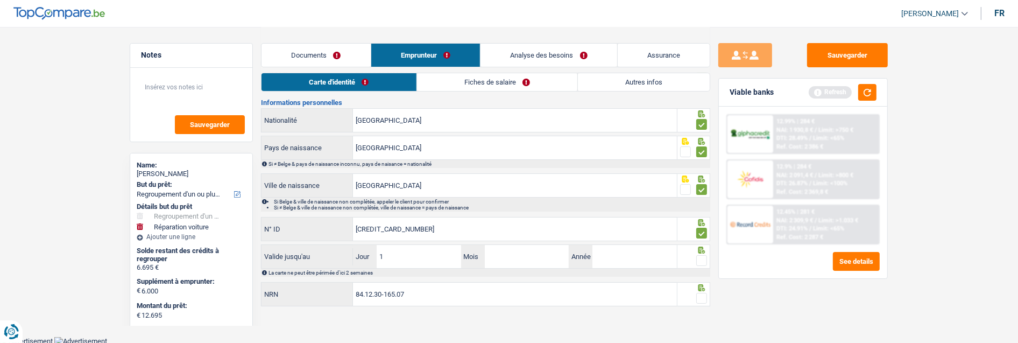
type input "12"
type input "2034"
click at [703, 257] on span at bounding box center [701, 260] width 11 height 11
click at [0, 0] on input "radio" at bounding box center [0, 0] width 0 height 0
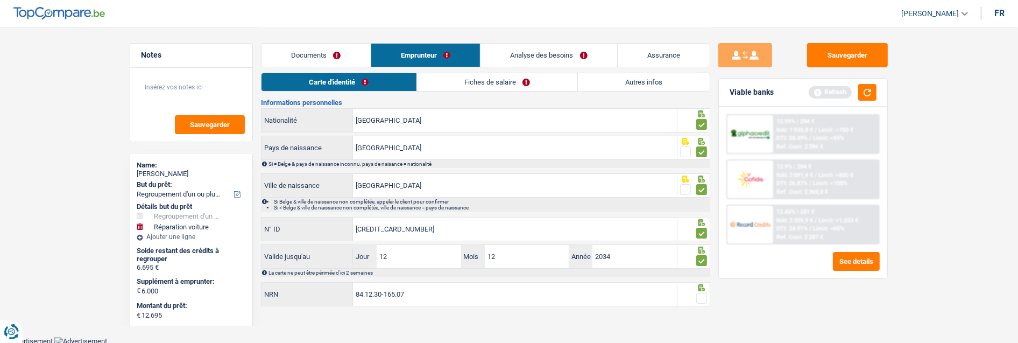
click at [698, 296] on span at bounding box center [701, 298] width 11 height 11
click at [0, 0] on input "radio" at bounding box center [0, 0] width 0 height 0
click at [485, 79] on link "Fiches de salaire" at bounding box center [497, 82] width 160 height 18
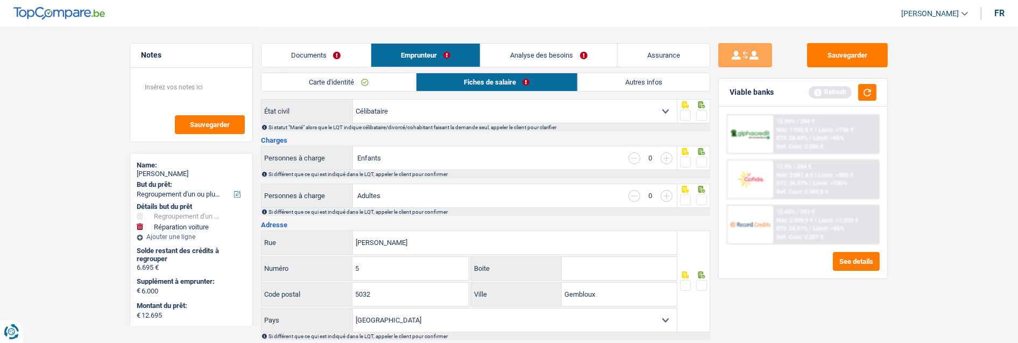
scroll to position [0, 0]
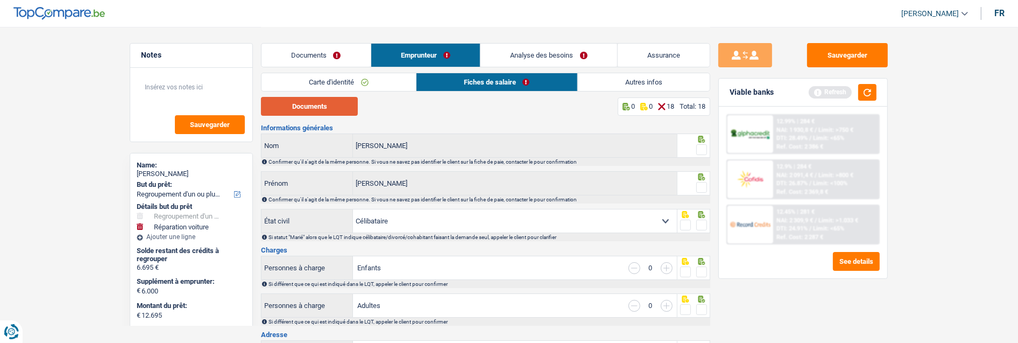
click at [329, 105] on button "Documents" at bounding box center [309, 106] width 97 height 19
click at [302, 52] on link "Documents" at bounding box center [315, 55] width 109 height 23
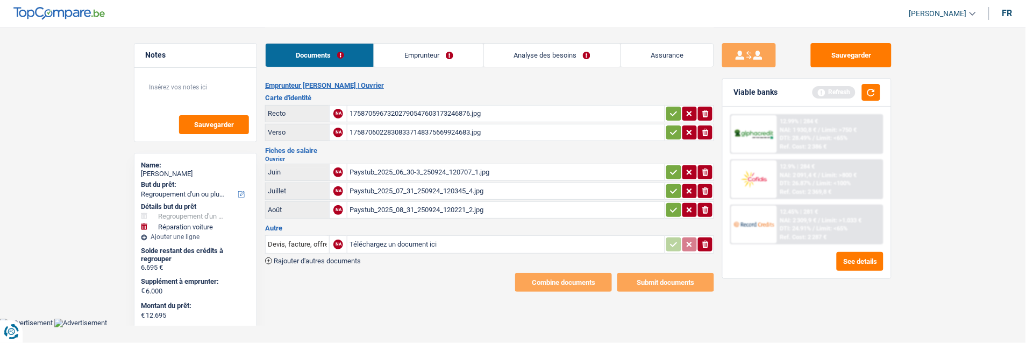
click at [386, 164] on div "Paystub_2025_06_30-3_250924_120707_1.jpg" at bounding box center [506, 172] width 313 height 16
click at [706, 167] on icon "ionicons-v5-e" at bounding box center [705, 172] width 9 height 11
click at [461, 167] on input "Téléchargez un document ici" at bounding box center [506, 172] width 313 height 16
type input "C:\fakepath\Paystub_2025_06_30.pdf"
click at [705, 186] on icon "ionicons-v5-e" at bounding box center [705, 191] width 9 height 11
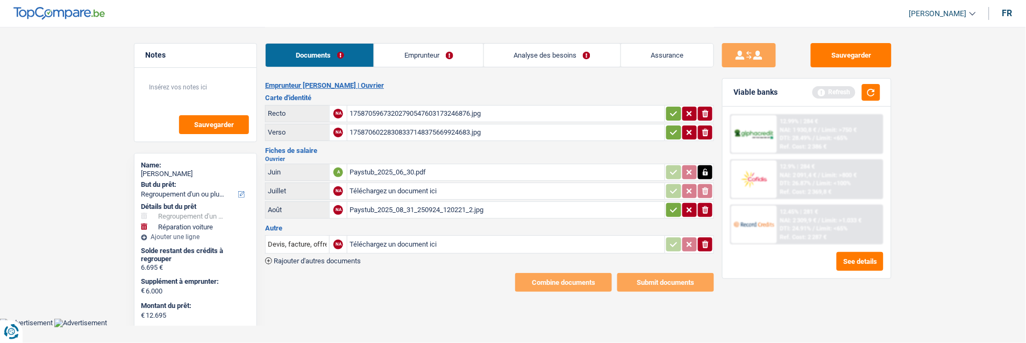
click at [404, 183] on input "Téléchargez un document ici" at bounding box center [506, 191] width 313 height 16
type input "C:\fakepath\Paystub_2025_07_31-3_250924_115401.pdf"
click at [406, 202] on div "Paystub_2025_08_31_250924_120221_2.jpg" at bounding box center [506, 210] width 313 height 16
click at [708, 204] on icon "ionicons-v5-e" at bounding box center [705, 209] width 9 height 11
click at [405, 202] on input "Téléchargez un document ici" at bounding box center [506, 210] width 313 height 16
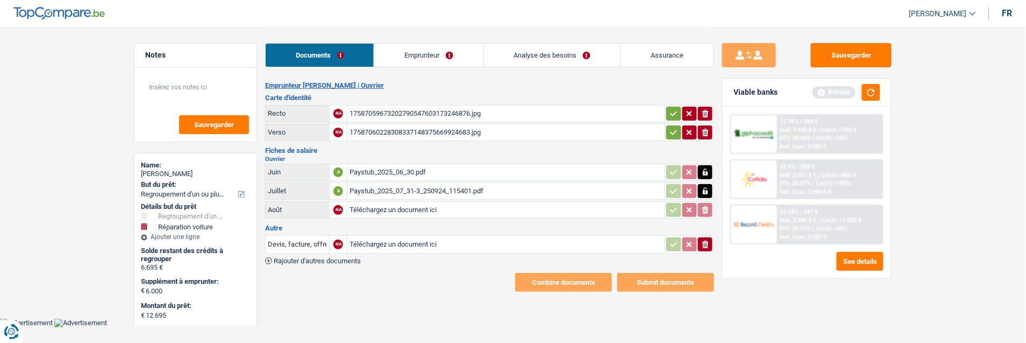
type input "C:\fakepath\Paystub_2025_08_31-2_250924_115510.pdf"
click at [667, 106] on button "button" at bounding box center [673, 113] width 15 height 14
click at [670, 127] on icon "button" at bounding box center [674, 132] width 9 height 11
click at [708, 239] on icon "ionicons-v5-e" at bounding box center [705, 244] width 9 height 11
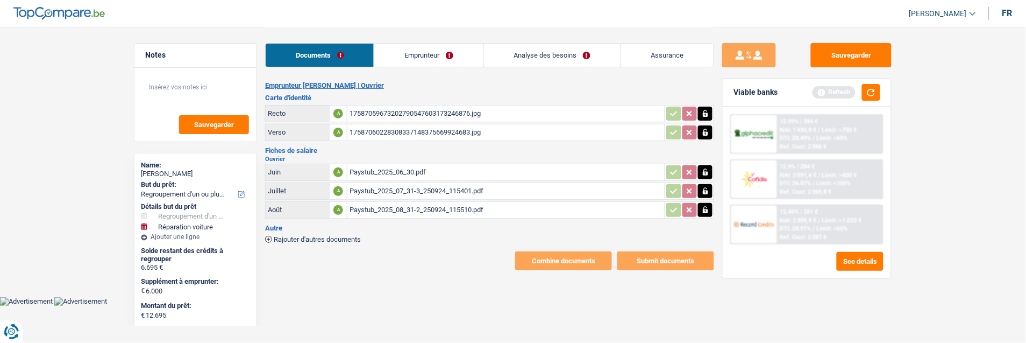
click at [431, 52] on link "Emprunteur" at bounding box center [428, 55] width 109 height 23
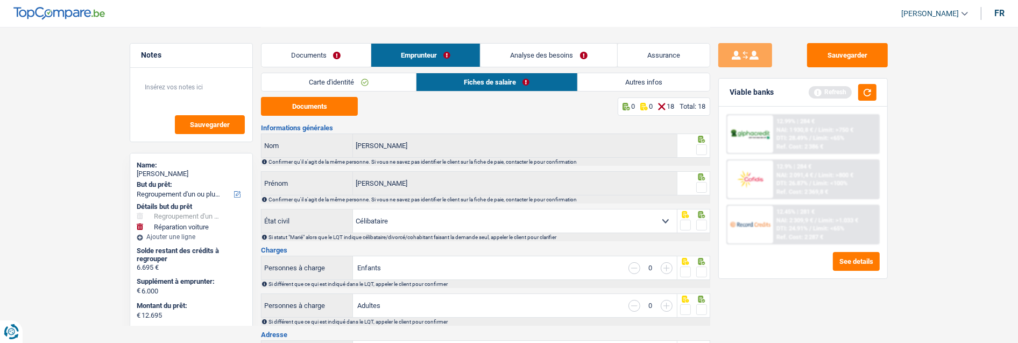
click at [374, 83] on link "Carte d'identité" at bounding box center [338, 82] width 154 height 18
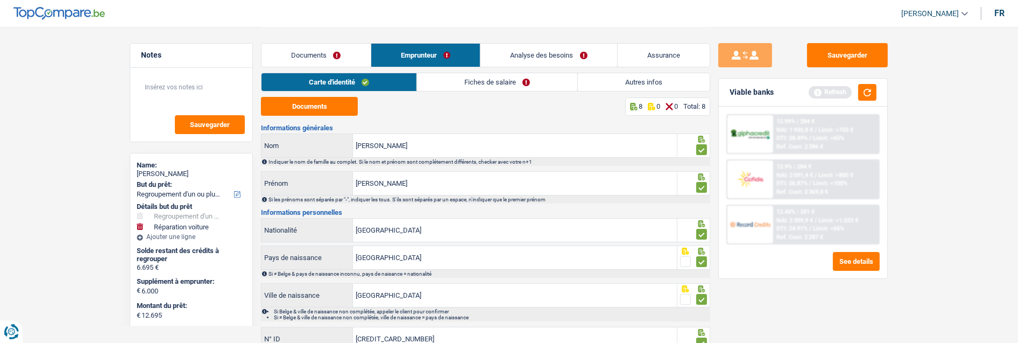
click at [498, 83] on link "Fiches de salaire" at bounding box center [497, 82] width 160 height 18
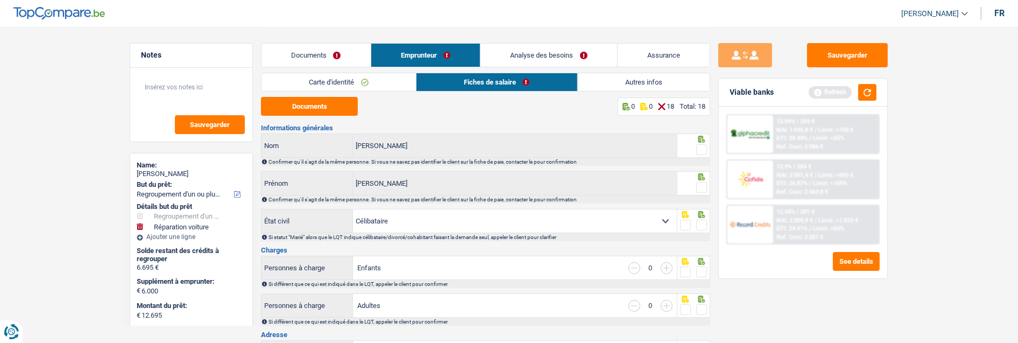
click at [700, 144] on span at bounding box center [701, 149] width 11 height 11
click at [0, 0] on input "radio" at bounding box center [0, 0] width 0 height 0
click at [700, 186] on span at bounding box center [701, 187] width 11 height 11
click at [0, 0] on input "radio" at bounding box center [0, 0] width 0 height 0
click at [324, 104] on button "Documents" at bounding box center [309, 106] width 97 height 19
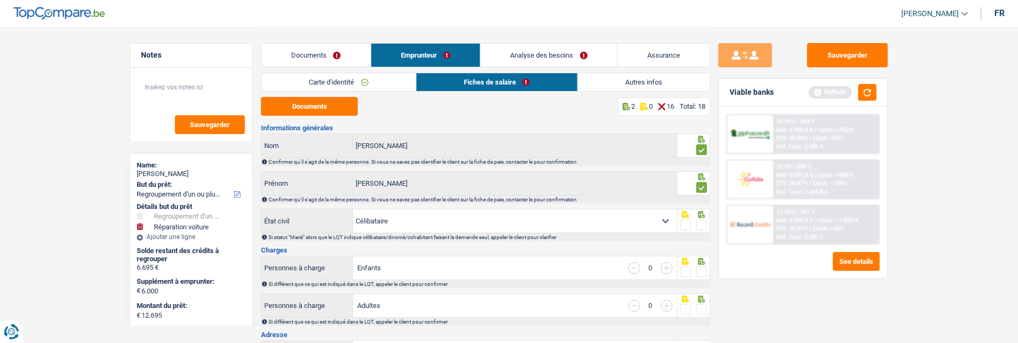
click at [698, 216] on icon at bounding box center [701, 214] width 11 height 7
click at [703, 224] on span at bounding box center [701, 224] width 11 height 11
click at [0, 0] on input "radio" at bounding box center [0, 0] width 0 height 0
drag, startPoint x: 698, startPoint y: 266, endPoint x: 691, endPoint y: 281, distance: 15.9
click at [698, 268] on span at bounding box center [701, 271] width 11 height 11
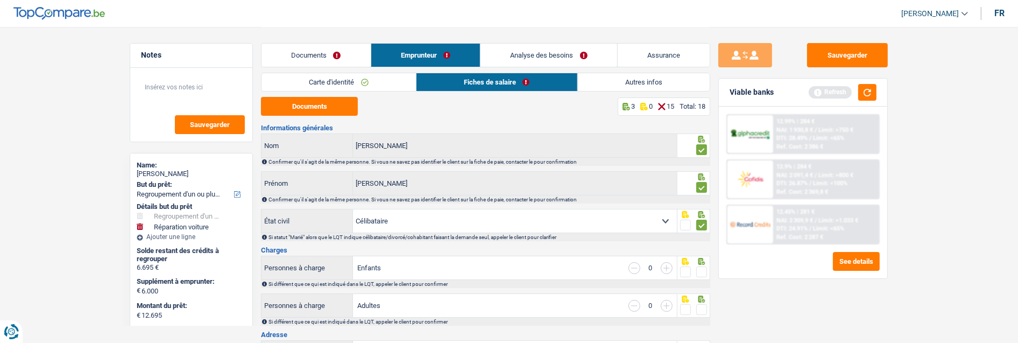
click at [0, 0] on input "radio" at bounding box center [0, 0] width 0 height 0
click at [697, 304] on span at bounding box center [701, 309] width 11 height 11
click at [0, 0] on input "radio" at bounding box center [0, 0] width 0 height 0
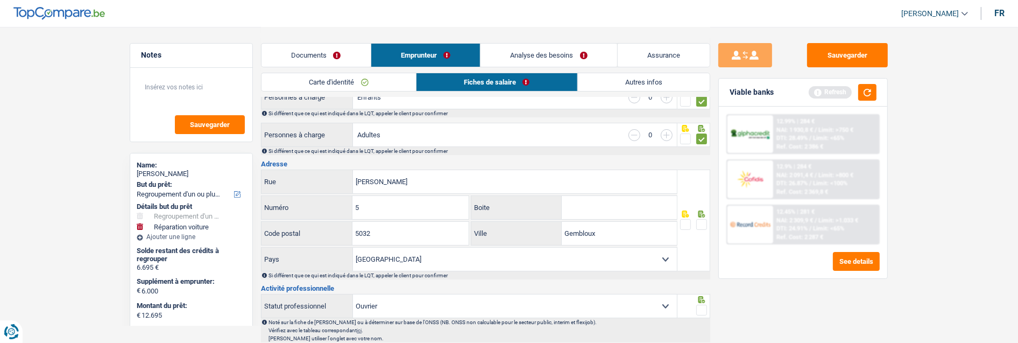
scroll to position [179, 0]
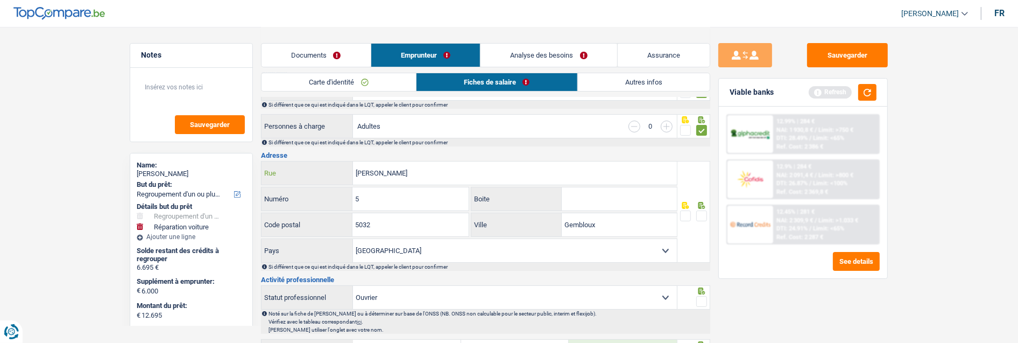
click at [374, 166] on input "[PERSON_NAME]" at bounding box center [515, 172] width 324 height 23
type input "Rue [PERSON_NAME]"
drag, startPoint x: 603, startPoint y: 221, endPoint x: 460, endPoint y: 228, distance: 143.2
click at [460, 228] on div "5032 Code postal Gembloux Ville" at bounding box center [469, 225] width 416 height 26
type input "Bothey"
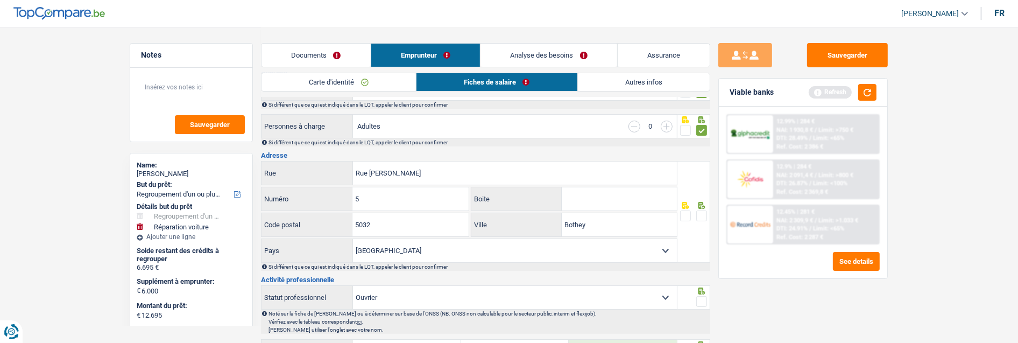
click at [699, 212] on span at bounding box center [701, 215] width 11 height 11
click at [0, 0] on input "radio" at bounding box center [0, 0] width 0 height 0
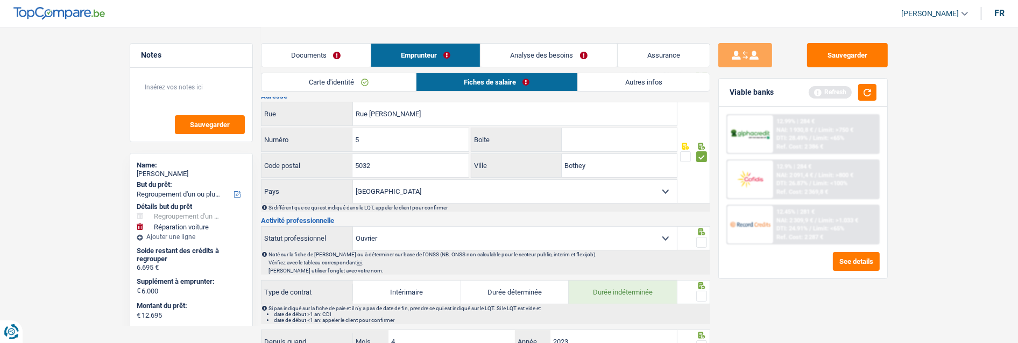
scroll to position [239, 0]
click at [700, 239] on span at bounding box center [701, 241] width 11 height 11
click at [0, 0] on input "radio" at bounding box center [0, 0] width 0 height 0
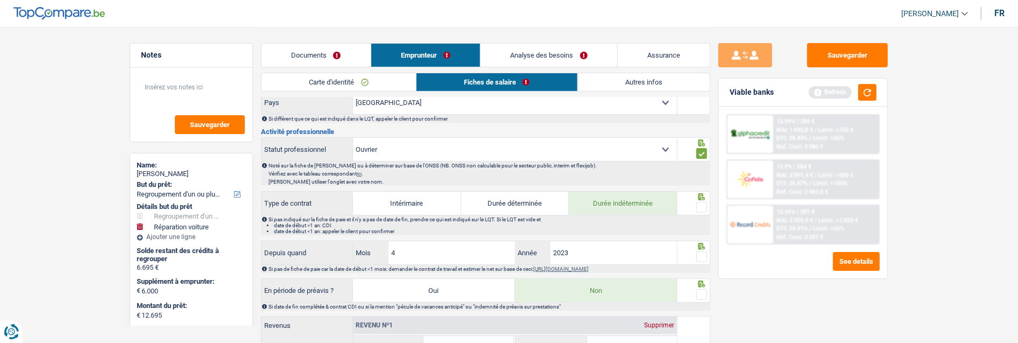
scroll to position [358, 0]
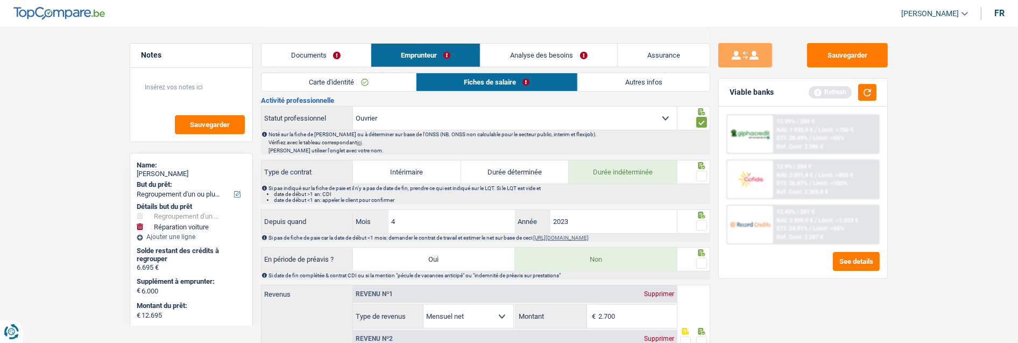
click at [702, 171] on span at bounding box center [701, 175] width 11 height 11
click at [0, 0] on input "radio" at bounding box center [0, 0] width 0 height 0
click at [698, 223] on span at bounding box center [701, 225] width 11 height 11
click at [0, 0] on input "radio" at bounding box center [0, 0] width 0 height 0
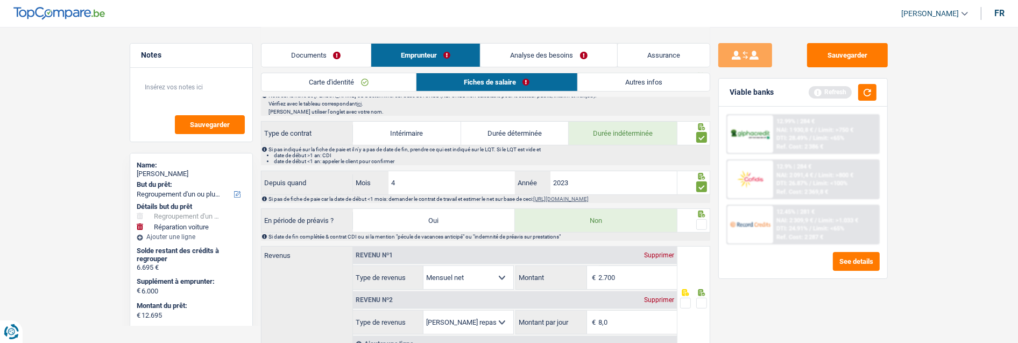
scroll to position [418, 0]
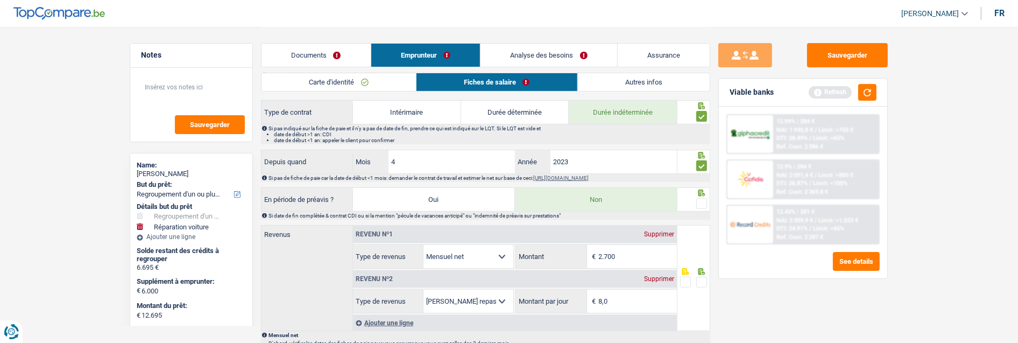
click at [701, 201] on span at bounding box center [701, 203] width 11 height 11
click at [0, 0] on input "radio" at bounding box center [0, 0] width 0 height 0
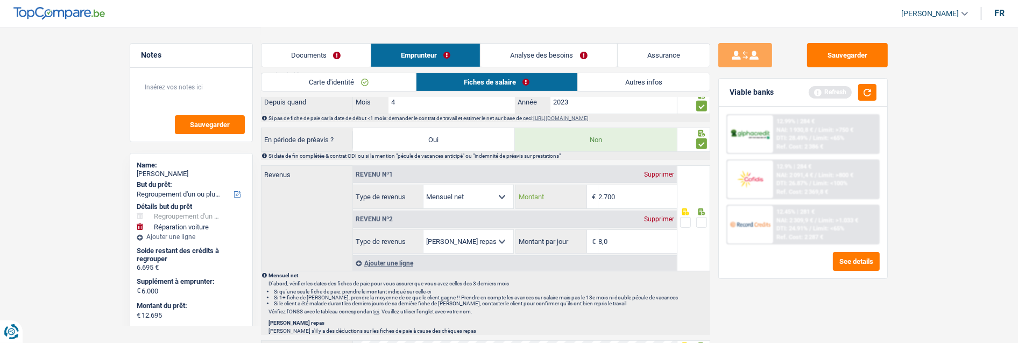
click at [637, 186] on input "2.700" at bounding box center [638, 196] width 78 height 23
type input "2.724"
click at [701, 221] on span at bounding box center [701, 222] width 11 height 11
click at [0, 0] on input "radio" at bounding box center [0, 0] width 0 height 0
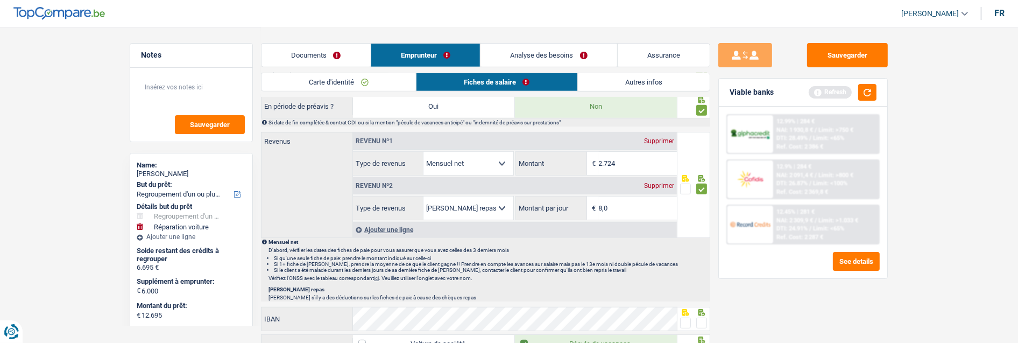
scroll to position [598, 0]
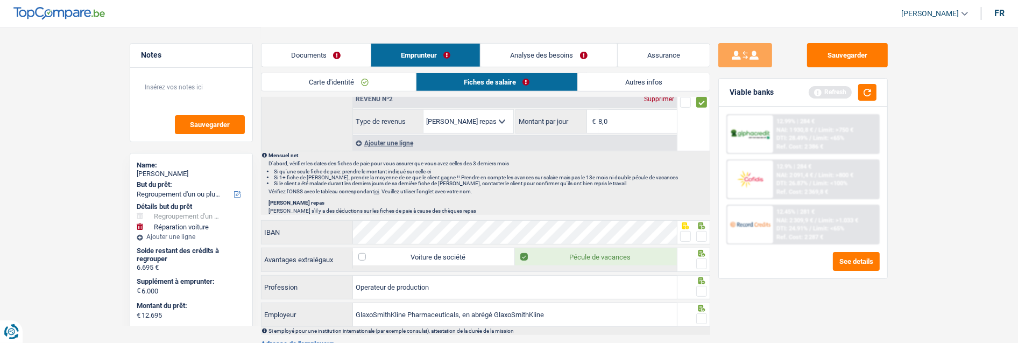
click at [706, 236] on span at bounding box center [701, 236] width 11 height 11
click at [0, 0] on input "radio" at bounding box center [0, 0] width 0 height 0
click at [703, 261] on span at bounding box center [701, 263] width 11 height 11
click at [0, 0] on input "radio" at bounding box center [0, 0] width 0 height 0
click at [703, 288] on span at bounding box center [701, 291] width 11 height 11
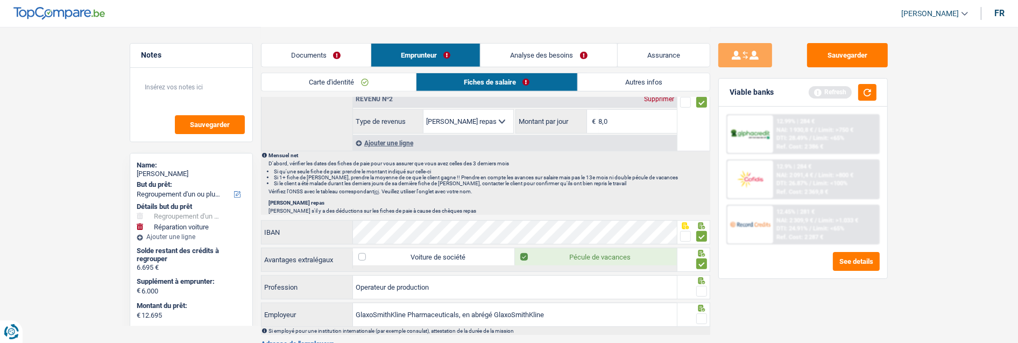
click at [0, 0] on input "radio" at bounding box center [0, 0] width 0 height 0
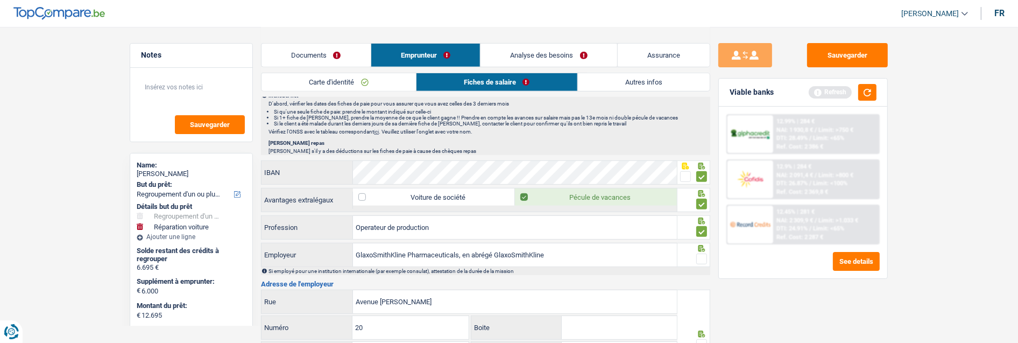
click at [702, 259] on span at bounding box center [701, 258] width 11 height 11
click at [0, 0] on input "radio" at bounding box center [0, 0] width 0 height 0
drag, startPoint x: 495, startPoint y: 252, endPoint x: 259, endPoint y: 252, distance: 236.6
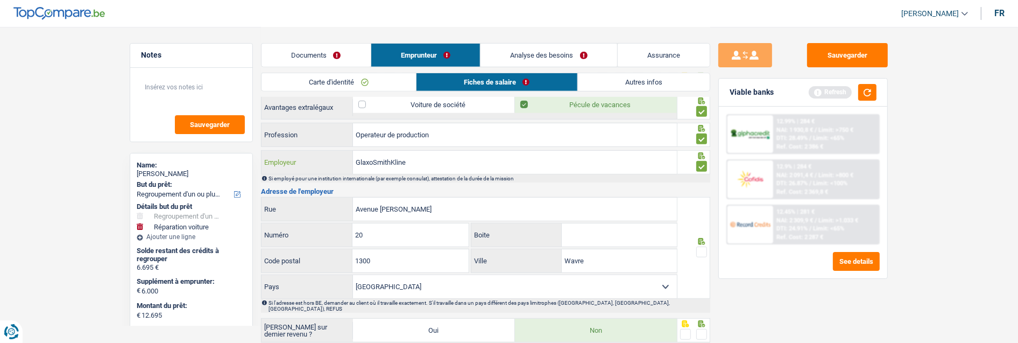
scroll to position [777, 0]
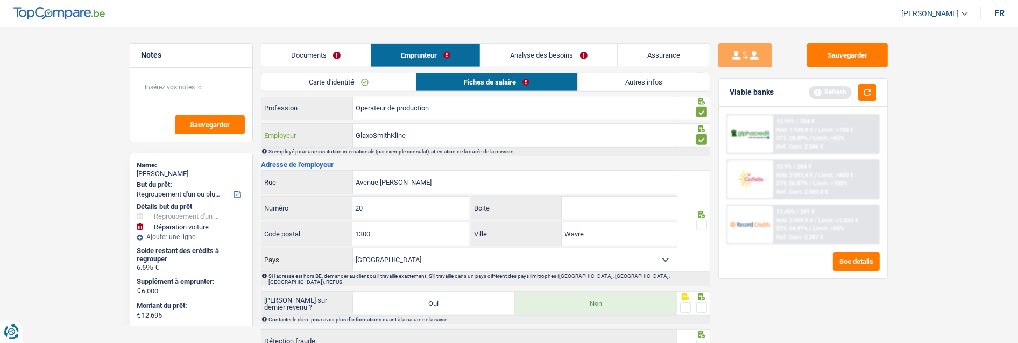
type input "GlaxoSmithKline"
drag, startPoint x: 428, startPoint y: 181, endPoint x: 212, endPoint y: 189, distance: 215.3
type input "[GEOGRAPHIC_DATA]"
drag, startPoint x: 379, startPoint y: 205, endPoint x: 269, endPoint y: 212, distance: 109.4
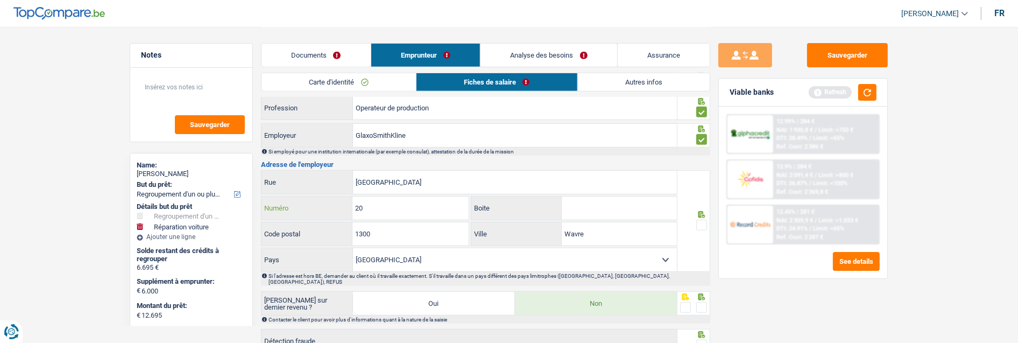
click at [269, 212] on div "20 Numéro" at bounding box center [364, 207] width 207 height 23
type input "89"
click at [431, 242] on input "1300" at bounding box center [410, 233] width 116 height 23
type input "1330"
drag, startPoint x: 608, startPoint y: 235, endPoint x: 487, endPoint y: 225, distance: 121.4
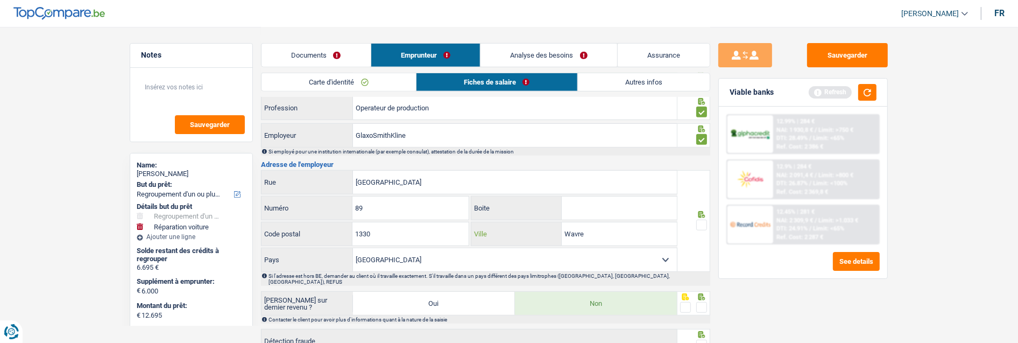
click at [488, 225] on div "Wavre Ville" at bounding box center [573, 233] width 205 height 23
type input "Rixensart"
click at [699, 223] on span at bounding box center [701, 224] width 11 height 11
click at [0, 0] on input "radio" at bounding box center [0, 0] width 0 height 0
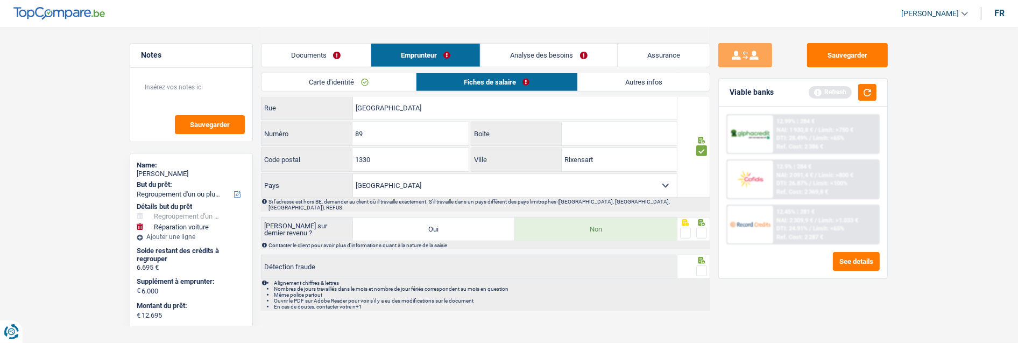
scroll to position [853, 0]
click at [699, 225] on span at bounding box center [701, 230] width 11 height 11
click at [0, 0] on input "radio" at bounding box center [0, 0] width 0 height 0
click at [698, 263] on span at bounding box center [701, 268] width 11 height 11
click at [0, 0] on input "radio" at bounding box center [0, 0] width 0 height 0
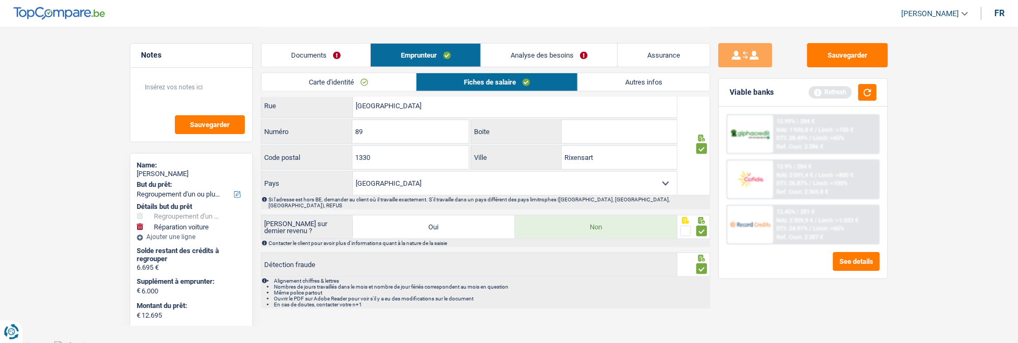
click at [640, 83] on link "Autres infos" at bounding box center [644, 82] width 132 height 18
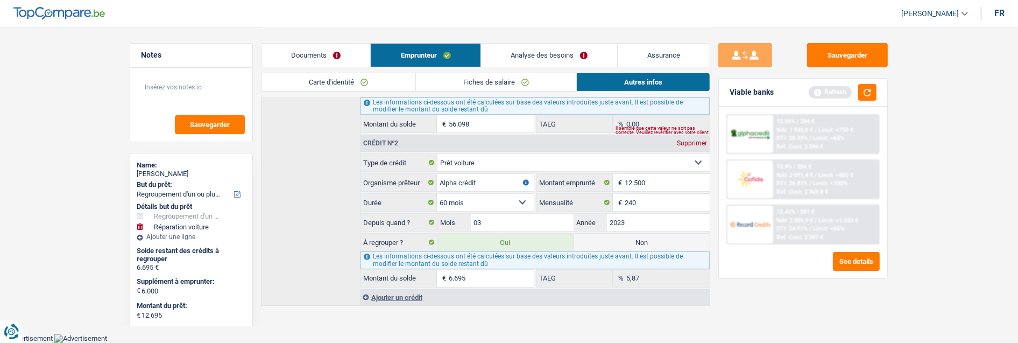
scroll to position [355, 0]
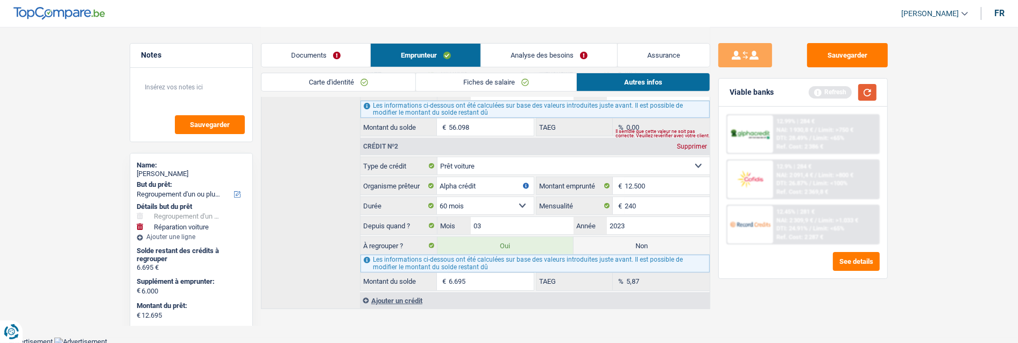
click at [867, 97] on button "button" at bounding box center [867, 92] width 18 height 17
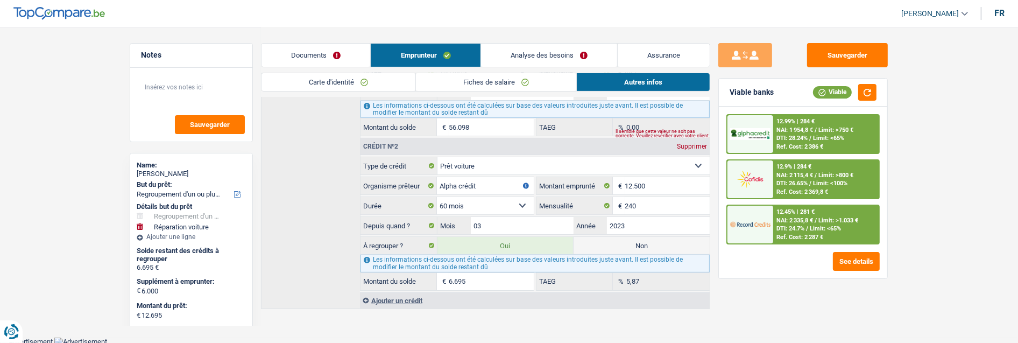
drag, startPoint x: 554, startPoint y: 49, endPoint x: 548, endPoint y: 56, distance: 9.1
click at [553, 49] on link "Analyse des besoins" at bounding box center [549, 55] width 136 height 23
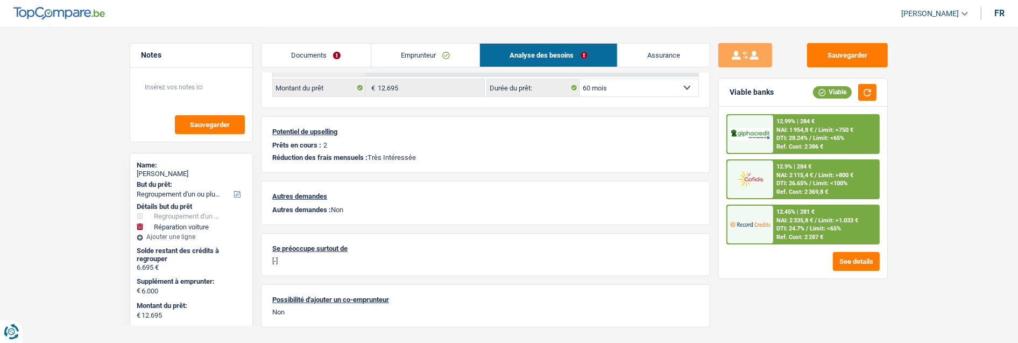
click at [304, 52] on link "Documents" at bounding box center [315, 55] width 109 height 23
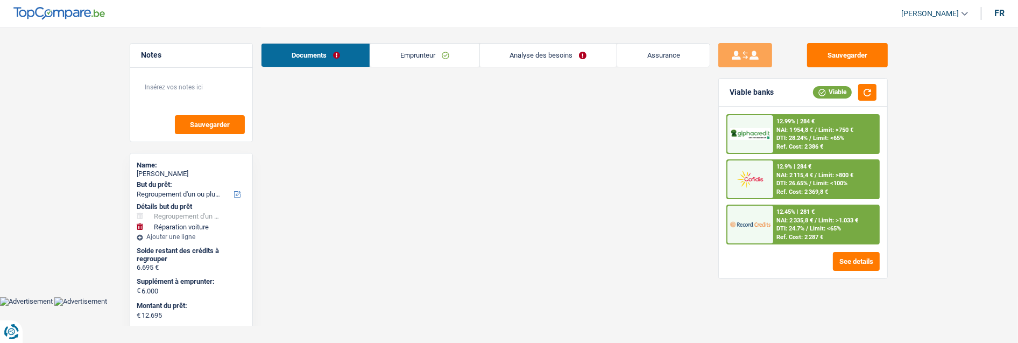
scroll to position [0, 0]
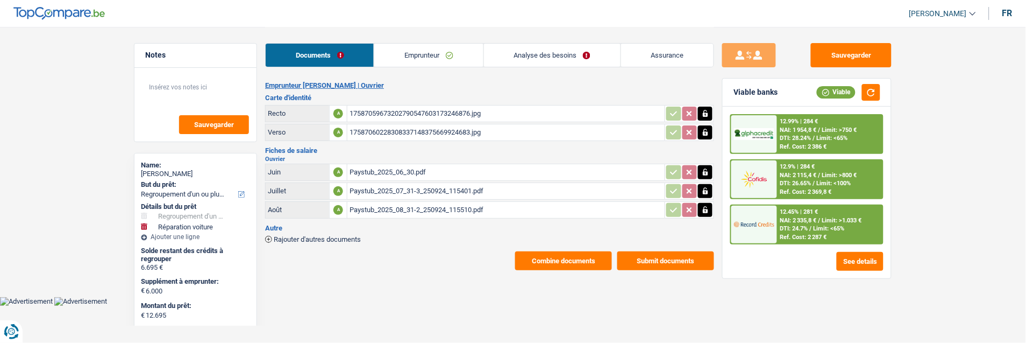
click at [800, 222] on div "12.45% | 281 € NAI: 2 335,8 € / Limit: >1.033 € DTI: 24.7% / Limit: <65% Ref. C…" at bounding box center [830, 224] width 106 height 38
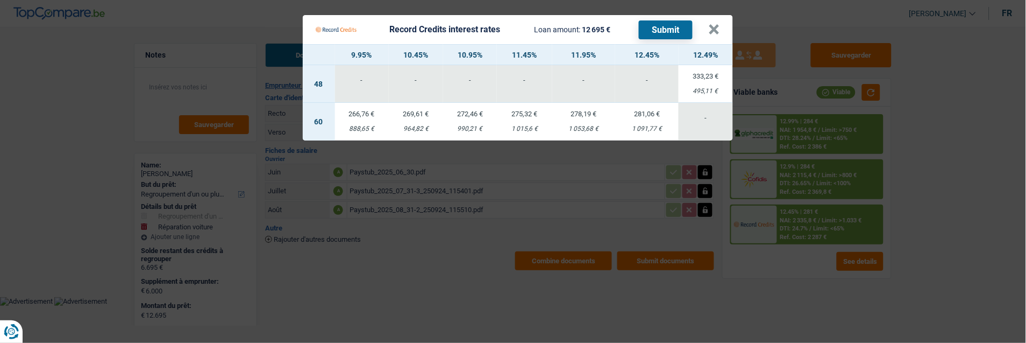
click at [530, 111] on div "275,32 €" at bounding box center [524, 113] width 55 height 7
select select "record credits"
type input "11,45"
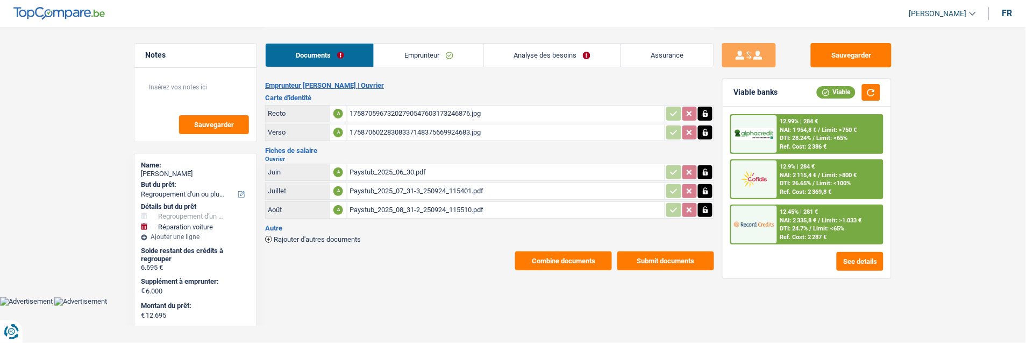
click at [828, 233] on div "12.45% | 281 € NAI: 2 335,8 € / Limit: >1.033 € DTI: 24.7% / Limit: <65% Ref. C…" at bounding box center [830, 224] width 106 height 38
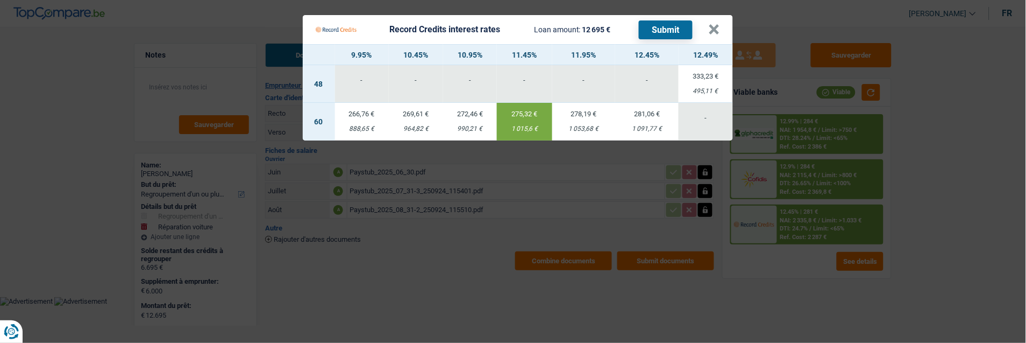
click at [665, 26] on button "Submit" at bounding box center [666, 29] width 54 height 19
click at [716, 24] on button "×" at bounding box center [714, 29] width 11 height 11
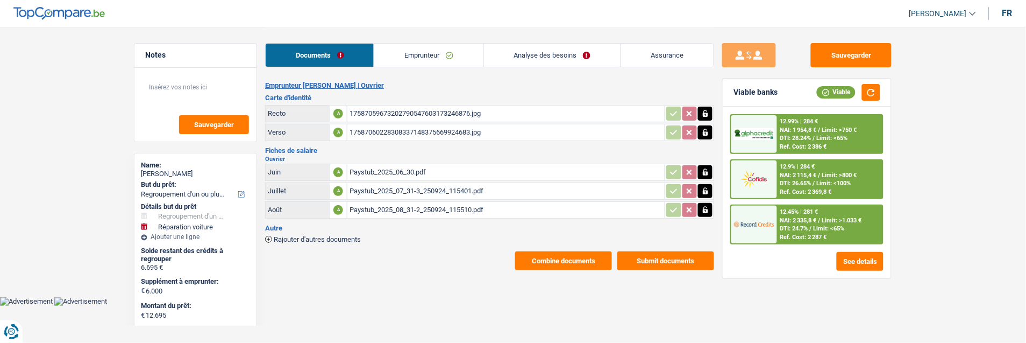
click at [835, 174] on span "Limit: >800 €" at bounding box center [839, 175] width 35 height 7
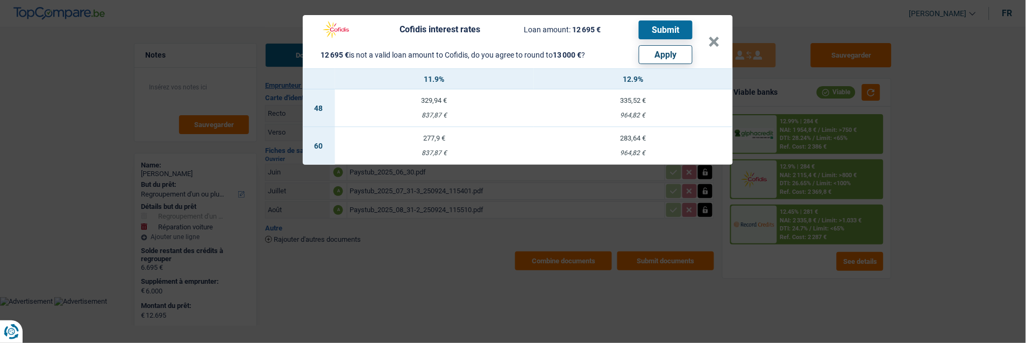
click at [680, 47] on button "Apply" at bounding box center [666, 54] width 54 height 19
type input "6.305"
type input "13.000"
select select "other"
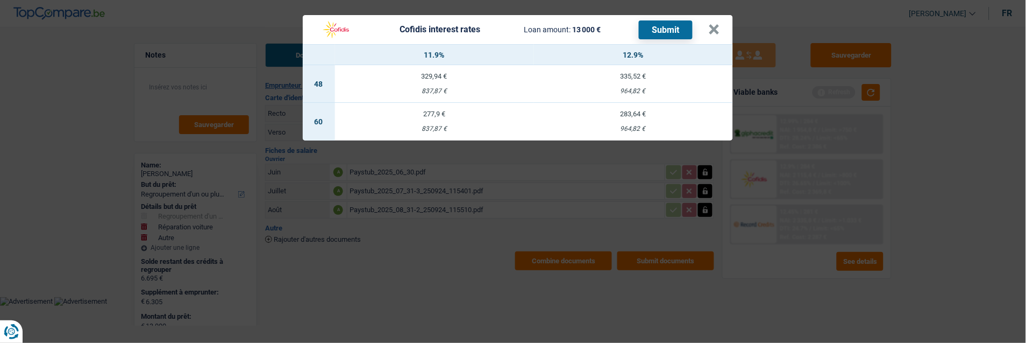
click at [437, 110] on div "277,9 €" at bounding box center [434, 113] width 199 height 7
select select "cofidis"
type input "11,90"
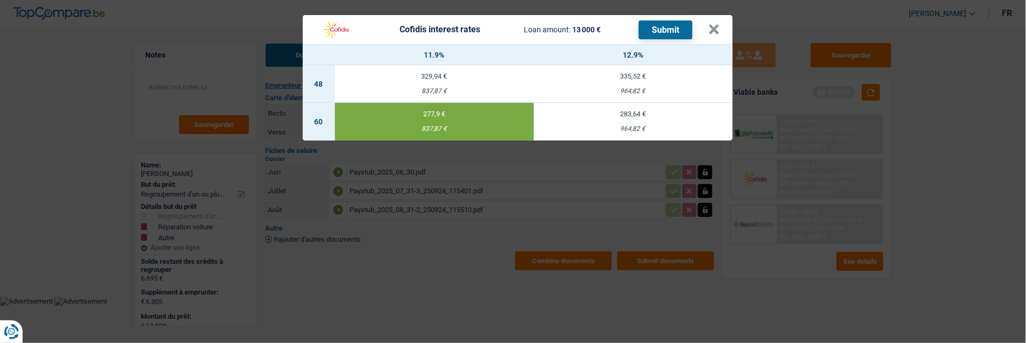
click at [657, 23] on button "Submit" at bounding box center [666, 29] width 54 height 19
click at [715, 24] on button "×" at bounding box center [714, 29] width 11 height 11
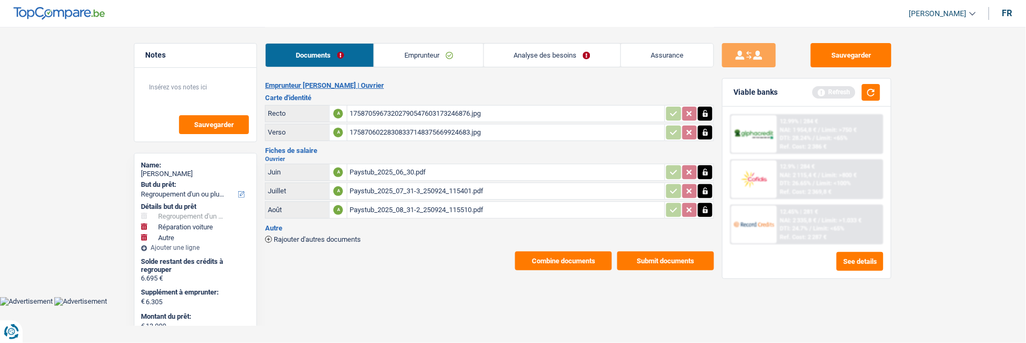
click at [646, 251] on button "Submit documents" at bounding box center [665, 260] width 97 height 19
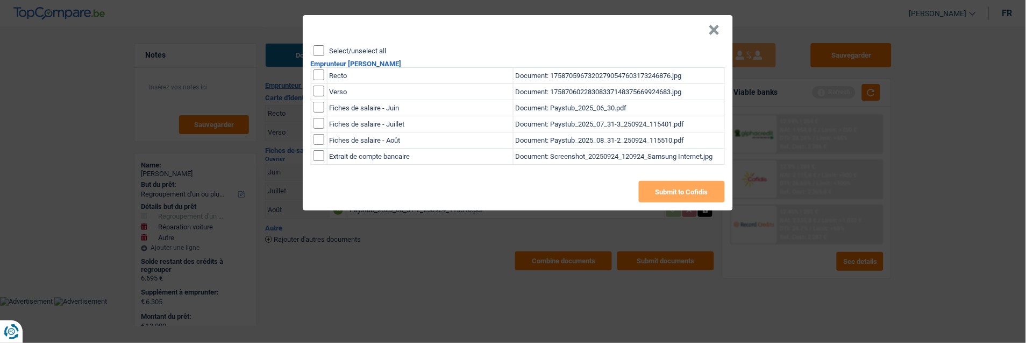
click at [318, 45] on input "Select/unselect all" at bounding box center [319, 50] width 11 height 11
checkbox input "true"
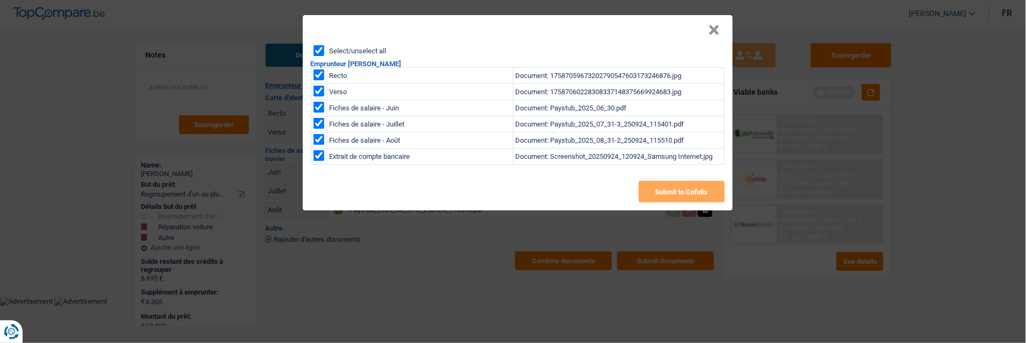
checkbox input "true"
click at [680, 190] on button "Submit to Cofidis" at bounding box center [682, 192] width 86 height 22
click at [720, 25] on button "×" at bounding box center [714, 30] width 11 height 11
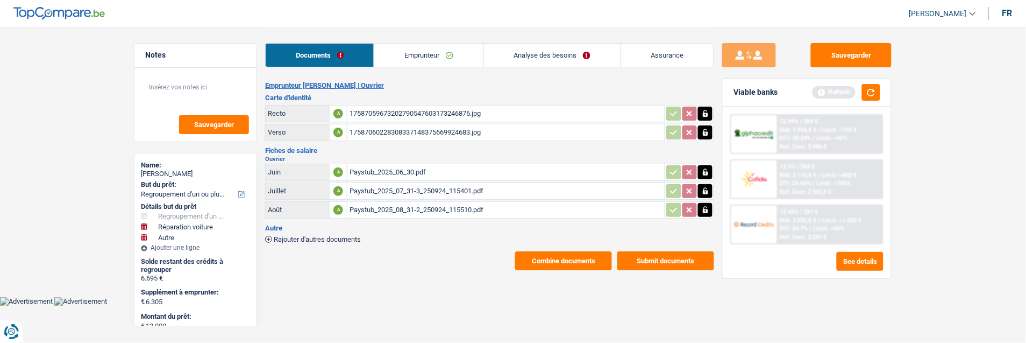
click at [560, 254] on button "Combine documents" at bounding box center [563, 260] width 97 height 19
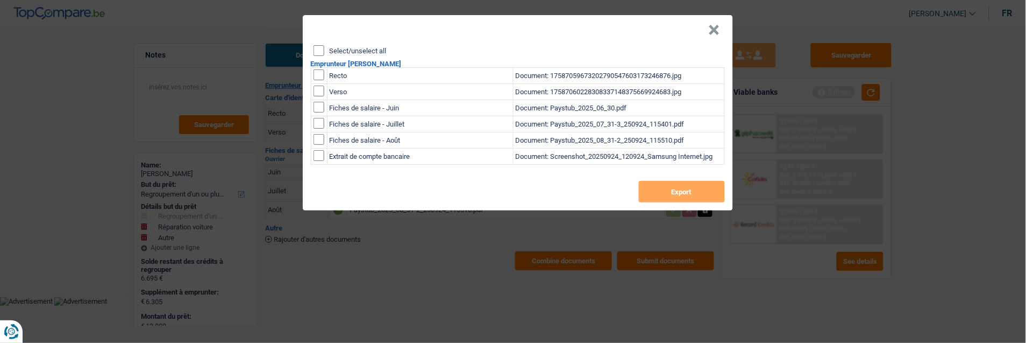
click at [314, 45] on input "Select/unselect all" at bounding box center [319, 50] width 11 height 11
checkbox input "true"
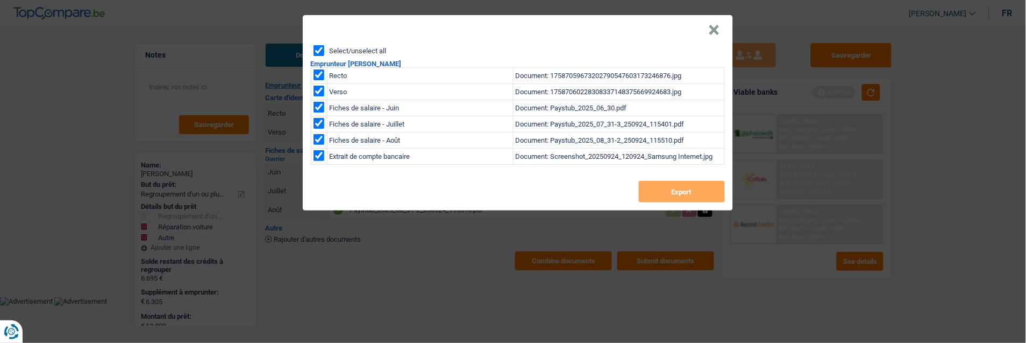
checkbox input "true"
click at [680, 184] on button "Export" at bounding box center [682, 192] width 86 height 22
click at [719, 25] on button "×" at bounding box center [714, 30] width 11 height 11
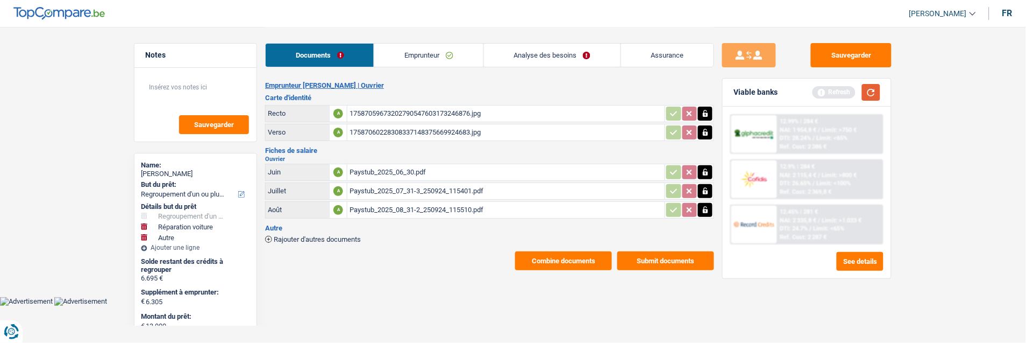
click at [866, 90] on button "button" at bounding box center [871, 92] width 18 height 17
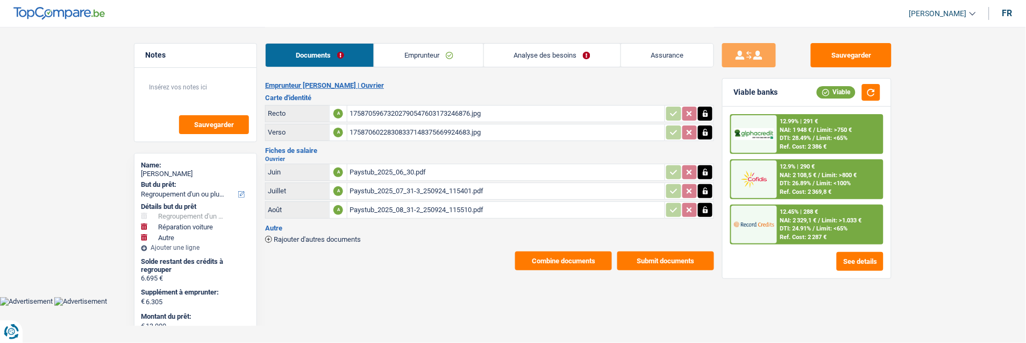
click at [804, 125] on div "12.99% | 291 € NAI: 1 948 € / Limit: >750 € DTI: 28.49% / Limit: <65% Ref. Cost…" at bounding box center [830, 134] width 106 height 38
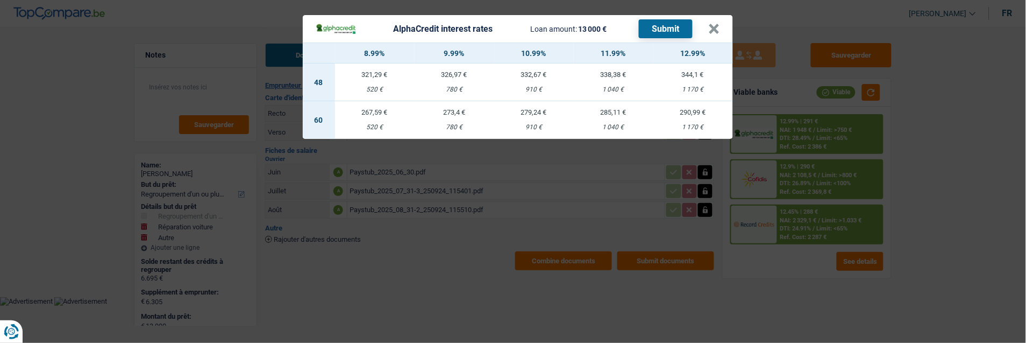
click at [619, 115] on td "285,11 € 1 040 €" at bounding box center [614, 120] width 80 height 38
select select "alphacredit"
type input "11,99"
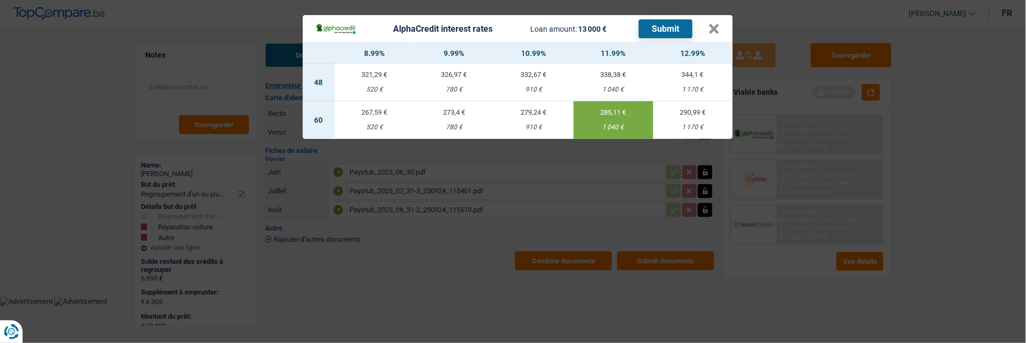
click at [681, 19] on button "Submit" at bounding box center [666, 28] width 54 height 19
click at [714, 24] on button "×" at bounding box center [714, 29] width 11 height 11
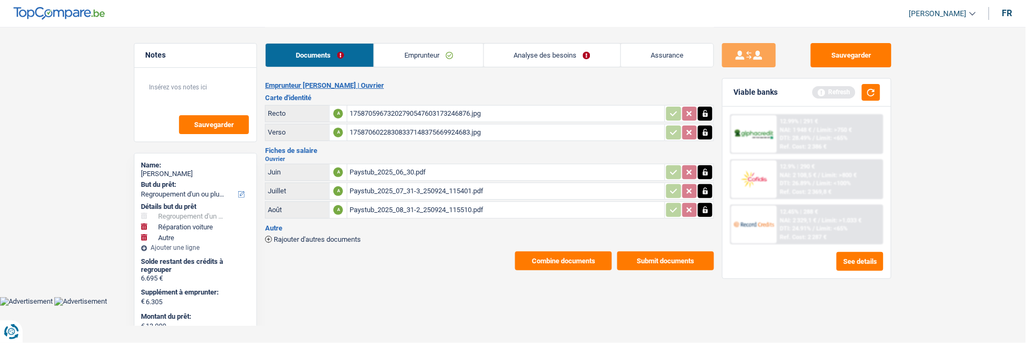
click at [62, 88] on main "Notes Sauvegarder Name: Thomas Batista But du prêt: Confort maison: meubles, te…" at bounding box center [513, 148] width 1026 height 297
click at [542, 54] on link "Analyse des besoins" at bounding box center [552, 55] width 137 height 23
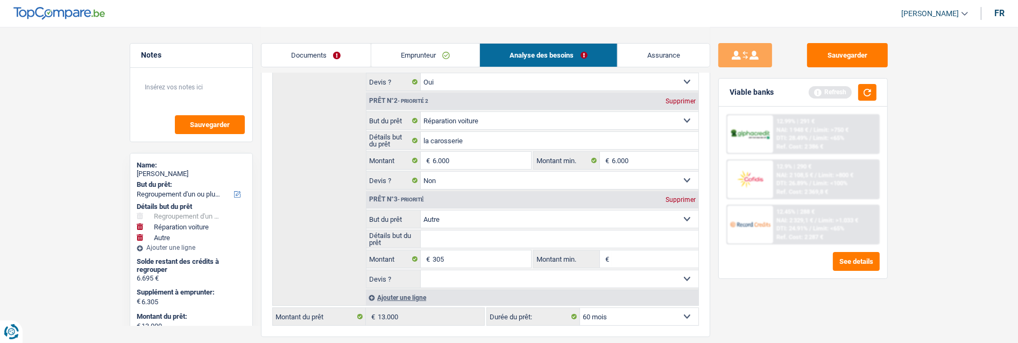
scroll to position [239, 0]
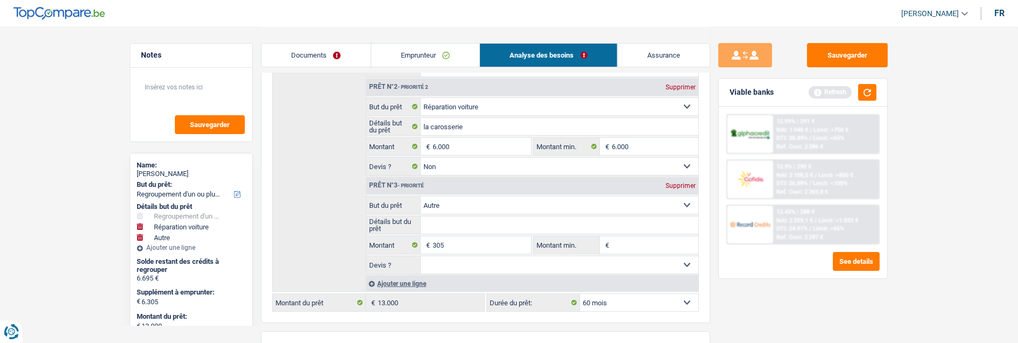
click at [669, 182] on div "Supprimer" at bounding box center [680, 185] width 35 height 6
type input "6.000"
type input "12.695"
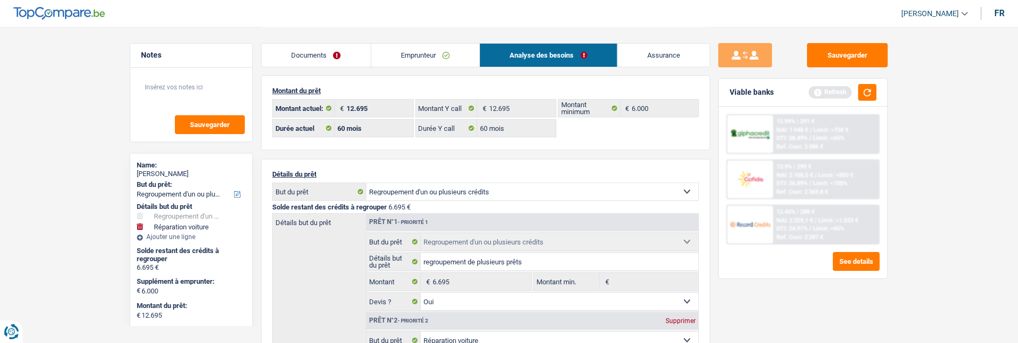
scroll to position [0, 0]
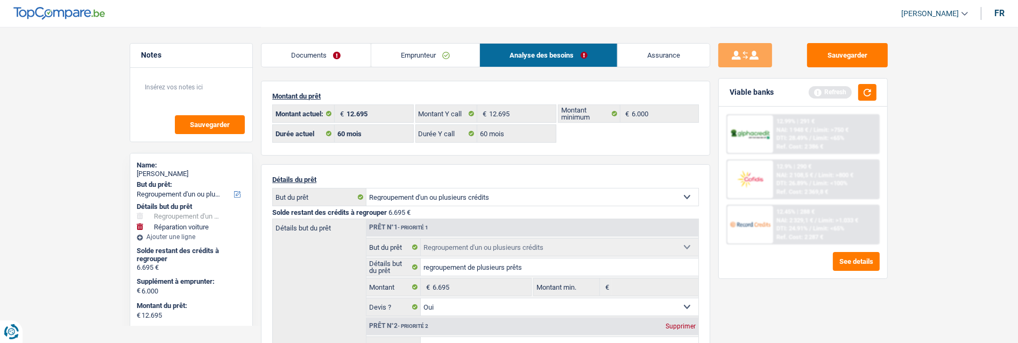
click at [432, 52] on link "Emprunteur" at bounding box center [425, 55] width 109 height 23
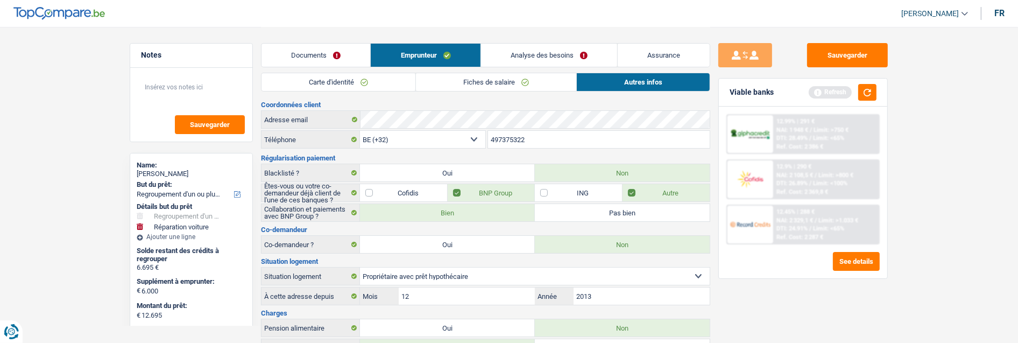
click at [467, 83] on link "Fiches de salaire" at bounding box center [496, 82] width 160 height 18
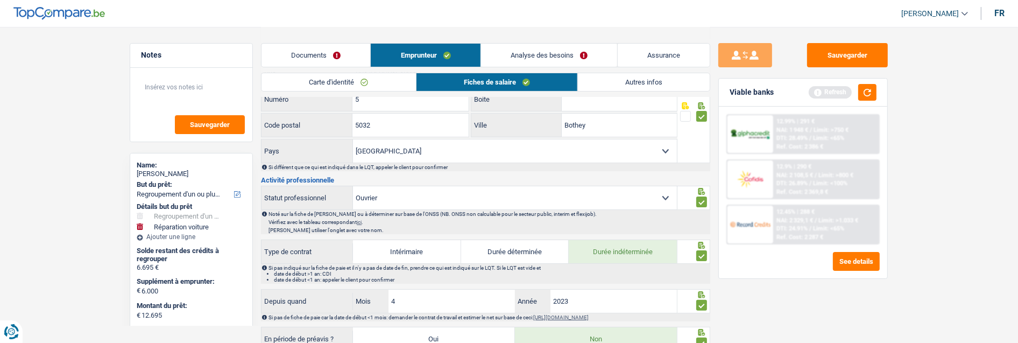
scroll to position [239, 0]
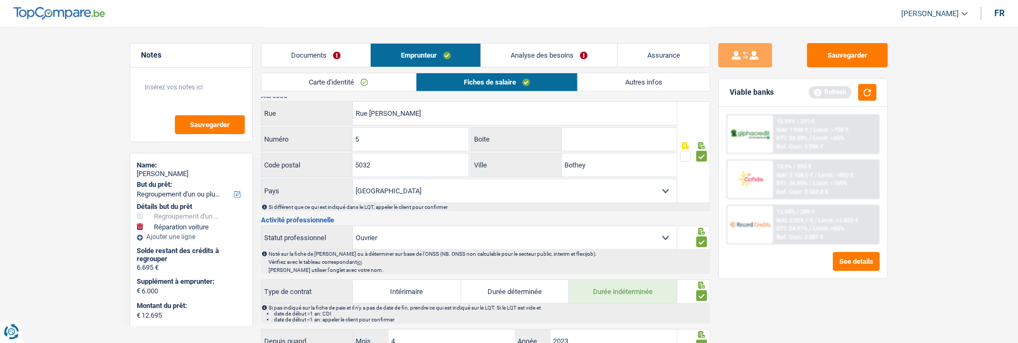
click at [343, 58] on link "Documents" at bounding box center [315, 55] width 109 height 23
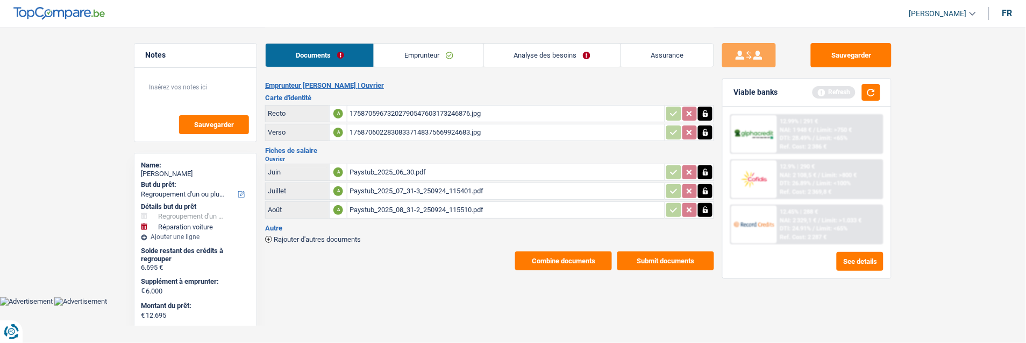
click at [433, 55] on link "Emprunteur" at bounding box center [428, 55] width 109 height 23
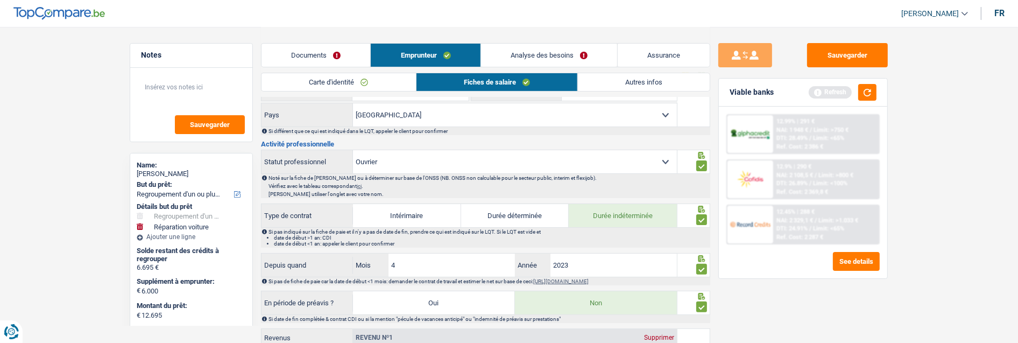
scroll to position [60, 0]
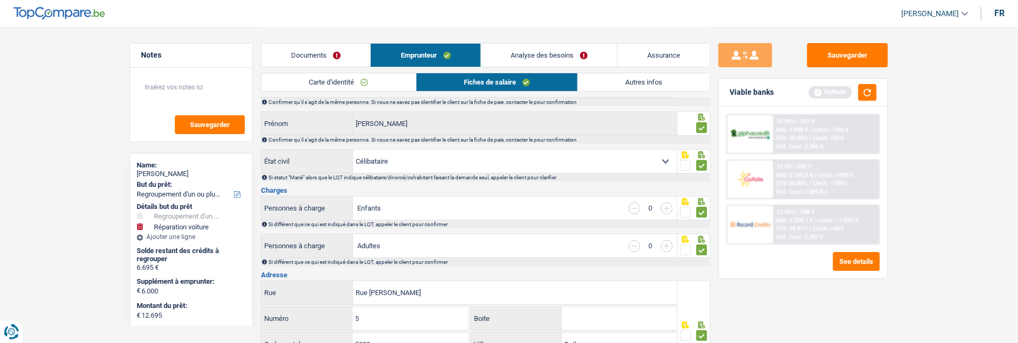
click at [372, 80] on link "Carte d'identité" at bounding box center [338, 82] width 154 height 18
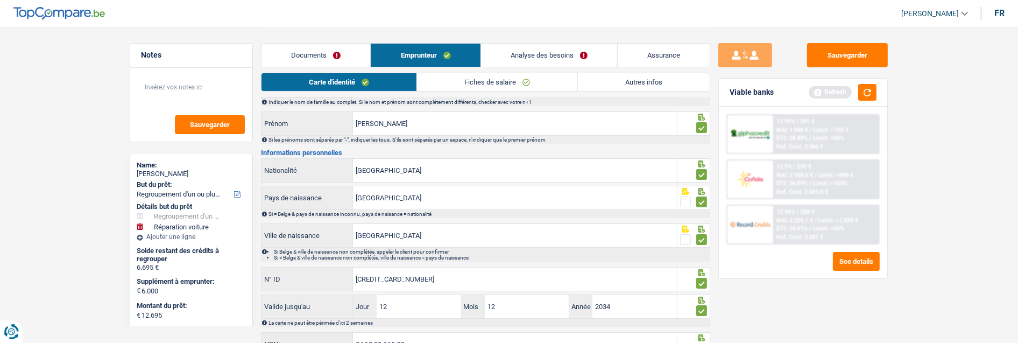
scroll to position [110, 0]
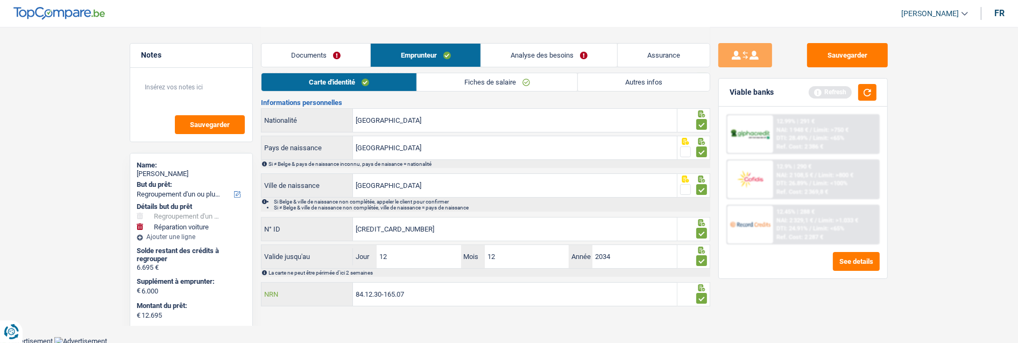
click at [429, 298] on input "84.12.30-165.07" at bounding box center [515, 293] width 324 height 23
click at [429, 296] on input "84.12.30-165.07" at bounding box center [515, 293] width 324 height 23
click at [82, 82] on main "Notes Sauvegarder Name: Thomas Batista But du prêt: Confort maison: meubles, te…" at bounding box center [509, 113] width 1018 height 446
click at [623, 84] on link "Autres infos" at bounding box center [644, 82] width 132 height 18
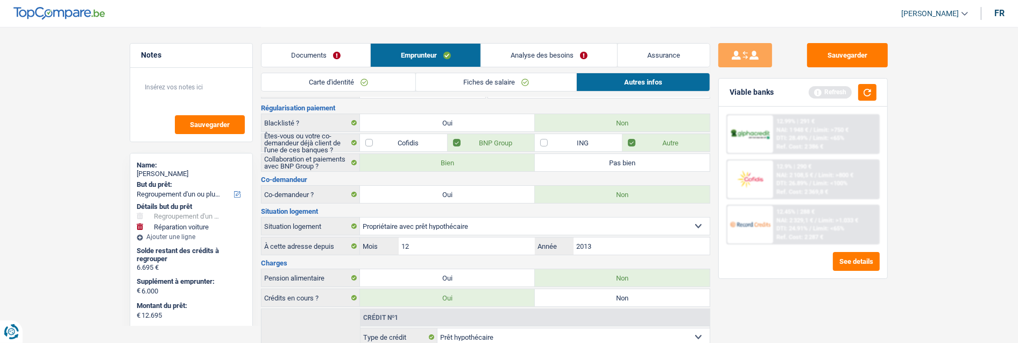
scroll to position [0, 0]
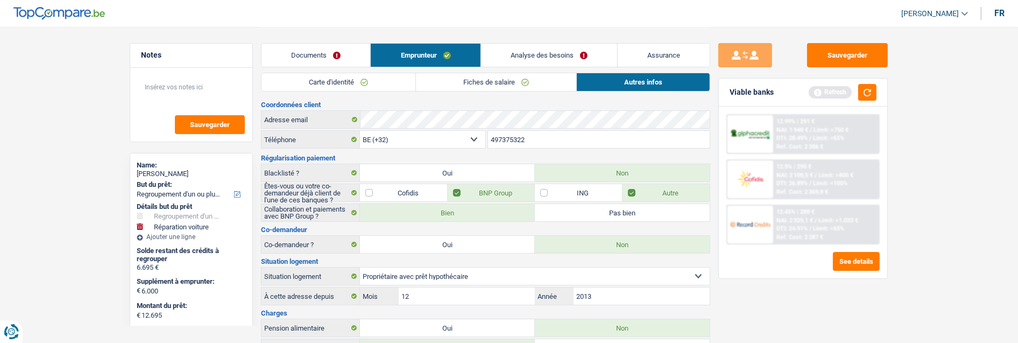
click at [337, 58] on link "Documents" at bounding box center [315, 55] width 109 height 23
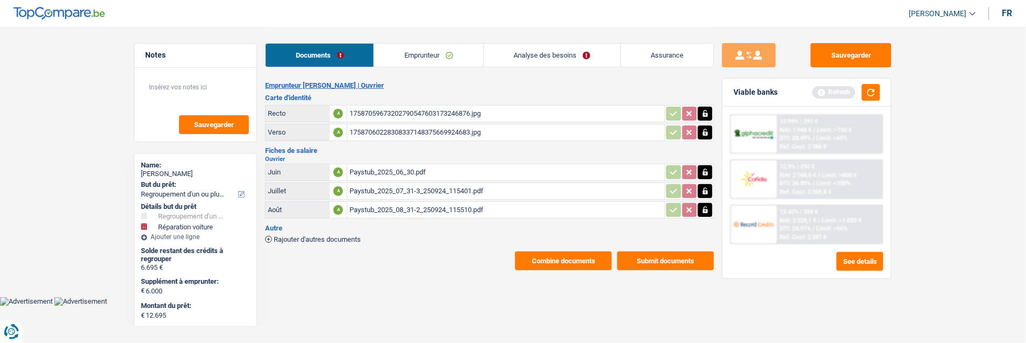
click at [415, 56] on link "Emprunteur" at bounding box center [428, 55] width 109 height 23
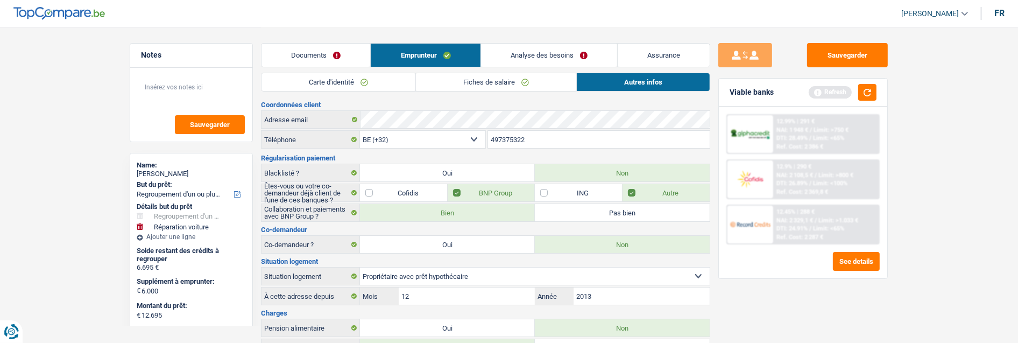
click at [460, 83] on link "Fiches de salaire" at bounding box center [496, 82] width 160 height 18
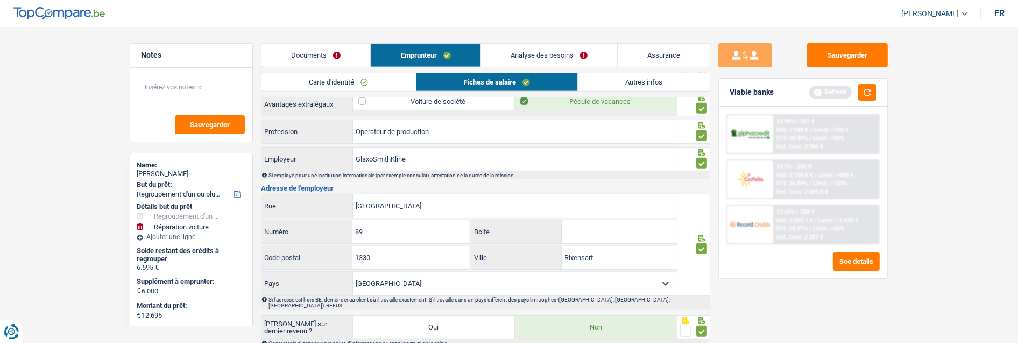
scroll to position [853, 0]
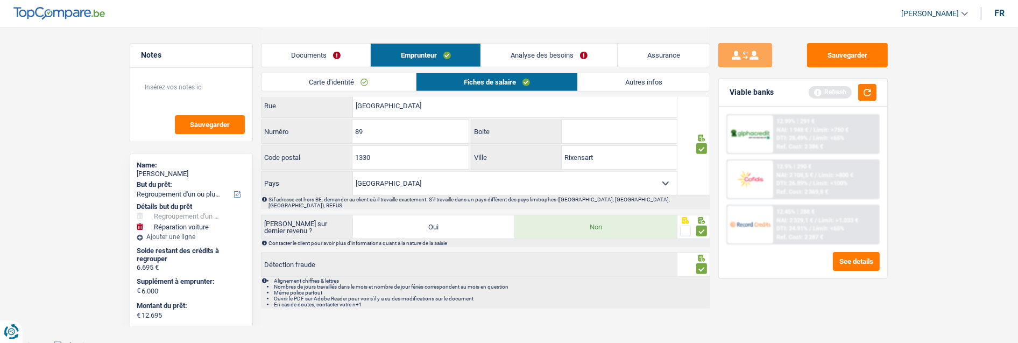
click at [372, 83] on link "Carte d'identité" at bounding box center [338, 82] width 154 height 18
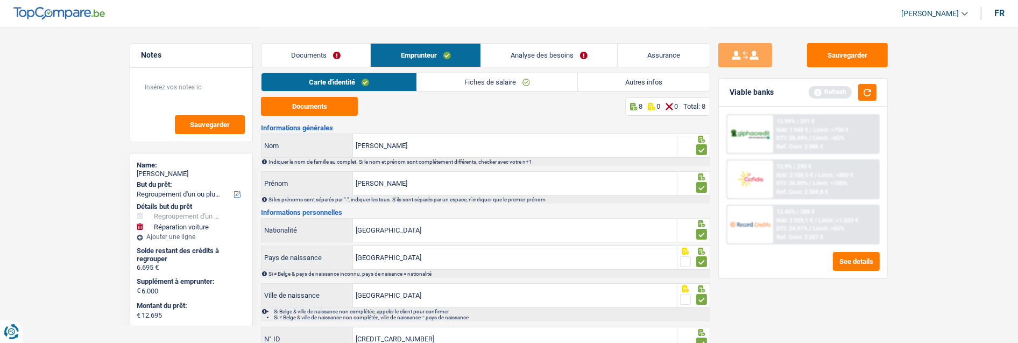
scroll to position [110, 0]
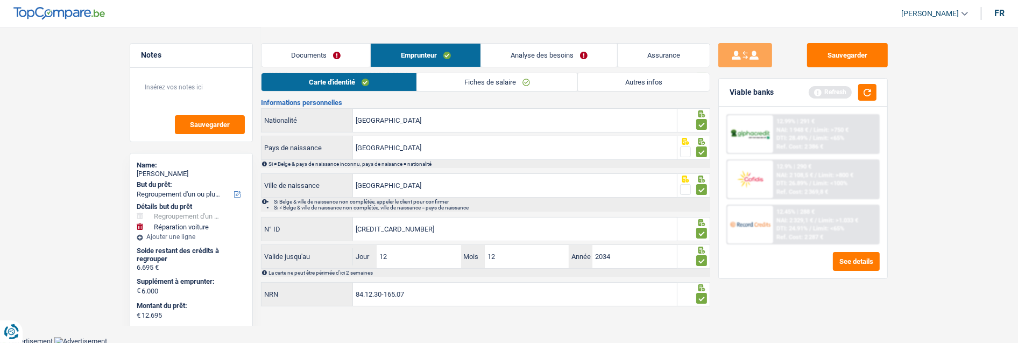
click at [580, 58] on link "Analyse des besoins" at bounding box center [549, 55] width 136 height 23
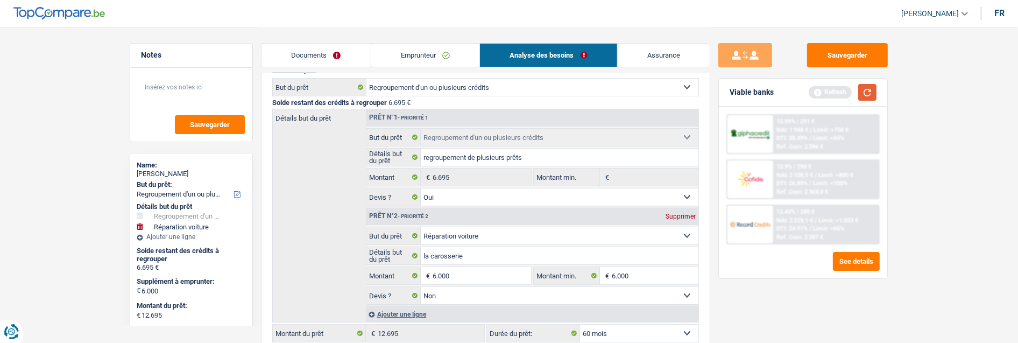
click at [863, 87] on button "button" at bounding box center [867, 92] width 18 height 17
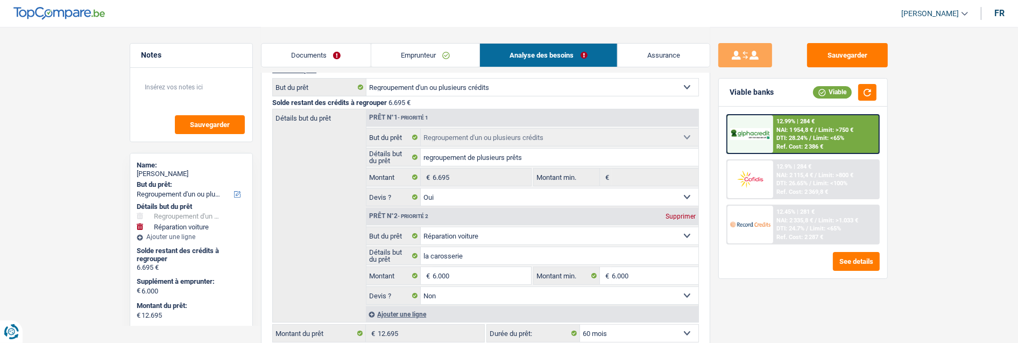
click at [792, 217] on span "NAI: 2 335,8 €" at bounding box center [794, 220] width 37 height 7
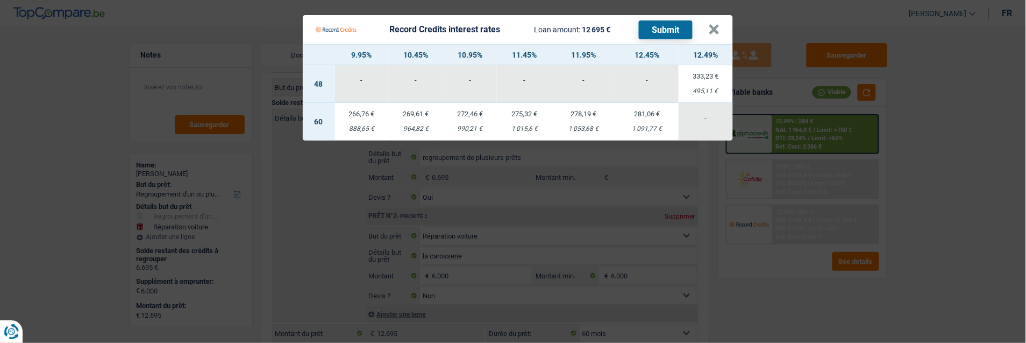
click at [364, 125] on div "888,65 €" at bounding box center [362, 128] width 54 height 7
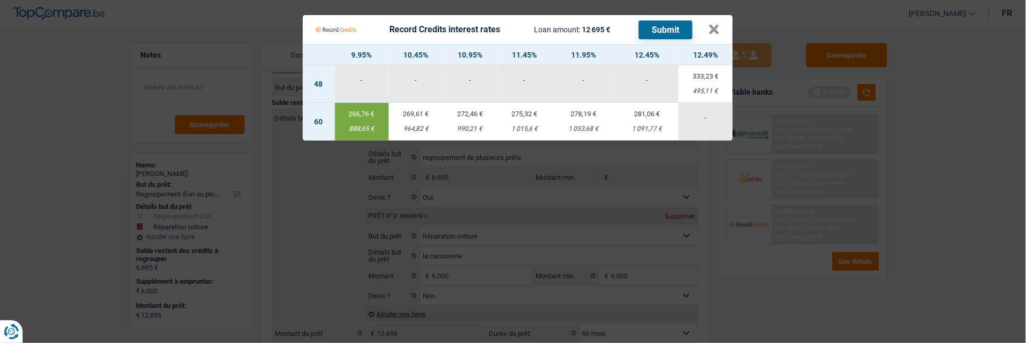
click at [359, 117] on td "266,76 € 888,65 €" at bounding box center [362, 122] width 54 height 38
click at [716, 24] on button "×" at bounding box center [714, 29] width 11 height 11
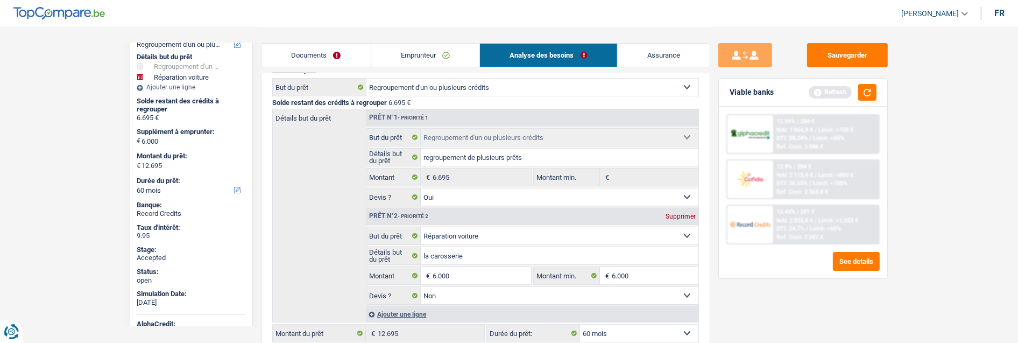
scroll to position [179, 0]
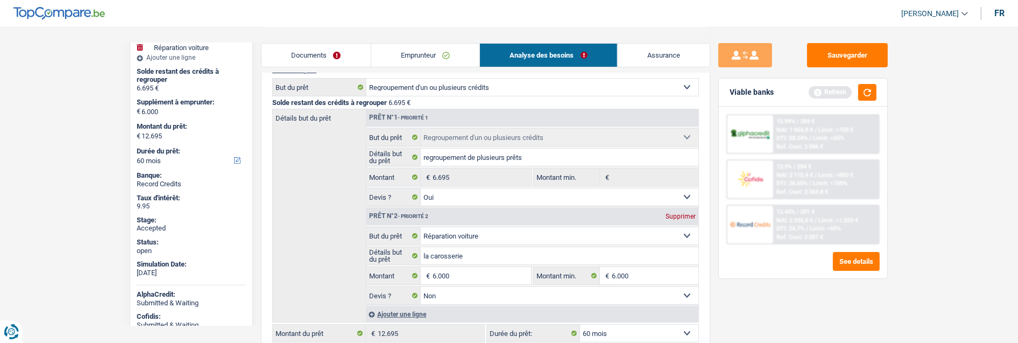
click at [795, 181] on span "DTI: 26.65%" at bounding box center [791, 183] width 31 height 7
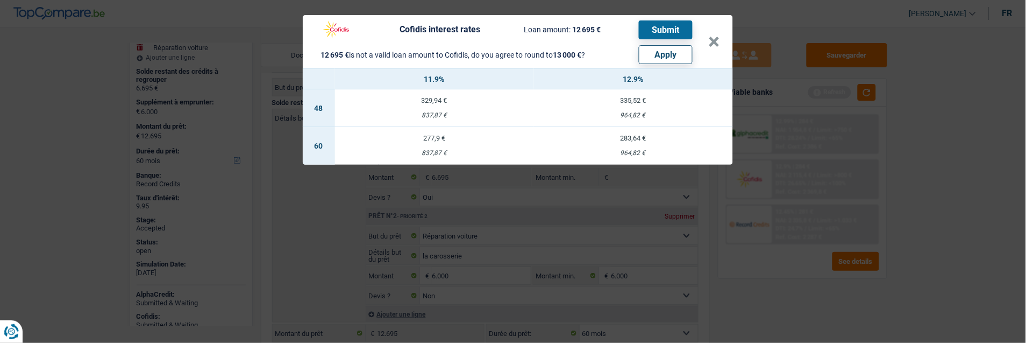
click at [667, 56] on button "Apply" at bounding box center [666, 54] width 54 height 19
type input "6.305"
type input "13.000"
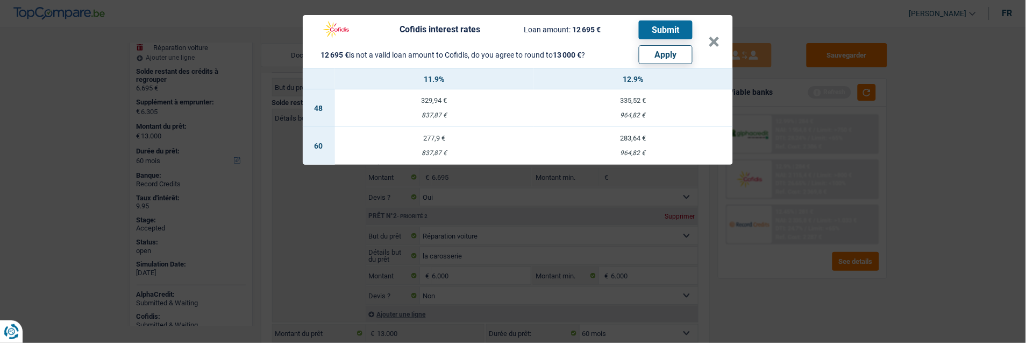
select select "other"
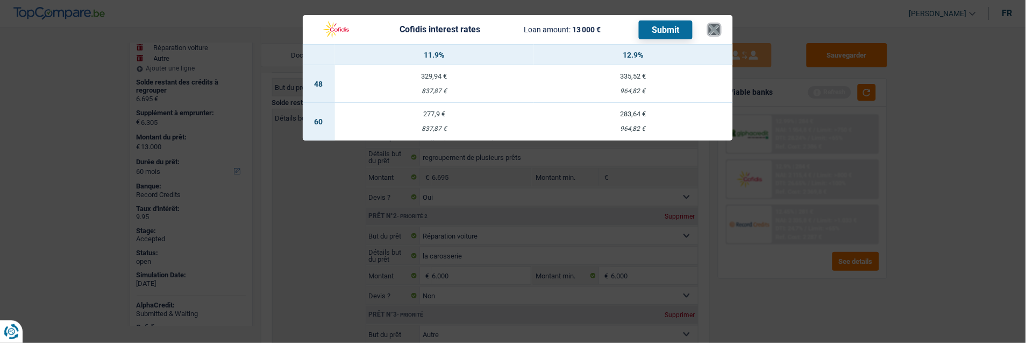
click at [714, 26] on button "×" at bounding box center [714, 29] width 11 height 11
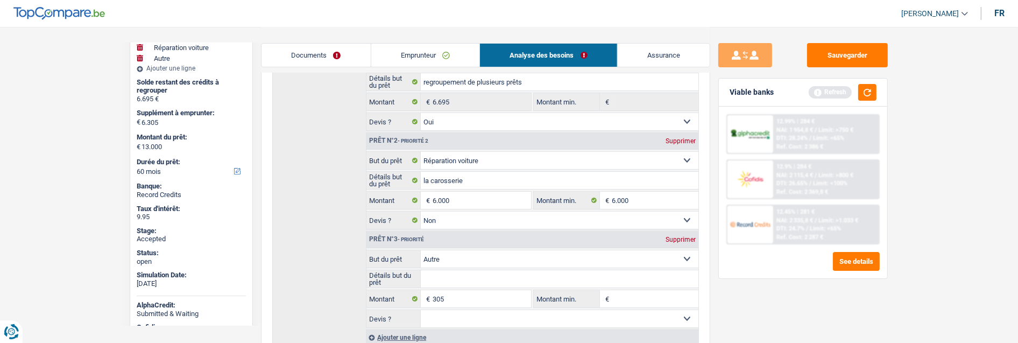
scroll to position [289, 0]
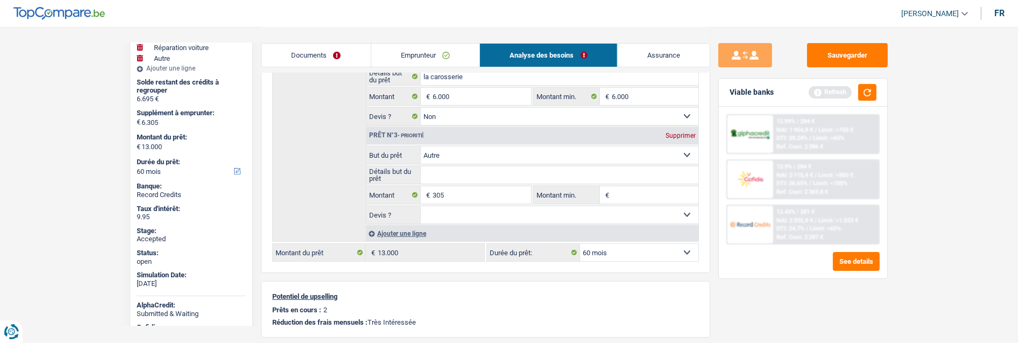
click at [684, 127] on div "Prêt n°3 - Priorité Supprimer" at bounding box center [532, 135] width 332 height 17
click at [679, 132] on div "Supprimer" at bounding box center [680, 135] width 35 height 6
type input "6.000"
type input "12.695"
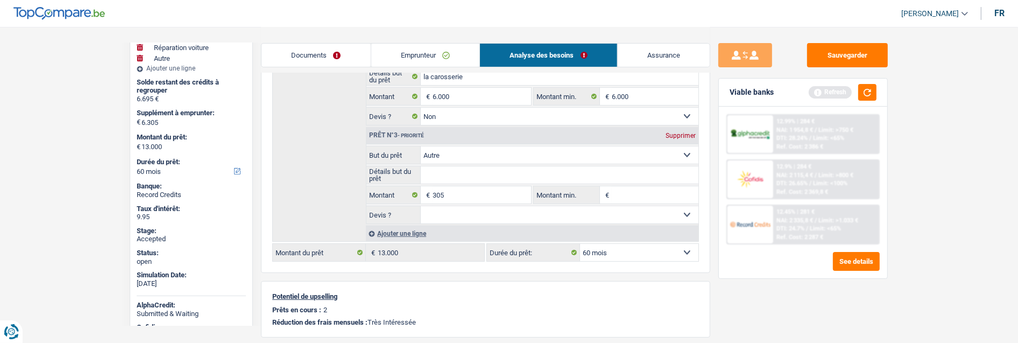
type input "12.695"
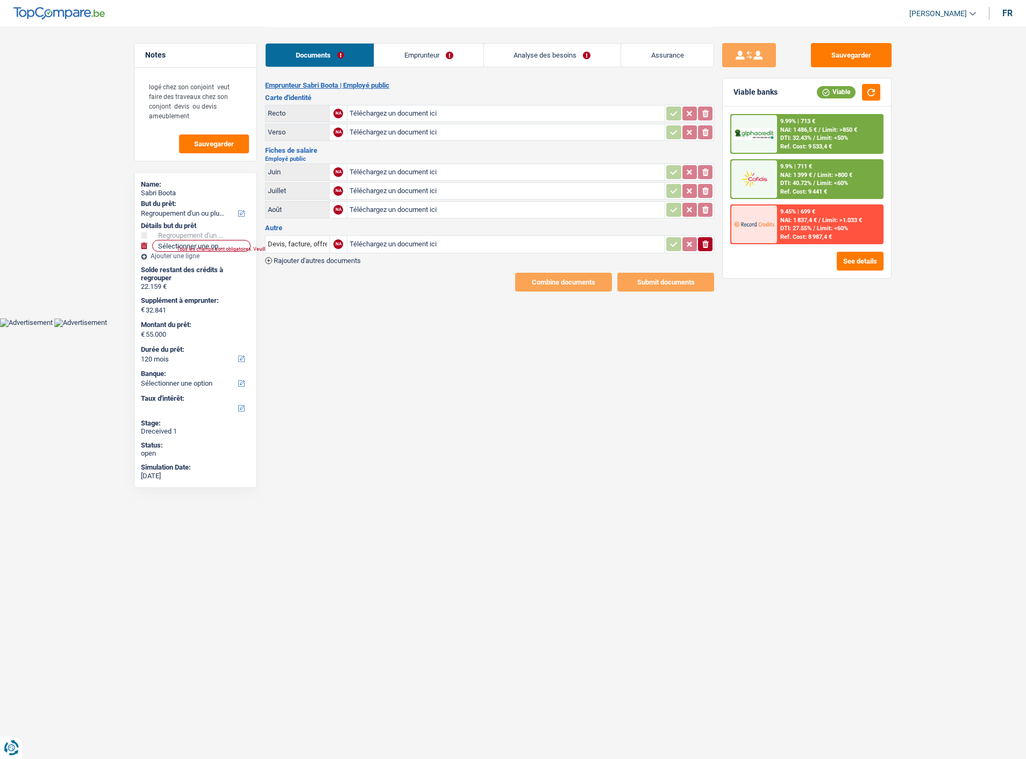
select select "refinancing"
select select "120"
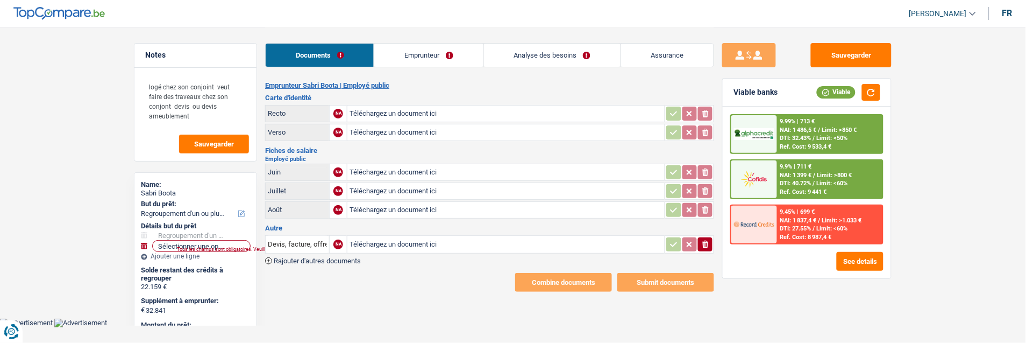
type input "C:\fakepath\image0.jpeg"
type input "C:\fakepath\image1.jpeg"
type input "C:\fakepath\Fiche_de_traitement_2025-06-30_106948.pdf"
type input "C:\fakepath\Fiche_de_traitement_2025-07-31_106948.pdf"
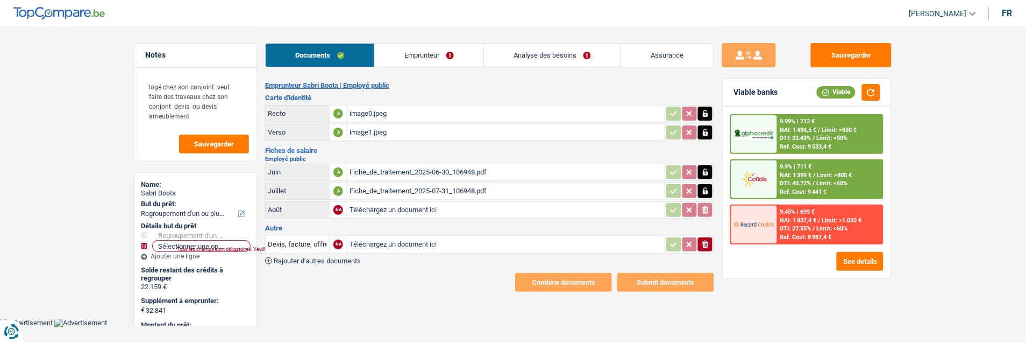
type input "C:\fakepath\Fiche_de_traitement_2025-08-31_106948.pdf"
type input "C:\fakepath\Ouverture de crédit MC Contrat 29900000628343 Mastercard by Cofidi…"
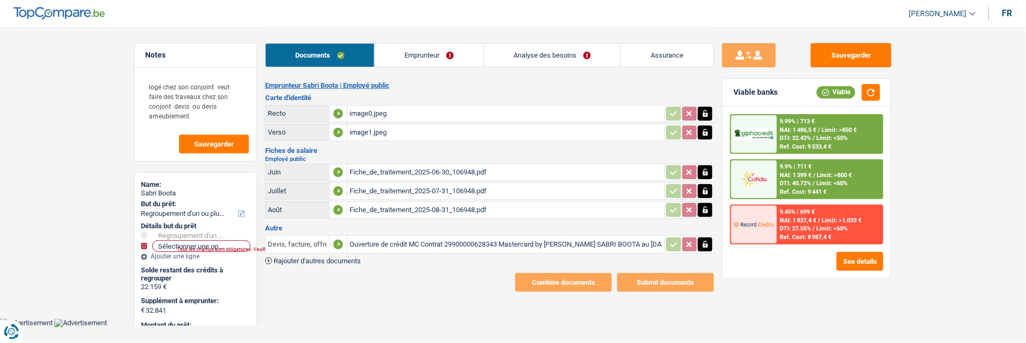
click at [283, 236] on input "Devis, facture, offre, bon de commande" at bounding box center [297, 244] width 59 height 17
click at [328, 259] on li "Décompte de remboursement anticipé" at bounding box center [334, 265] width 127 height 13
type input "Décompte de remboursement anticipé"
click at [857, 54] on button "Sauvegarder" at bounding box center [851, 55] width 81 height 24
click at [438, 61] on link "Emprunteur" at bounding box center [429, 55] width 109 height 23
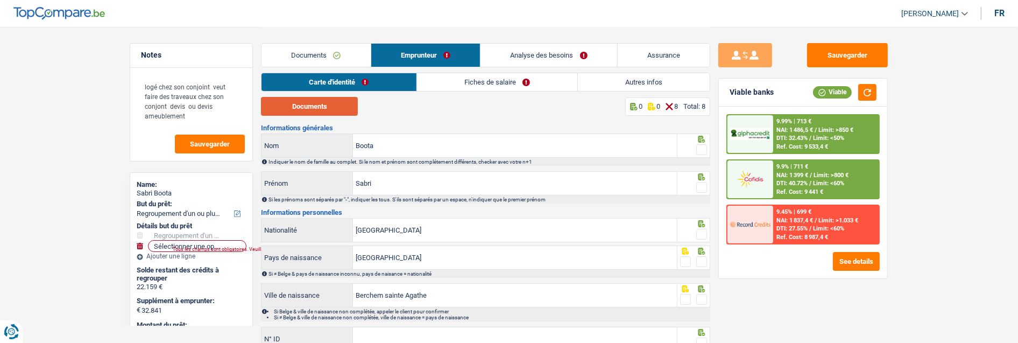
click at [334, 108] on button "Documents" at bounding box center [309, 106] width 97 height 19
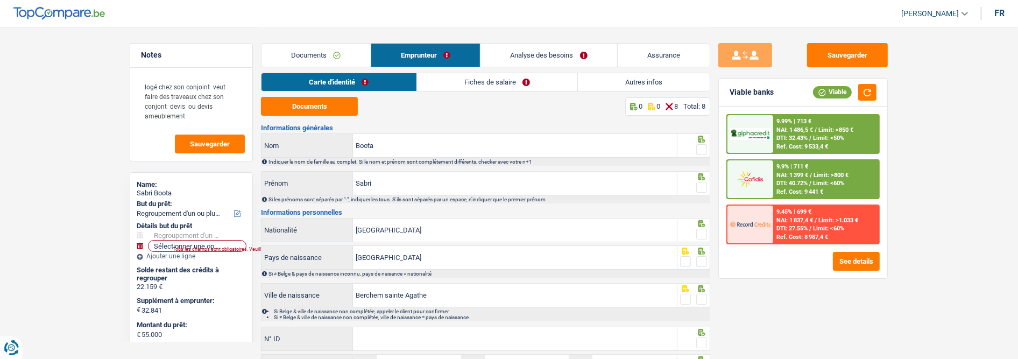
click at [698, 148] on span at bounding box center [701, 149] width 11 height 11
click at [0, 0] on input "radio" at bounding box center [0, 0] width 0 height 0
click at [700, 182] on span at bounding box center [701, 187] width 11 height 11
click at [0, 0] on input "radio" at bounding box center [0, 0] width 0 height 0
click at [700, 230] on span at bounding box center [701, 234] width 11 height 11
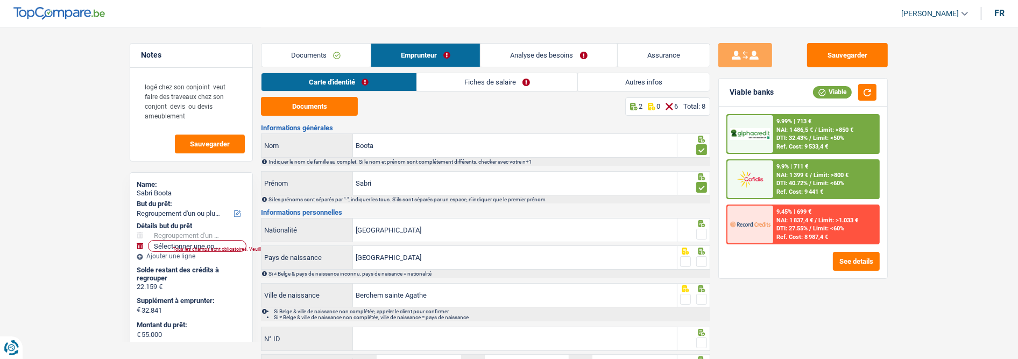
click at [0, 0] on input "radio" at bounding box center [0, 0] width 0 height 0
click at [705, 259] on span at bounding box center [701, 261] width 11 height 11
click at [0, 0] on input "radio" at bounding box center [0, 0] width 0 height 0
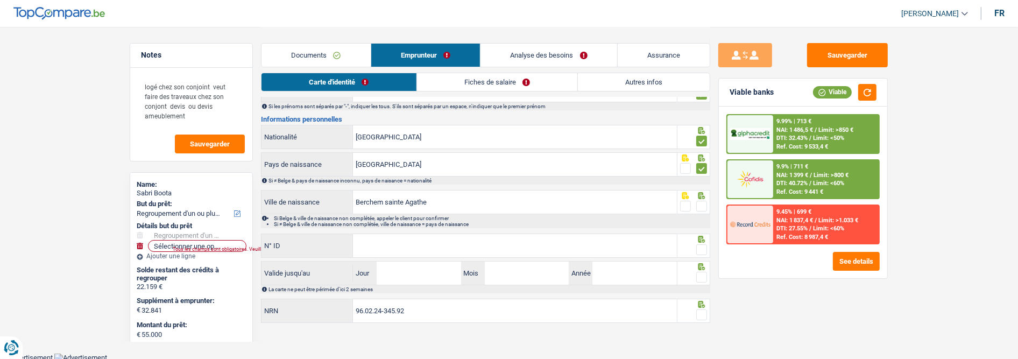
scroll to position [94, 0]
click at [702, 202] on span at bounding box center [701, 205] width 11 height 11
click at [0, 0] on input "radio" at bounding box center [0, 0] width 0 height 0
click at [466, 248] on input "N° ID" at bounding box center [515, 244] width 324 height 23
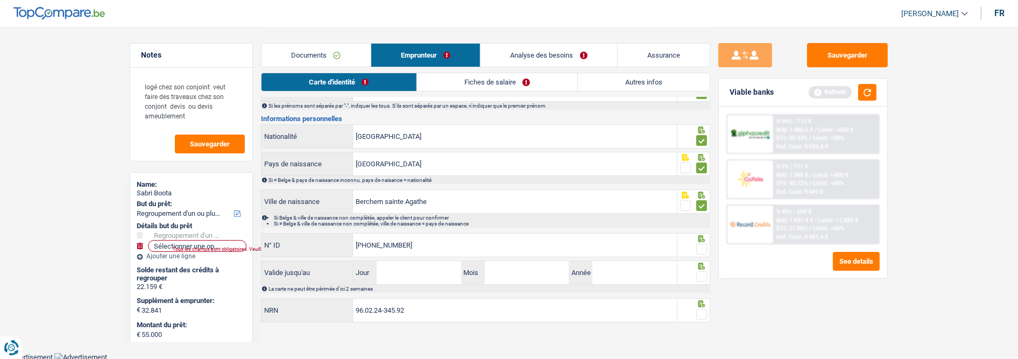
type input "[PHONE_NUMBER]"
click at [705, 246] on span at bounding box center [701, 249] width 11 height 11
click at [0, 0] on input "radio" at bounding box center [0, 0] width 0 height 0
click at [424, 272] on input "Jour" at bounding box center [418, 272] width 84 height 23
type input "28"
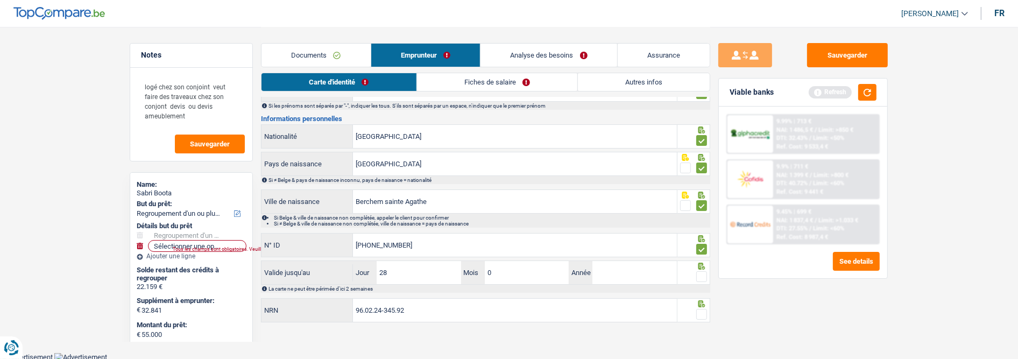
type input "06"
type input "2034"
drag, startPoint x: 699, startPoint y: 271, endPoint x: 695, endPoint y: 276, distance: 6.9
click at [697, 272] on span at bounding box center [701, 276] width 11 height 11
click at [0, 0] on input "radio" at bounding box center [0, 0] width 0 height 0
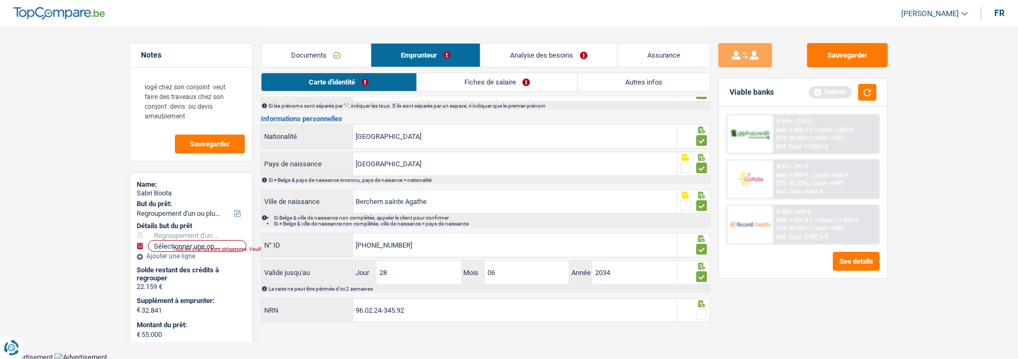
click at [706, 309] on span at bounding box center [701, 314] width 11 height 11
click at [0, 0] on input "radio" at bounding box center [0, 0] width 0 height 0
click at [488, 83] on link "Fiches de salaire" at bounding box center [497, 82] width 160 height 18
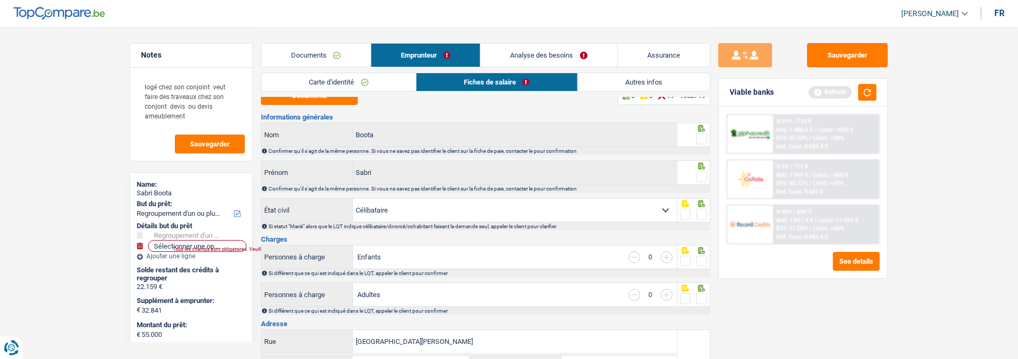
scroll to position [0, 0]
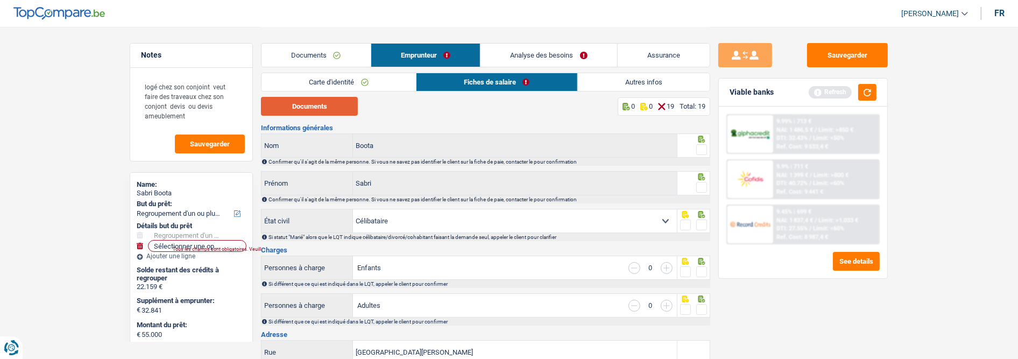
click at [302, 105] on button "Documents" at bounding box center [309, 106] width 97 height 19
drag, startPoint x: 703, startPoint y: 145, endPoint x: 698, endPoint y: 163, distance: 18.4
click at [702, 146] on span at bounding box center [701, 149] width 11 height 11
click at [0, 0] on input "radio" at bounding box center [0, 0] width 0 height 0
click at [698, 183] on span at bounding box center [701, 187] width 11 height 11
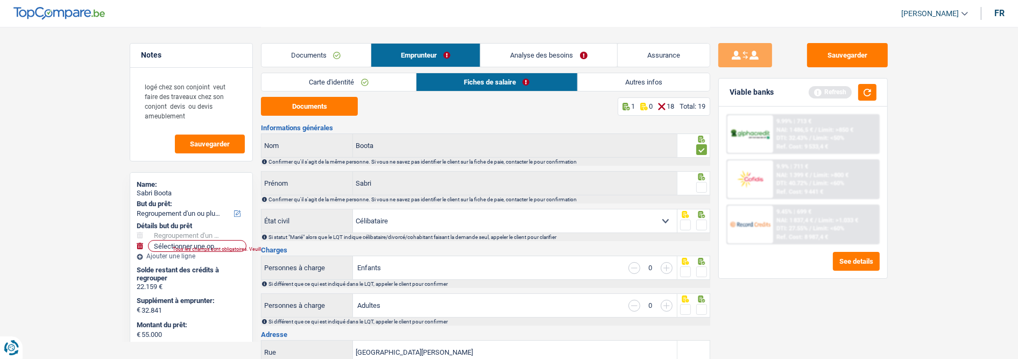
click at [0, 0] on input "radio" at bounding box center [0, 0] width 0 height 0
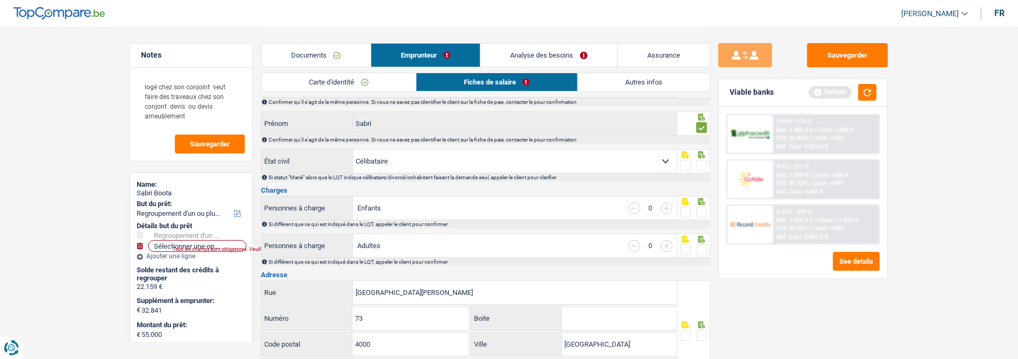
click at [700, 160] on span at bounding box center [701, 165] width 11 height 11
click at [0, 0] on input "radio" at bounding box center [0, 0] width 0 height 0
click at [701, 209] on span at bounding box center [701, 212] width 11 height 11
click at [0, 0] on input "radio" at bounding box center [0, 0] width 0 height 0
click at [698, 244] on span at bounding box center [701, 249] width 11 height 11
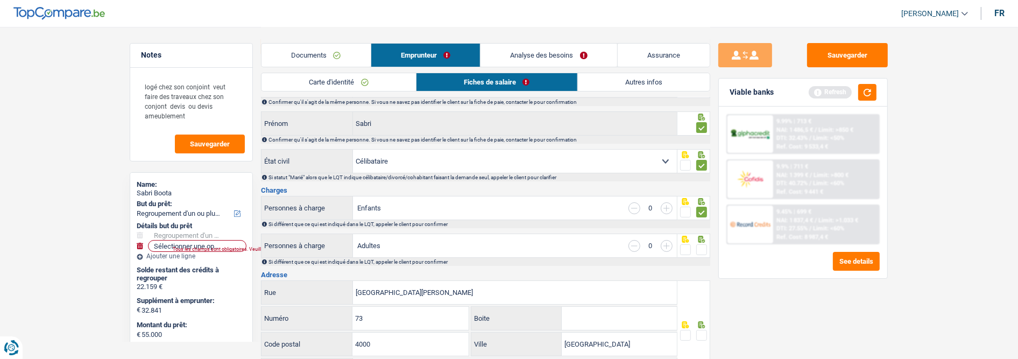
click at [0, 0] on input "radio" at bounding box center [0, 0] width 0 height 0
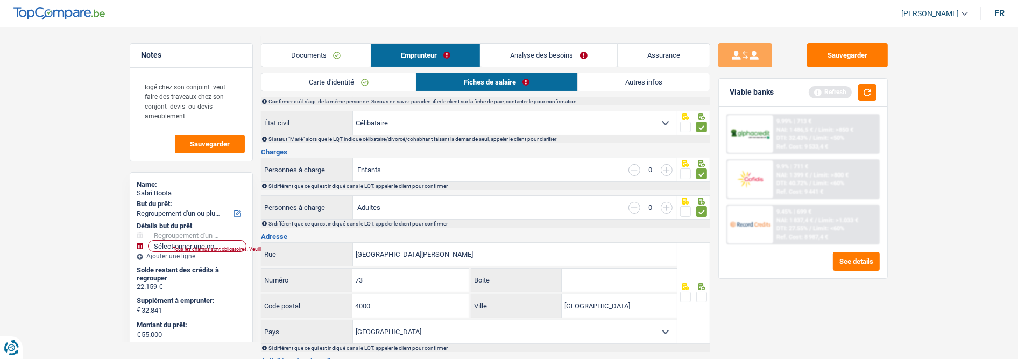
scroll to position [119, 0]
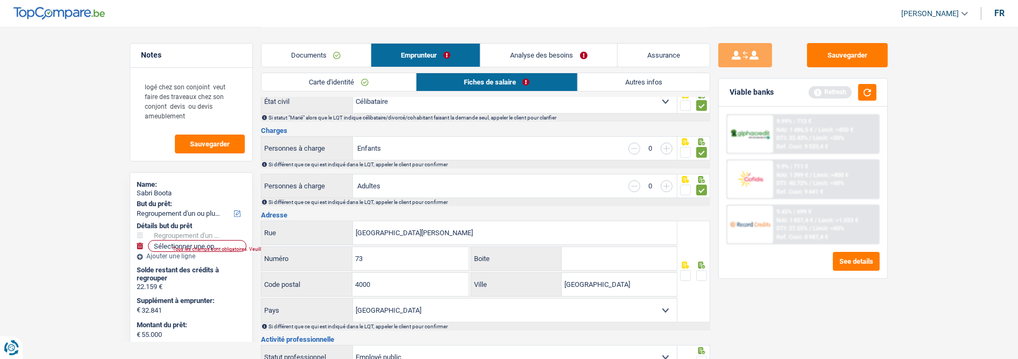
click at [698, 271] on span at bounding box center [701, 275] width 11 height 11
click at [0, 0] on input "radio" at bounding box center [0, 0] width 0 height 0
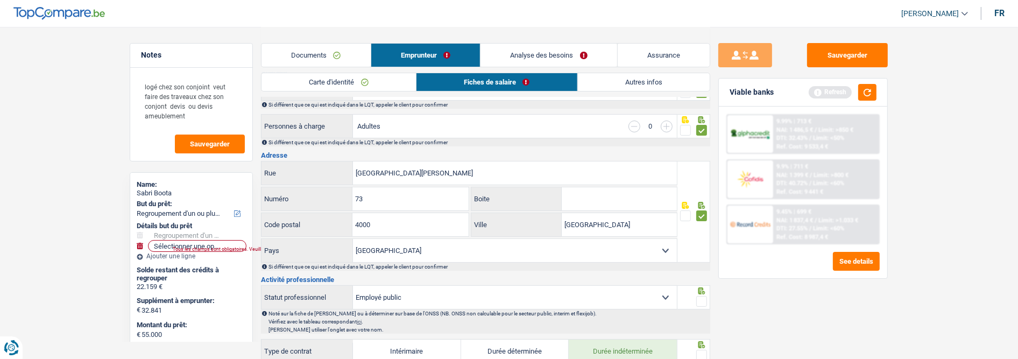
click at [700, 303] on span at bounding box center [701, 301] width 11 height 11
click at [0, 0] on input "radio" at bounding box center [0, 0] width 0 height 0
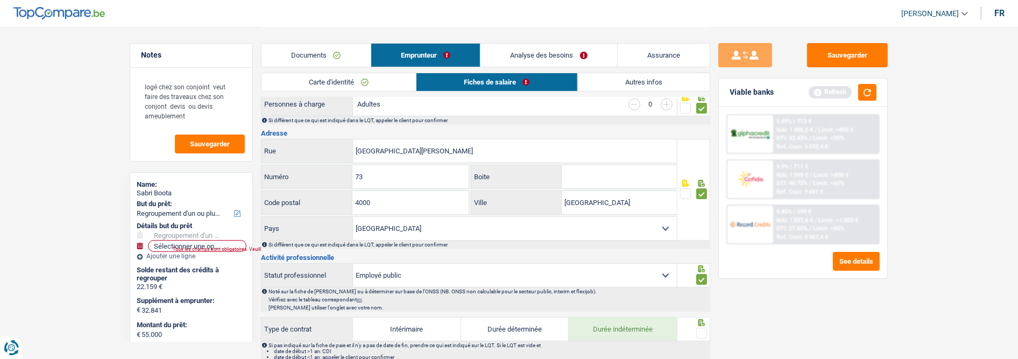
scroll to position [239, 0]
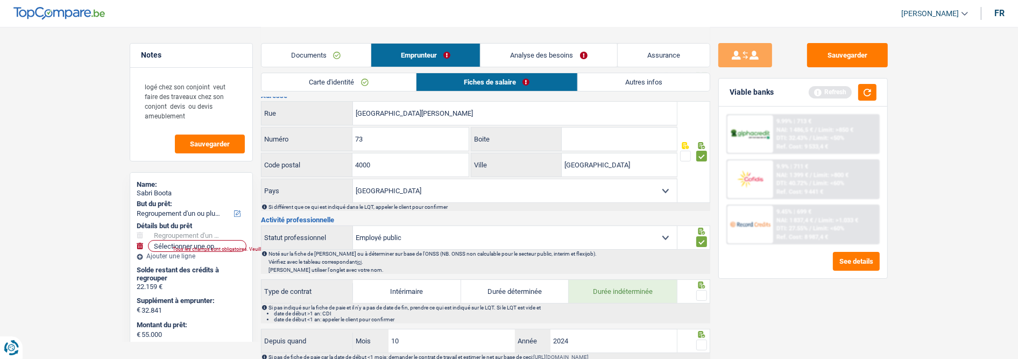
click at [702, 293] on span at bounding box center [701, 295] width 11 height 11
click at [0, 0] on input "radio" at bounding box center [0, 0] width 0 height 0
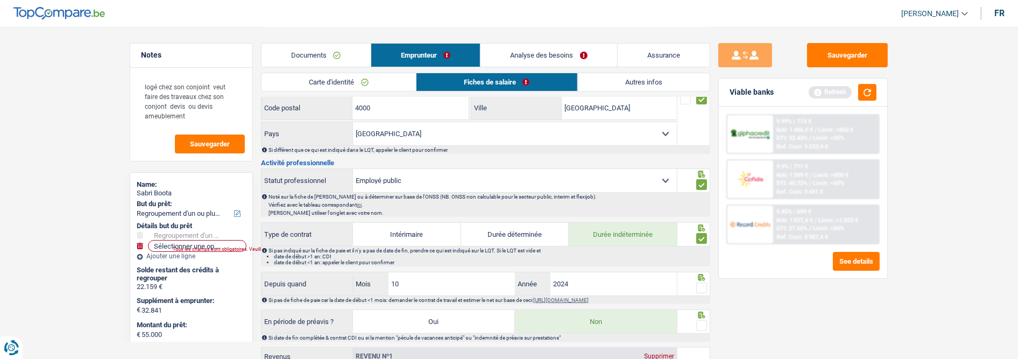
scroll to position [299, 0]
click at [698, 281] on span at bounding box center [701, 285] width 11 height 11
click at [0, 0] on input "radio" at bounding box center [0, 0] width 0 height 0
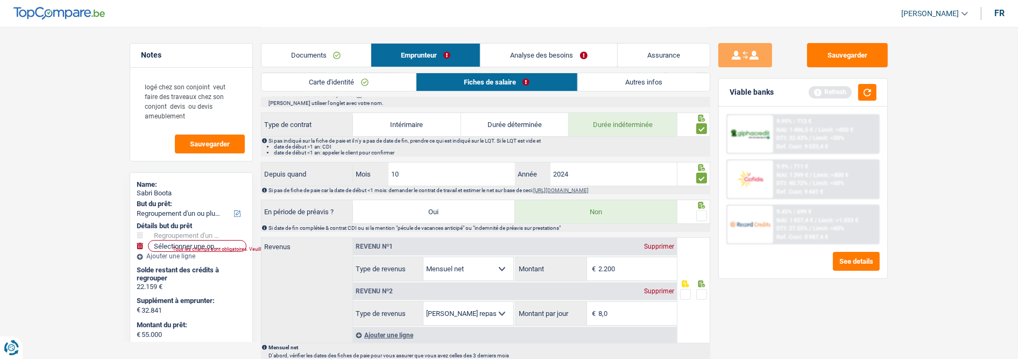
scroll to position [418, 0]
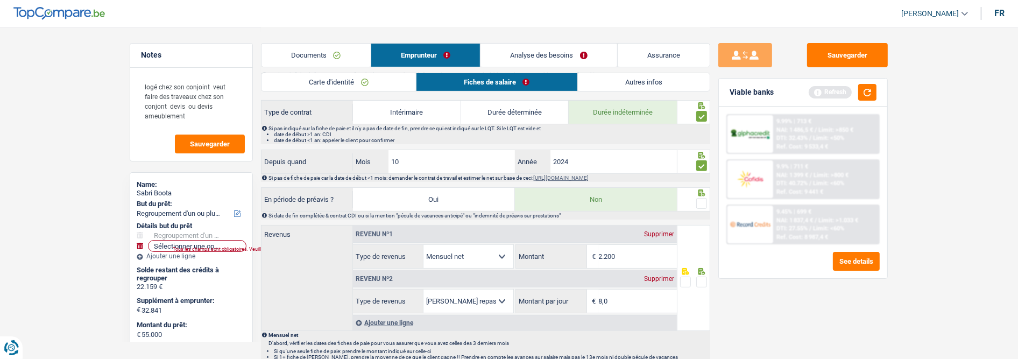
click at [702, 197] on div at bounding box center [701, 203] width 11 height 13
click at [701, 202] on span at bounding box center [701, 203] width 11 height 11
click at [0, 0] on input "radio" at bounding box center [0, 0] width 0 height 0
click at [702, 281] on span at bounding box center [701, 281] width 11 height 11
click at [0, 0] on input "radio" at bounding box center [0, 0] width 0 height 0
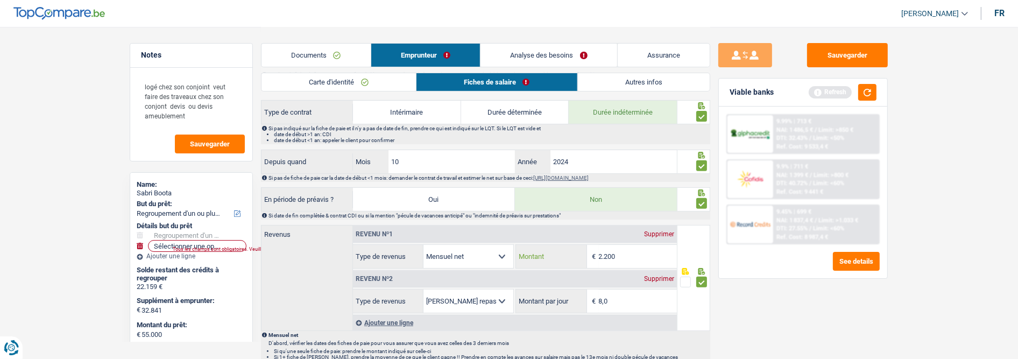
click at [628, 251] on input "2.200" at bounding box center [638, 256] width 78 height 23
type input "2.260"
drag, startPoint x: 642, startPoint y: 308, endPoint x: 570, endPoint y: 300, distance: 72.5
click at [570, 300] on div "8,0 € Montant par jour" at bounding box center [596, 300] width 160 height 23
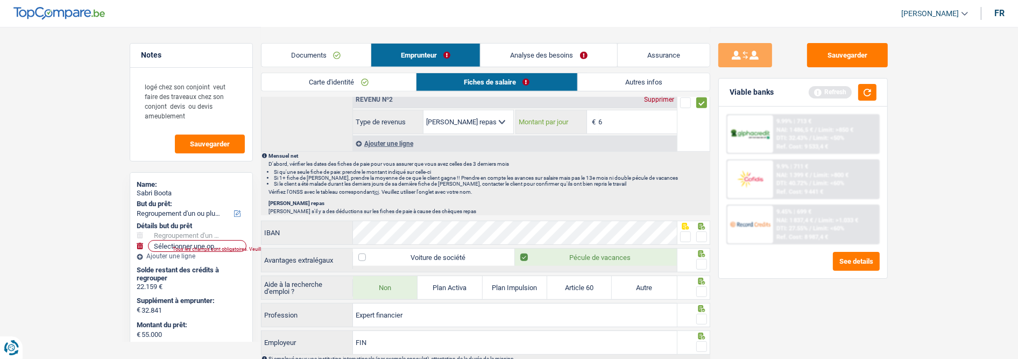
scroll to position [598, 0]
type input "6,0"
click at [700, 232] on span at bounding box center [701, 236] width 11 height 11
click at [0, 0] on input "radio" at bounding box center [0, 0] width 0 height 0
click at [700, 262] on span at bounding box center [701, 263] width 11 height 11
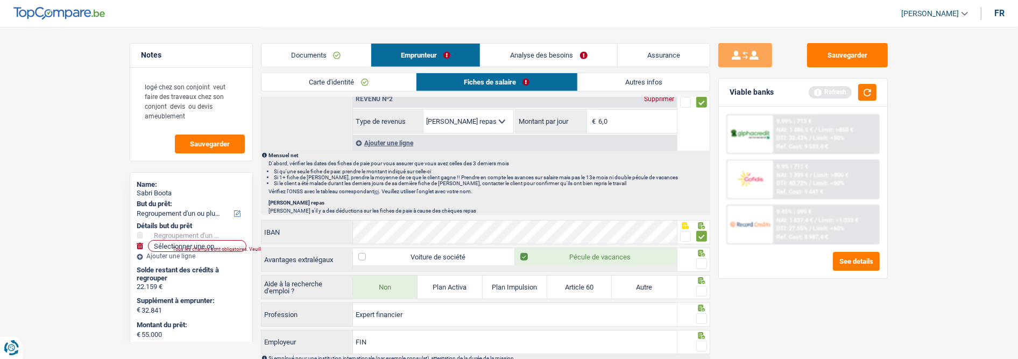
click at [0, 0] on input "radio" at bounding box center [0, 0] width 0 height 0
click at [700, 291] on span at bounding box center [701, 291] width 11 height 11
click at [0, 0] on input "radio" at bounding box center [0, 0] width 0 height 0
click at [703, 317] on span at bounding box center [701, 318] width 11 height 11
click at [0, 0] on input "radio" at bounding box center [0, 0] width 0 height 0
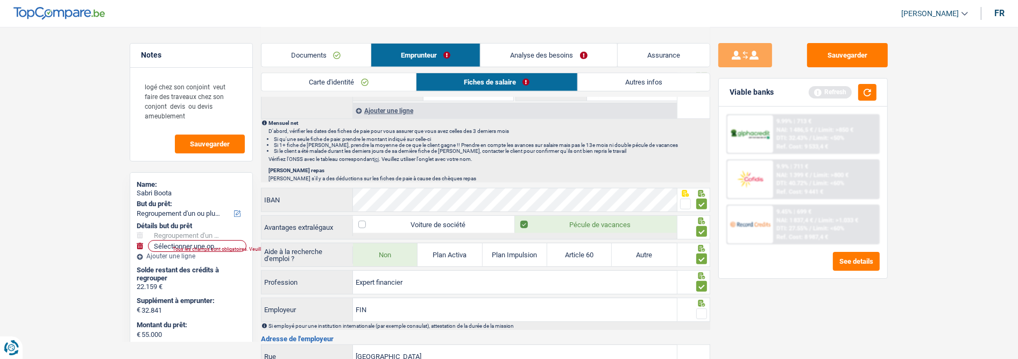
scroll to position [657, 0]
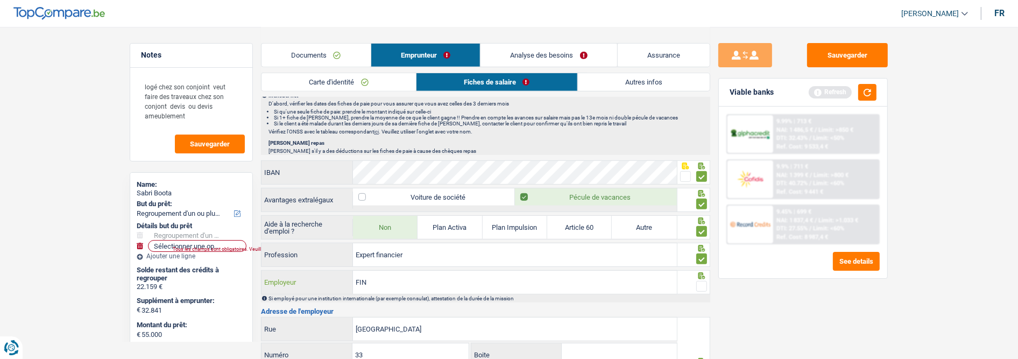
drag, startPoint x: 410, startPoint y: 286, endPoint x: 232, endPoint y: 281, distance: 178.1
type input "SPF Finances"
click at [700, 286] on span at bounding box center [701, 286] width 11 height 11
click at [0, 0] on input "radio" at bounding box center [0, 0] width 0 height 0
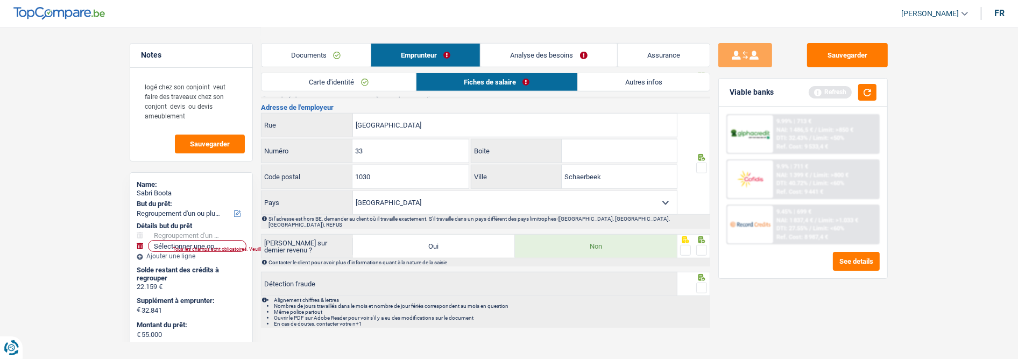
scroll to position [864, 0]
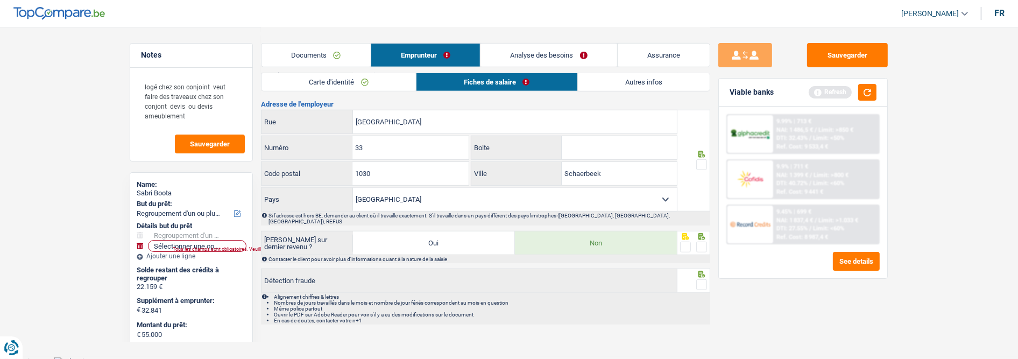
click at [705, 164] on span at bounding box center [701, 164] width 11 height 11
click at [0, 0] on input "radio" at bounding box center [0, 0] width 0 height 0
click at [698, 241] on span at bounding box center [701, 246] width 11 height 11
click at [0, 0] on input "radio" at bounding box center [0, 0] width 0 height 0
click at [706, 279] on span at bounding box center [701, 284] width 11 height 11
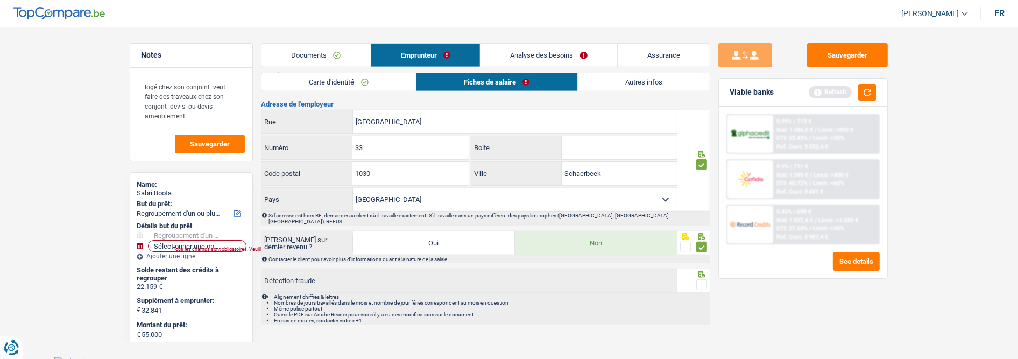
click at [0, 0] on input "radio" at bounding box center [0, 0] width 0 height 0
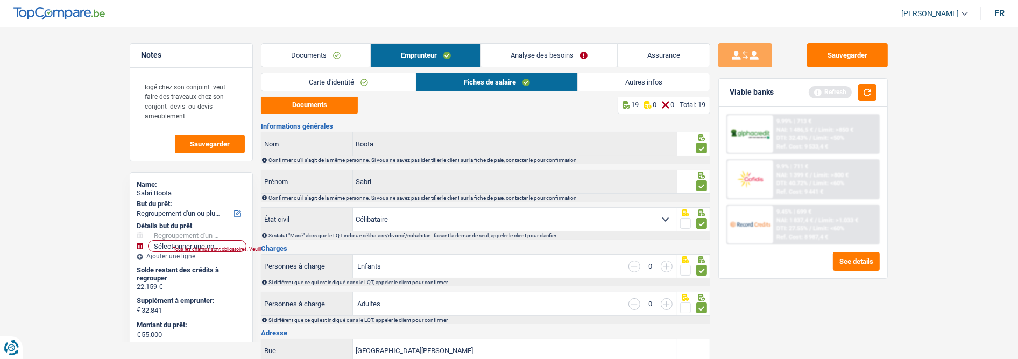
scroll to position [0, 0]
click at [652, 76] on link "Autres infos" at bounding box center [644, 82] width 132 height 18
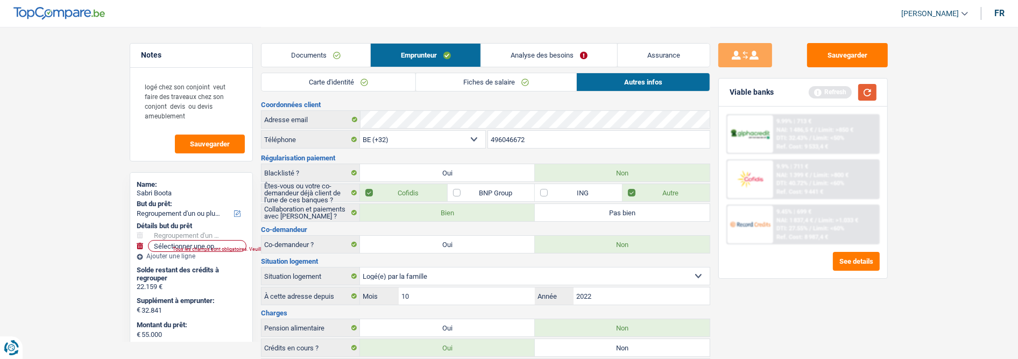
click at [869, 92] on button "button" at bounding box center [867, 92] width 18 height 17
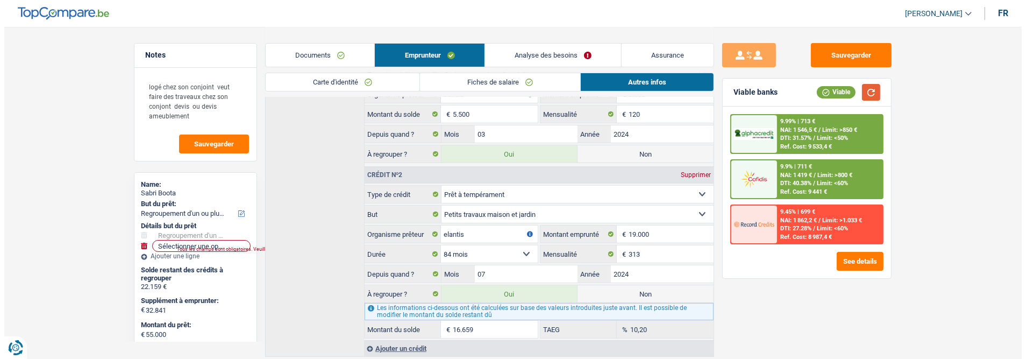
scroll to position [284, 0]
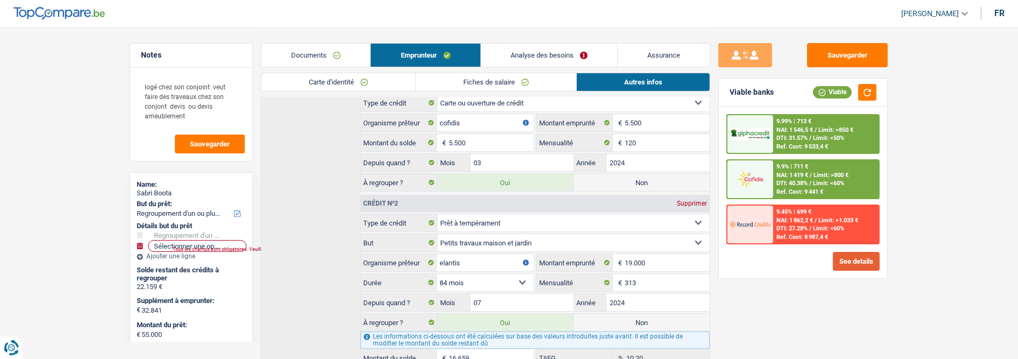
click at [857, 254] on button "See details" at bounding box center [856, 261] width 47 height 19
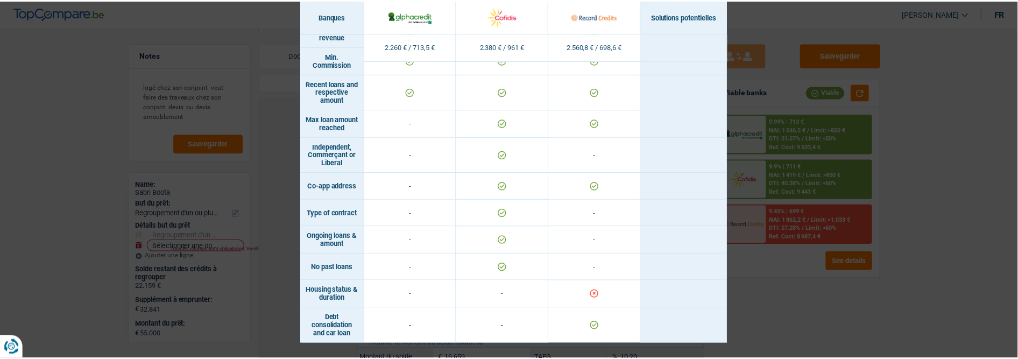
scroll to position [674, 0]
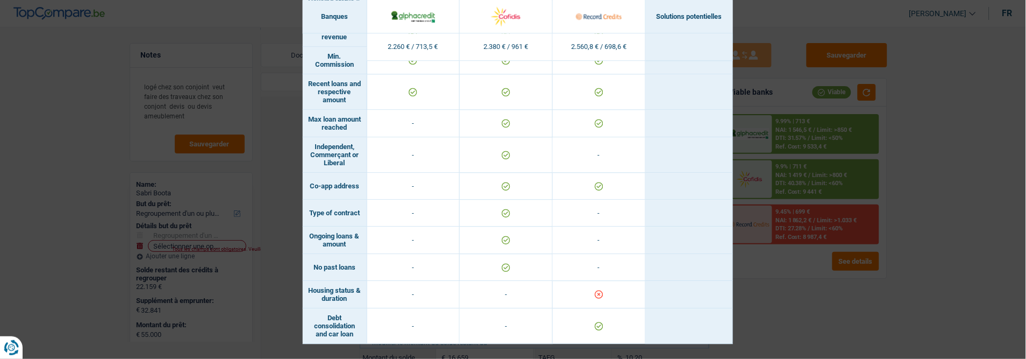
click at [986, 323] on div "Banks conditions × Banques Solutions potentielles Revenus / Charges 2.260 € / 7…" at bounding box center [513, 179] width 1026 height 359
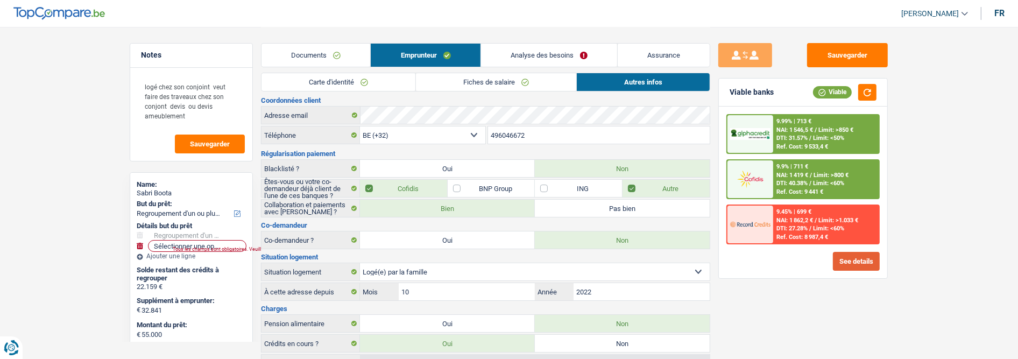
scroll to position [0, 0]
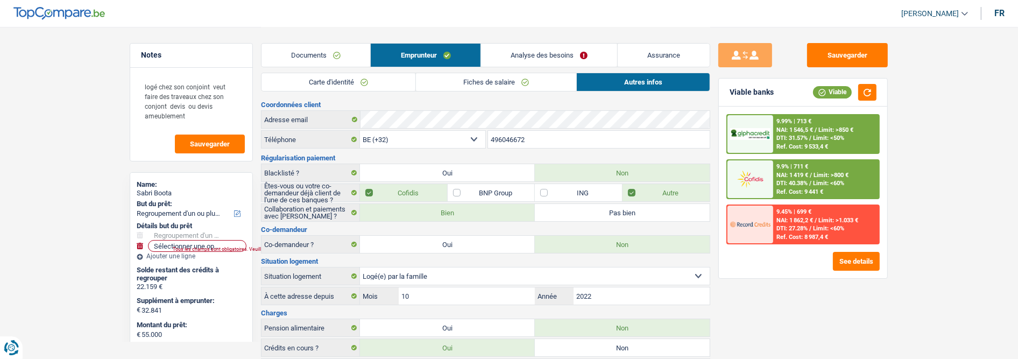
click at [585, 56] on link "Analyse des besoins" at bounding box center [549, 55] width 136 height 23
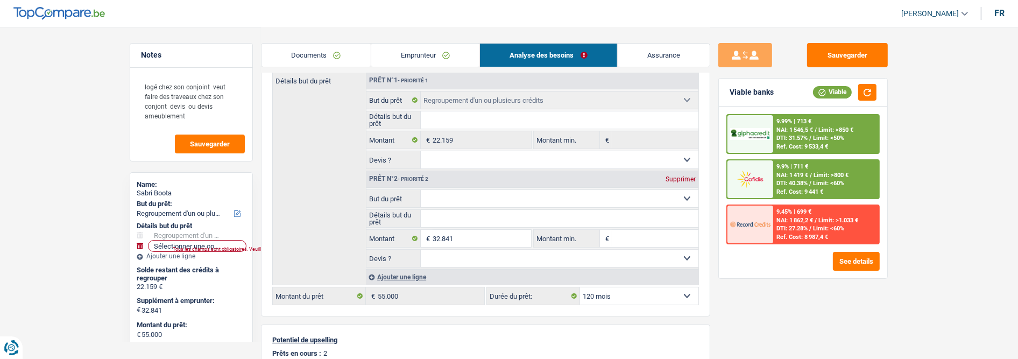
scroll to position [119, 0]
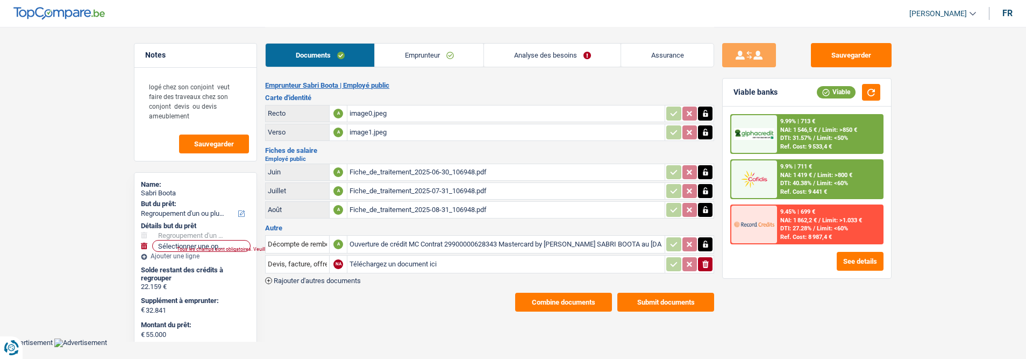
select select "refinancing"
select select "120"
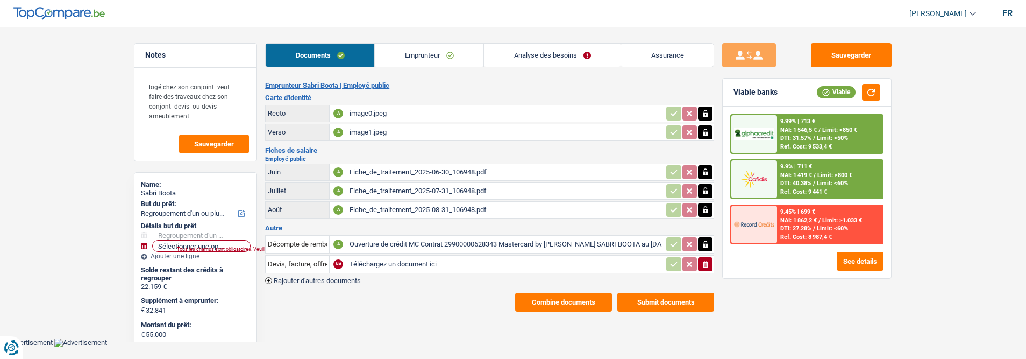
select select "refinancing"
select select "120"
click at [583, 55] on link "Analyse des besoins" at bounding box center [552, 55] width 137 height 23
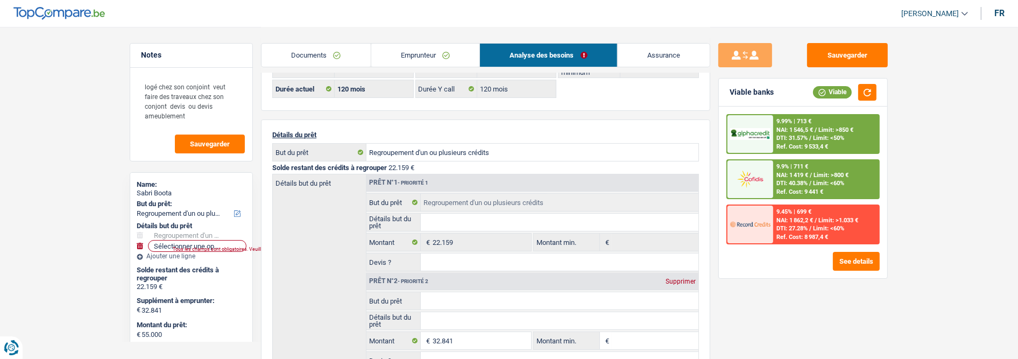
scroll to position [179, 0]
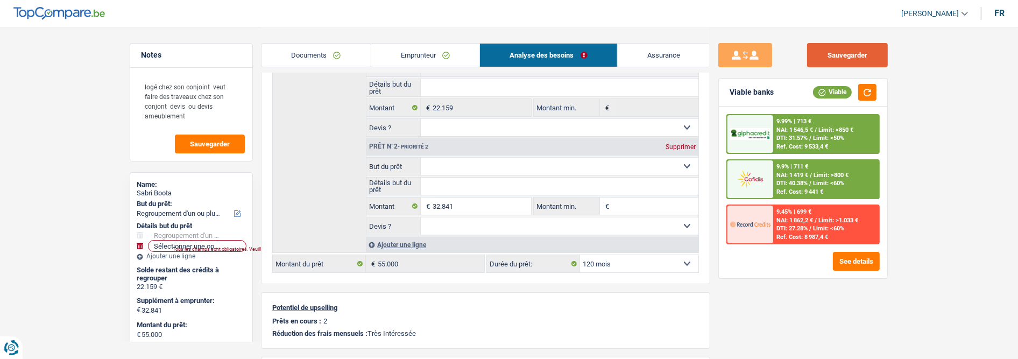
click at [837, 51] on button "Sauvegarder" at bounding box center [847, 55] width 81 height 24
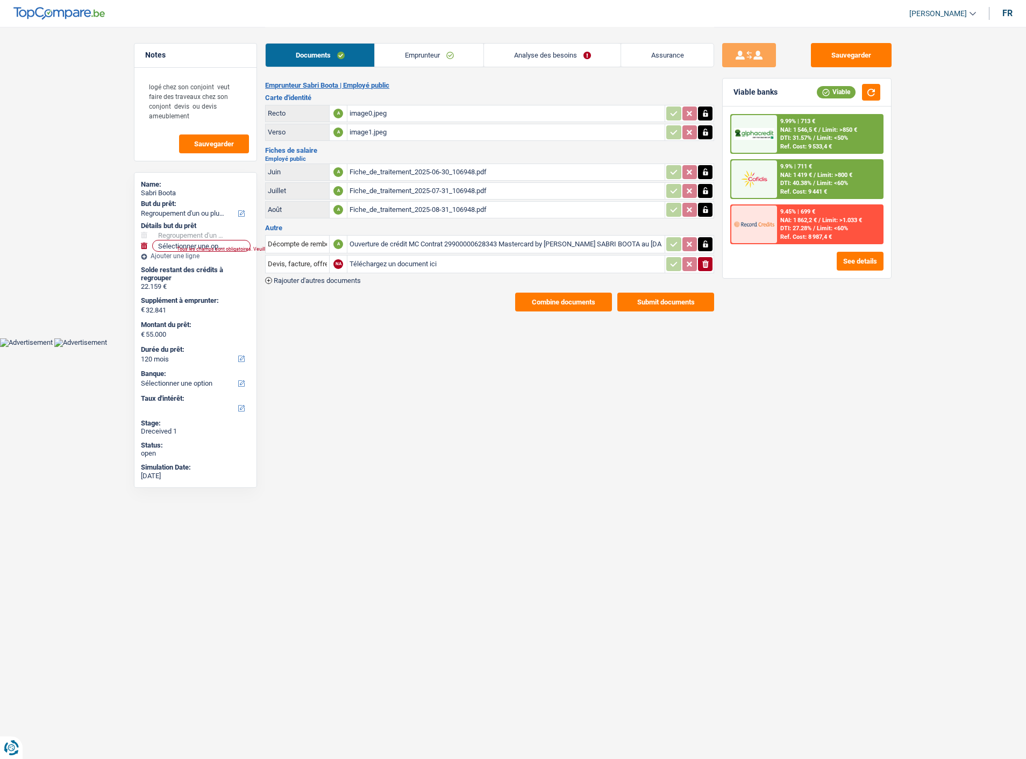
select select "refinancing"
select select "120"
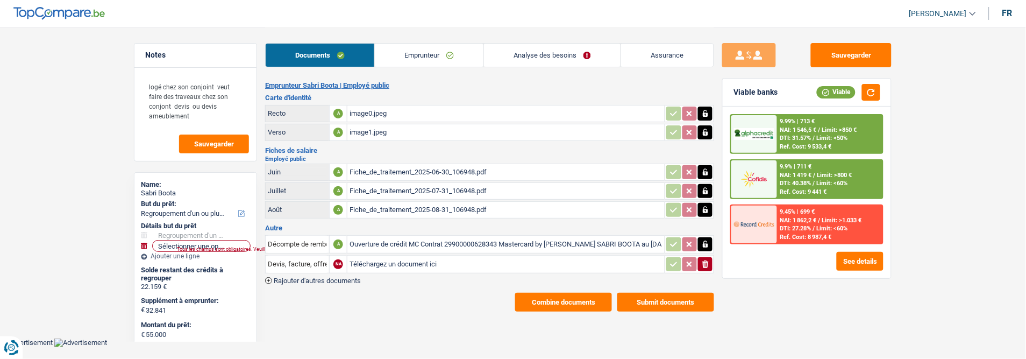
click at [559, 55] on link "Analyse des besoins" at bounding box center [552, 55] width 137 height 23
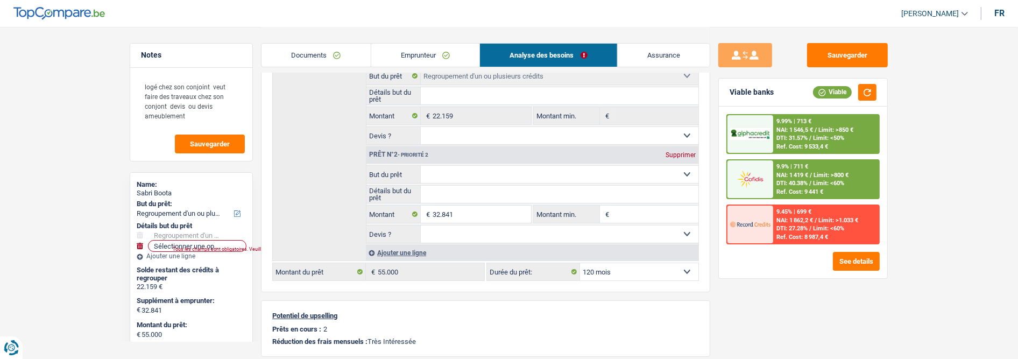
scroll to position [179, 0]
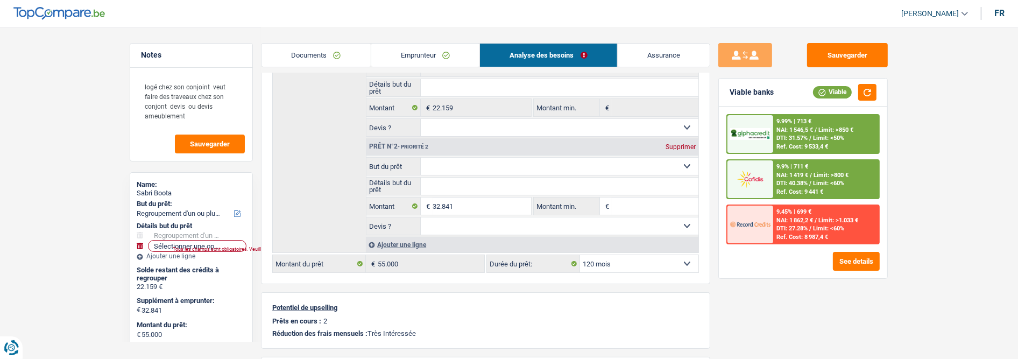
click at [514, 165] on select "Confort maison: meubles, textile, peinture, électroménager, outillage non-profe…" at bounding box center [560, 166] width 278 height 17
select select "houseOrGarden"
click at [421, 158] on select "Confort maison: meubles, textile, peinture, électroménager, outillage non-profe…" at bounding box center [560, 166] width 278 height 17
select select "houseOrGarden"
type input "0"
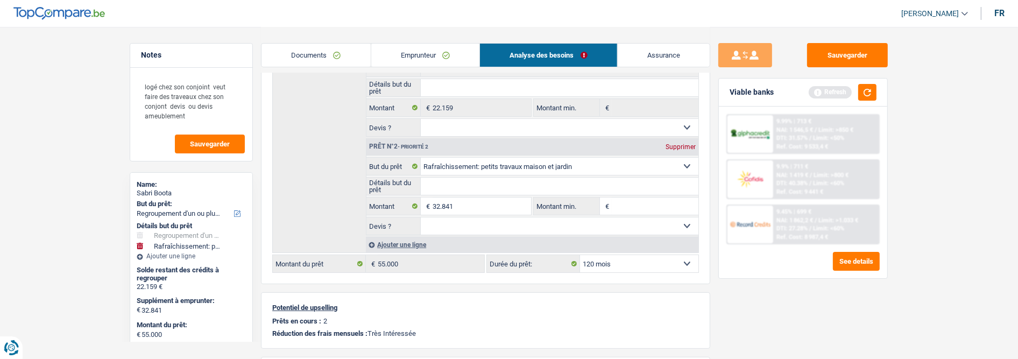
click at [493, 191] on input "Détails but du prêt" at bounding box center [560, 185] width 278 height 17
type input "Toiture"
click at [870, 90] on button "button" at bounding box center [867, 92] width 18 height 17
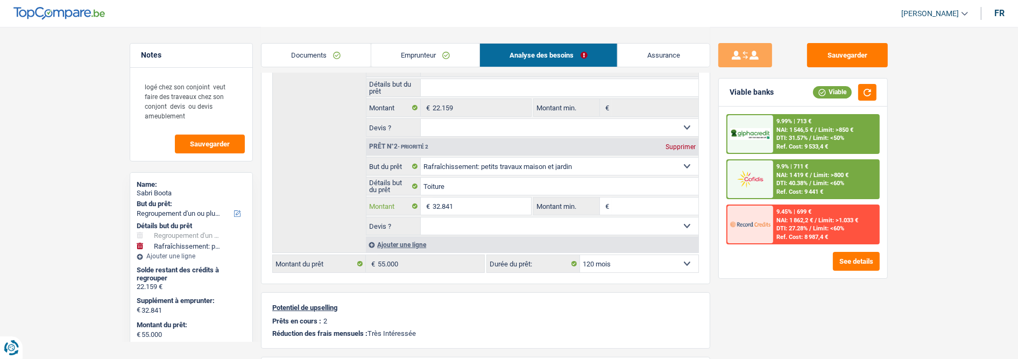
click at [485, 203] on input "32.841" at bounding box center [481, 205] width 98 height 17
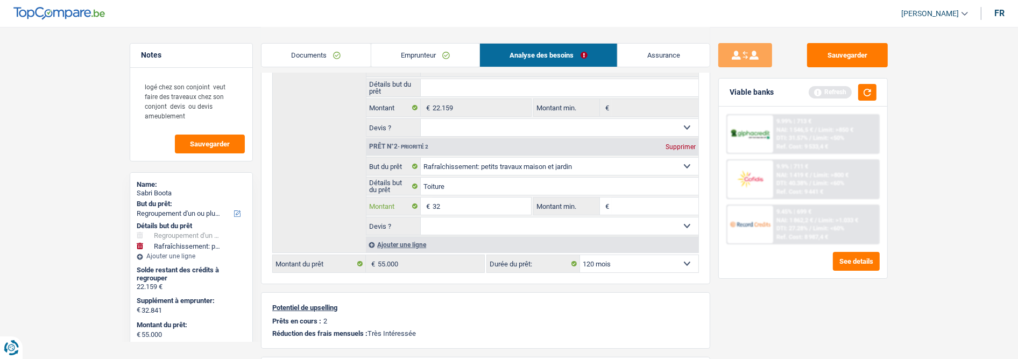
type input "3"
type input "20.000"
type input "42.159"
select select "144"
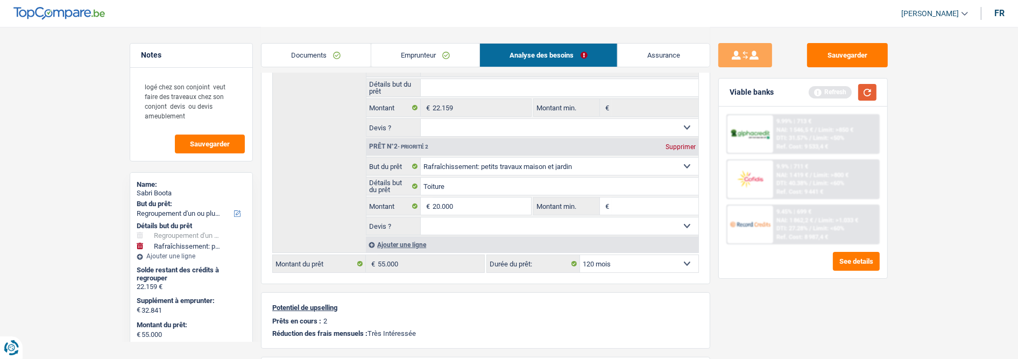
type input "42.159"
select select "144"
type input "42.159"
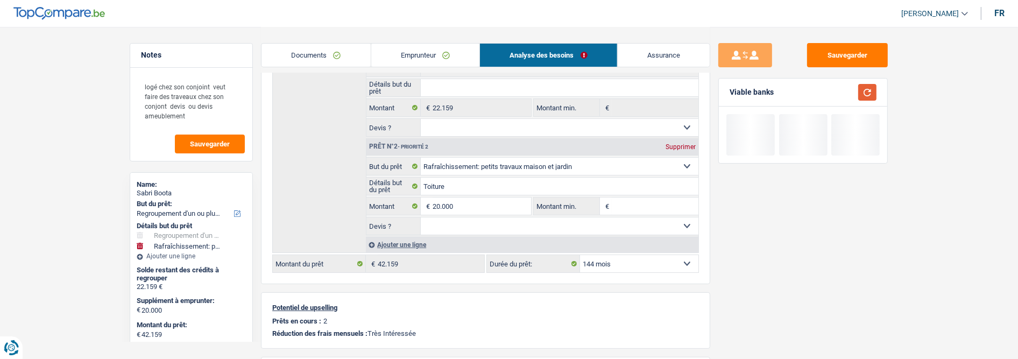
click at [869, 93] on button "button" at bounding box center [867, 92] width 18 height 17
click at [665, 262] on select "12 mois 18 mois 24 mois 30 mois 36 mois 42 mois 48 mois 60 mois 72 mois 84 mois…" at bounding box center [639, 263] width 118 height 17
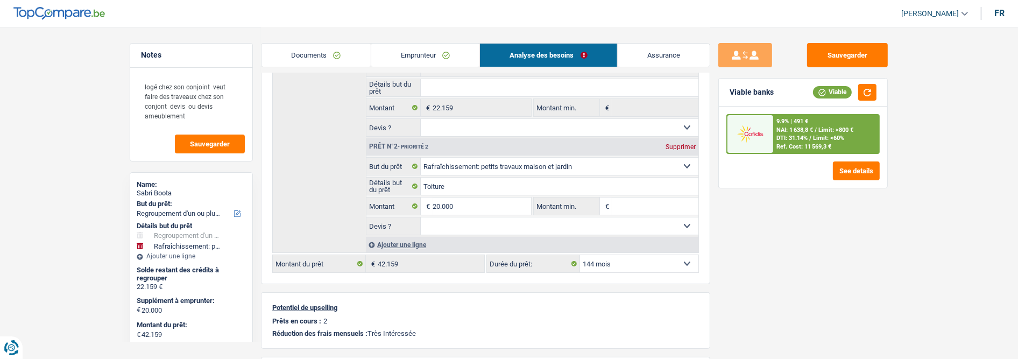
select select "120"
click at [580, 255] on select "12 mois 18 mois 24 mois 30 mois 36 mois 42 mois 48 mois 60 mois 72 mois 84 mois…" at bounding box center [639, 263] width 118 height 17
select select "120"
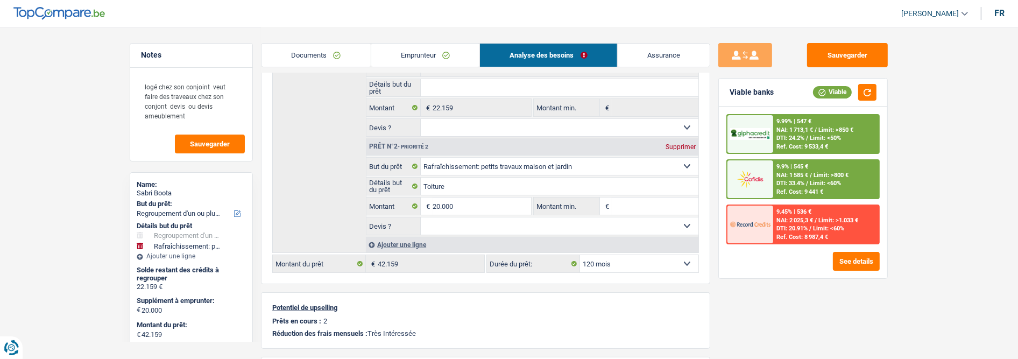
click at [671, 265] on select "12 mois 18 mois 24 mois 30 mois 36 mois 42 mois 48 mois 60 mois 72 mois 84 mois…" at bounding box center [639, 263] width 118 height 17
select select "84"
click at [580, 255] on select "12 mois 18 mois 24 mois 30 mois 36 mois 42 mois 48 mois 60 mois 72 mois 84 mois…" at bounding box center [639, 263] width 118 height 17
select select "84"
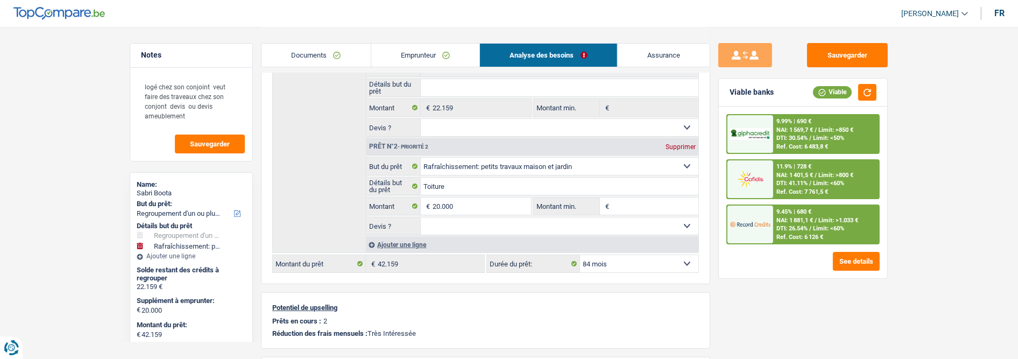
click at [819, 226] on span "Limit: <60%" at bounding box center [828, 228] width 31 height 7
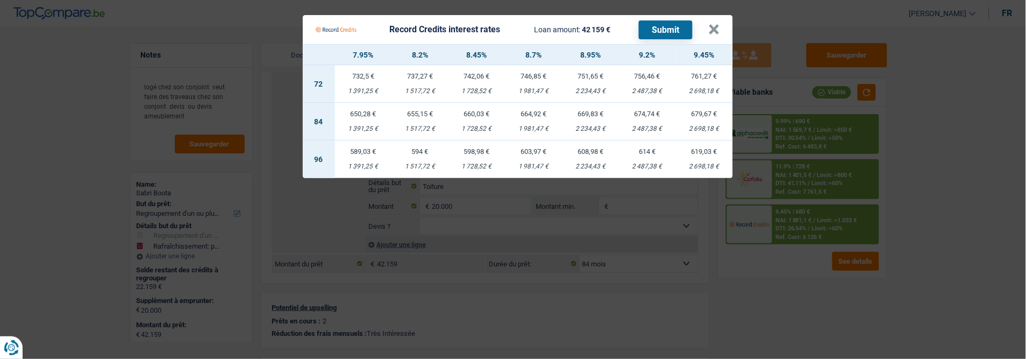
click at [586, 113] on td "669,83 € 2 234,43 €" at bounding box center [590, 122] width 57 height 38
select select "record credits"
type input "8,95"
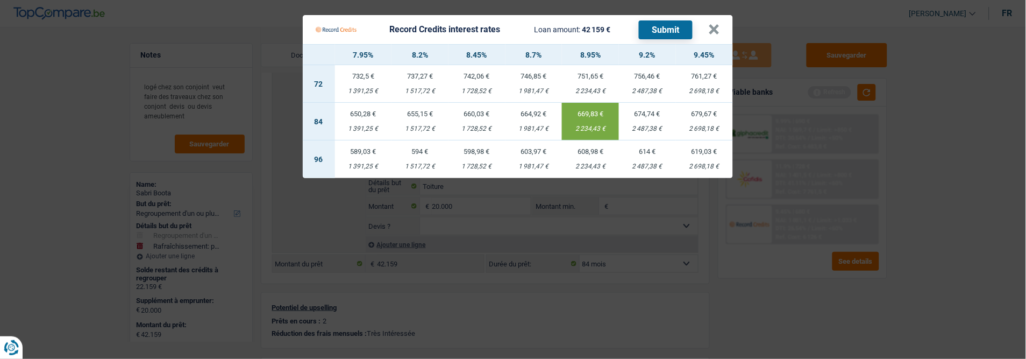
click at [662, 24] on button "Submit" at bounding box center [666, 29] width 54 height 19
click at [720, 24] on button "×" at bounding box center [714, 29] width 11 height 11
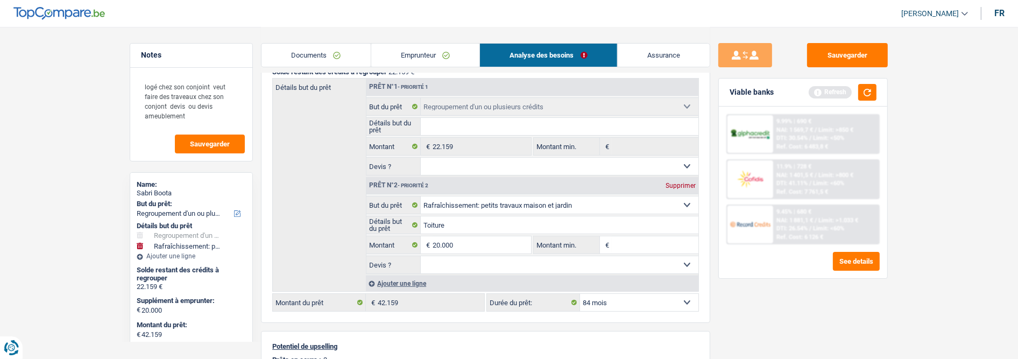
scroll to position [119, 0]
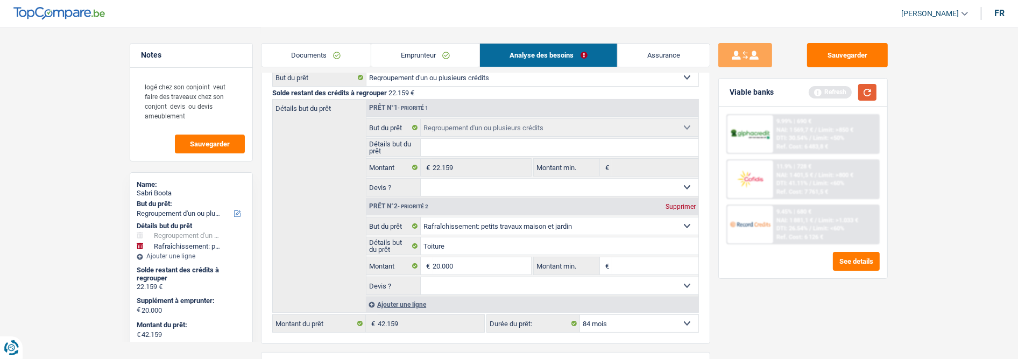
click at [865, 89] on button "button" at bounding box center [867, 92] width 18 height 17
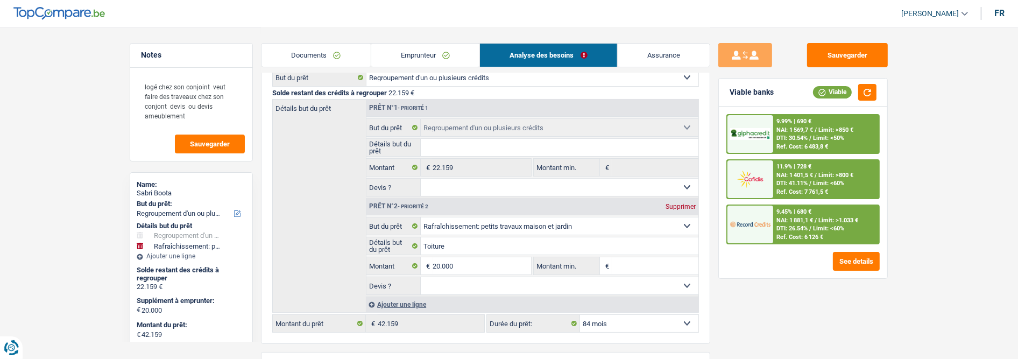
click at [826, 176] on div "11.9% | 728 € NAI: 1 401,5 € / Limit: >800 € DTI: 41.11% / Limit: <60% Ref. Cos…" at bounding box center [826, 179] width 106 height 38
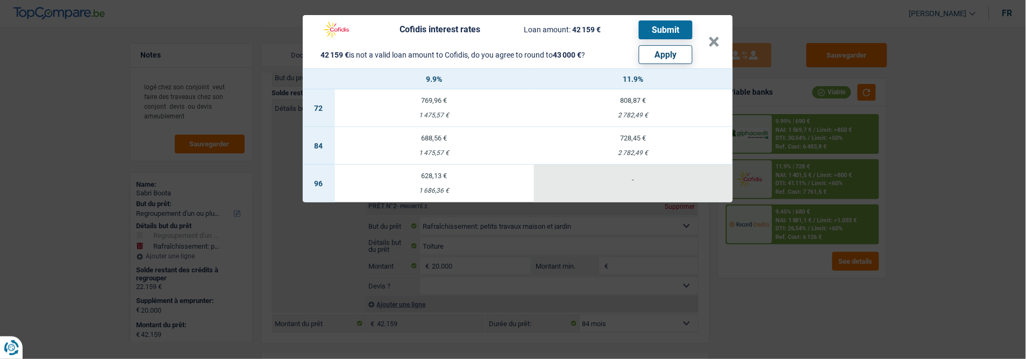
click at [678, 46] on button "Apply" at bounding box center [666, 54] width 54 height 19
type input "20.841"
type input "43.000"
select select "144"
type input "43.000"
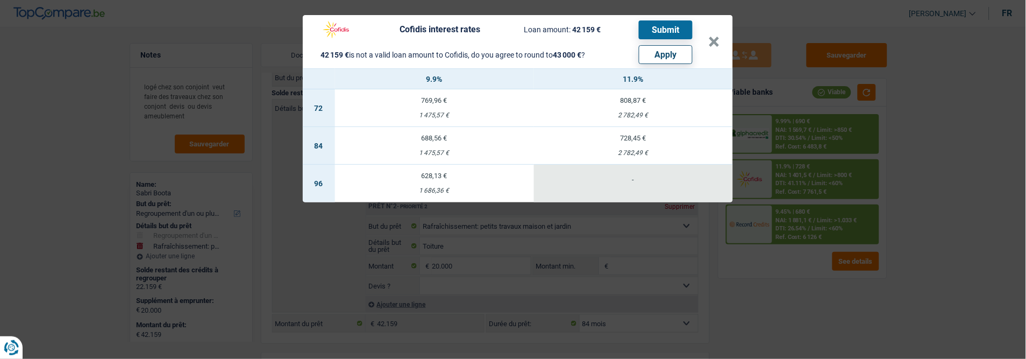
select select "144"
type input "43.000"
select select "144"
select select "other"
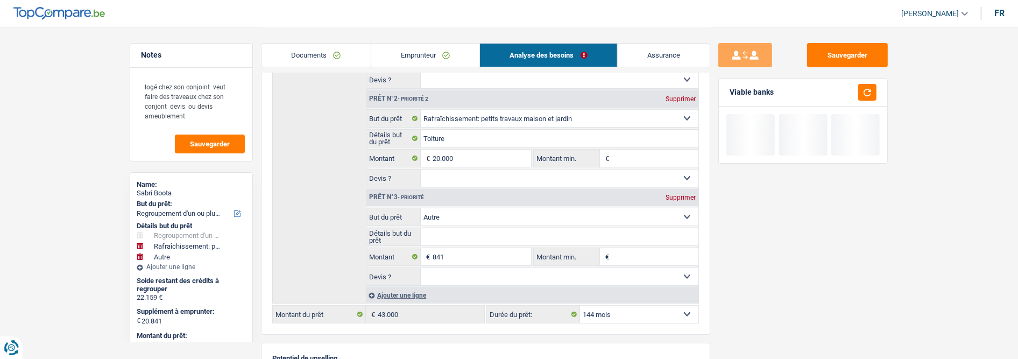
scroll to position [239, 0]
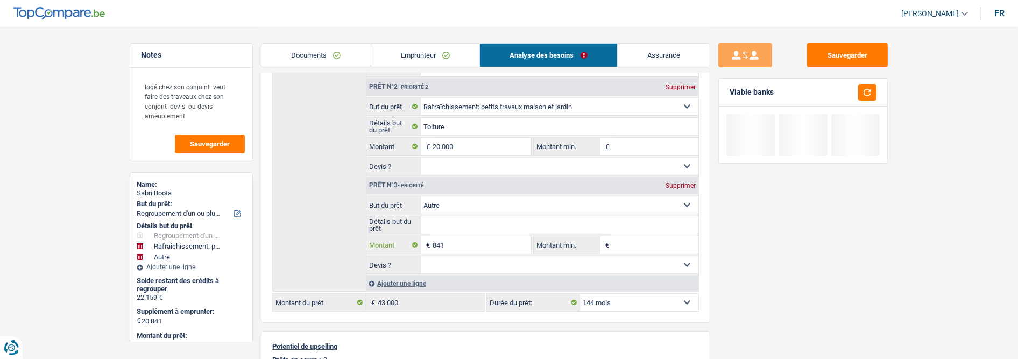
click at [453, 240] on input "841" at bounding box center [481, 244] width 98 height 17
type input "84"
select select
type input "8"
select select
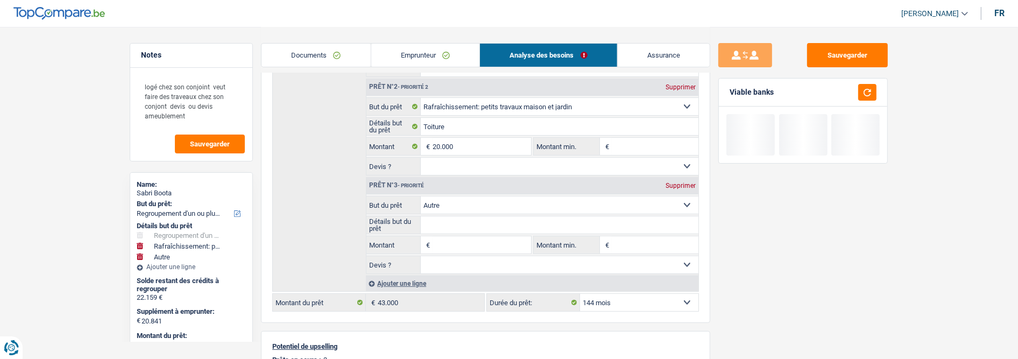
select select
type input "20.000"
type input "42.159"
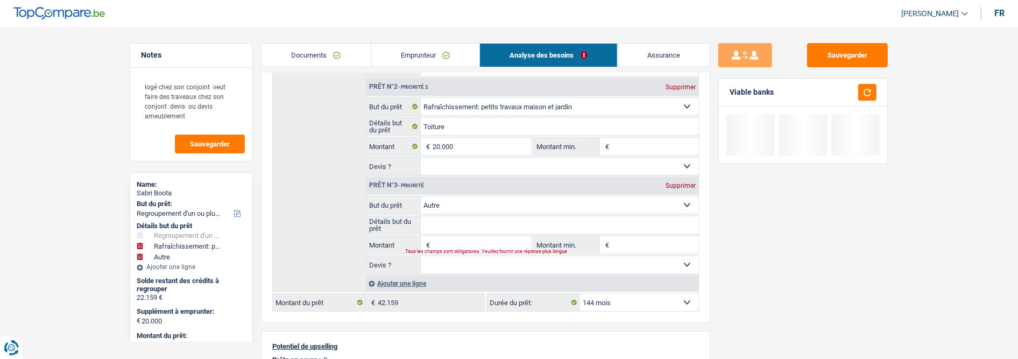
click at [685, 184] on div "Supprimer" at bounding box center [680, 185] width 35 height 6
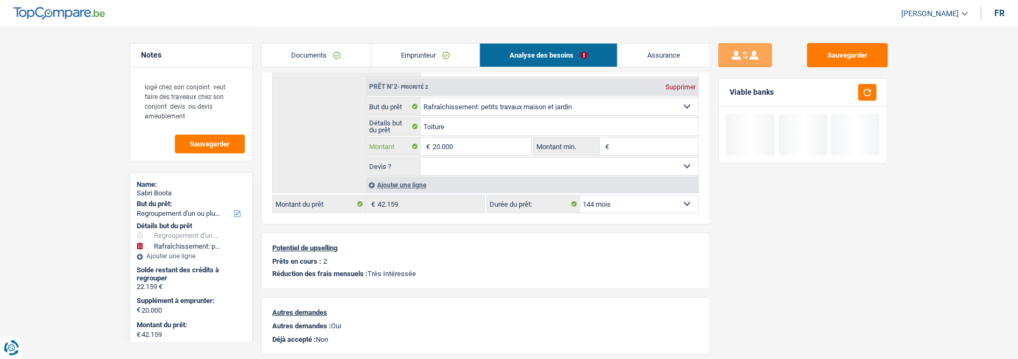
click at [482, 147] on input "20.000" at bounding box center [481, 146] width 98 height 17
type input "20.841"
type input "43.000"
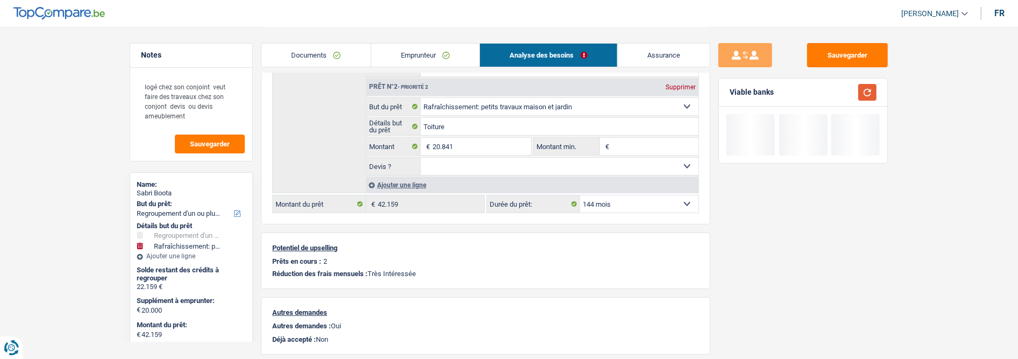
type input "43.000"
click at [866, 89] on button "button" at bounding box center [867, 92] width 18 height 17
click at [657, 203] on select "12 mois 18 mois 24 mois 30 mois 36 mois 42 mois 48 mois 60 mois 72 mois 84 mois…" at bounding box center [639, 203] width 118 height 17
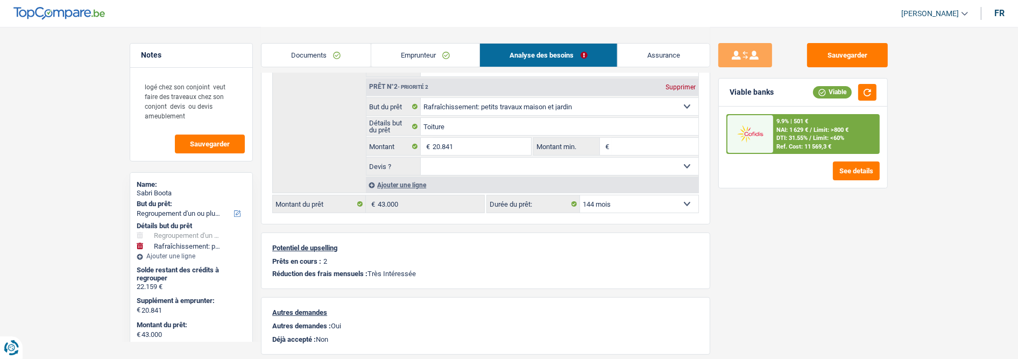
select select "120"
click at [580, 195] on select "12 mois 18 mois 24 mois 30 mois 36 mois 42 mois 48 mois 60 mois 72 mois 84 mois…" at bounding box center [639, 203] width 118 height 17
select select "120"
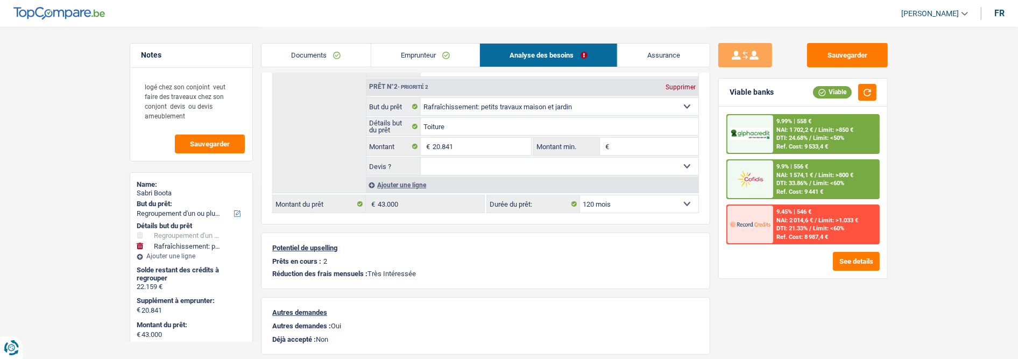
click at [822, 173] on span "Limit: >800 €" at bounding box center [835, 175] width 35 height 7
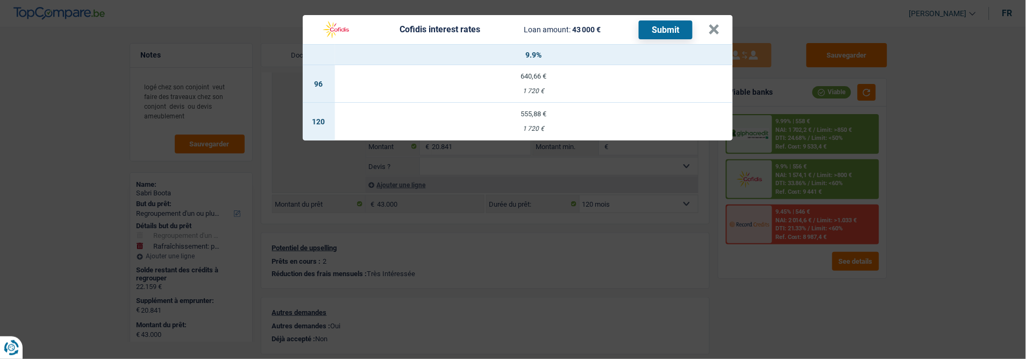
click at [545, 117] on td "555,88 € 1 720 €" at bounding box center [534, 122] width 398 height 38
select select "cofidis"
type input "9,90"
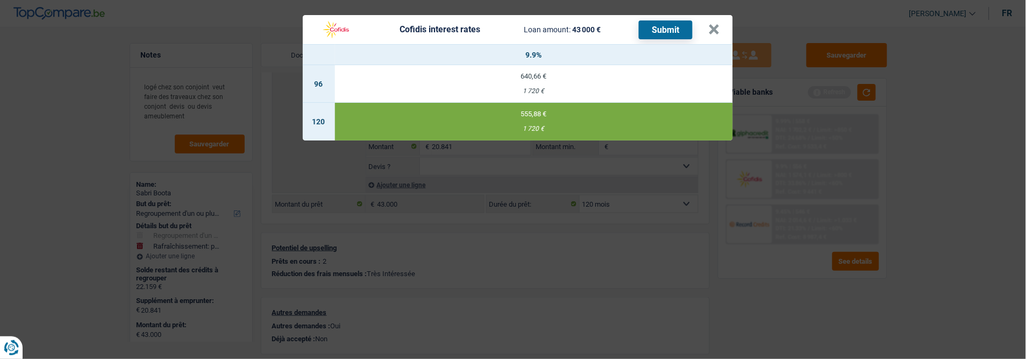
click at [680, 20] on button "Submit" at bounding box center [666, 29] width 54 height 19
click at [719, 24] on button "×" at bounding box center [714, 29] width 11 height 11
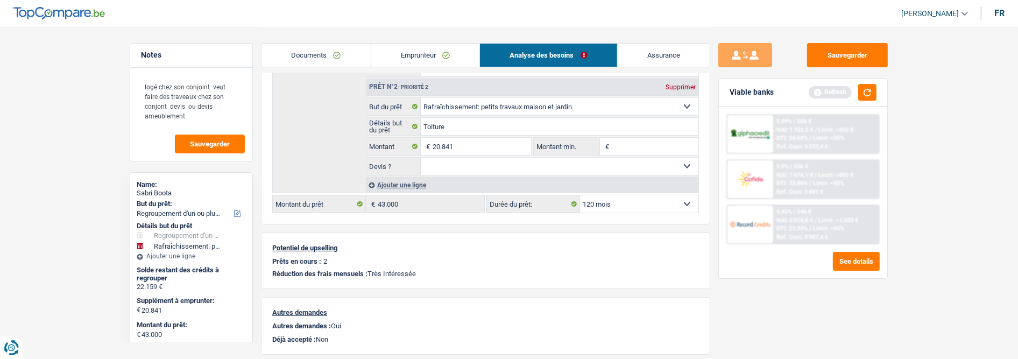
click at [326, 53] on link "Documents" at bounding box center [315, 55] width 109 height 23
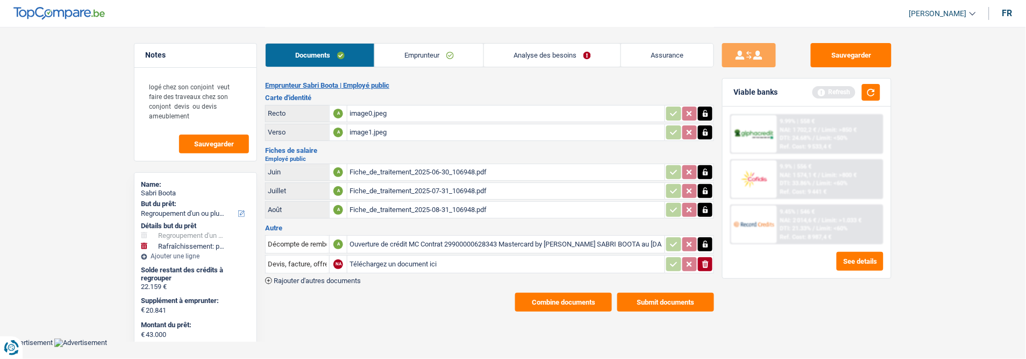
click at [650, 293] on button "Submit documents" at bounding box center [665, 302] width 97 height 19
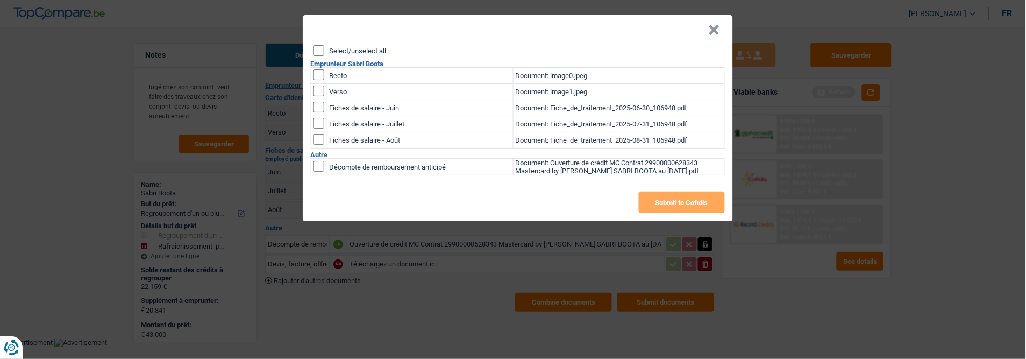
click at [320, 45] on input "Select/unselect all" at bounding box center [319, 50] width 11 height 11
checkbox input "true"
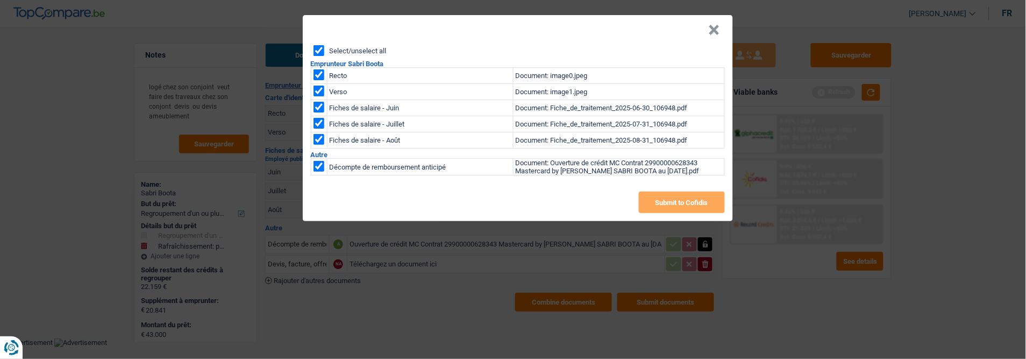
checkbox input "true"
click at [662, 197] on button "Submit to Cofidis" at bounding box center [682, 202] width 86 height 22
click at [715, 25] on button "×" at bounding box center [714, 30] width 11 height 11
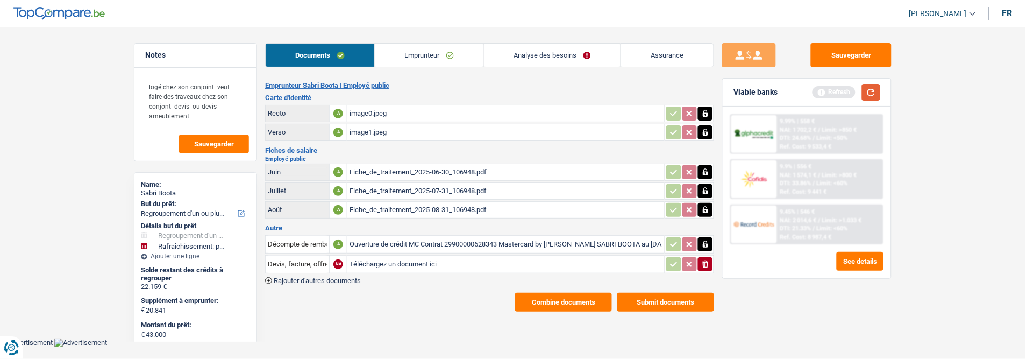
click at [869, 91] on button "button" at bounding box center [871, 92] width 18 height 17
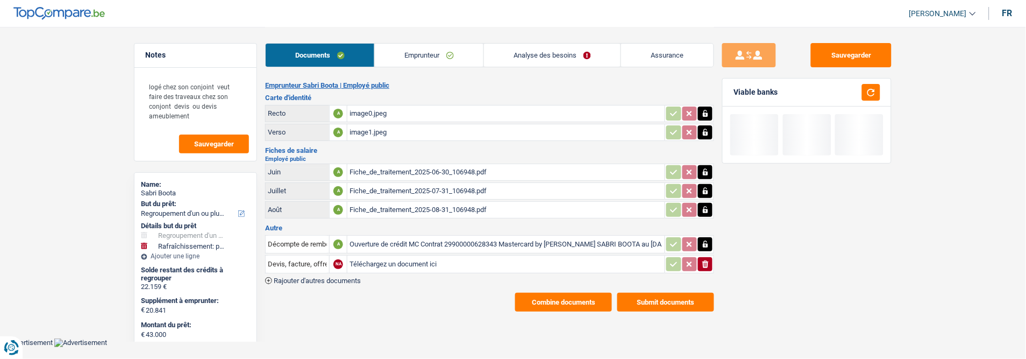
click at [567, 55] on link "Analyse des besoins" at bounding box center [552, 55] width 137 height 23
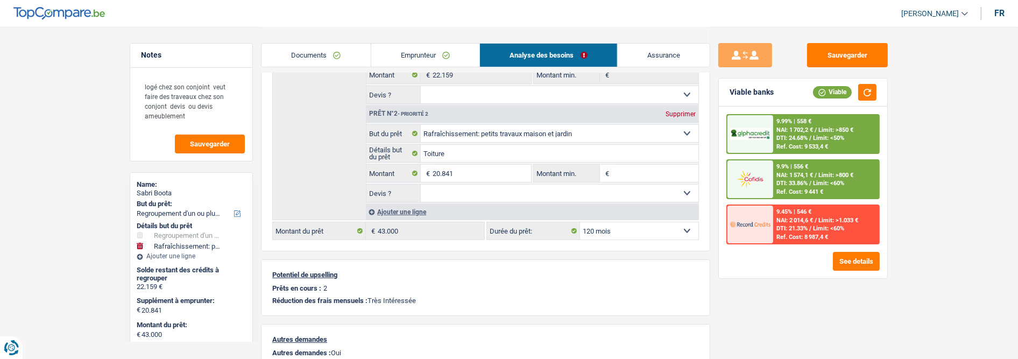
scroll to position [239, 0]
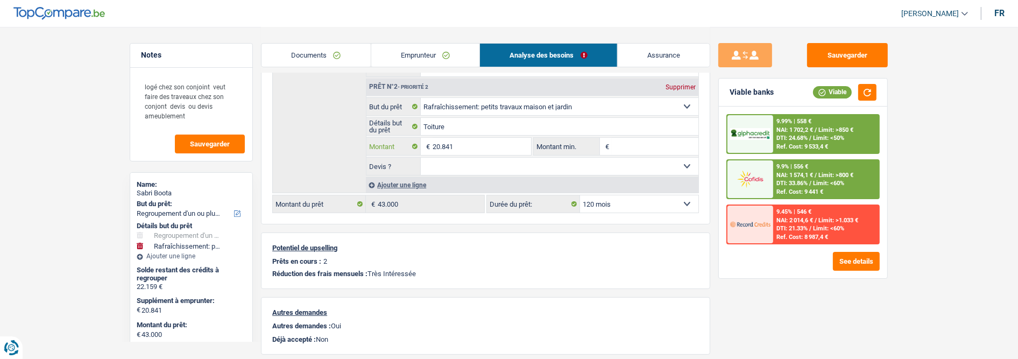
click at [463, 147] on input "20.841" at bounding box center [481, 146] width 98 height 17
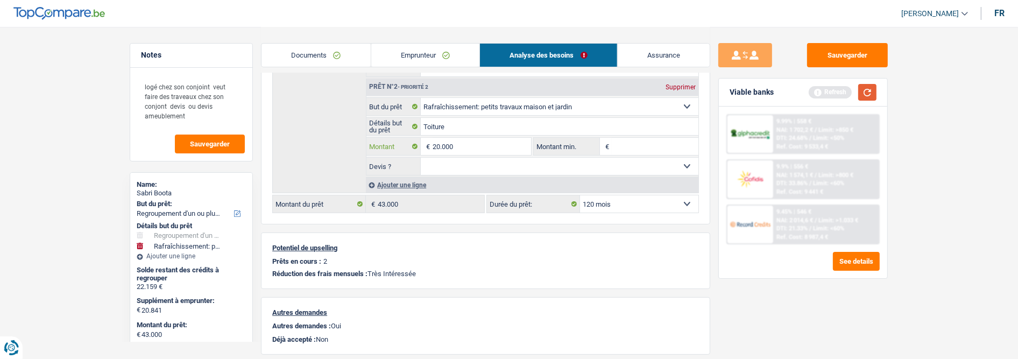
type input "20.000"
type input "42.159"
select select "144"
type input "42.159"
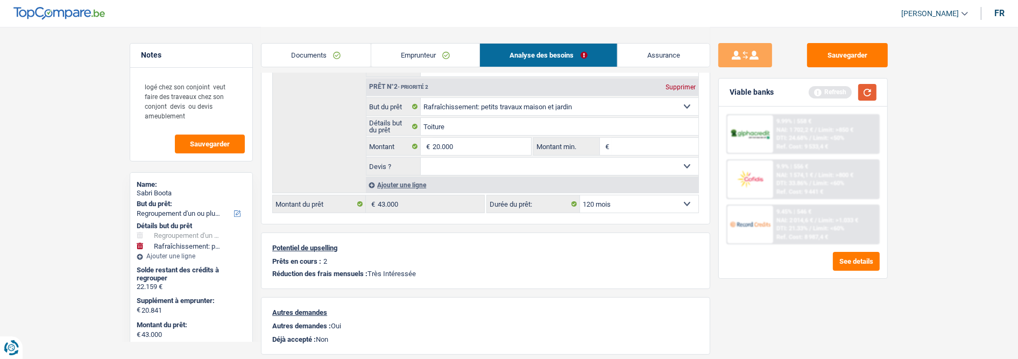
select select "144"
type input "42.159"
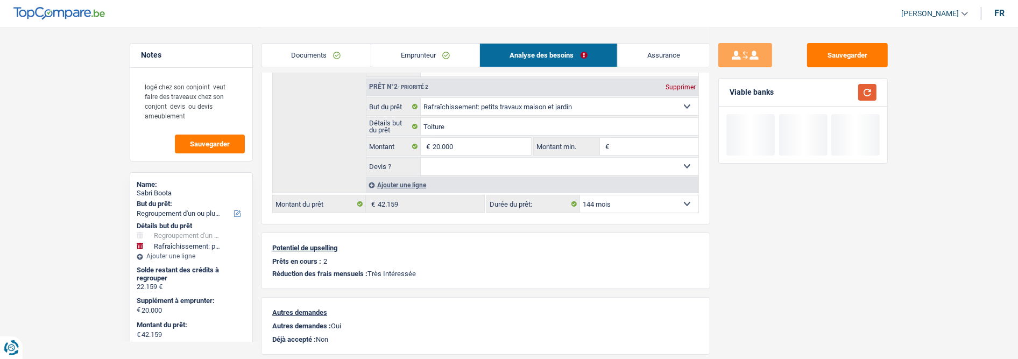
click at [868, 93] on button "button" at bounding box center [867, 92] width 18 height 17
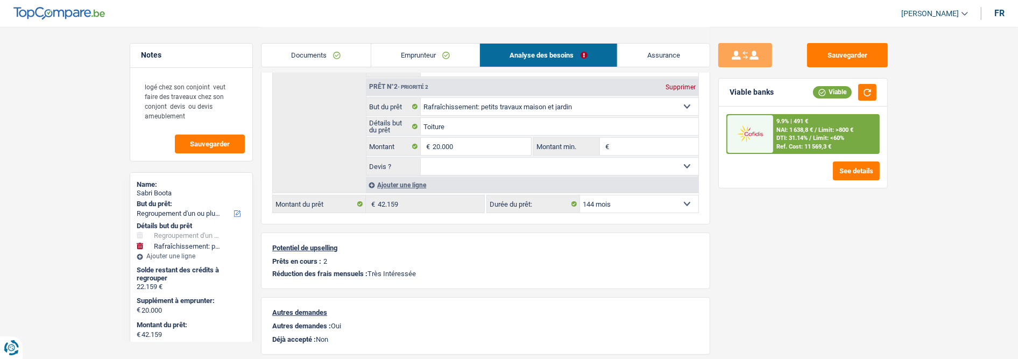
click at [620, 205] on select "12 mois 18 mois 24 mois 30 mois 36 mois 42 mois 48 mois 60 mois 72 mois 84 mois…" at bounding box center [639, 203] width 118 height 17
select select "120"
click at [580, 195] on select "12 mois 18 mois 24 mois 30 mois 36 mois 42 mois 48 mois 60 mois 72 mois 84 mois…" at bounding box center [639, 203] width 118 height 17
select select "120"
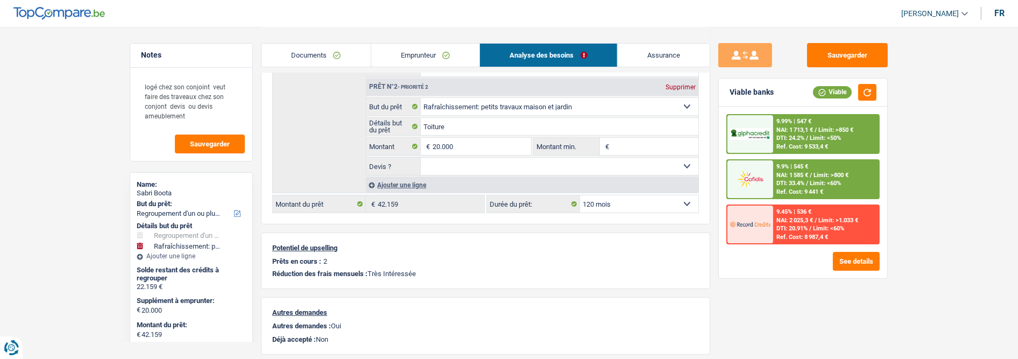
click at [816, 136] on span "Limit: <50%" at bounding box center [824, 137] width 31 height 7
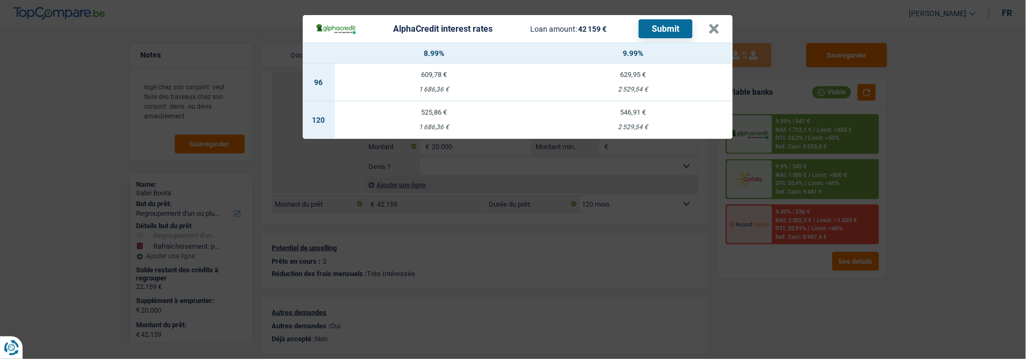
click at [651, 109] on div "546,91 €" at bounding box center [633, 112] width 199 height 7
select select "alphacredit"
type input "9,99"
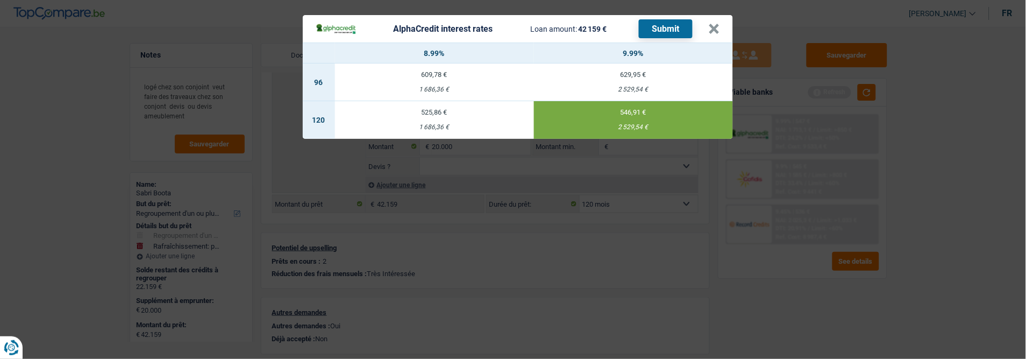
click at [660, 26] on button "Submit" at bounding box center [666, 28] width 54 height 19
click at [712, 24] on button "×" at bounding box center [714, 29] width 11 height 11
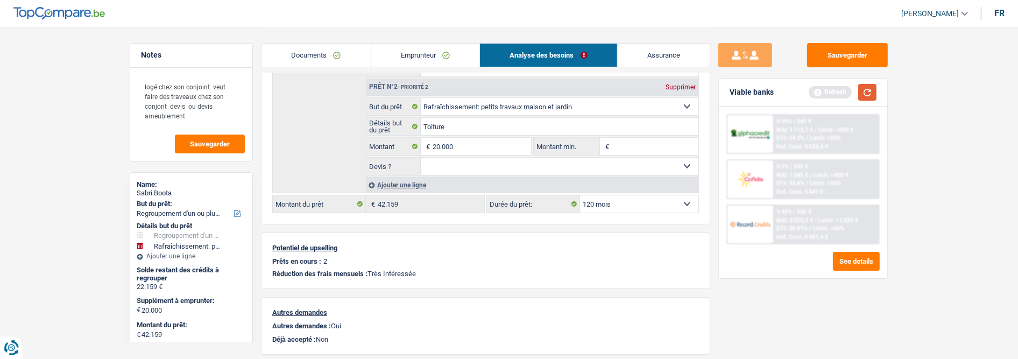
click at [864, 84] on button "button" at bounding box center [867, 92] width 18 height 17
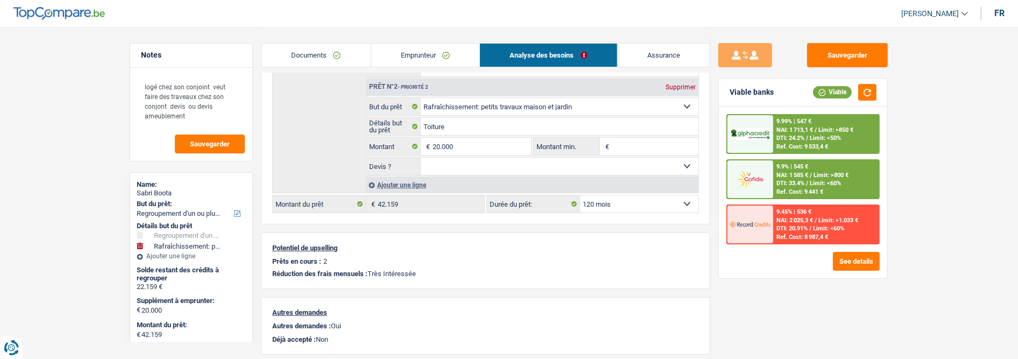
click at [399, 50] on link "Emprunteur" at bounding box center [425, 55] width 109 height 23
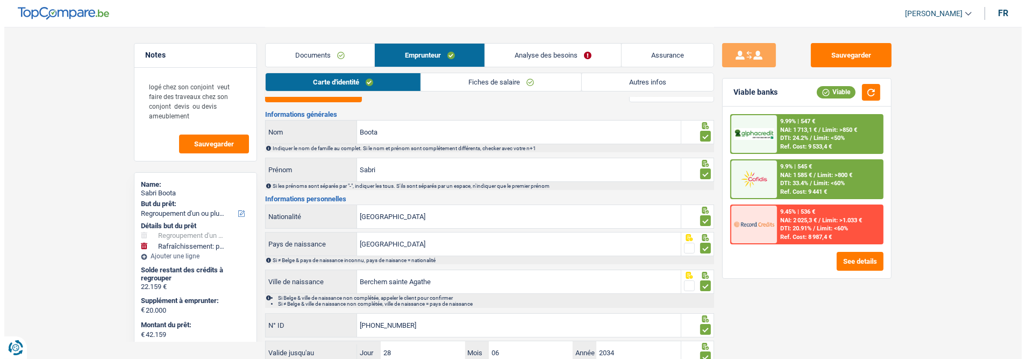
scroll to position [0, 0]
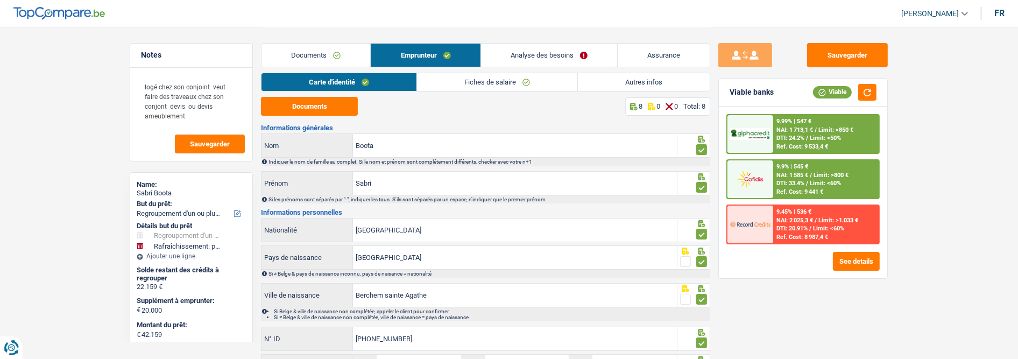
click at [274, 95] on div "Carte d'identité Fiches de salaire Autres infos" at bounding box center [485, 85] width 449 height 24
click at [292, 102] on button "Documents" at bounding box center [309, 106] width 97 height 19
click at [346, 55] on link "Documents" at bounding box center [315, 55] width 109 height 23
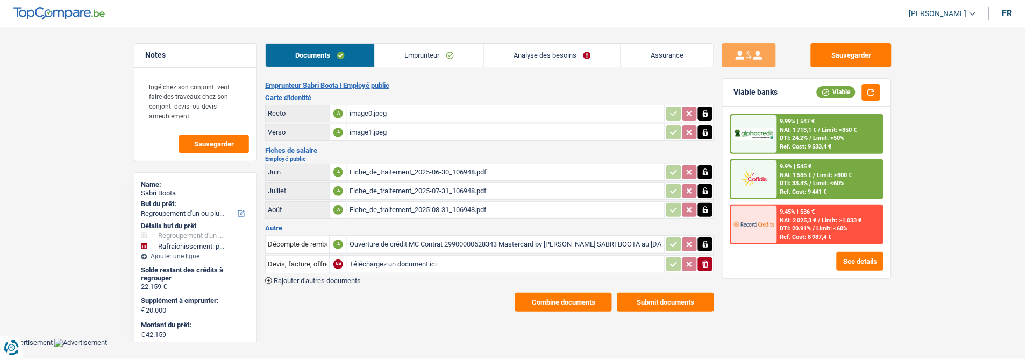
click at [578, 278] on div "Emprunteur Sabri Boota | Employé public Carte d'identité Recto A image0.jpeg Ve…" at bounding box center [489, 196] width 449 height 230
click at [575, 293] on button "Combine documents" at bounding box center [563, 302] width 97 height 19
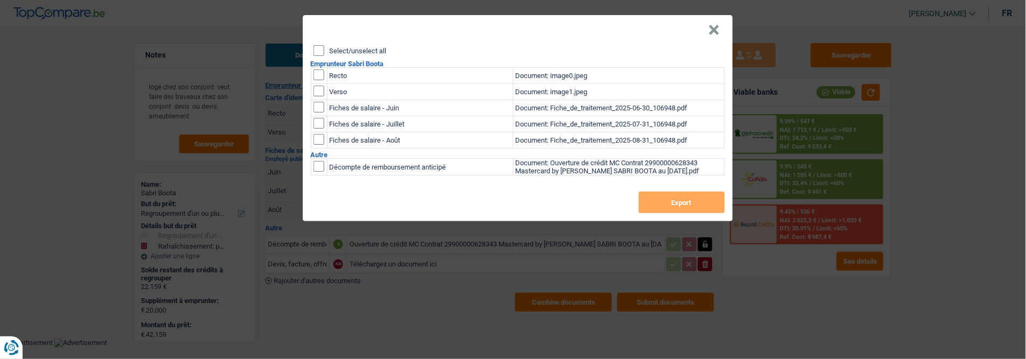
click at [317, 48] on input "Select/unselect all" at bounding box center [319, 50] width 11 height 11
checkbox input "true"
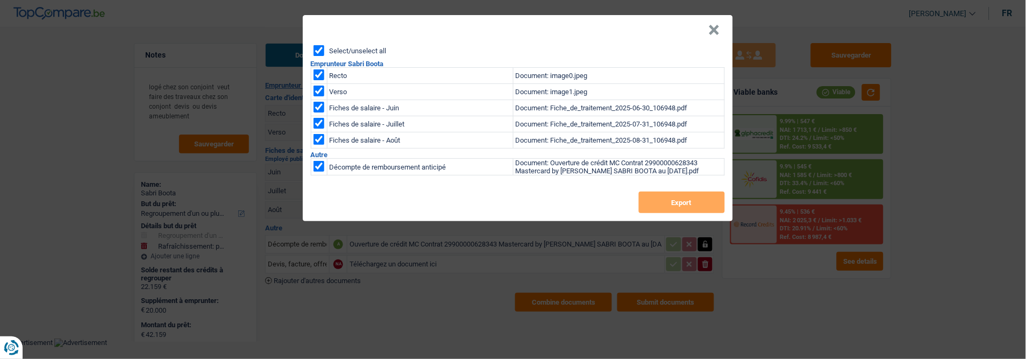
checkbox input "true"
click at [693, 200] on button "Export" at bounding box center [682, 202] width 86 height 22
click at [965, 250] on div "× Select/unselect all Emprunteur Sabri Boota Recto Document: image0.jpeg Verso …" at bounding box center [513, 179] width 1026 height 359
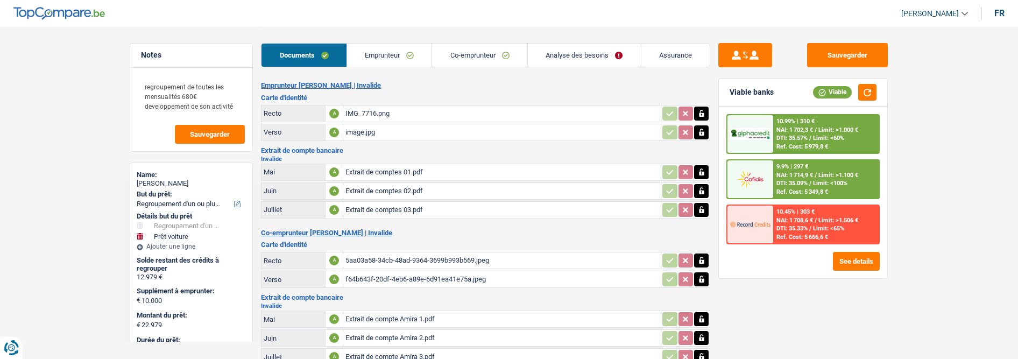
select select "refinancing"
select select "car"
select select "120"
select select "alphacredit"
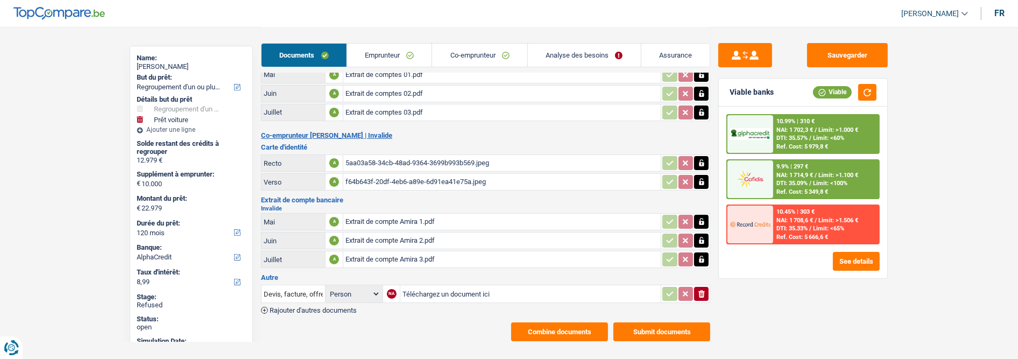
scroll to position [119, 0]
click at [598, 47] on link "Analyse des besoins" at bounding box center [584, 55] width 113 height 23
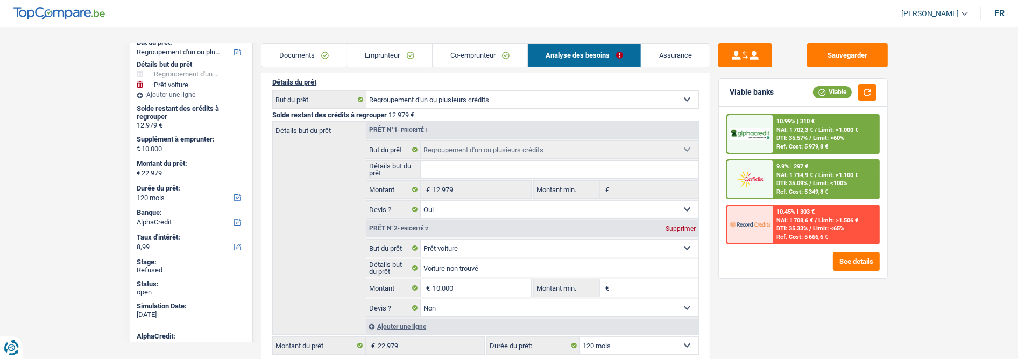
scroll to position [179, 0]
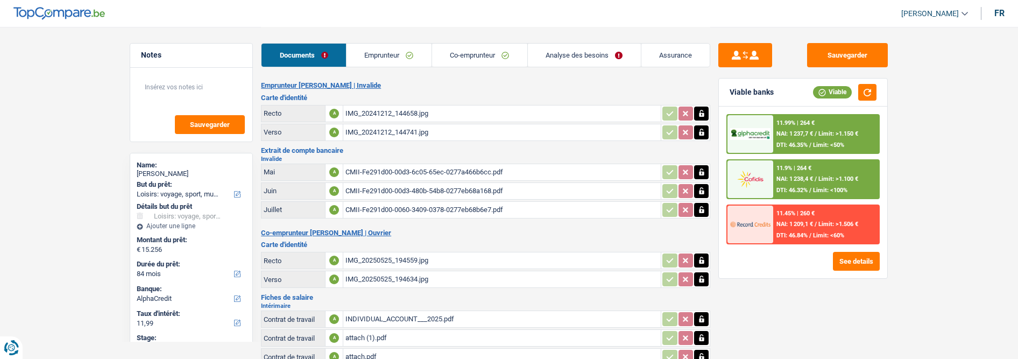
select select "hobbies"
select select "84"
select select "alphacredit"
select select "applicant"
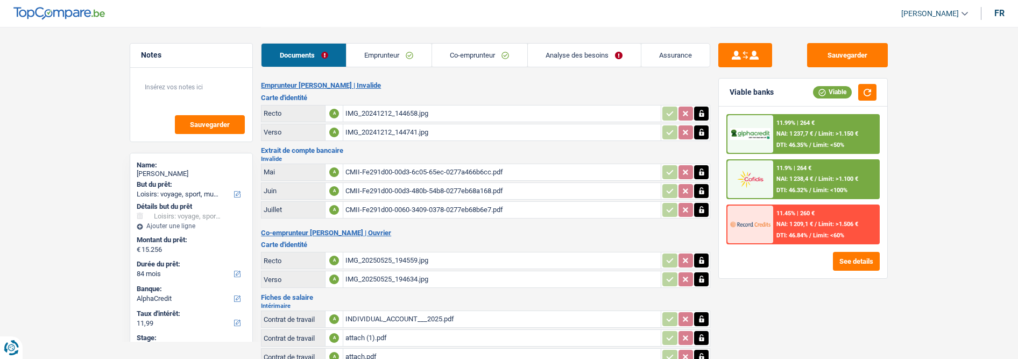
select select "applicant"
select select "84"
select select "hobbies"
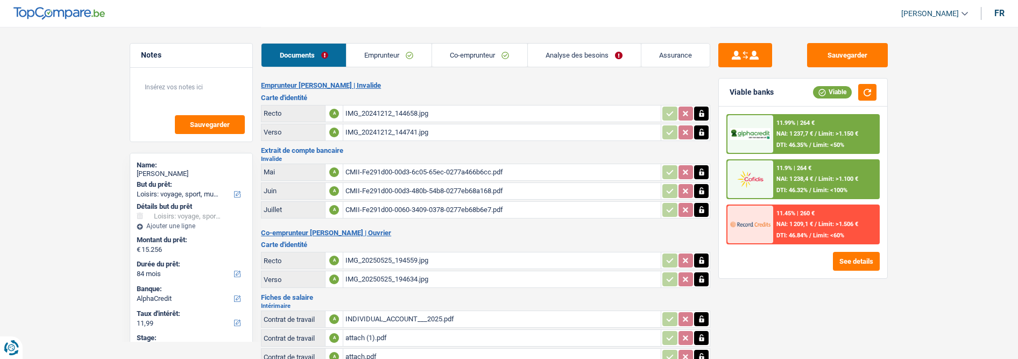
select select "hobbies"
select select "yes"
select select "84"
click at [594, 50] on link "Analyse des besoins" at bounding box center [584, 55] width 113 height 23
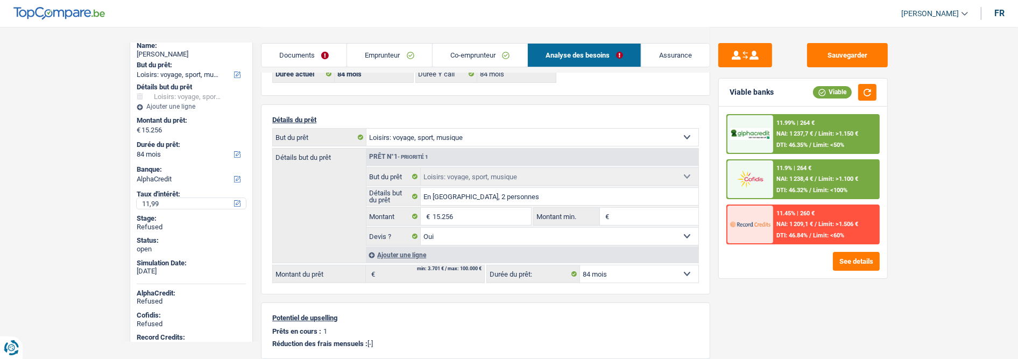
scroll to position [60, 0]
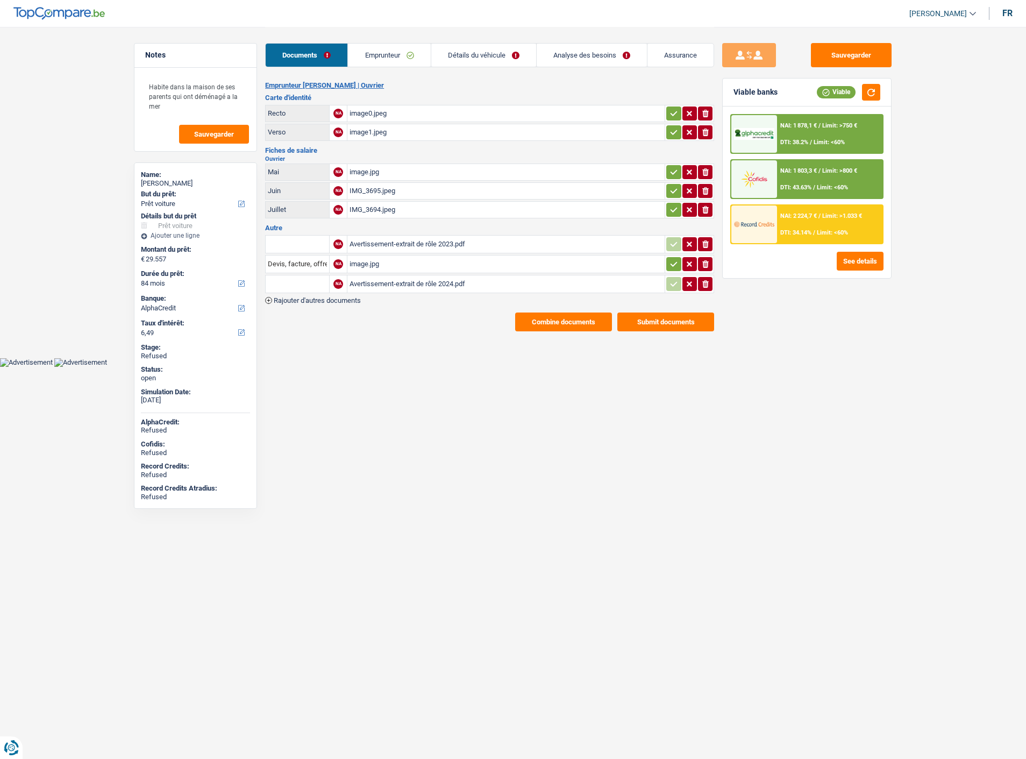
select select "car"
select select "84"
select select "alphacredit"
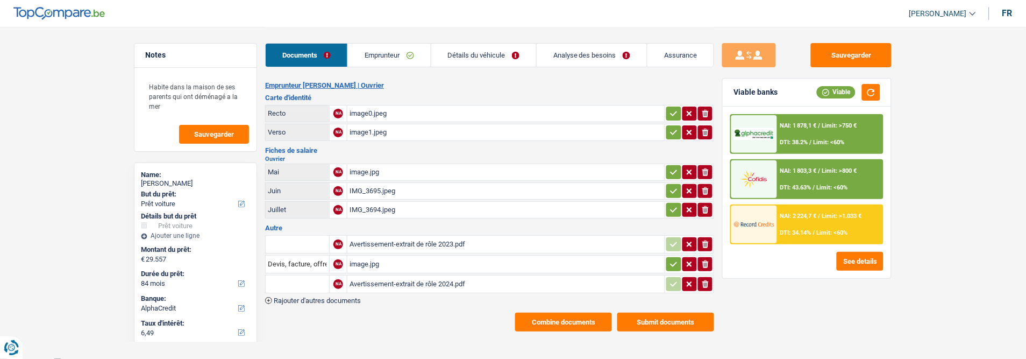
click at [605, 60] on link "Analyse des besoins" at bounding box center [592, 55] width 110 height 23
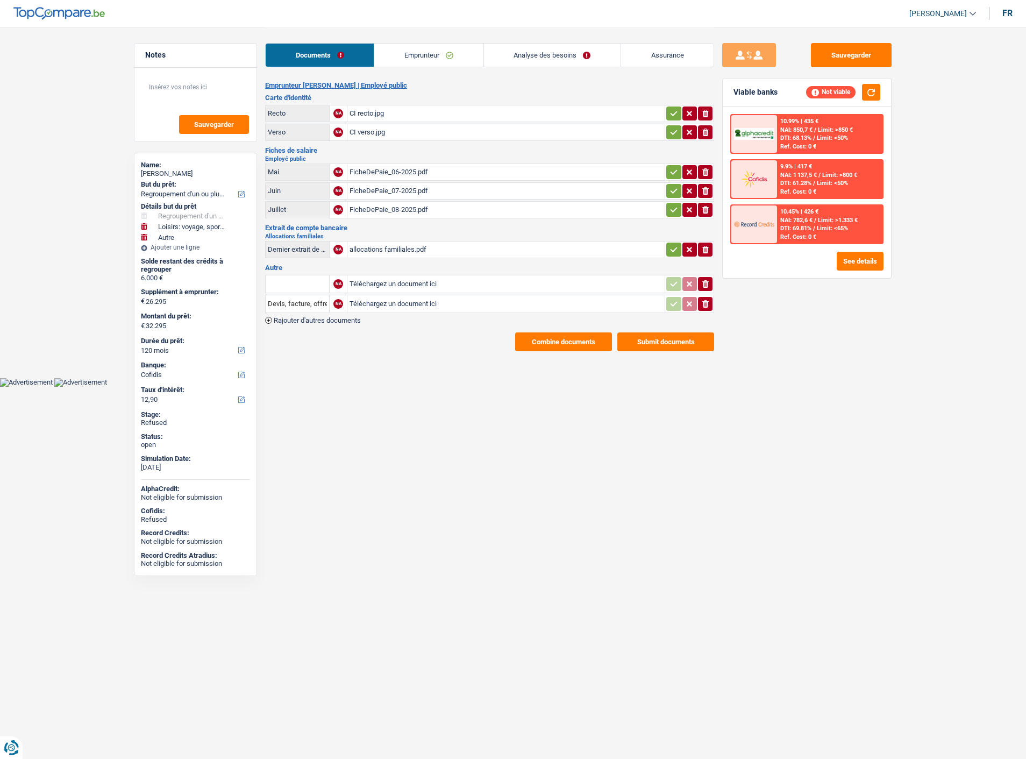
select select "refinancing"
select select "hobbies"
select select "other"
select select "120"
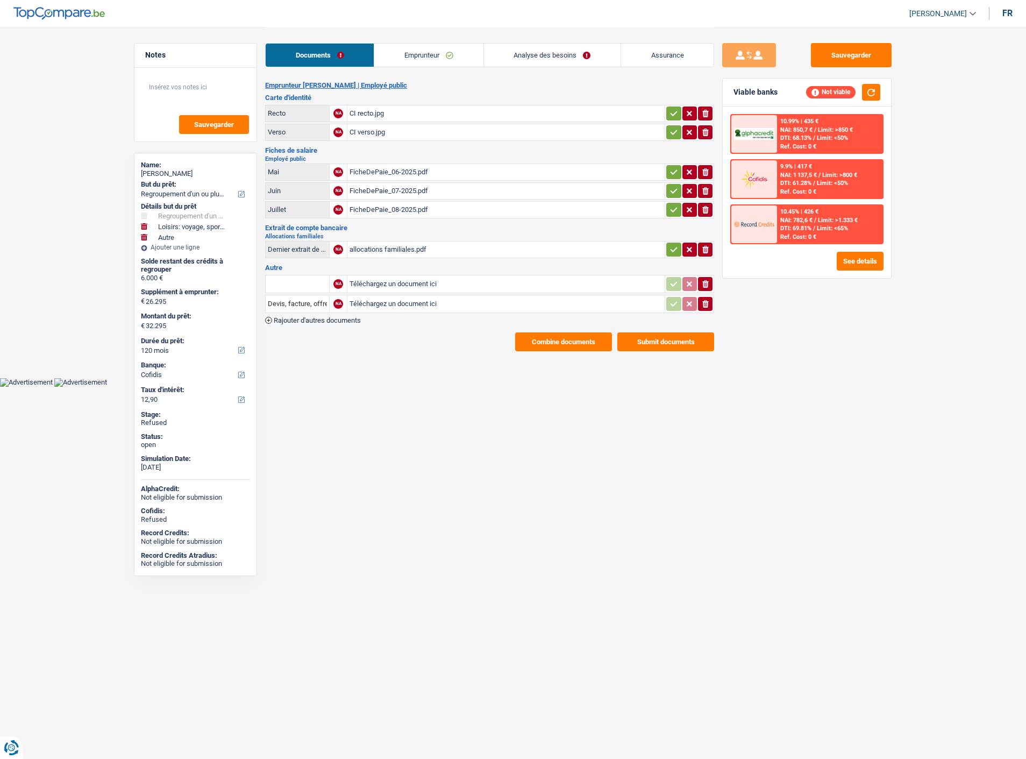
select select "cofidis"
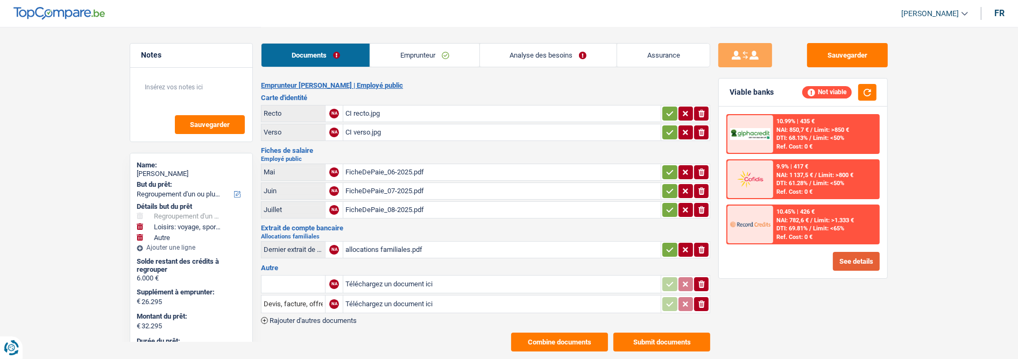
click at [853, 252] on button "See details" at bounding box center [856, 261] width 47 height 19
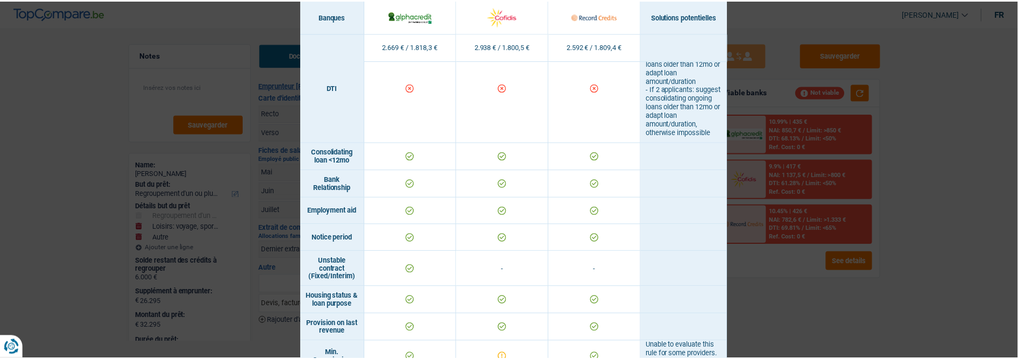
scroll to position [598, 0]
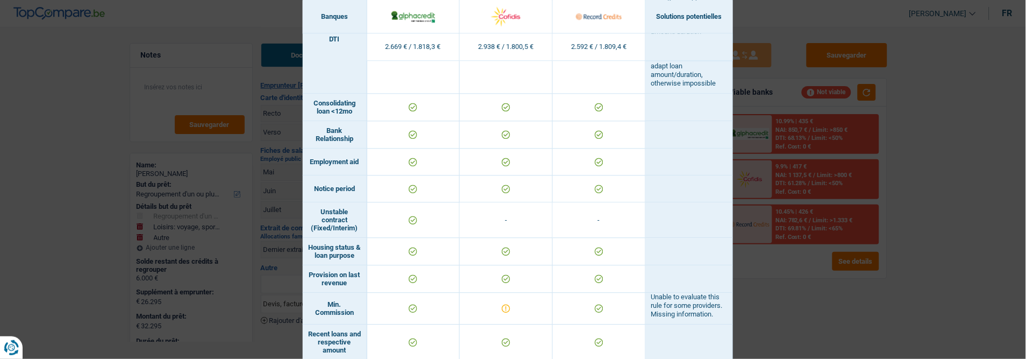
drag, startPoint x: 819, startPoint y: 339, endPoint x: 811, endPoint y: 325, distance: 16.1
click at [813, 327] on div "Banks conditions × Banques Solutions potentielles Revenus / Charges 2.669 € / 1…" at bounding box center [513, 179] width 1026 height 359
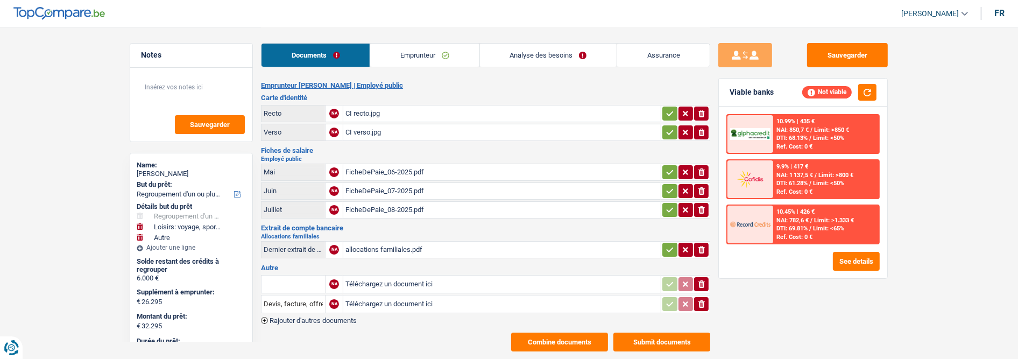
click at [580, 55] on link "Analyse des besoins" at bounding box center [548, 55] width 137 height 23
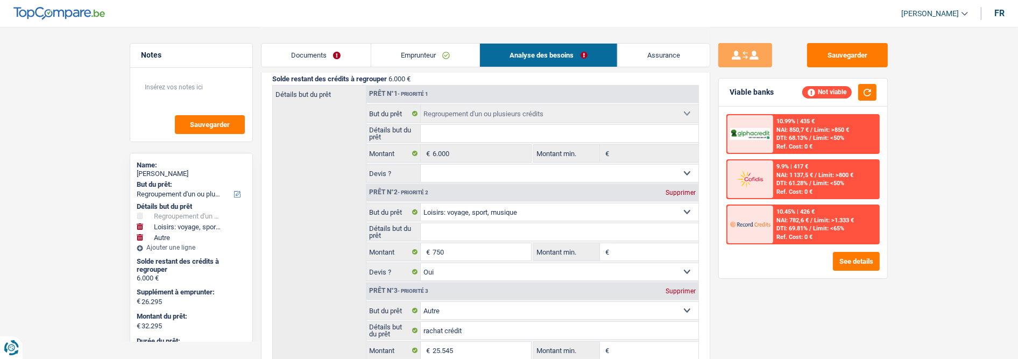
scroll to position [0, 0]
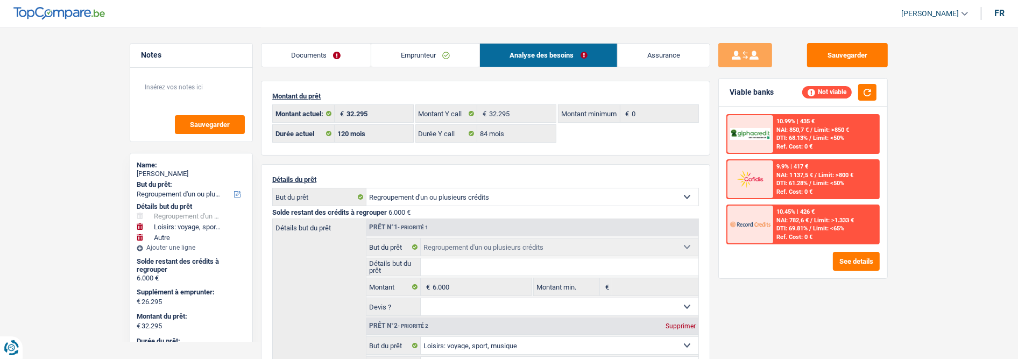
click at [442, 55] on link "Emprunteur" at bounding box center [425, 55] width 109 height 23
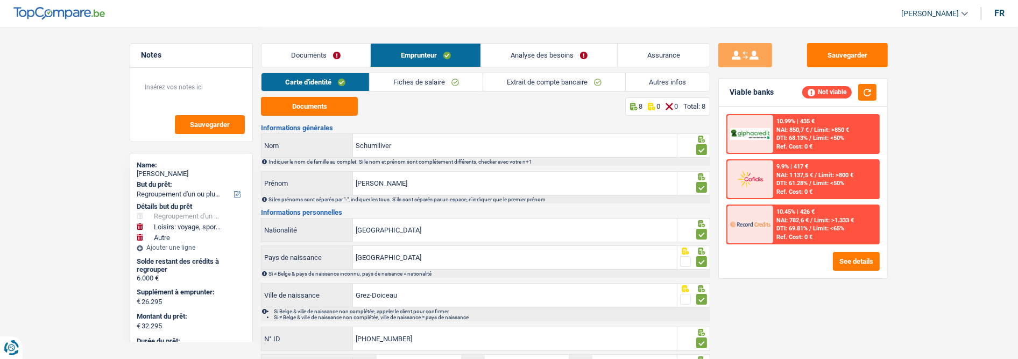
drag, startPoint x: 686, startPoint y: 76, endPoint x: 644, endPoint y: 87, distance: 43.2
click at [687, 76] on link "Autres infos" at bounding box center [668, 82] width 84 height 18
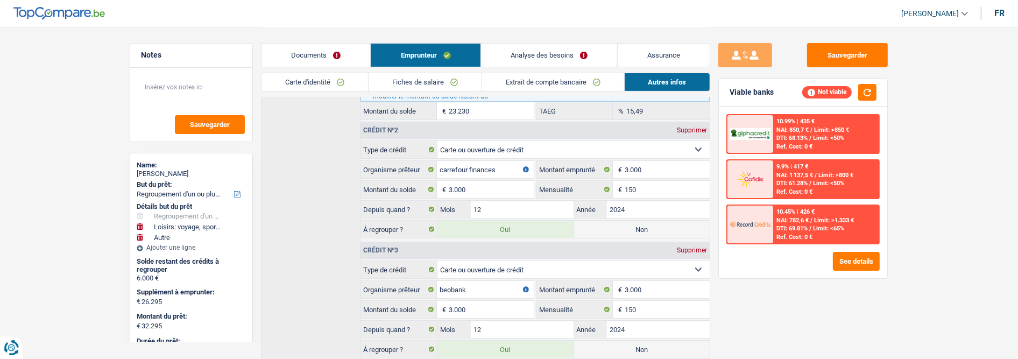
scroll to position [418, 0]
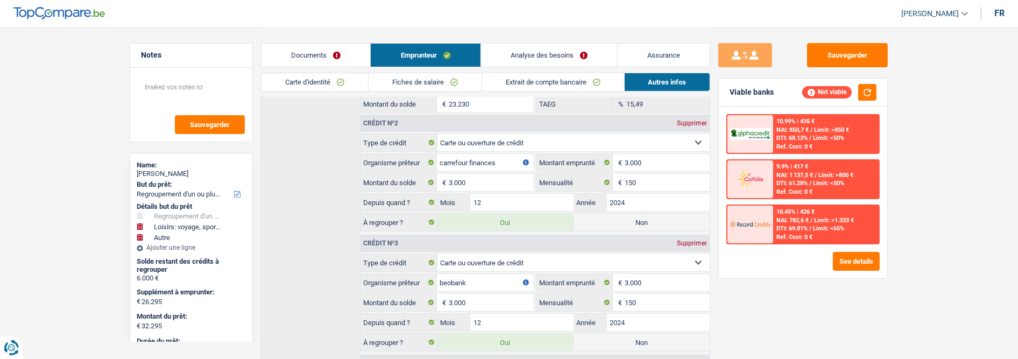
click at [638, 217] on label "Non" at bounding box center [641, 222] width 136 height 17
click at [638, 217] on input "Non" at bounding box center [641, 222] width 136 height 17
radio input "true"
type input "29.295"
radio input "false"
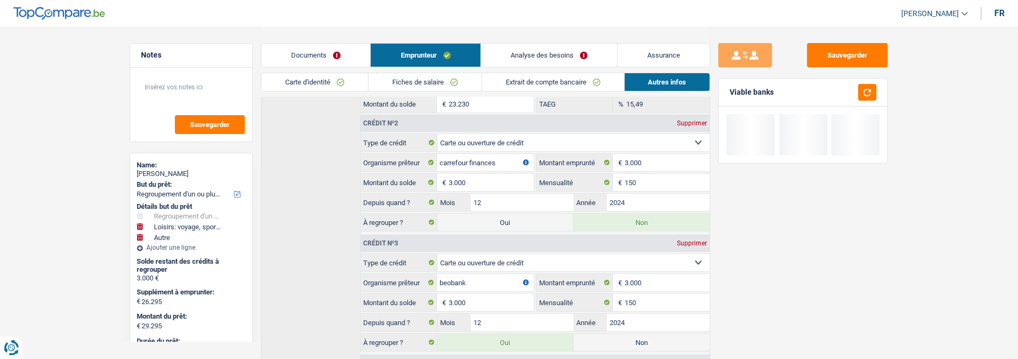
click at [630, 335] on label "Non" at bounding box center [641, 341] width 136 height 17
click at [630, 335] on input "Non" at bounding box center [641, 341] width 136 height 17
radio input "true"
select select "hobbies"
select select
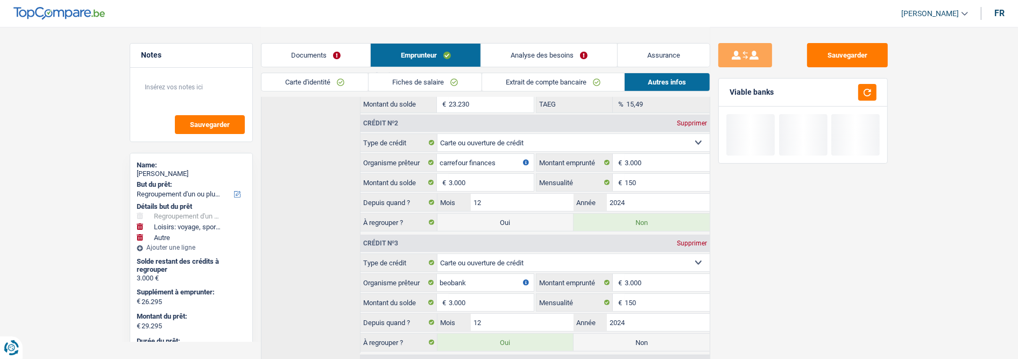
select select "120"
radio input "false"
select select "other"
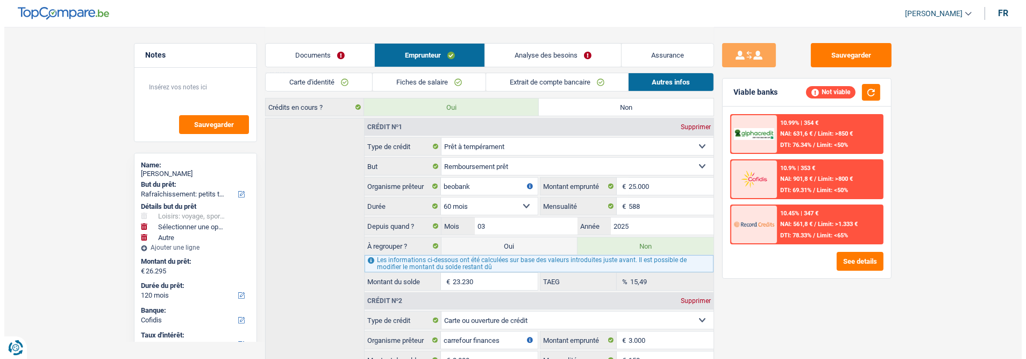
scroll to position [226, 0]
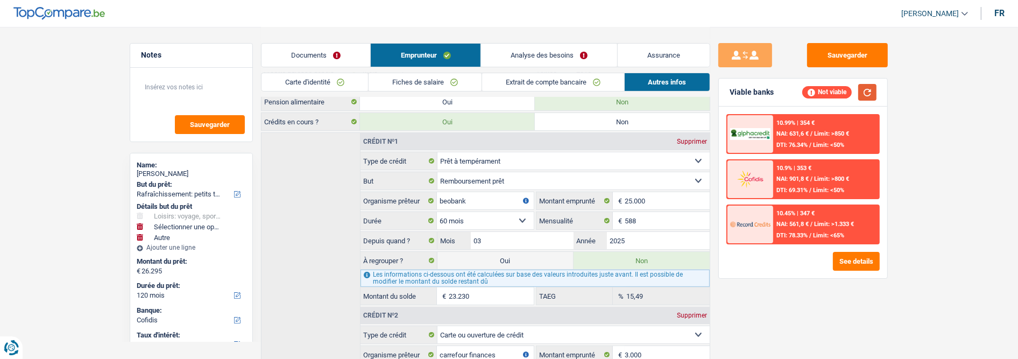
click at [871, 90] on button "button" at bounding box center [867, 92] width 18 height 17
click at [872, 260] on button "See details" at bounding box center [856, 261] width 47 height 19
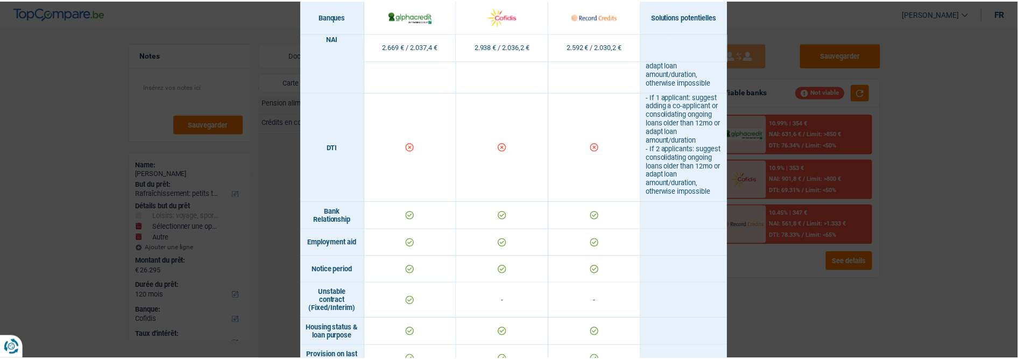
scroll to position [362, 0]
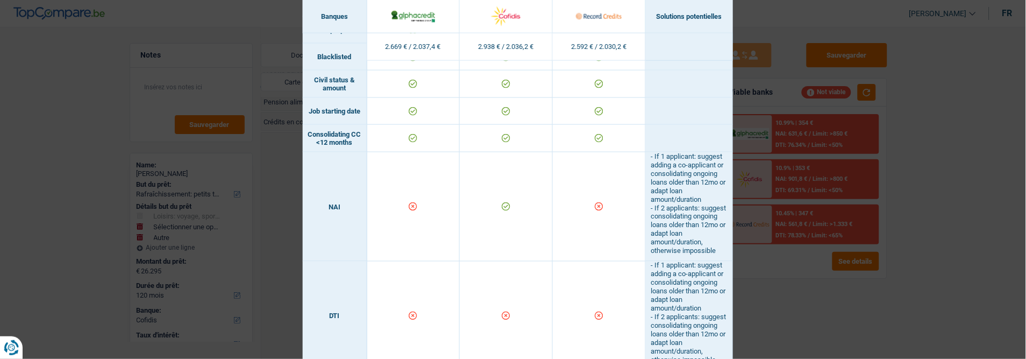
click at [957, 239] on div "Banks conditions × Banques Solutions potentielles Revenus / Charges 2.669 € / 2…" at bounding box center [513, 179] width 1026 height 359
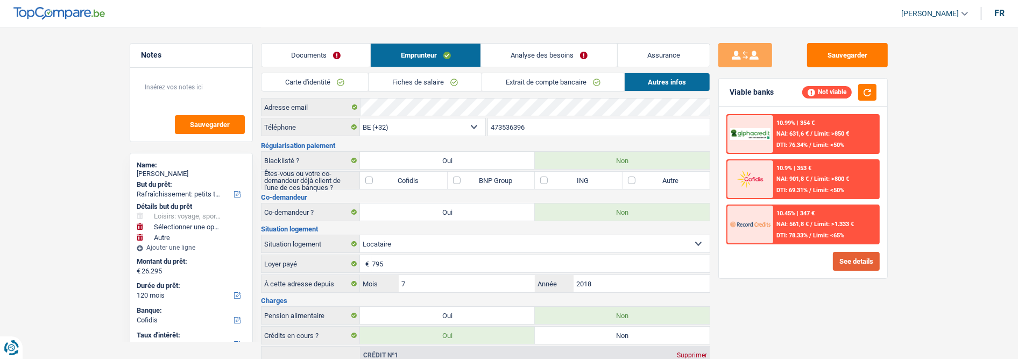
scroll to position [0, 0]
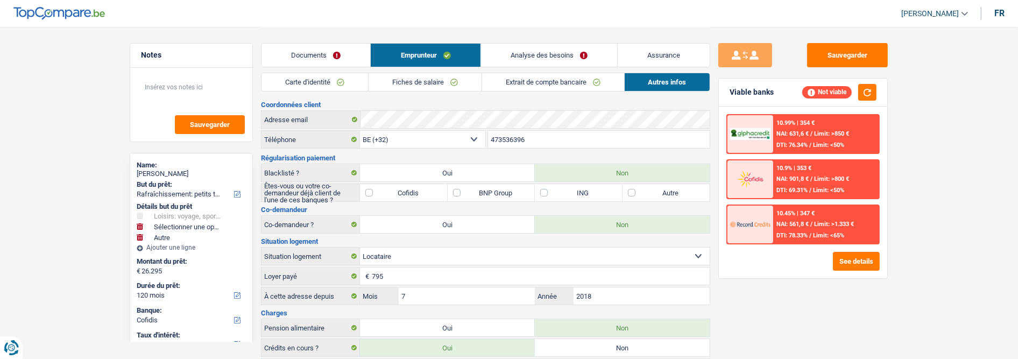
click at [557, 52] on link "Analyse des besoins" at bounding box center [549, 55] width 136 height 23
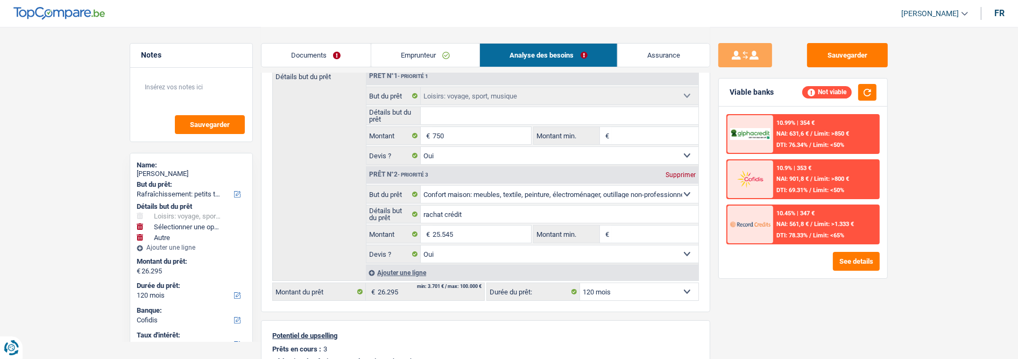
scroll to position [119, 0]
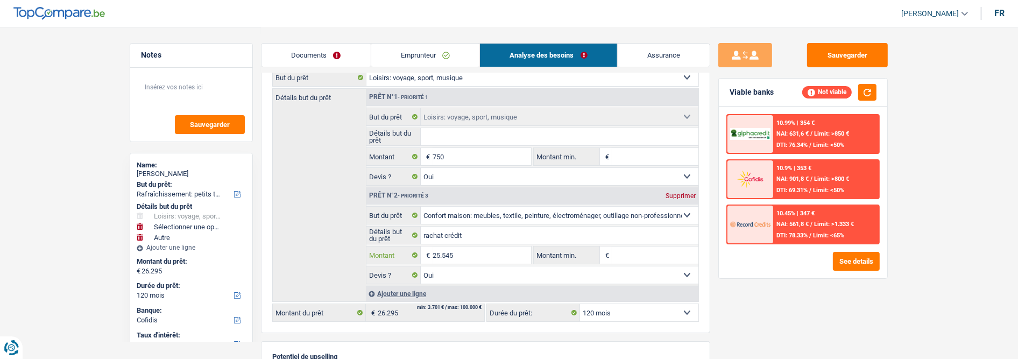
click at [472, 255] on input "25.545" at bounding box center [481, 254] width 98 height 17
select select
type input "2.554"
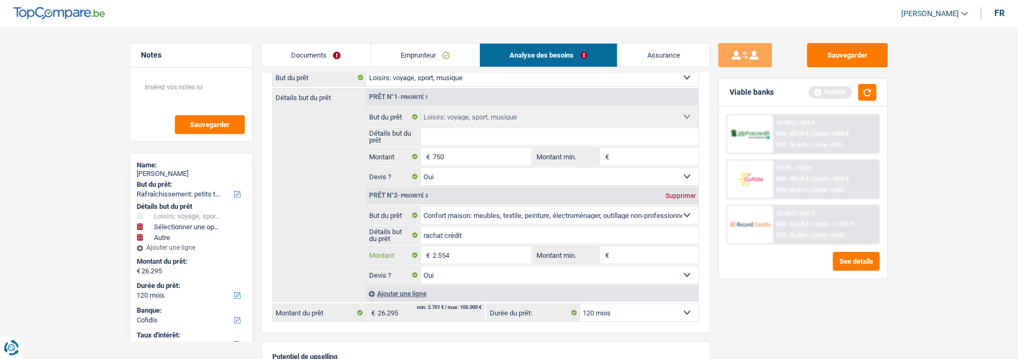
select select
type input "255"
select select
type input "25"
select select
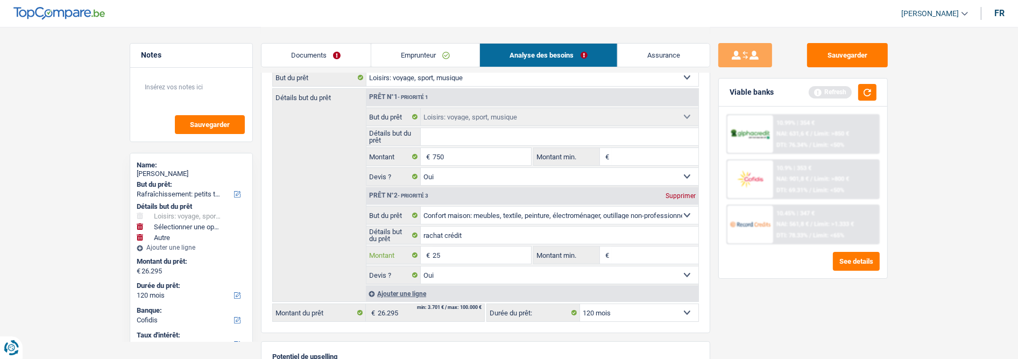
type input "2"
select select
type input "18"
select select
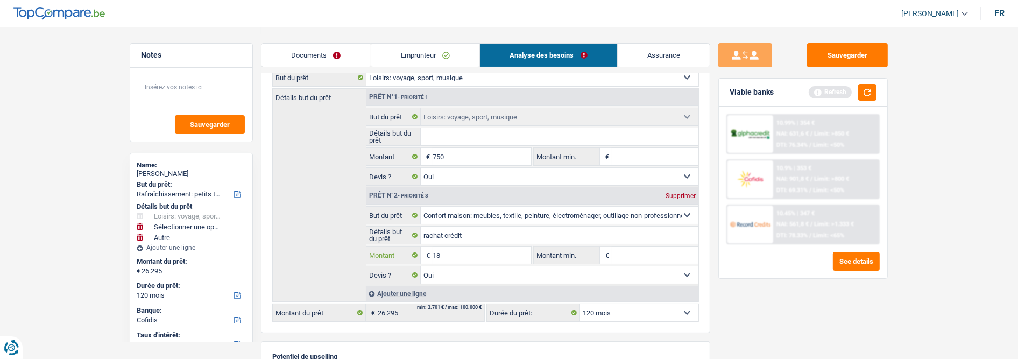
type input "180"
select select
type input "1.800"
select select
type input "18.000"
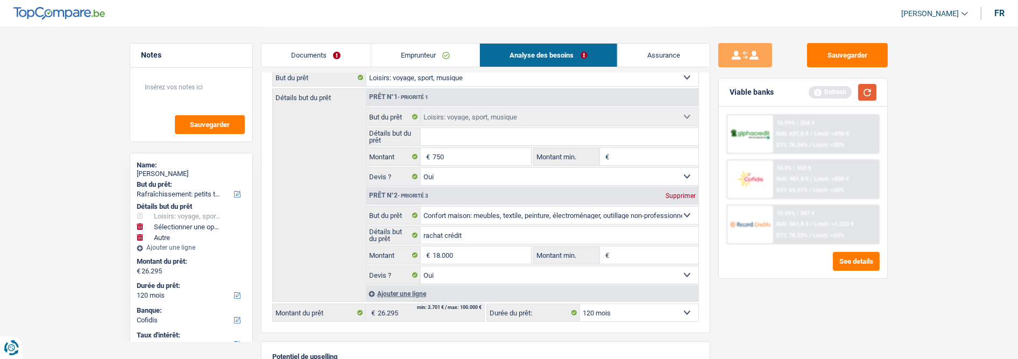
select select "other"
select select "84"
type input "18.750"
select select "84"
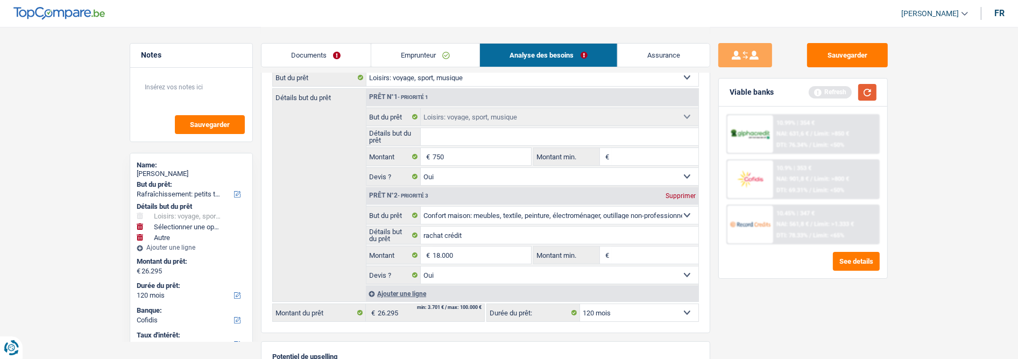
type input "18.750"
click at [862, 93] on button "button" at bounding box center [867, 92] width 18 height 17
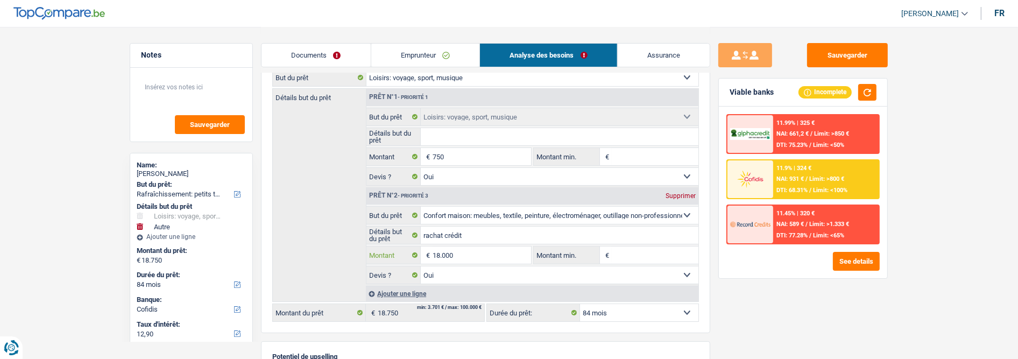
click at [463, 258] on input "18.000" at bounding box center [481, 254] width 98 height 17
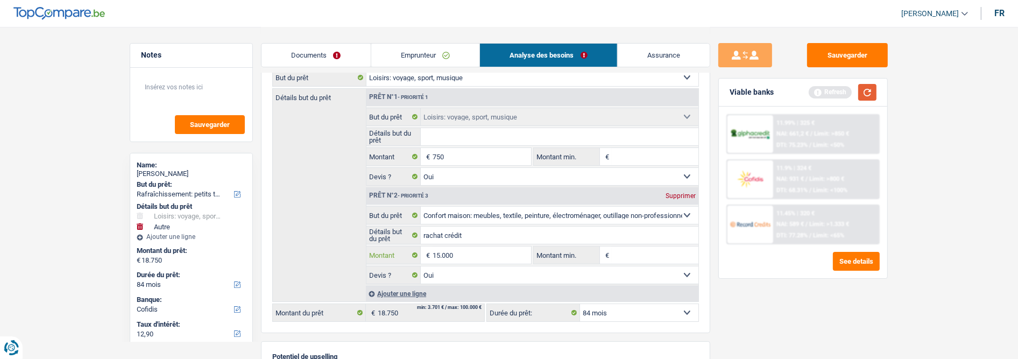
type input "15.000"
type input "15.750"
click at [870, 92] on button "button" at bounding box center [867, 92] width 18 height 17
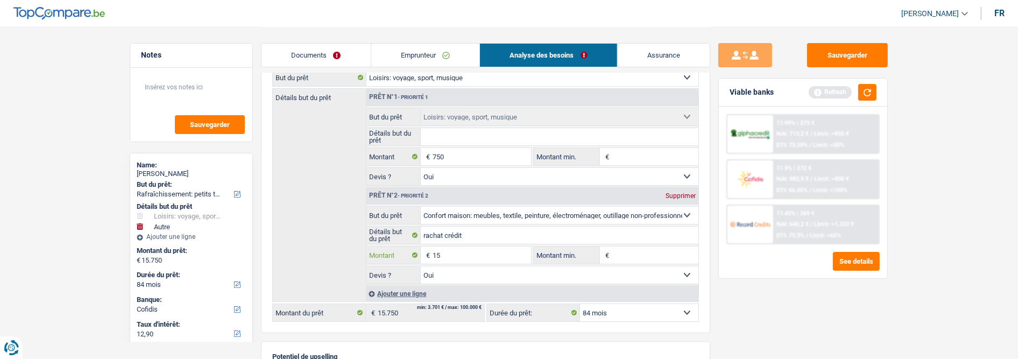
type input "1"
type input "10.000"
select select "60"
type input "10.750"
select select "60"
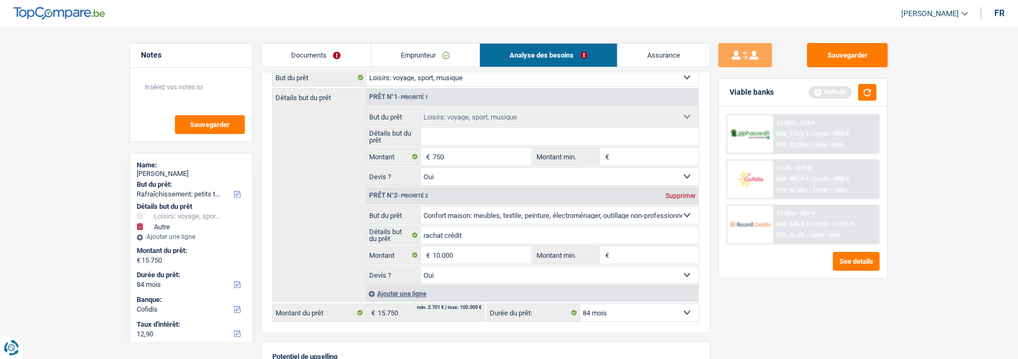
select select "60"
type input "10.750"
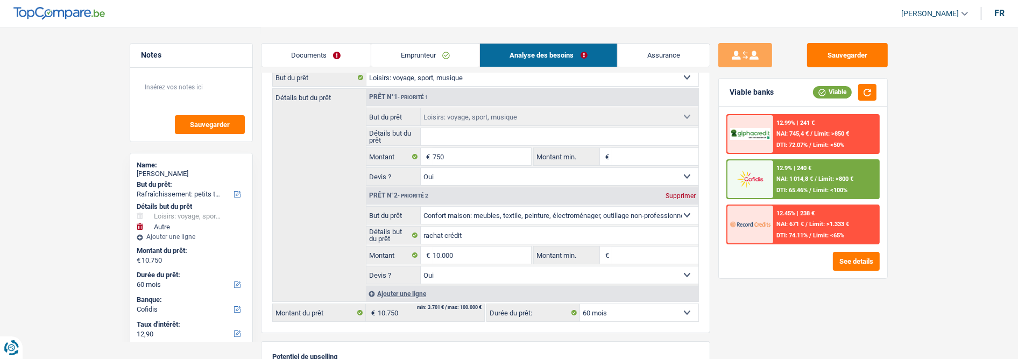
click at [832, 176] on span "Limit: >800 €" at bounding box center [835, 178] width 35 height 7
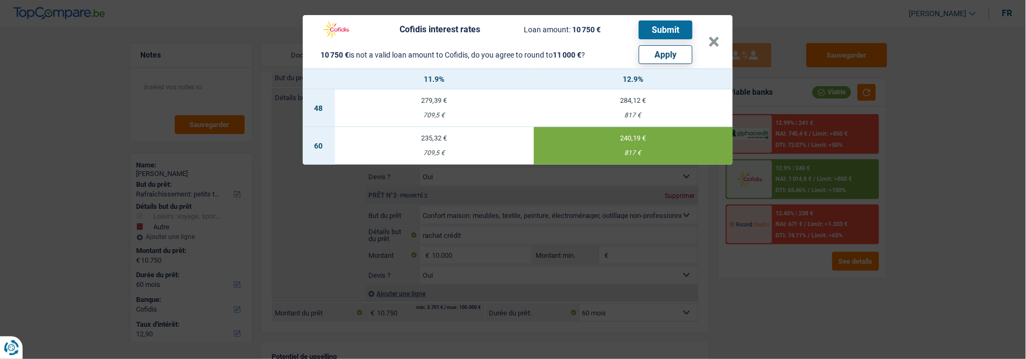
click at [669, 45] on button "Apply" at bounding box center [666, 54] width 54 height 19
type input "11.000"
type input "10.250"
type input "11.000"
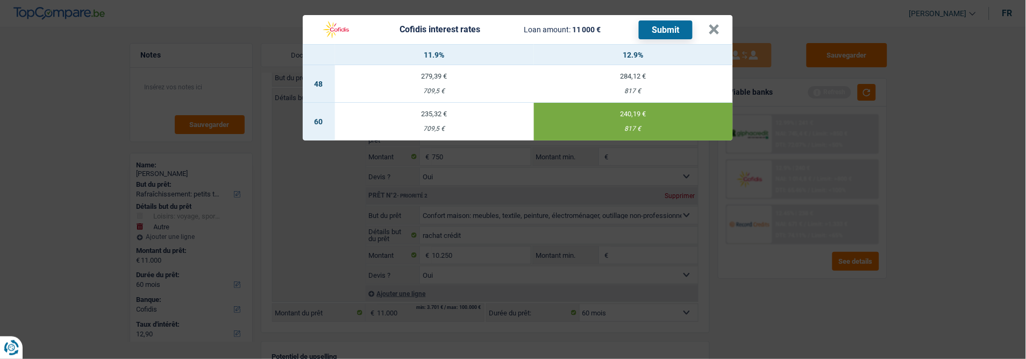
click at [454, 116] on td "235,32 € 709,5 €" at bounding box center [434, 122] width 199 height 38
type input "11,90"
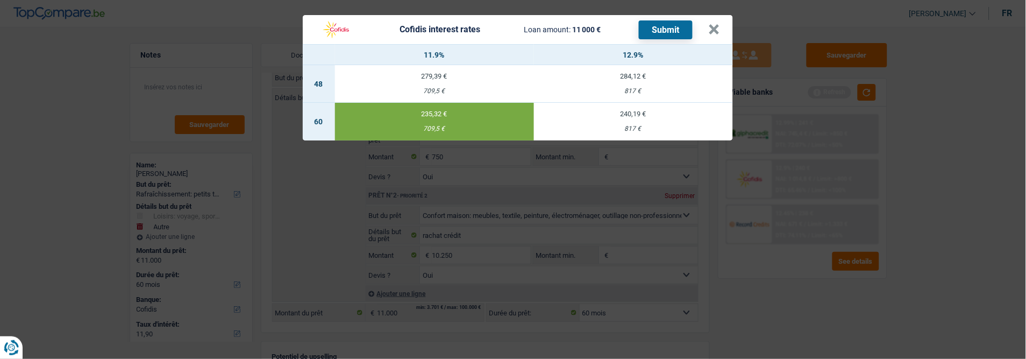
click at [670, 25] on button "Submit" at bounding box center [666, 29] width 54 height 19
click at [717, 24] on button "×" at bounding box center [714, 29] width 11 height 11
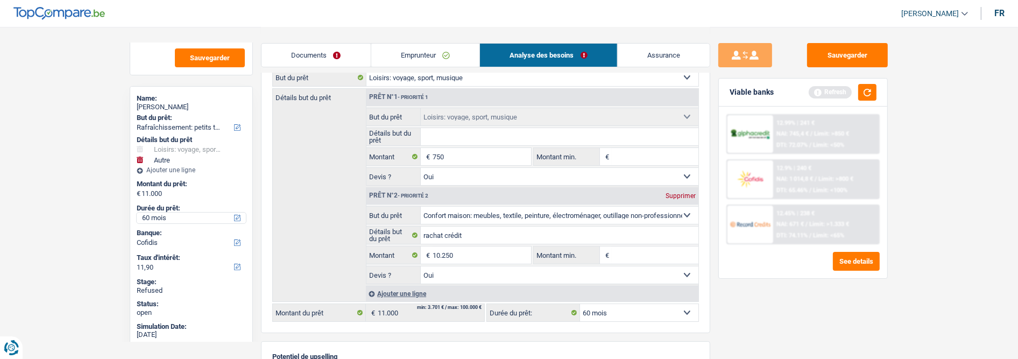
scroll to position [179, 0]
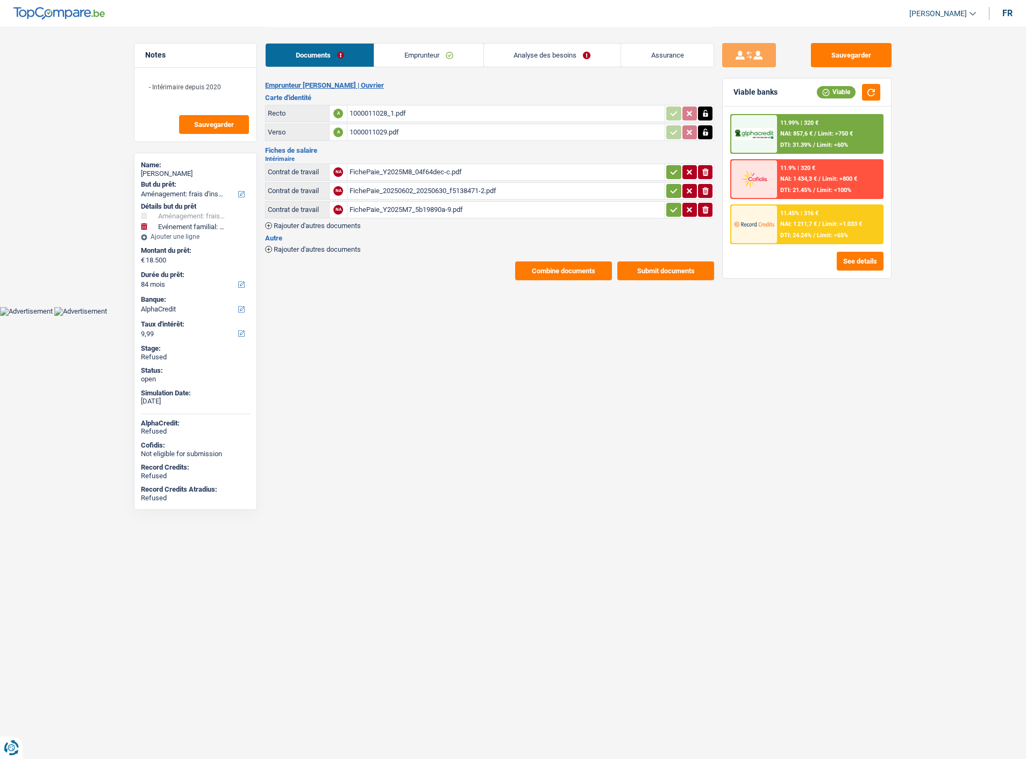
select select "movingOrInstallation"
select select "familyEvent"
select select "84"
select select "alphacredit"
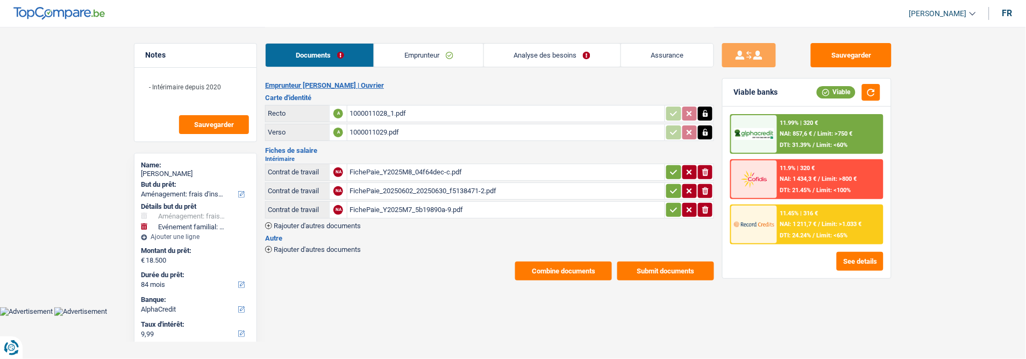
click at [541, 54] on link "Analyse des besoins" at bounding box center [552, 55] width 137 height 23
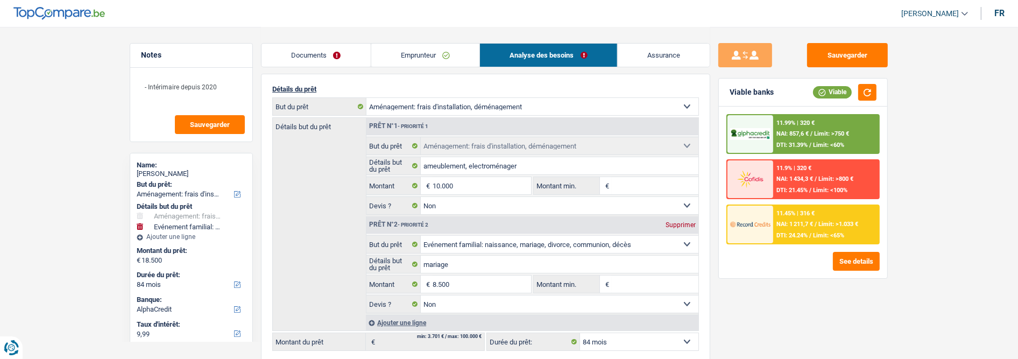
scroll to position [119, 0]
